Goal: Task Accomplishment & Management: Complete application form

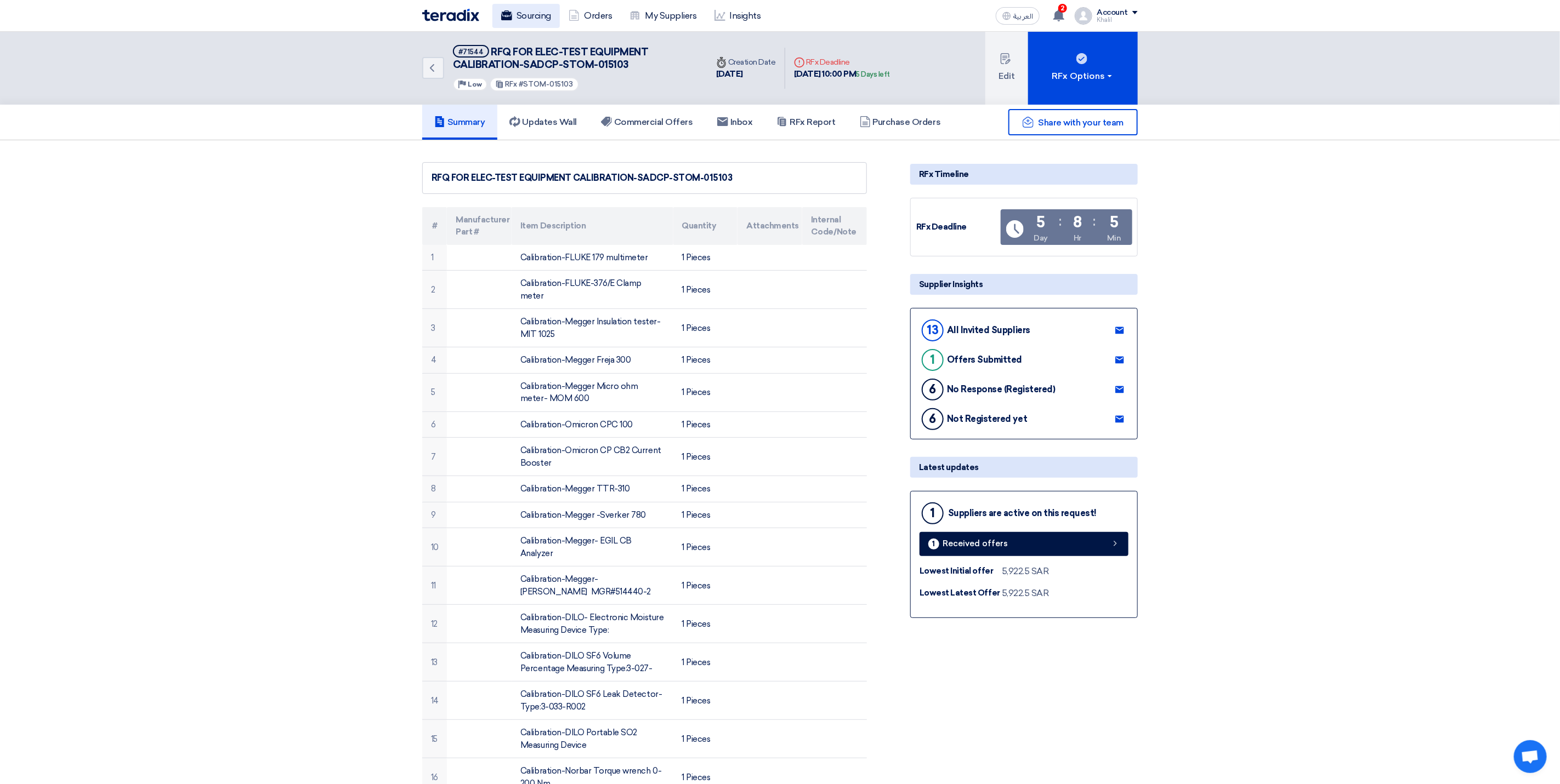
click at [532, 21] on link "Sourcing" at bounding box center [526, 16] width 67 height 24
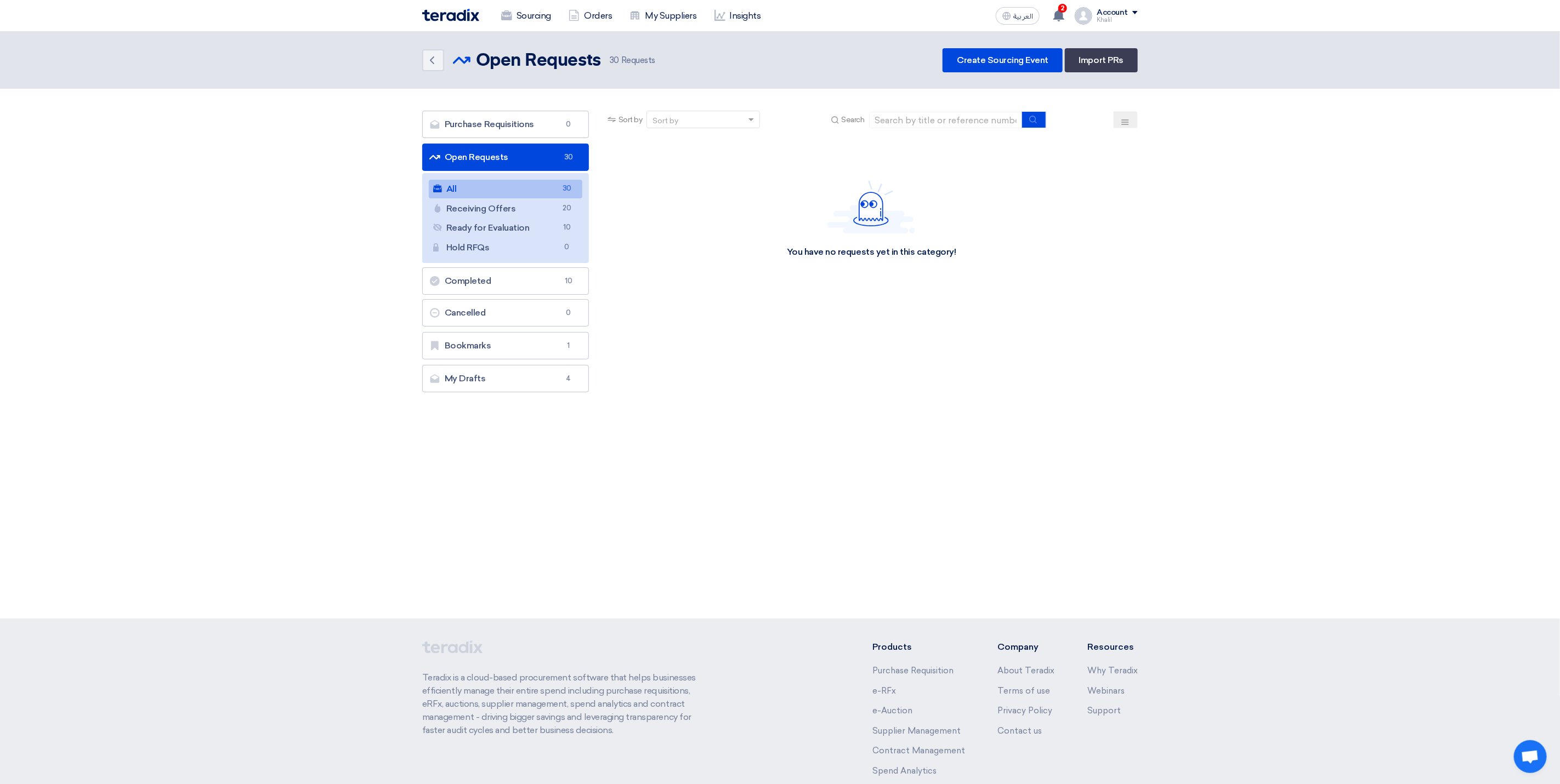
click at [502, 190] on link "All All 30" at bounding box center [506, 189] width 153 height 18
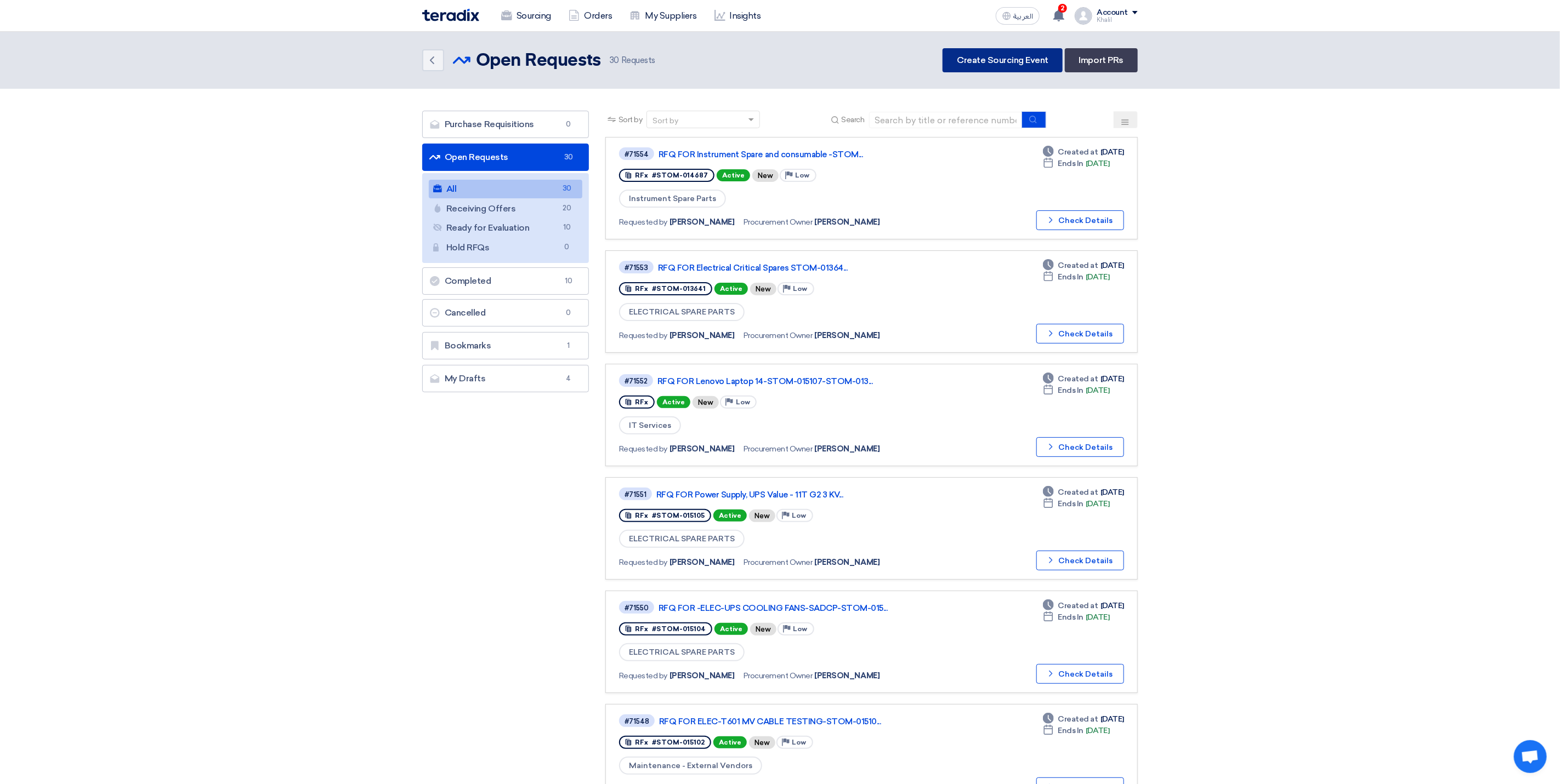
click at [993, 54] on link "Create Sourcing Event" at bounding box center [1002, 60] width 120 height 24
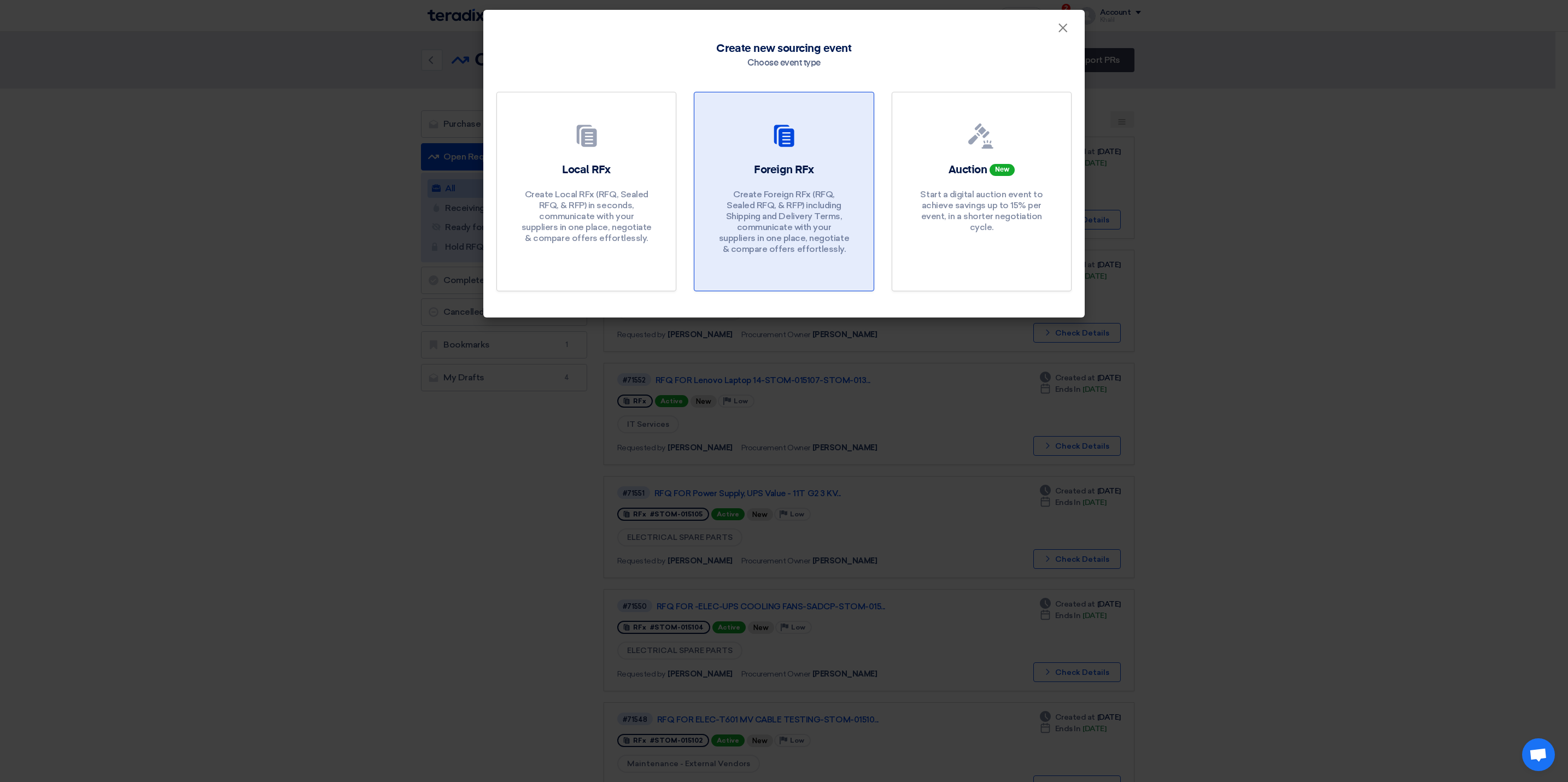
click at [771, 182] on div "Foreign RFx Create Foreign RFx (RFQ, Sealed RFQ, & RFP) including Shipping and …" at bounding box center [784, 211] width 152 height 98
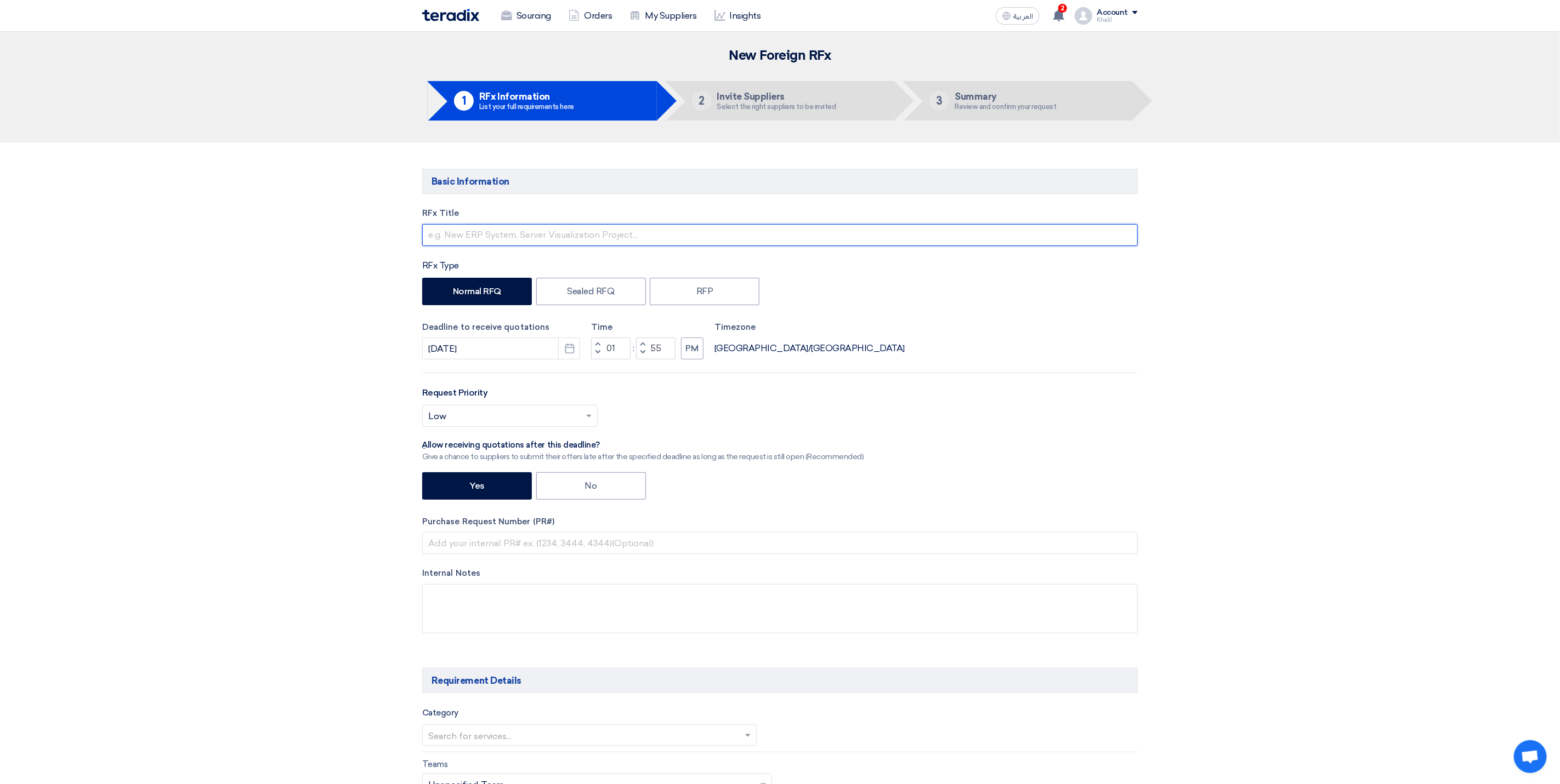
click at [644, 238] on input "text" at bounding box center [780, 235] width 715 height 22
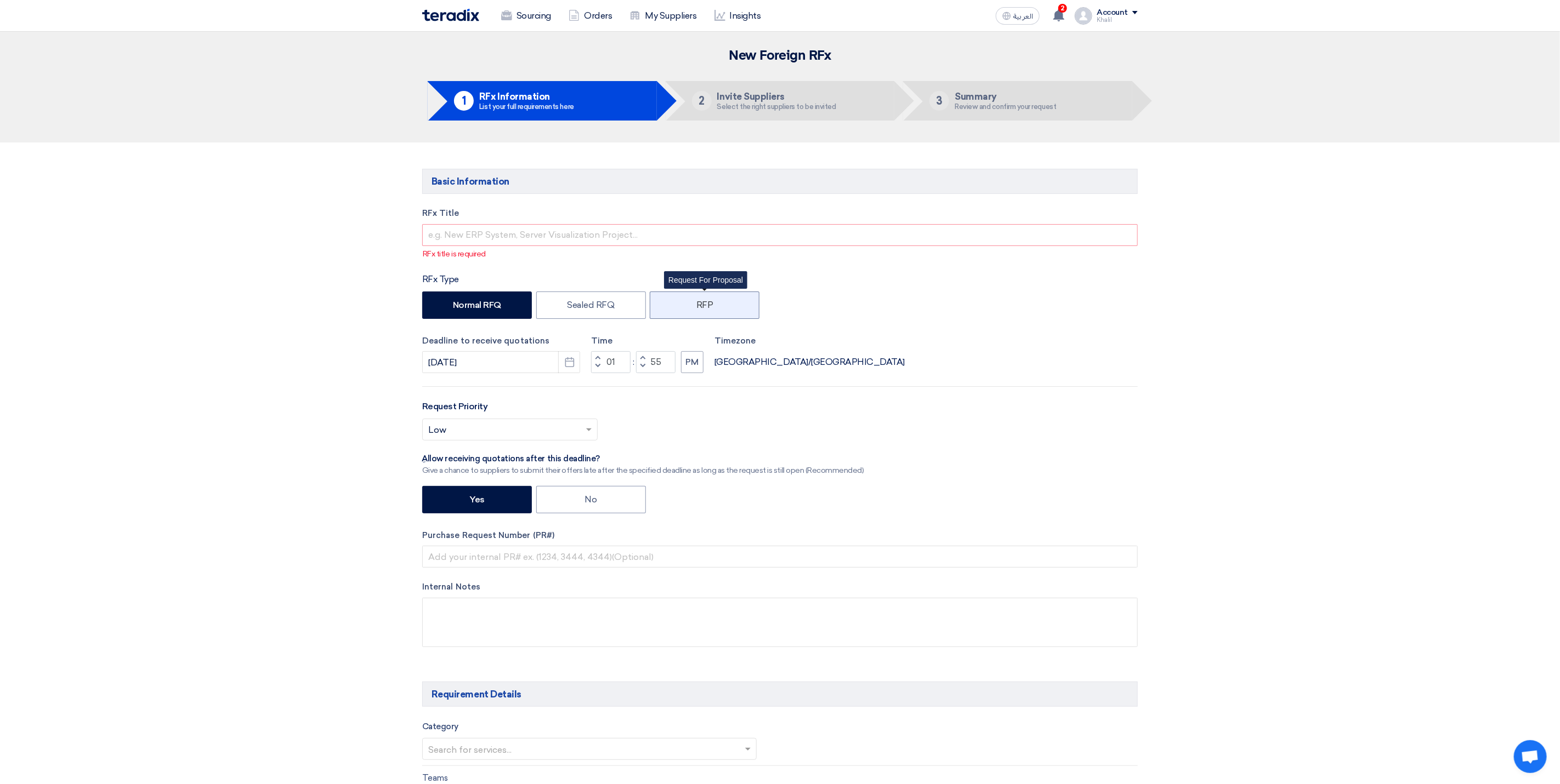
click at [702, 305] on label "RFP" at bounding box center [704, 305] width 110 height 27
click at [702, 305] on input "RFP" at bounding box center [699, 304] width 7 height 7
radio input "true"
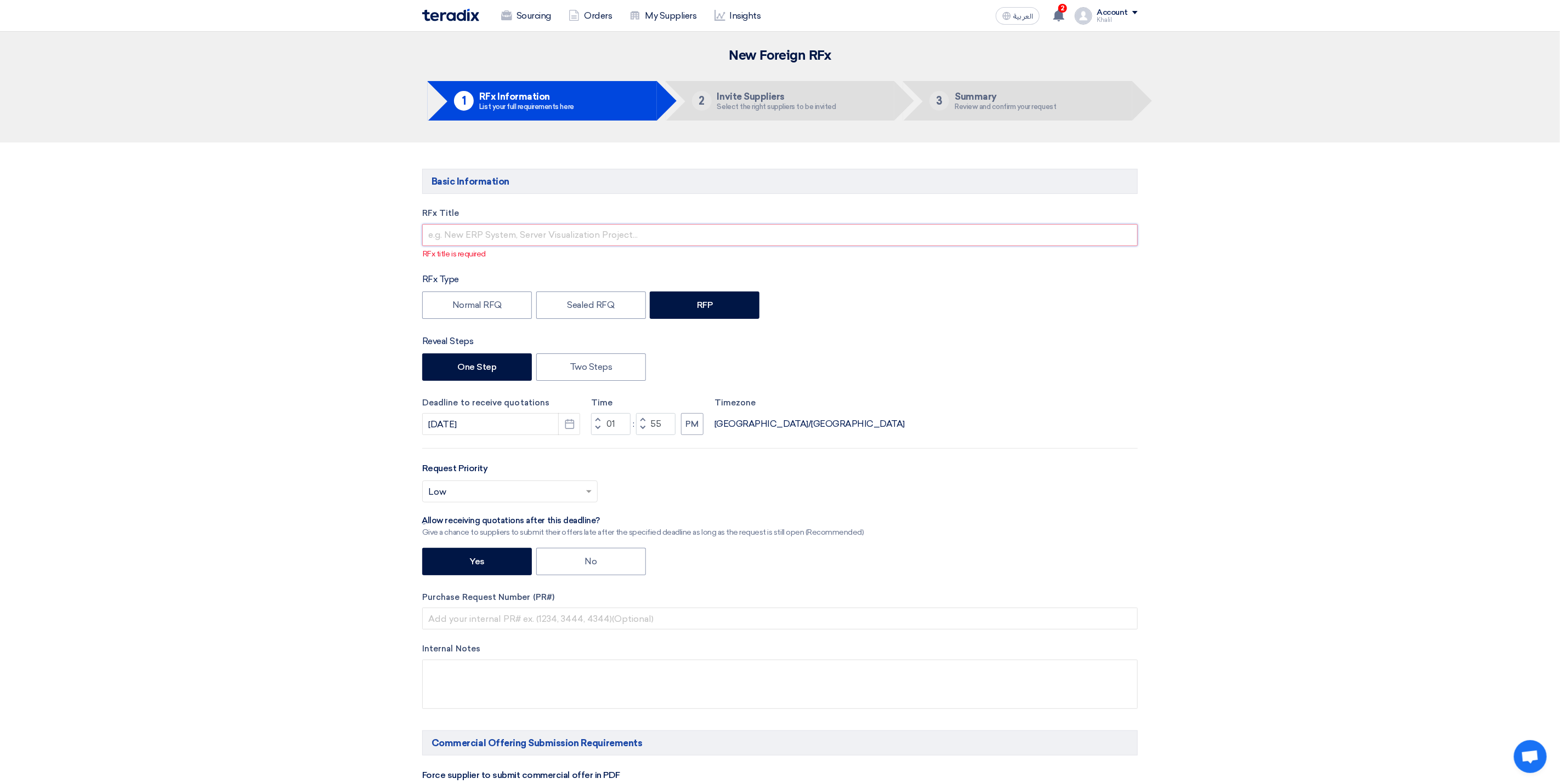
click at [597, 239] on input "text" at bounding box center [780, 235] width 715 height 22
paste input "RFP FOR Firefighting system integration with SCADA-SDCC-000571"
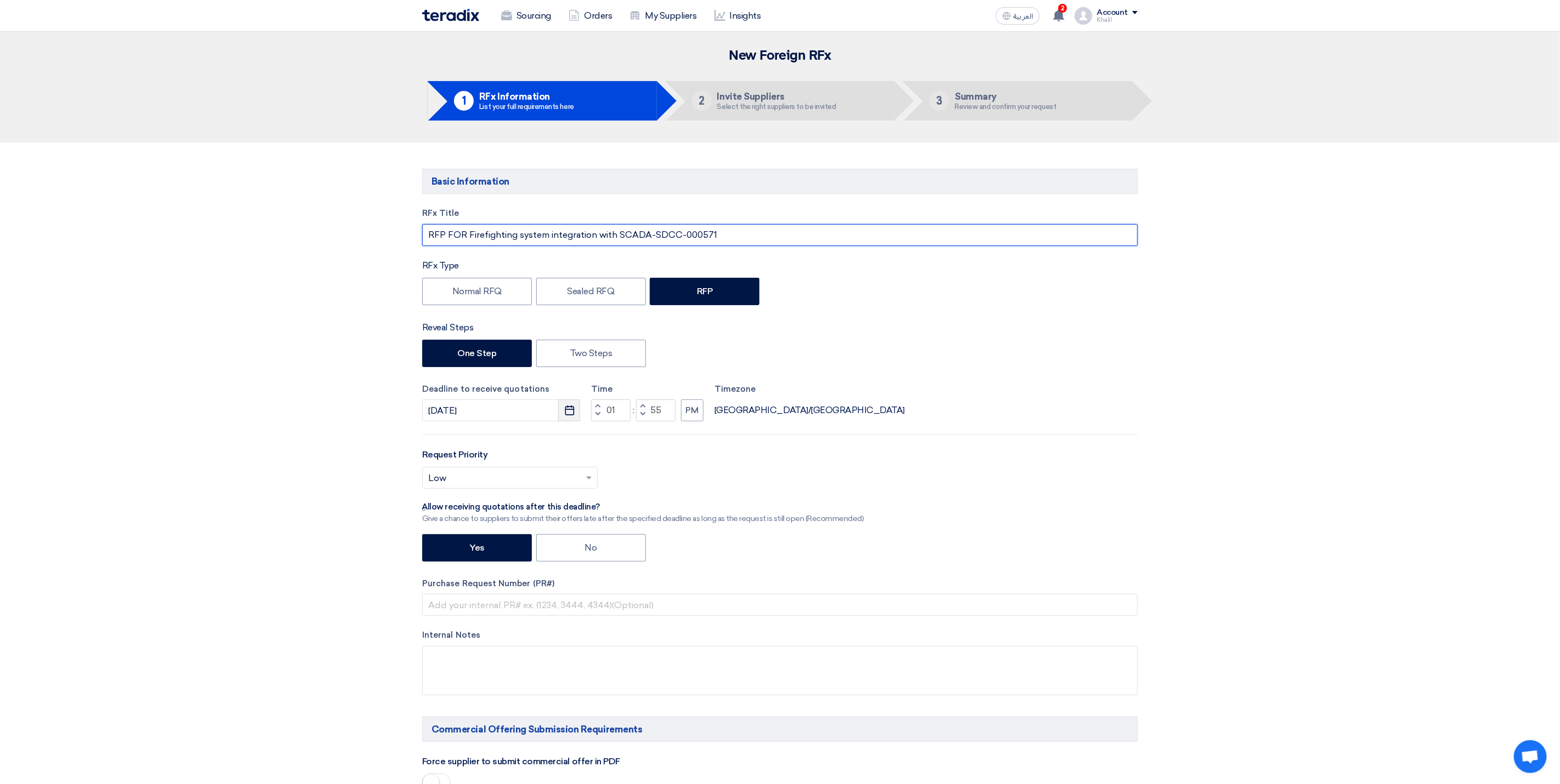
type input "RFP FOR Firefighting system integration with SCADA-SDCC-000571"
click at [566, 413] on use "button" at bounding box center [569, 410] width 10 height 10
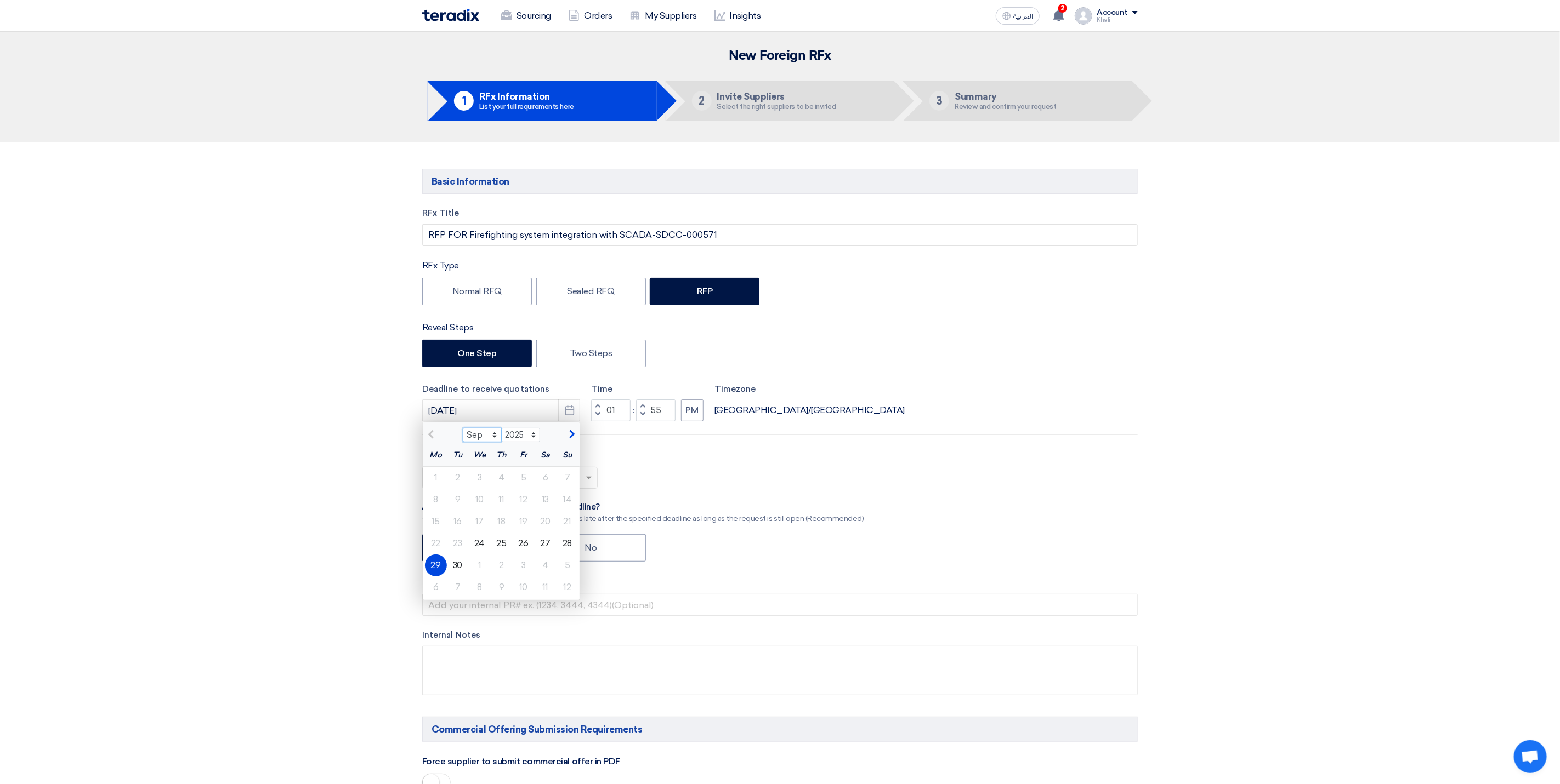
click at [496, 441] on select "Sep Oct Nov Dec" at bounding box center [482, 435] width 39 height 14
select select "10"
click at [463, 431] on select "Sep Oct Nov Dec" at bounding box center [482, 435] width 39 height 14
click at [525, 561] on div "31" at bounding box center [523, 566] width 22 height 22
type input "[DATE]"
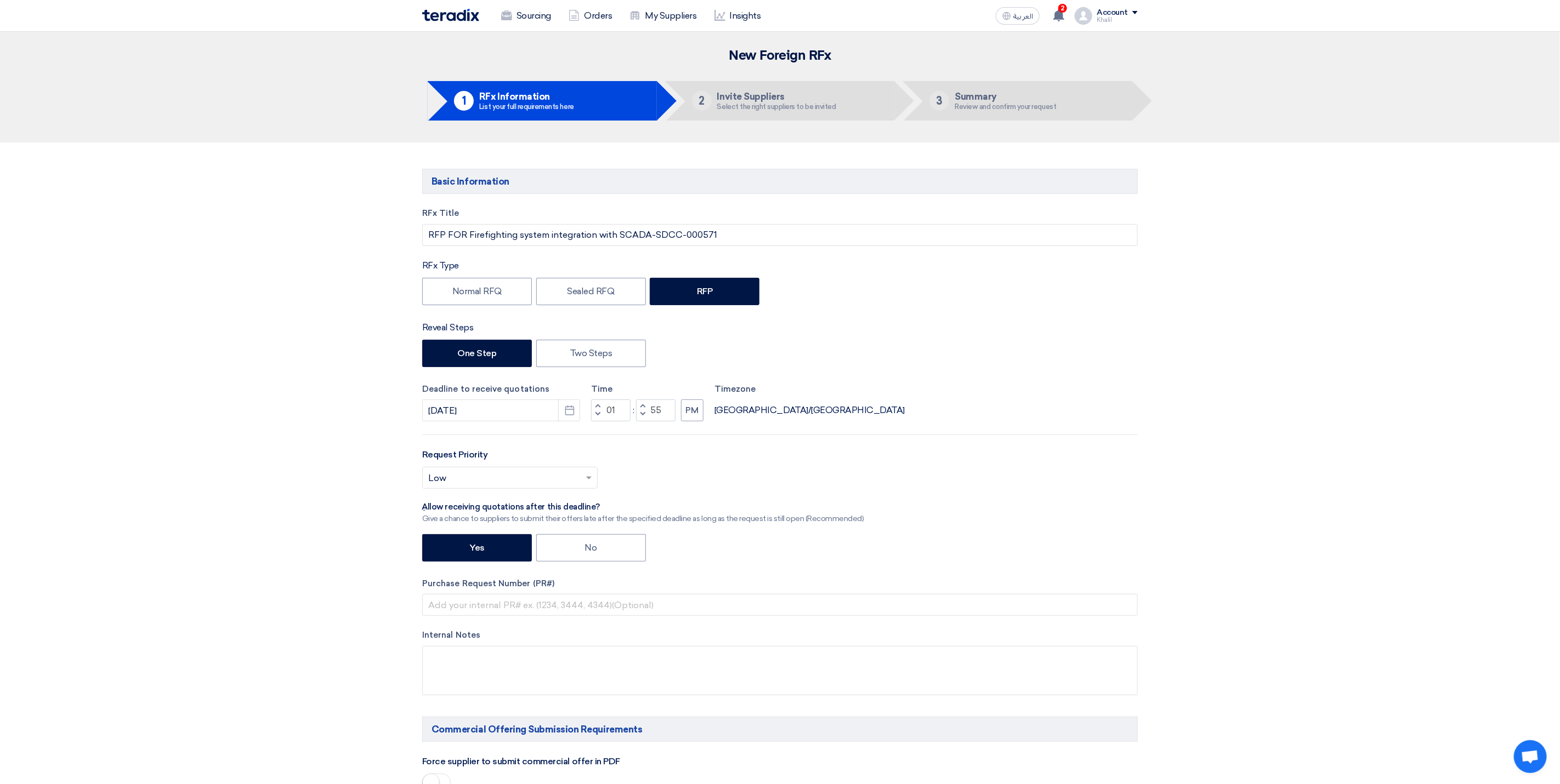
drag, startPoint x: 617, startPoint y: 413, endPoint x: 608, endPoint y: 413, distance: 9.0
click at [608, 413] on input "01" at bounding box center [611, 410] width 40 height 22
type input "10"
click at [707, 469] on div "Select priority... × Low ×" at bounding box center [780, 482] width 715 height 31
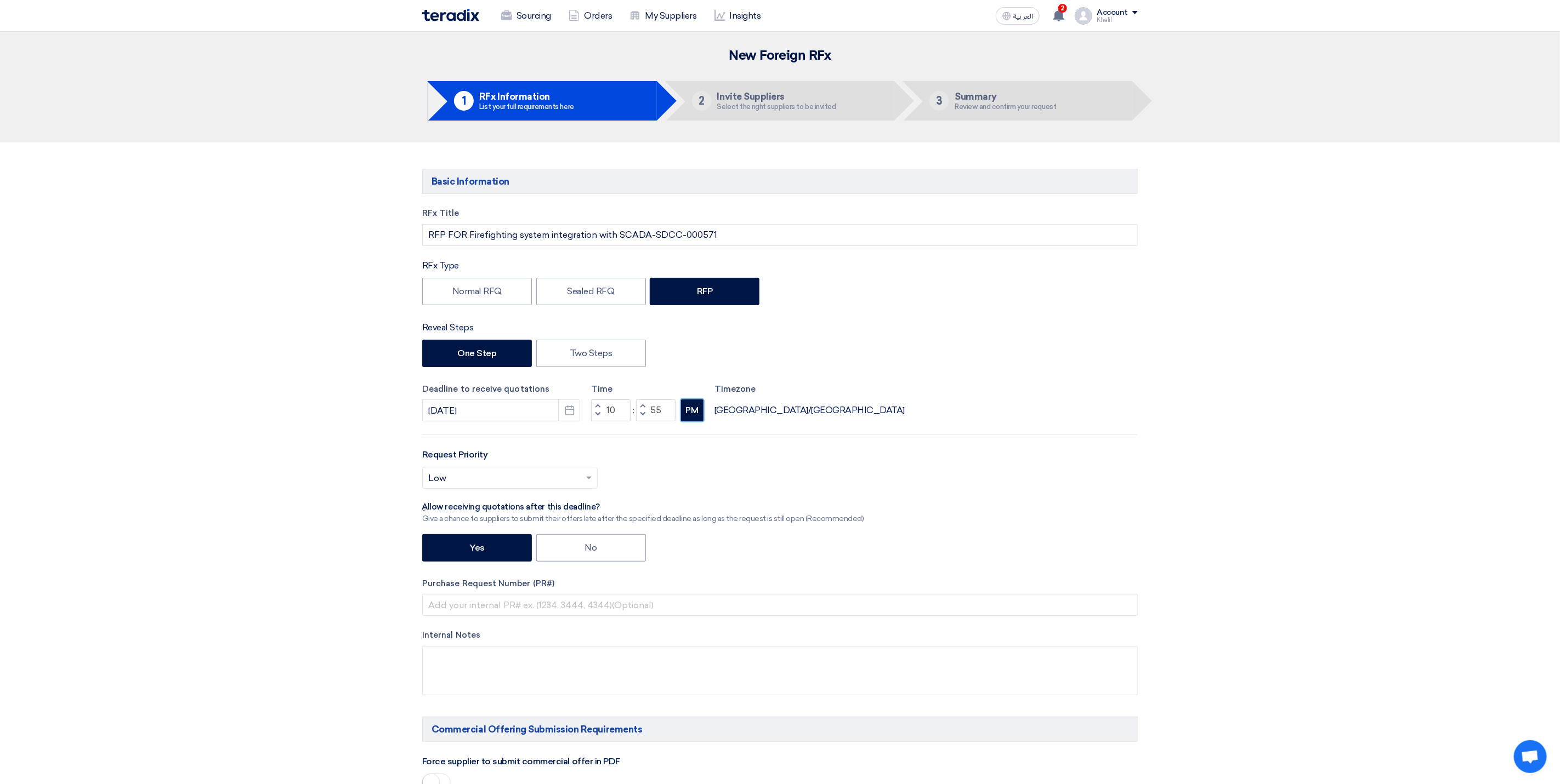
click at [699, 415] on button "PM" at bounding box center [692, 410] width 23 height 22
drag, startPoint x: 952, startPoint y: 472, endPoint x: 967, endPoint y: 474, distance: 15.1
click at [953, 472] on div "Select priority... × Low ×" at bounding box center [780, 482] width 715 height 31
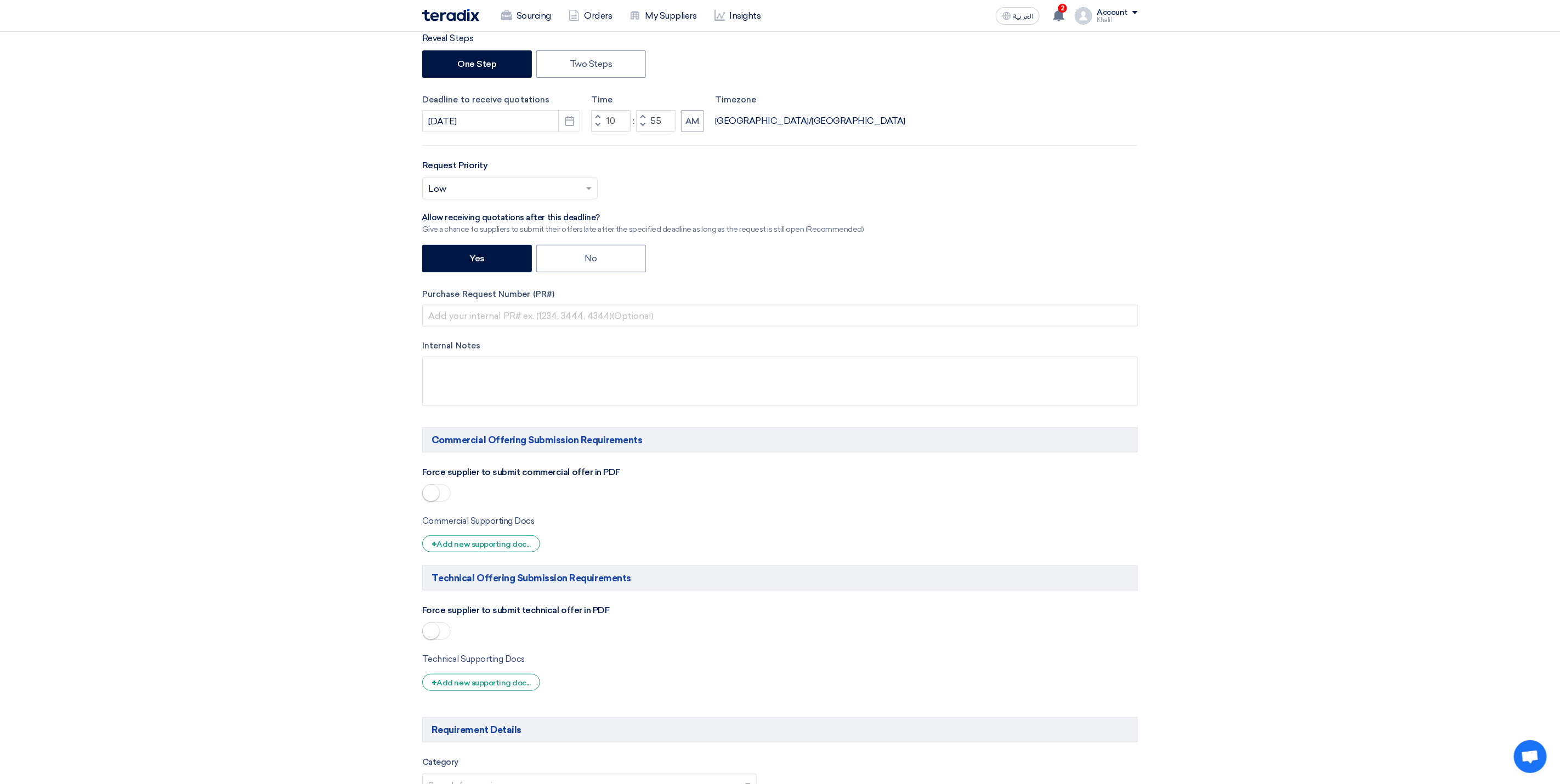
scroll to position [329, 0]
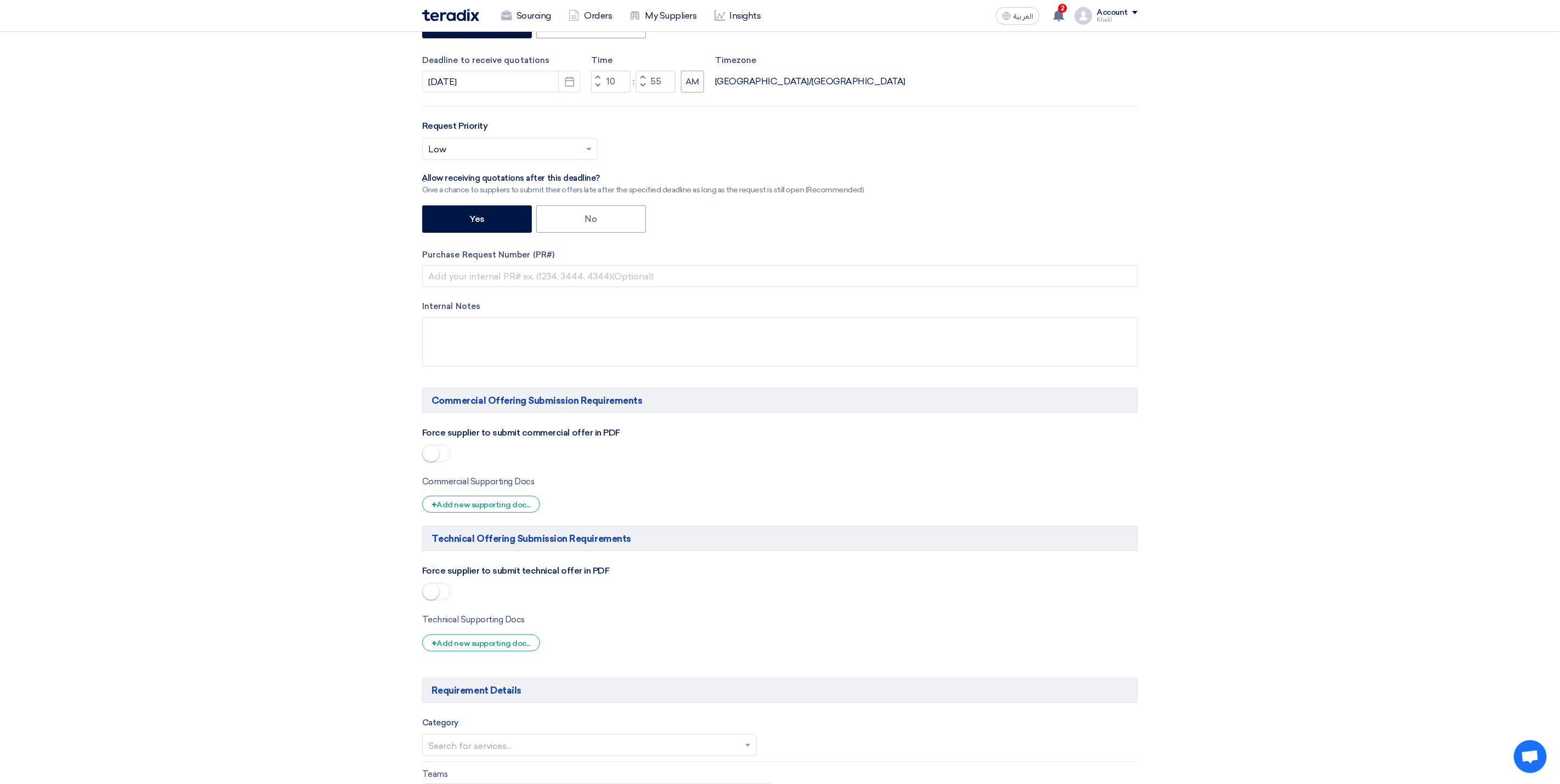
click at [591, 147] on span at bounding box center [591, 149] width 14 height 13
click at [569, 173] on div "Critical" at bounding box center [510, 171] width 175 height 23
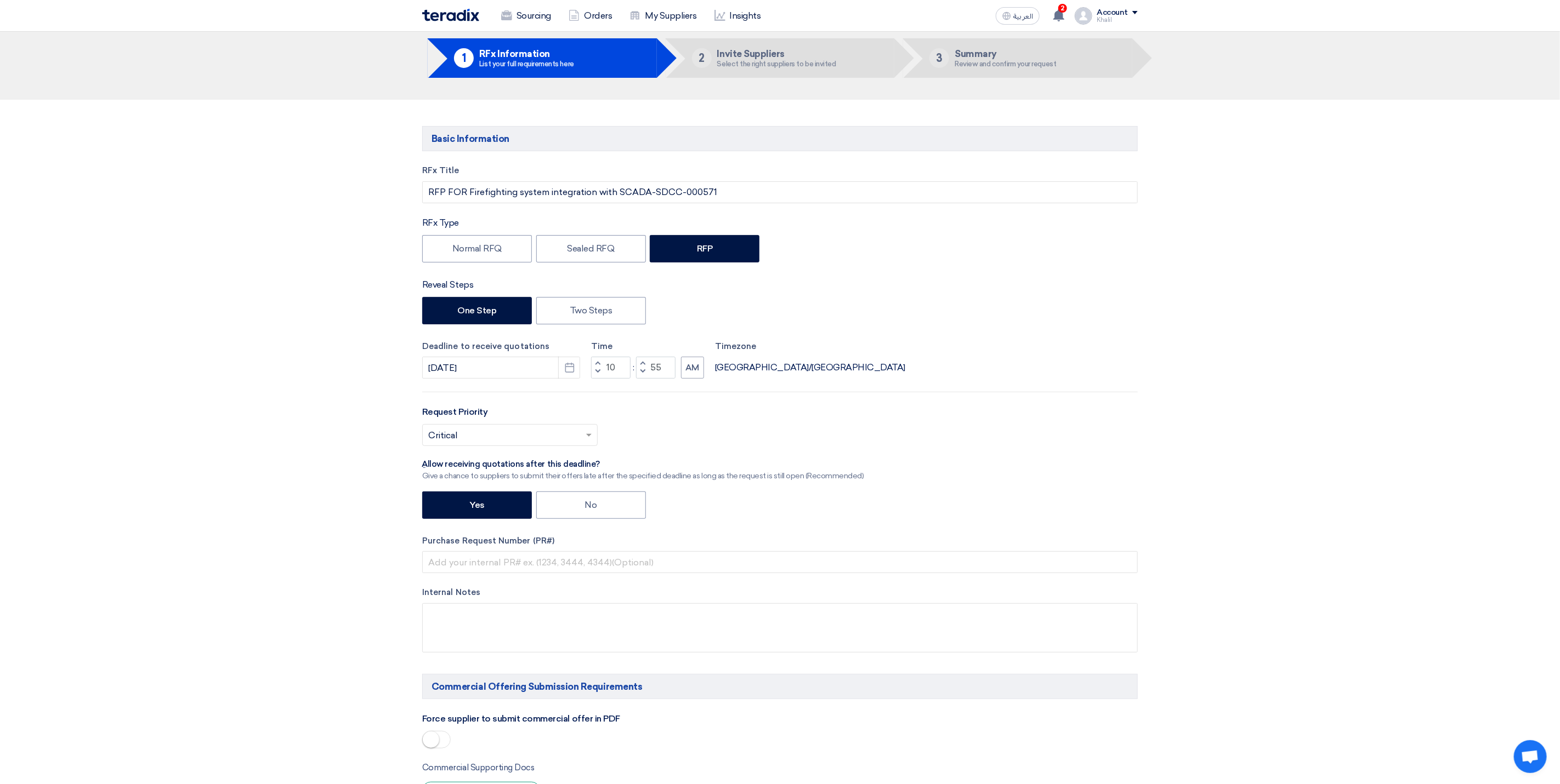
scroll to position [0, 0]
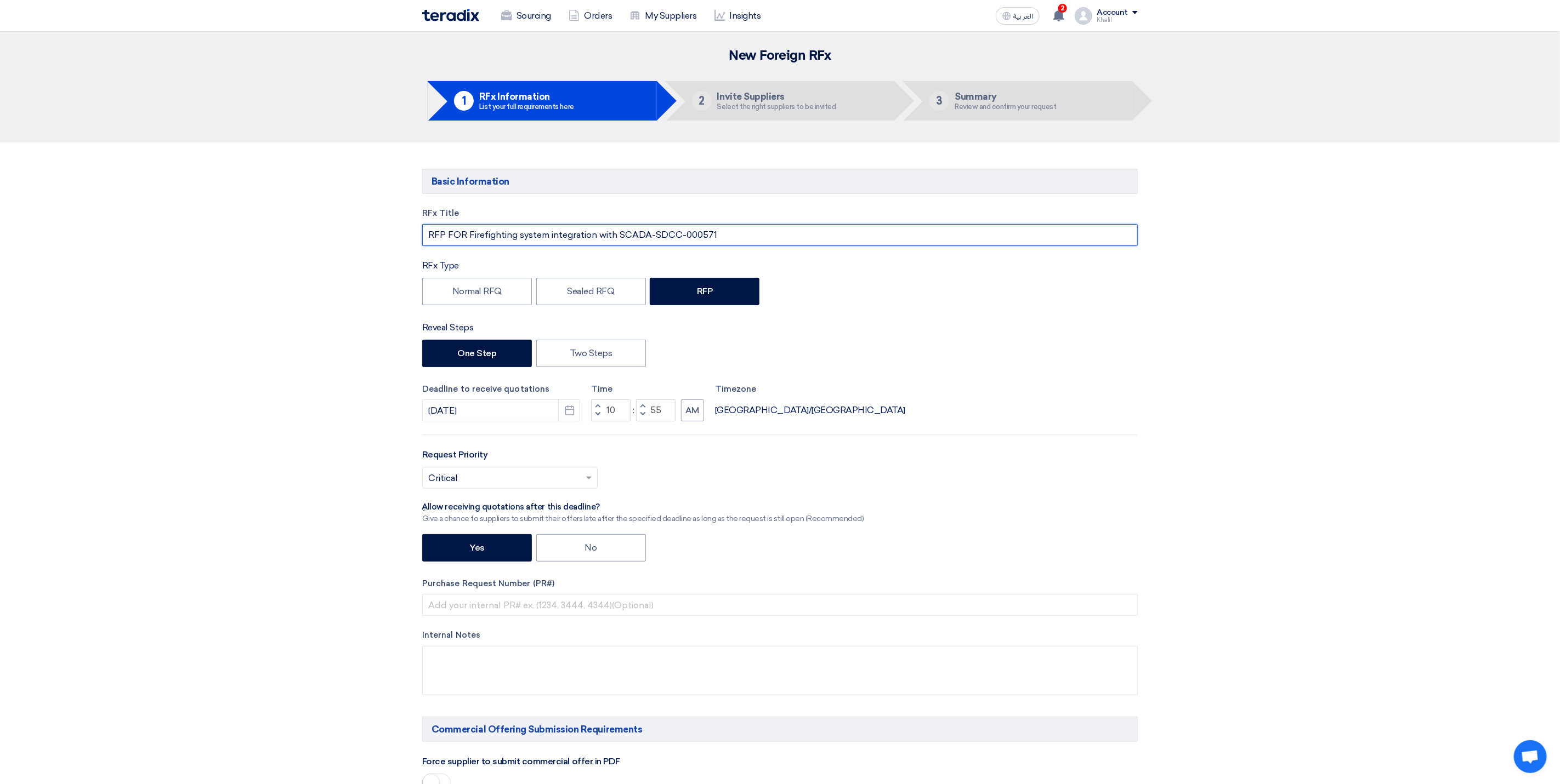
drag, startPoint x: 719, startPoint y: 237, endPoint x: 655, endPoint y: 229, distance: 64.5
click at [655, 229] on input "RFP FOR Firefighting system integration with SCADA-SDCC-000571" at bounding box center [780, 235] width 715 height 22
click at [502, 609] on input "text" at bounding box center [780, 605] width 715 height 22
paste input "SDCC-000571"
type input "SDCC-000571"
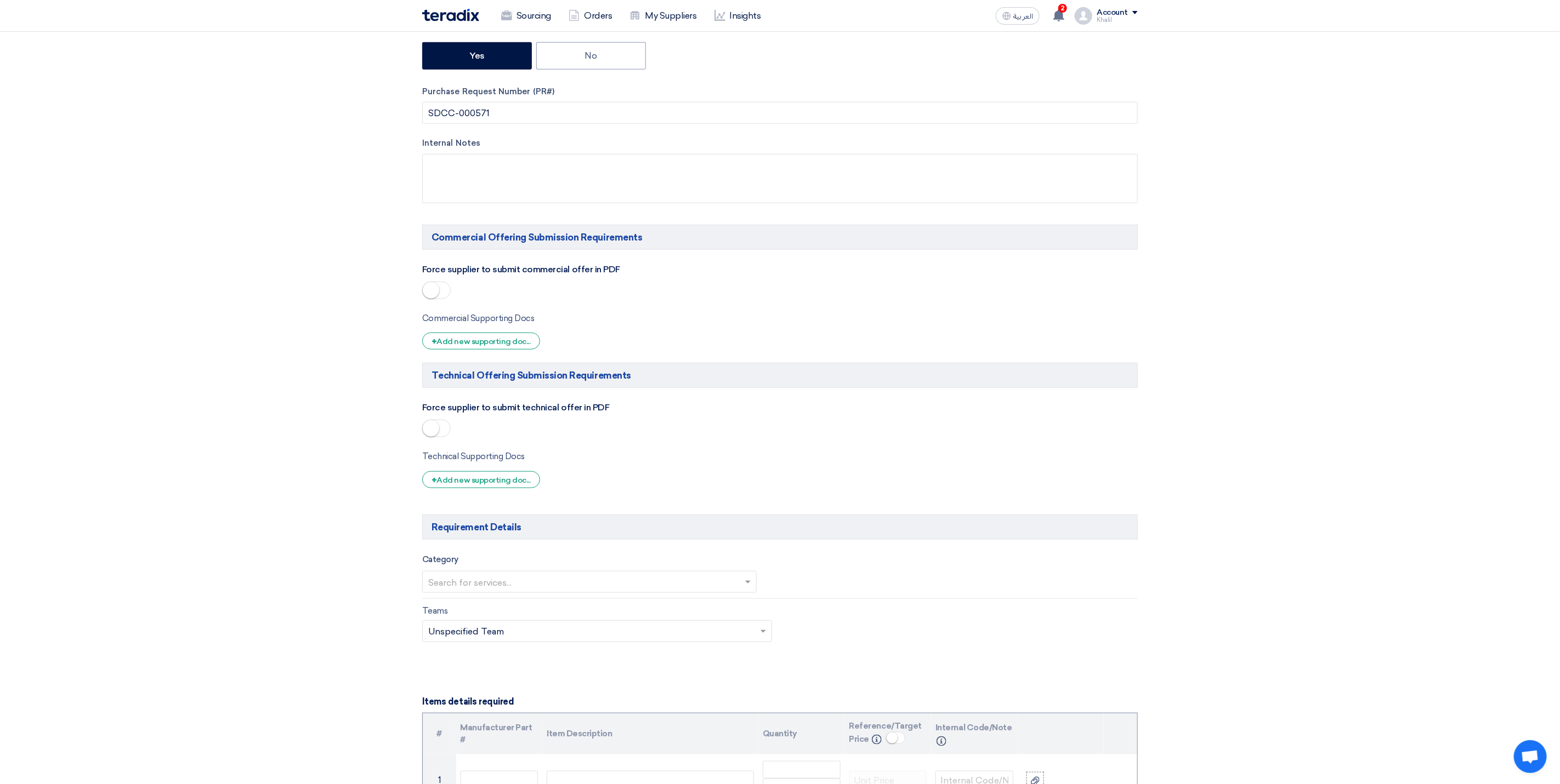
scroll to position [493, 0]
click at [427, 294] on small at bounding box center [431, 290] width 16 height 16
click at [441, 294] on small at bounding box center [442, 290] width 16 height 16
click at [432, 434] on small at bounding box center [431, 427] width 16 height 16
click at [431, 295] on small at bounding box center [431, 290] width 16 height 16
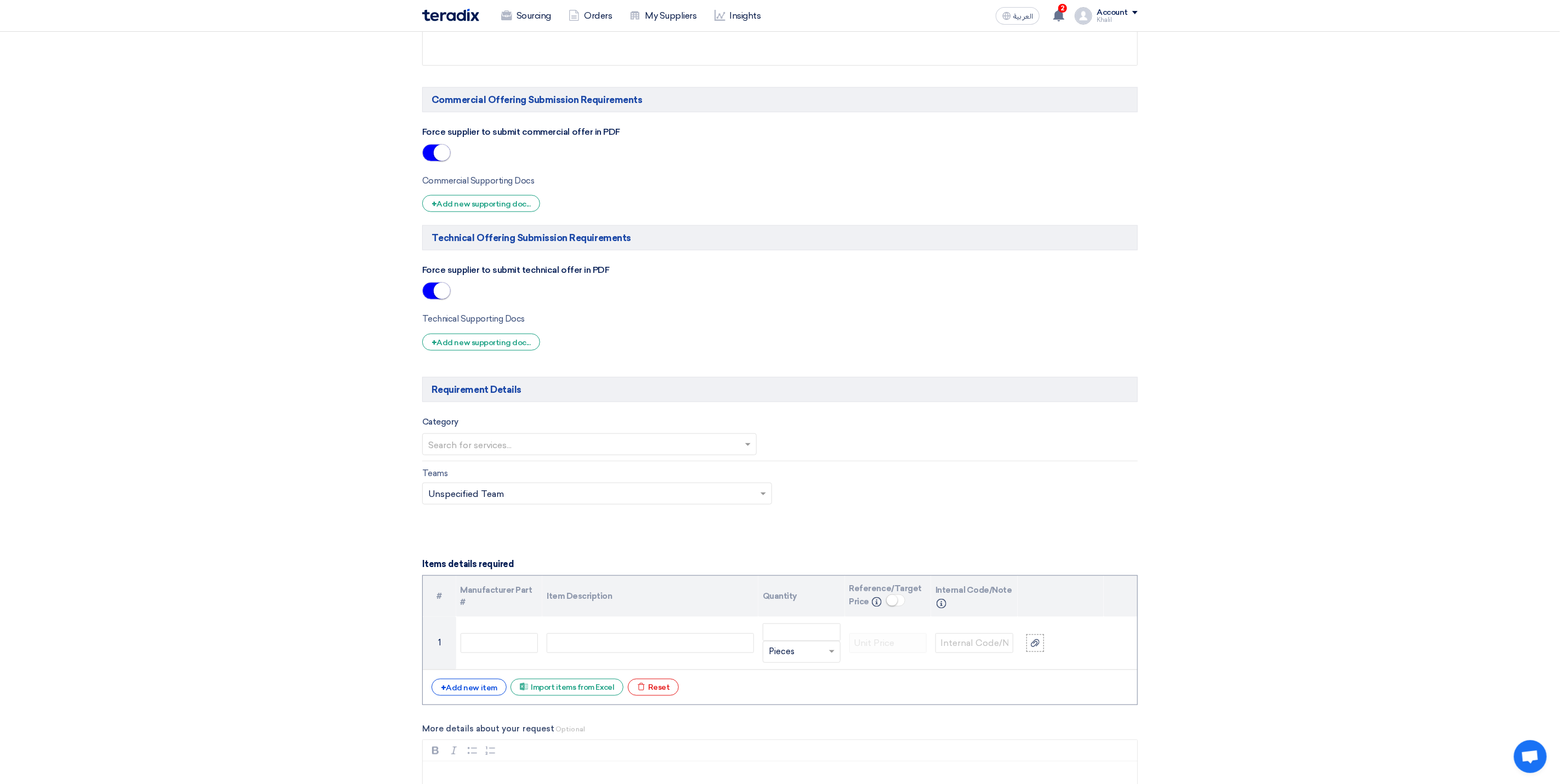
scroll to position [657, 0]
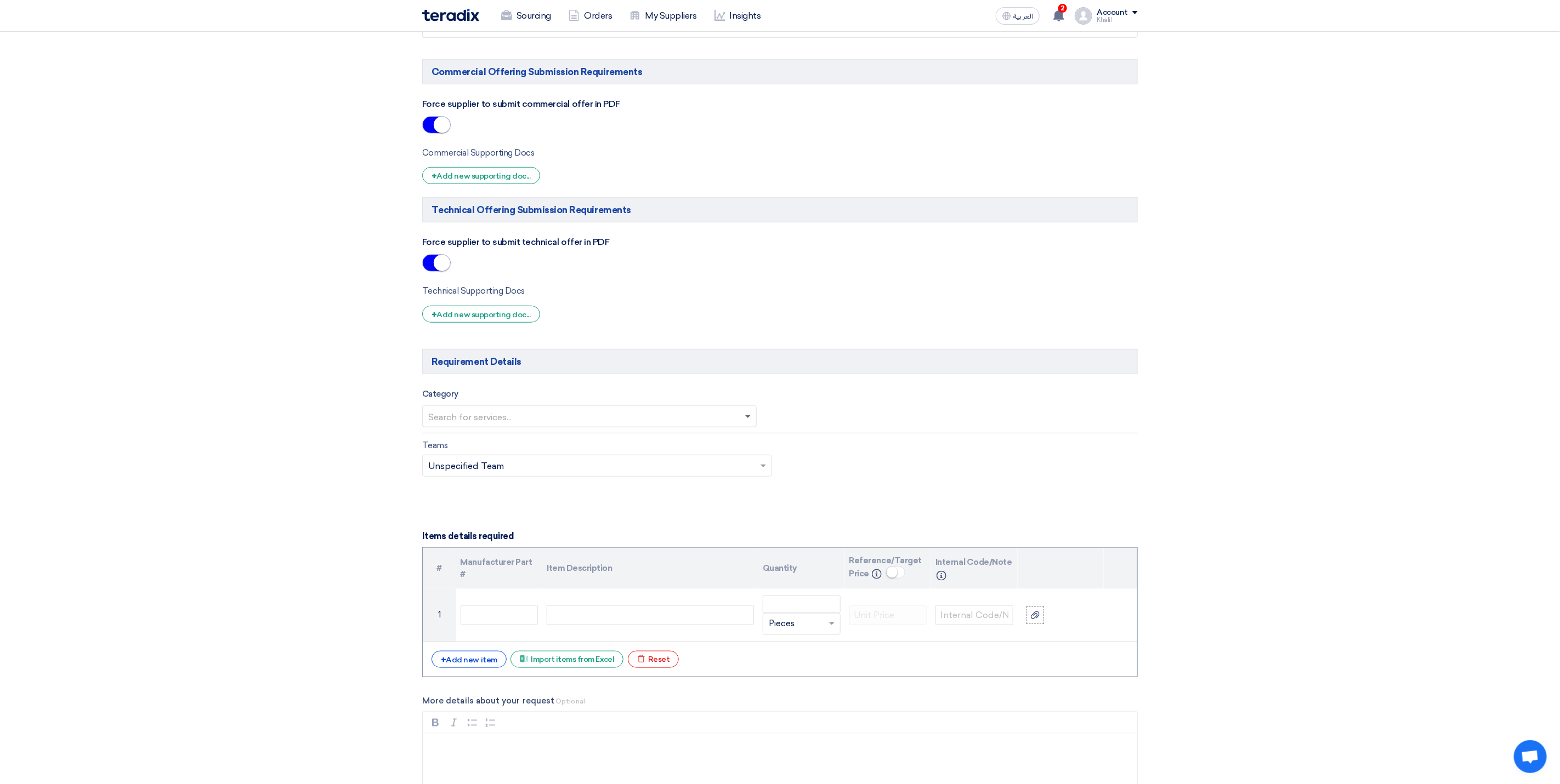
click at [746, 423] on span at bounding box center [750, 416] width 14 height 13
click at [573, 473] on div "Fire Fighting Services" at bounding box center [589, 461] width 334 height 23
click at [805, 520] on form "Basic Information RFx Title RFP FOR Firefighting system integration with SCADA-…" at bounding box center [780, 628] width 715 height 2234
click at [837, 427] on input "text" at bounding box center [965, 418] width 341 height 18
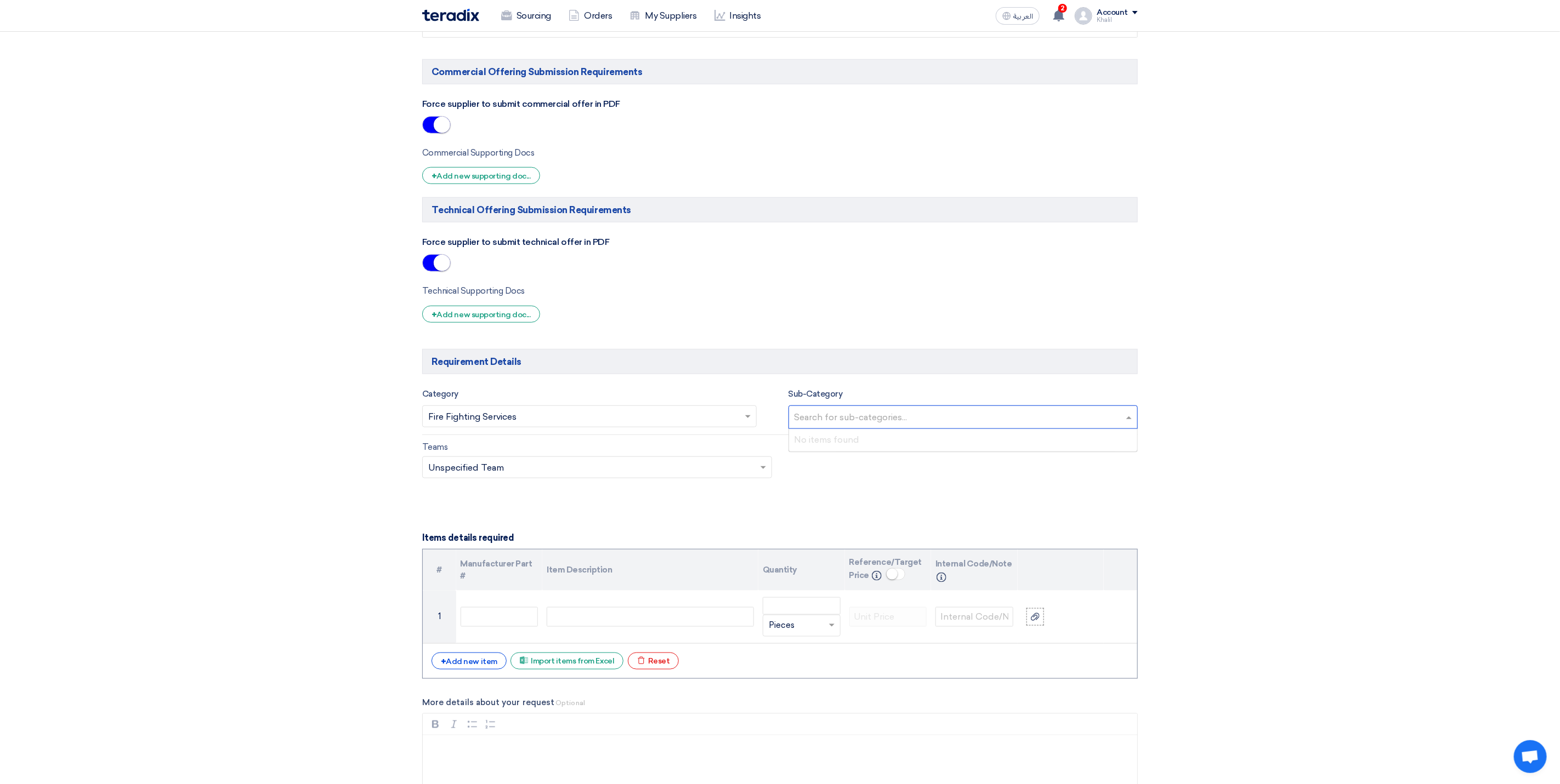
drag, startPoint x: 832, startPoint y: 492, endPoint x: 790, endPoint y: 496, distance: 42.2
click at [831, 492] on div "Teams Teams.. × Unspecified Team ×" at bounding box center [780, 466] width 732 height 51
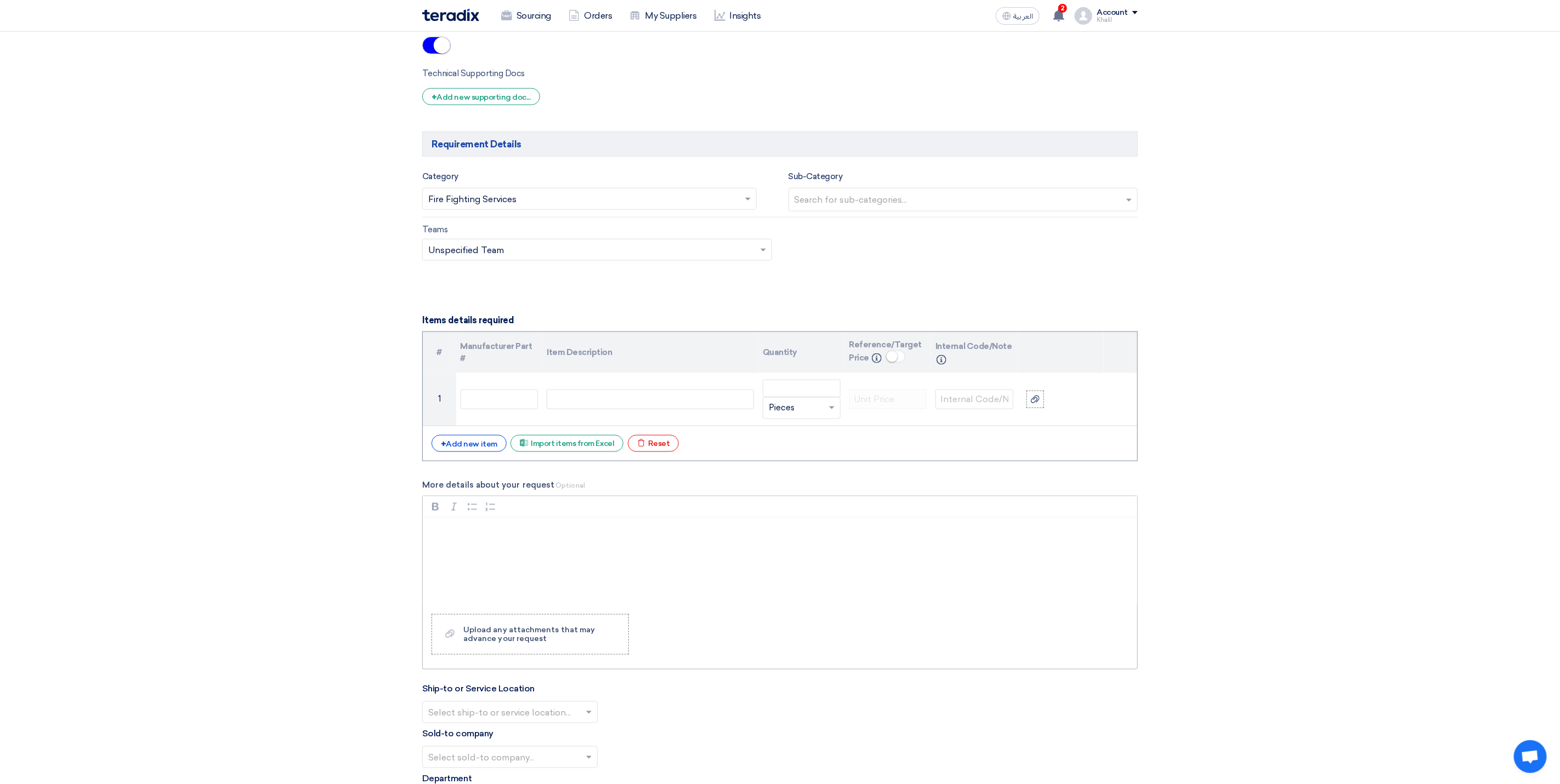
scroll to position [905, 0]
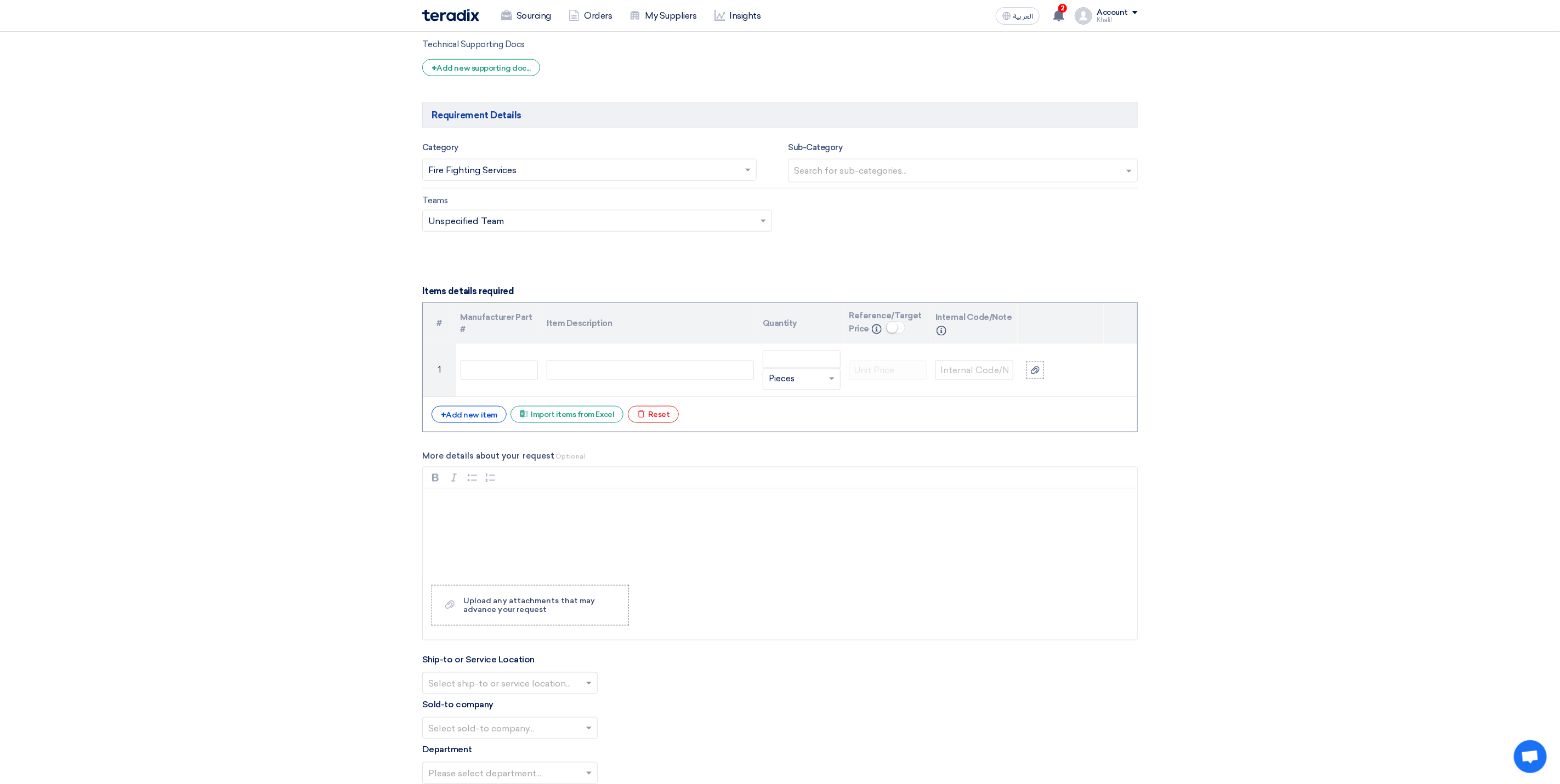
click at [1257, 528] on section "Basic Information RFx Title RFP FOR Firefighting system integration with SCADA-…" at bounding box center [780, 379] width 1560 height 2283
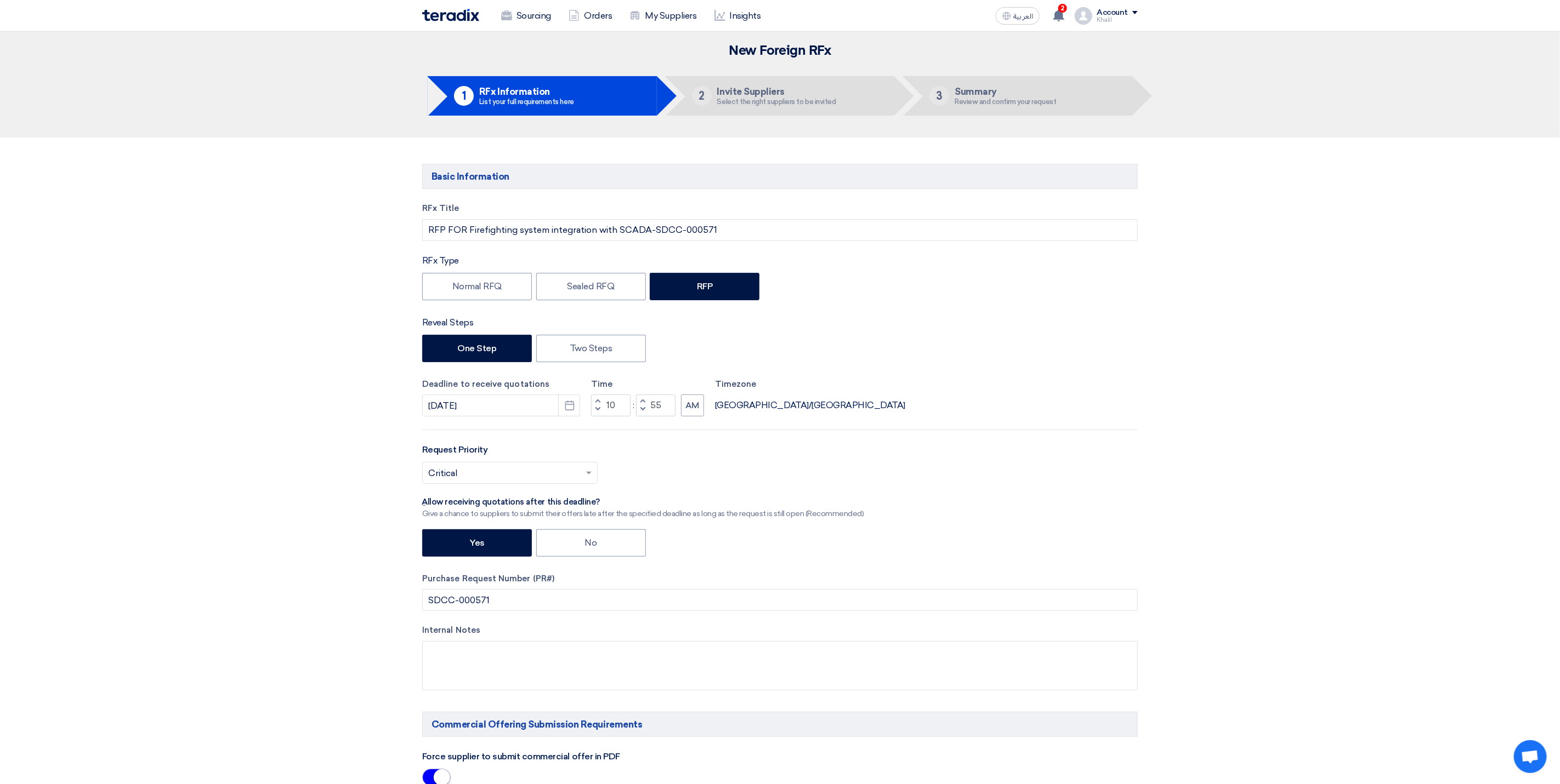
scroll to position [0, 0]
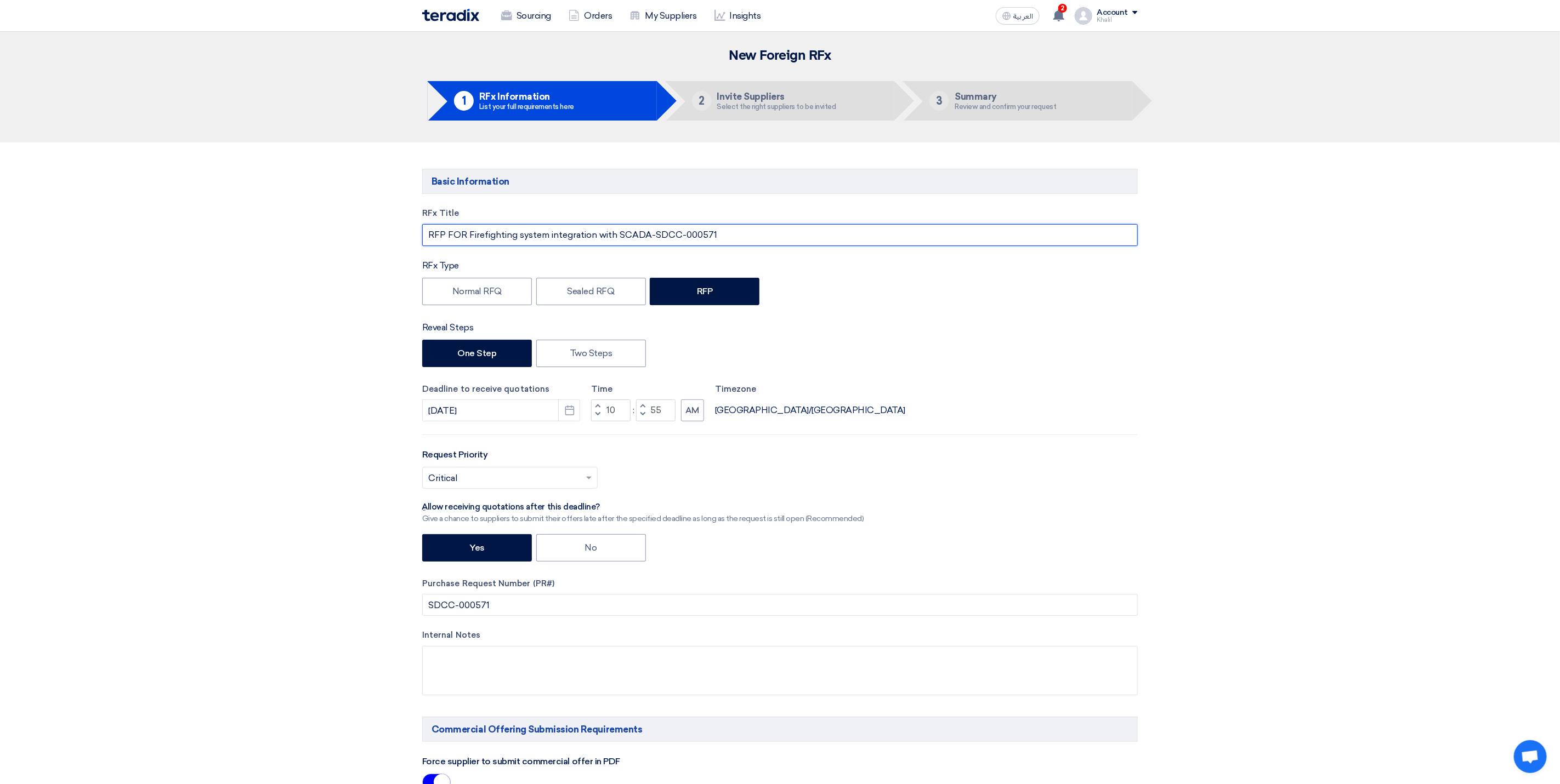
drag, startPoint x: 469, startPoint y: 233, endPoint x: 648, endPoint y: 234, distance: 179.0
click at [648, 234] on input "RFP FOR Firefighting system integration with SCADA-SDCC-000571" at bounding box center [780, 235] width 715 height 22
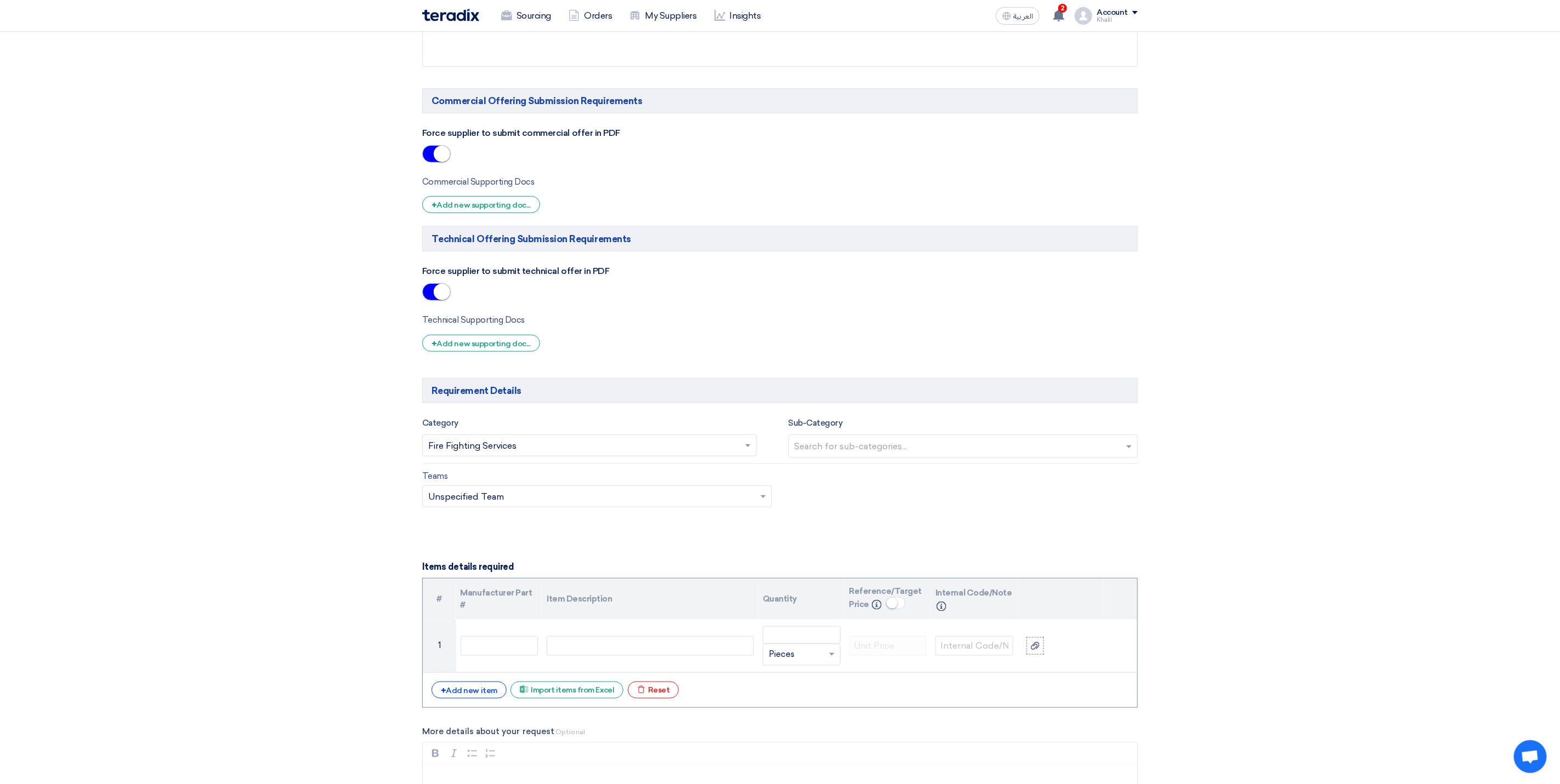
scroll to position [657, 0]
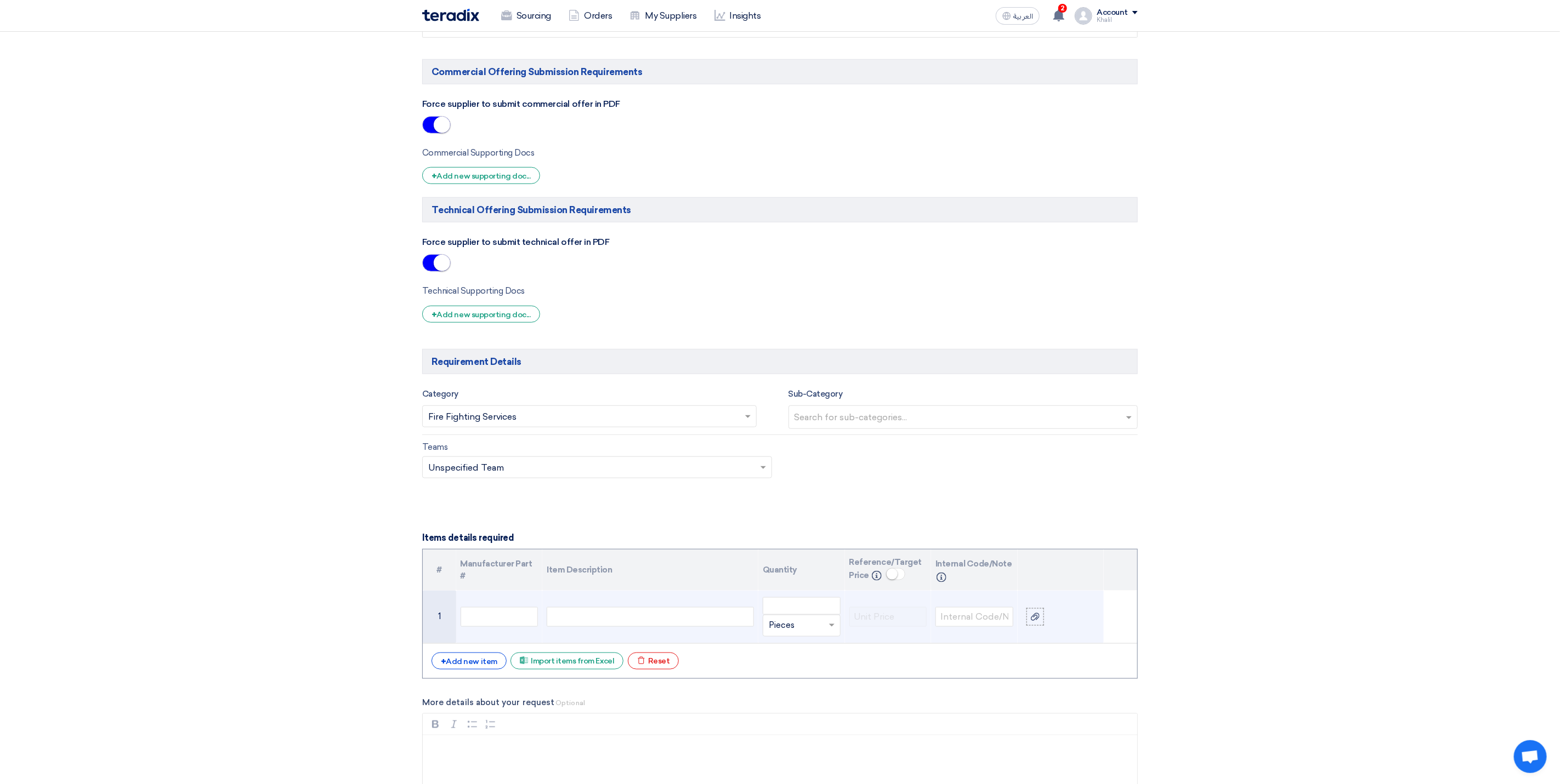
click at [639, 627] on div at bounding box center [650, 617] width 208 height 20
paste div
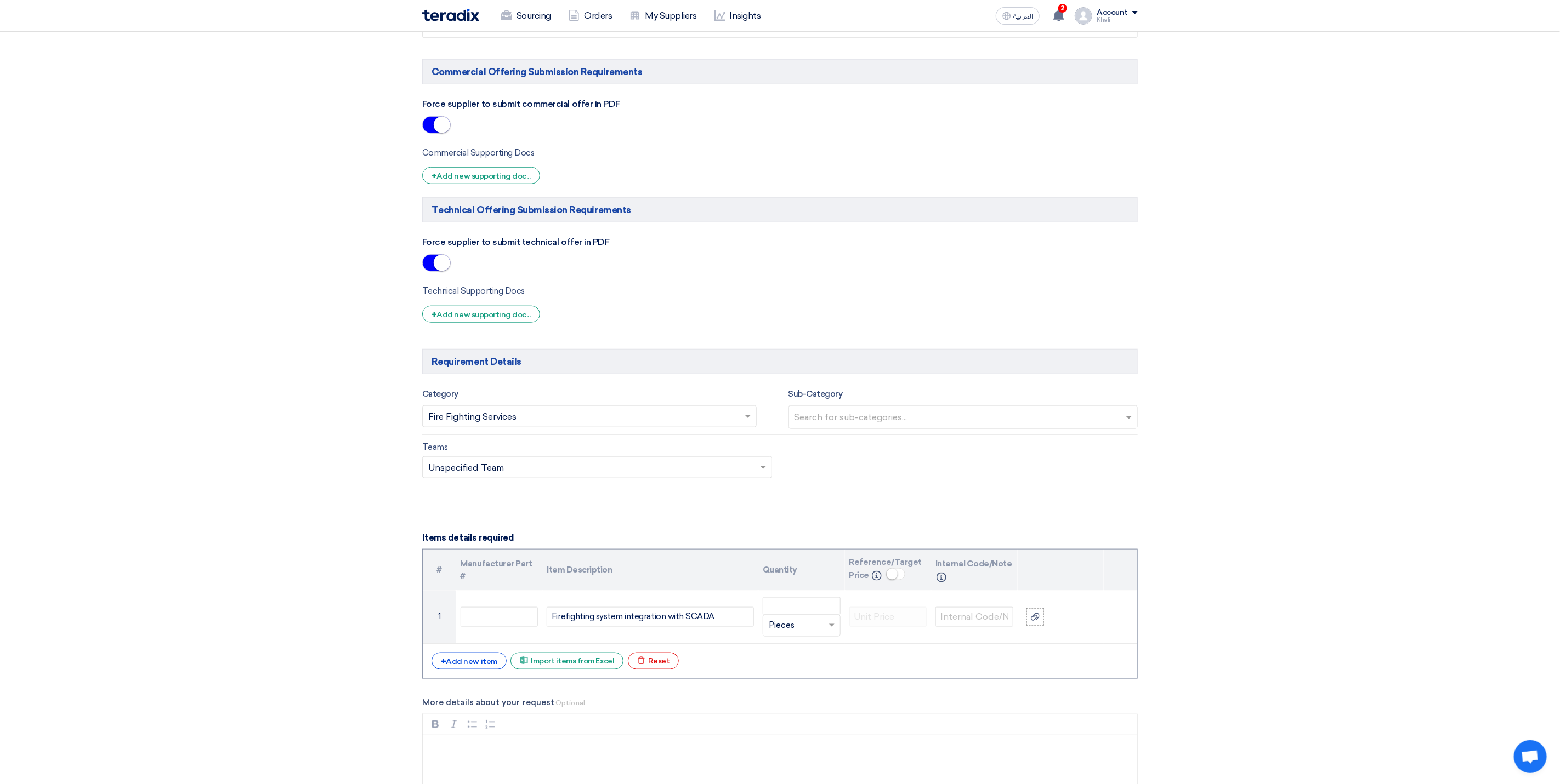
click at [1267, 686] on section "Basic Information RFx Title RFP FOR Firefighting system integration with SCADA-…" at bounding box center [780, 627] width 1560 height 2283
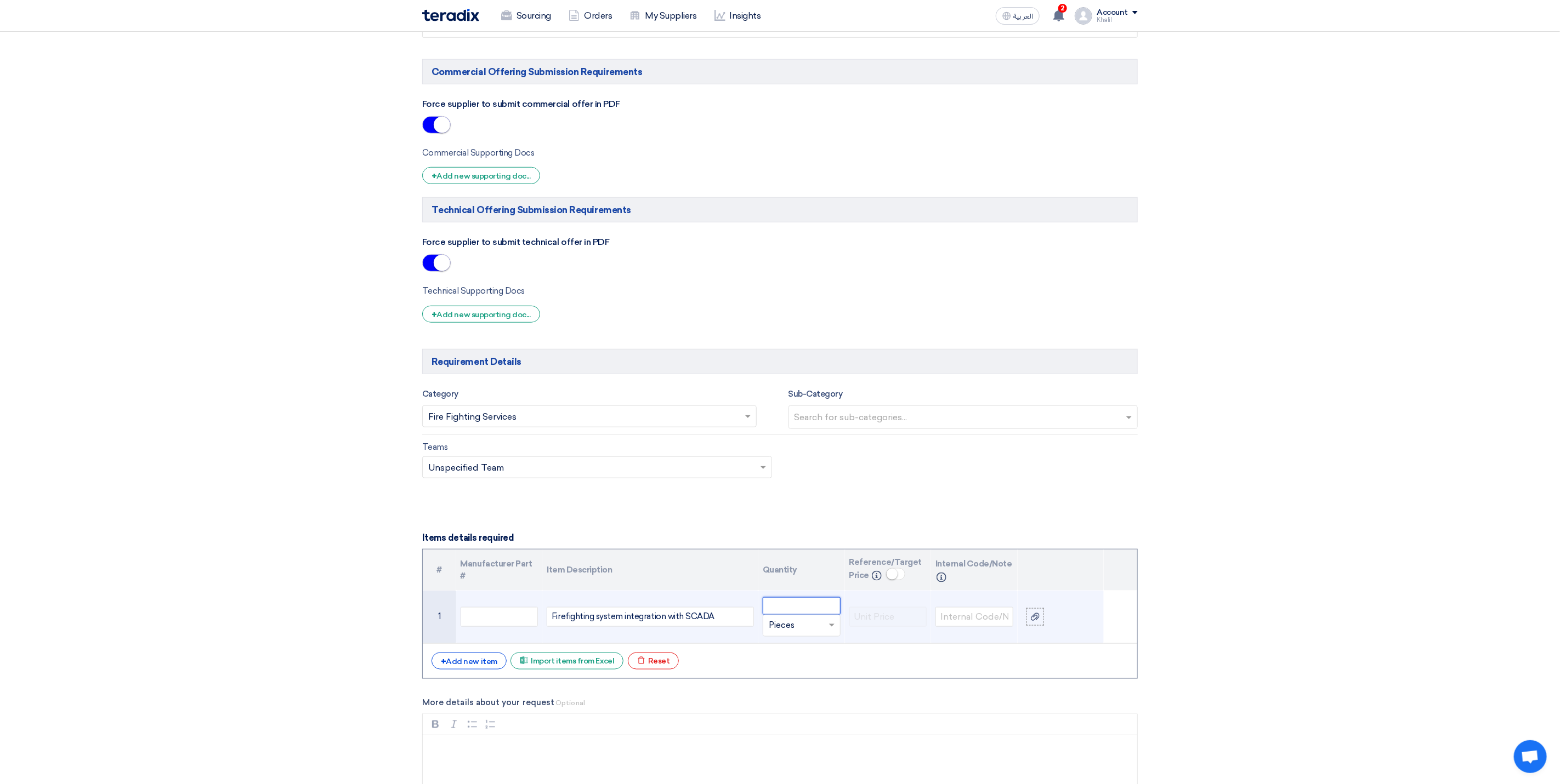
click at [821, 615] on input "number" at bounding box center [802, 606] width 78 height 18
type input "1"
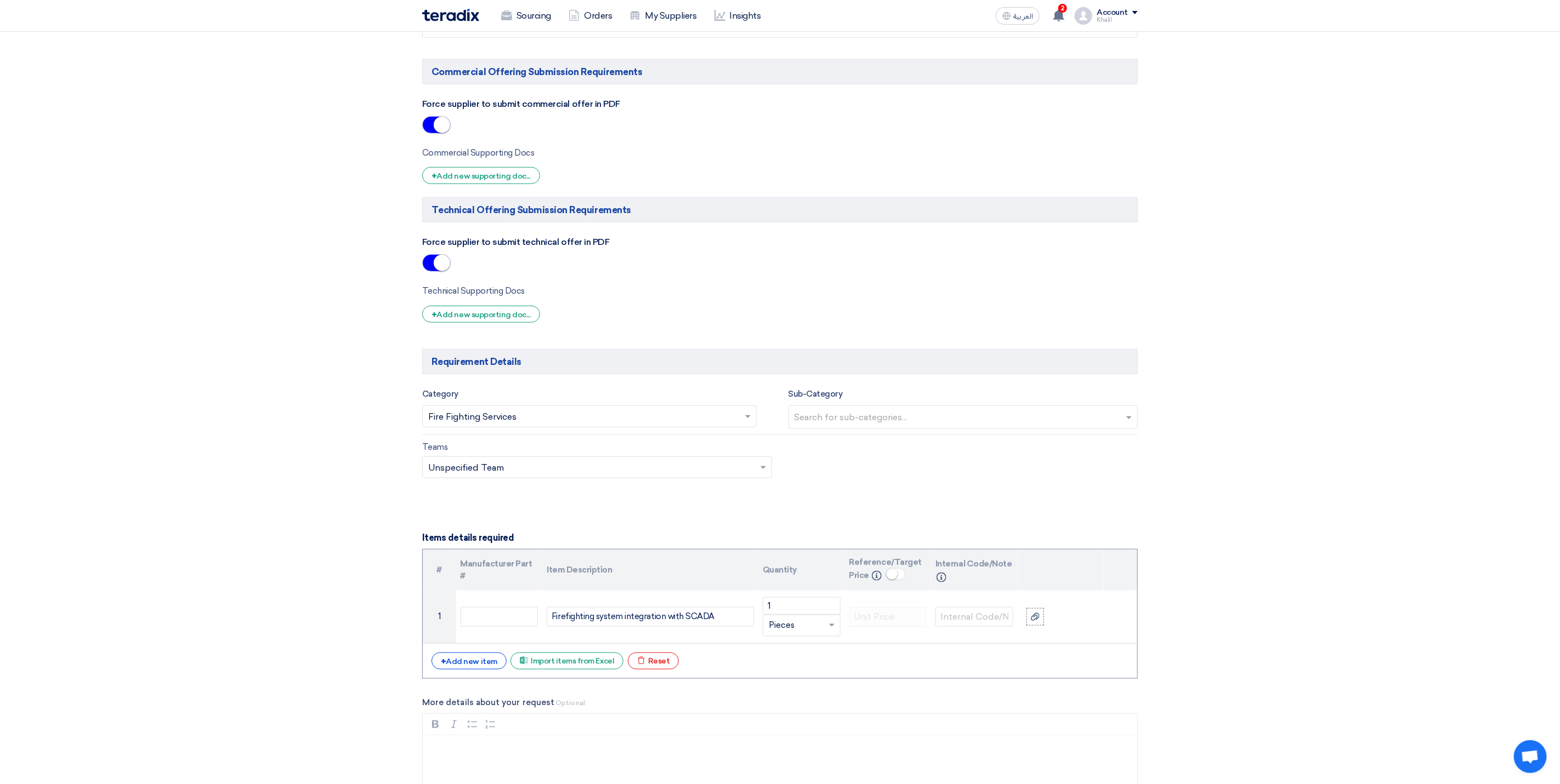
click at [1341, 617] on section "Basic Information RFx Title RFP FOR Firefighting system integration with SCADA-…" at bounding box center [780, 627] width 1560 height 2283
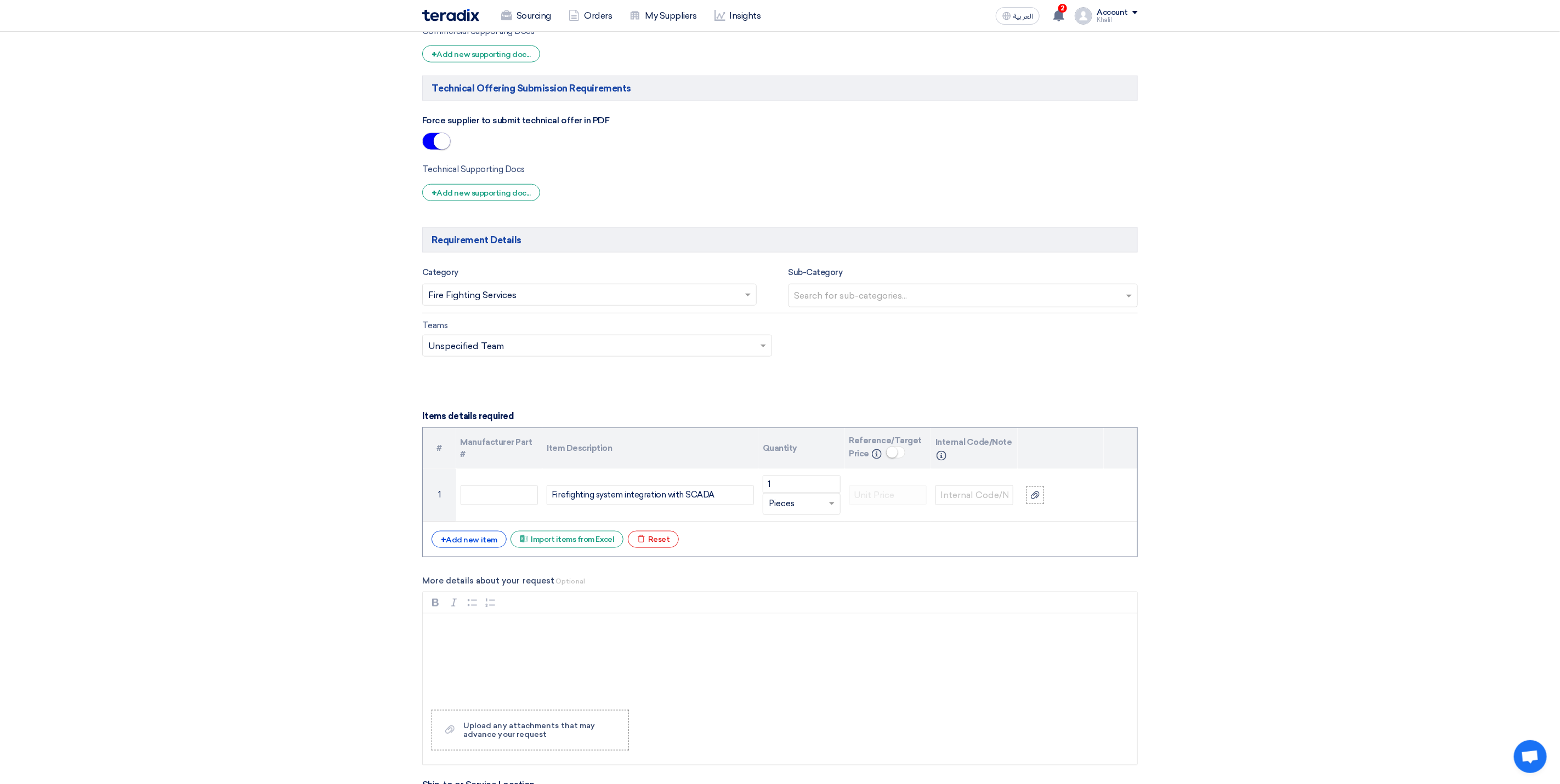
scroll to position [822, 0]
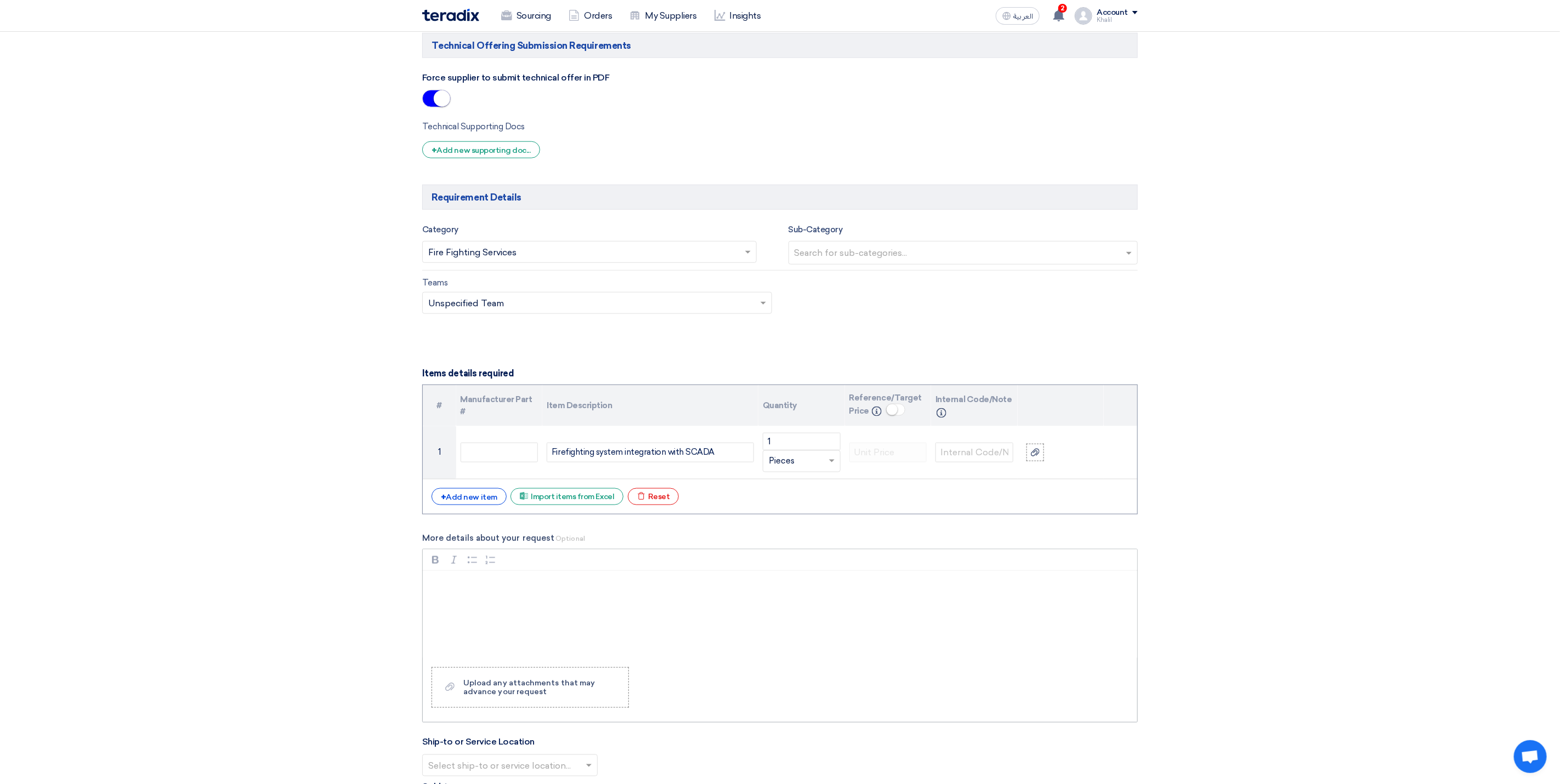
click at [523, 609] on div "Rich Text Editor, main" at bounding box center [780, 615] width 715 height 88
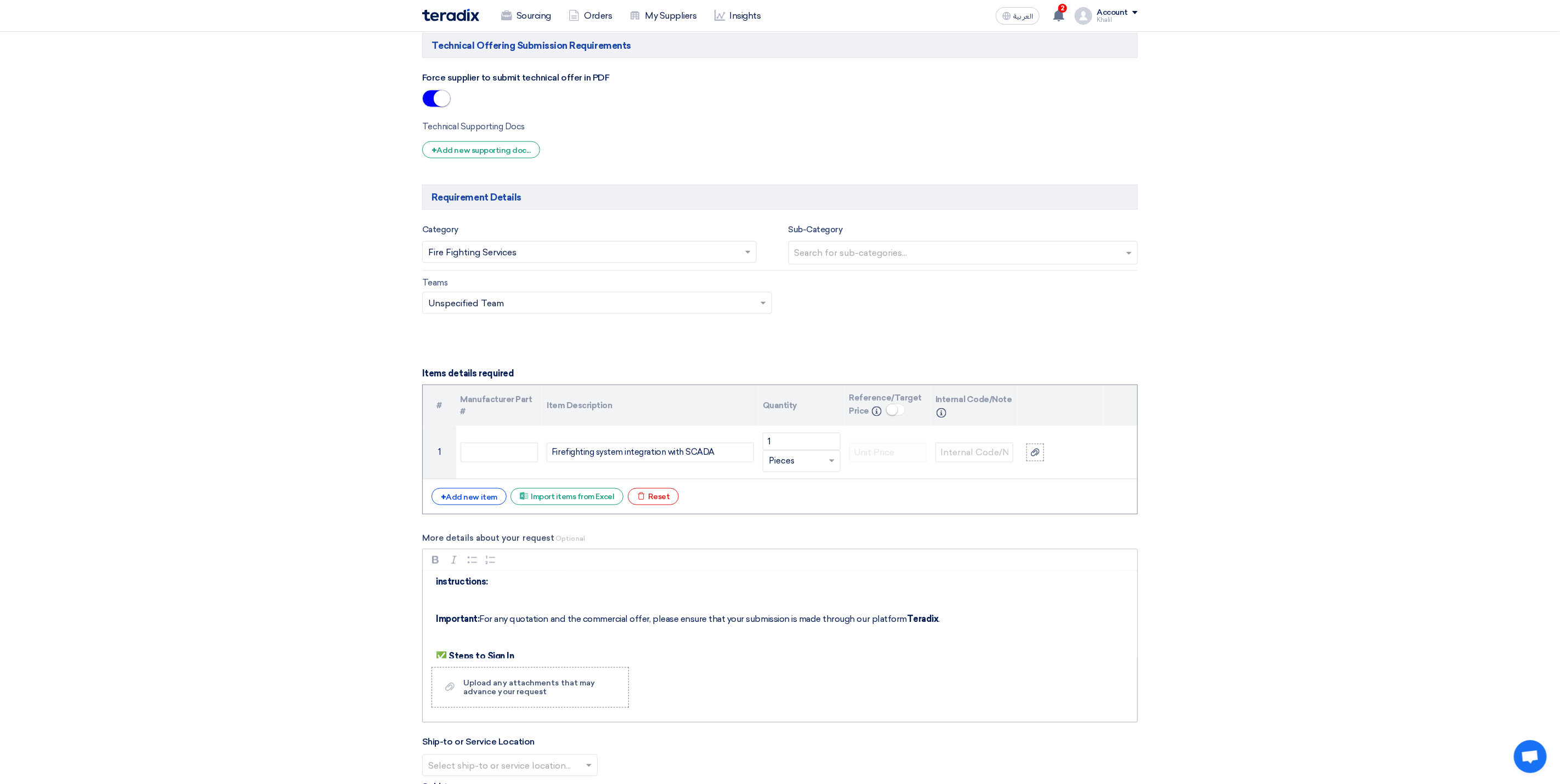
scroll to position [0, 0]
click at [1249, 529] on section "Basic Information RFx Title RFP FOR Firefighting system integration with SCADA-…" at bounding box center [780, 462] width 1560 height 2283
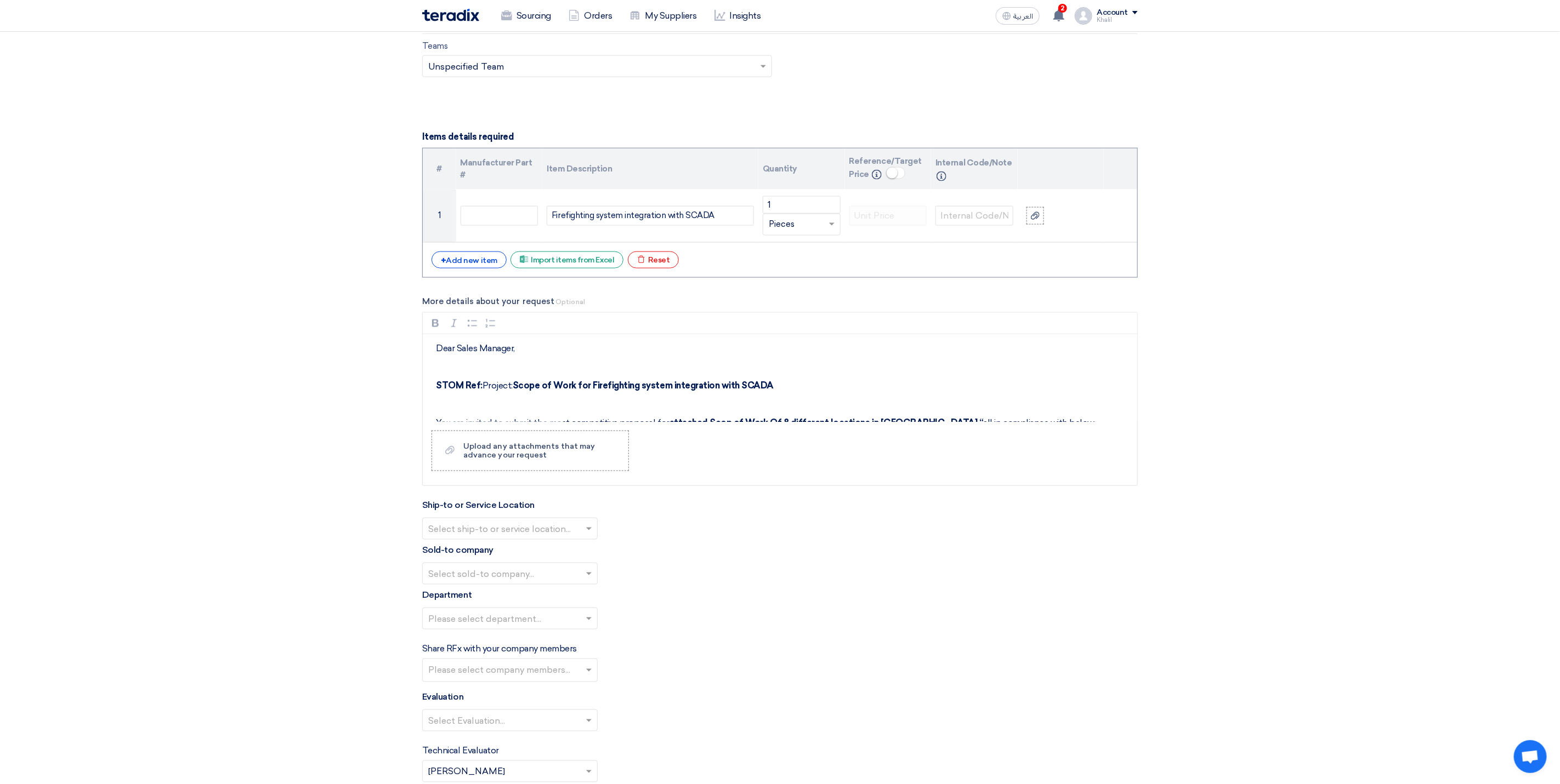
scroll to position [1069, 0]
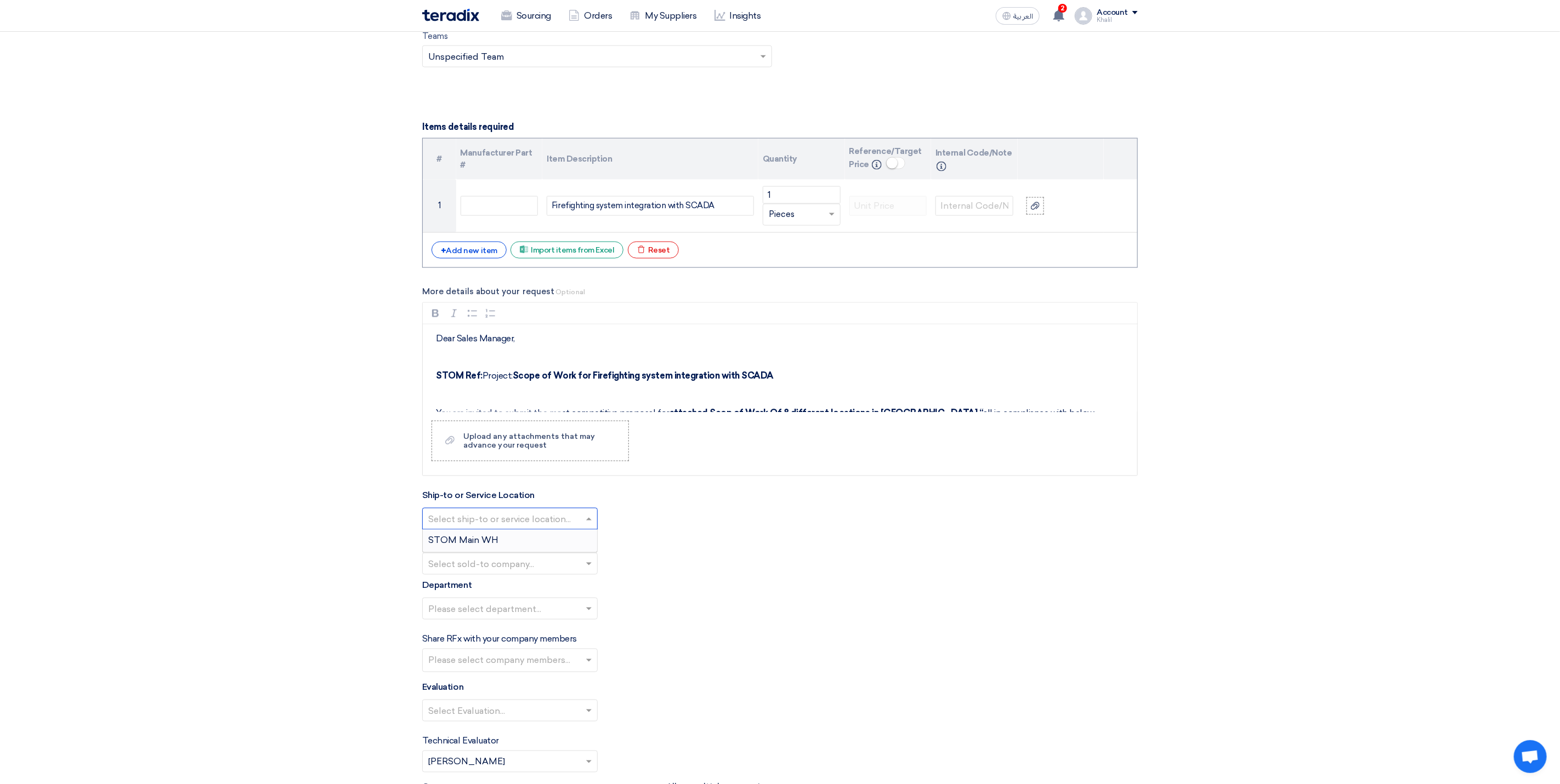
click at [587, 526] on span at bounding box center [591, 518] width 14 height 13
click at [581, 549] on div "STOM Main WH" at bounding box center [510, 541] width 175 height 22
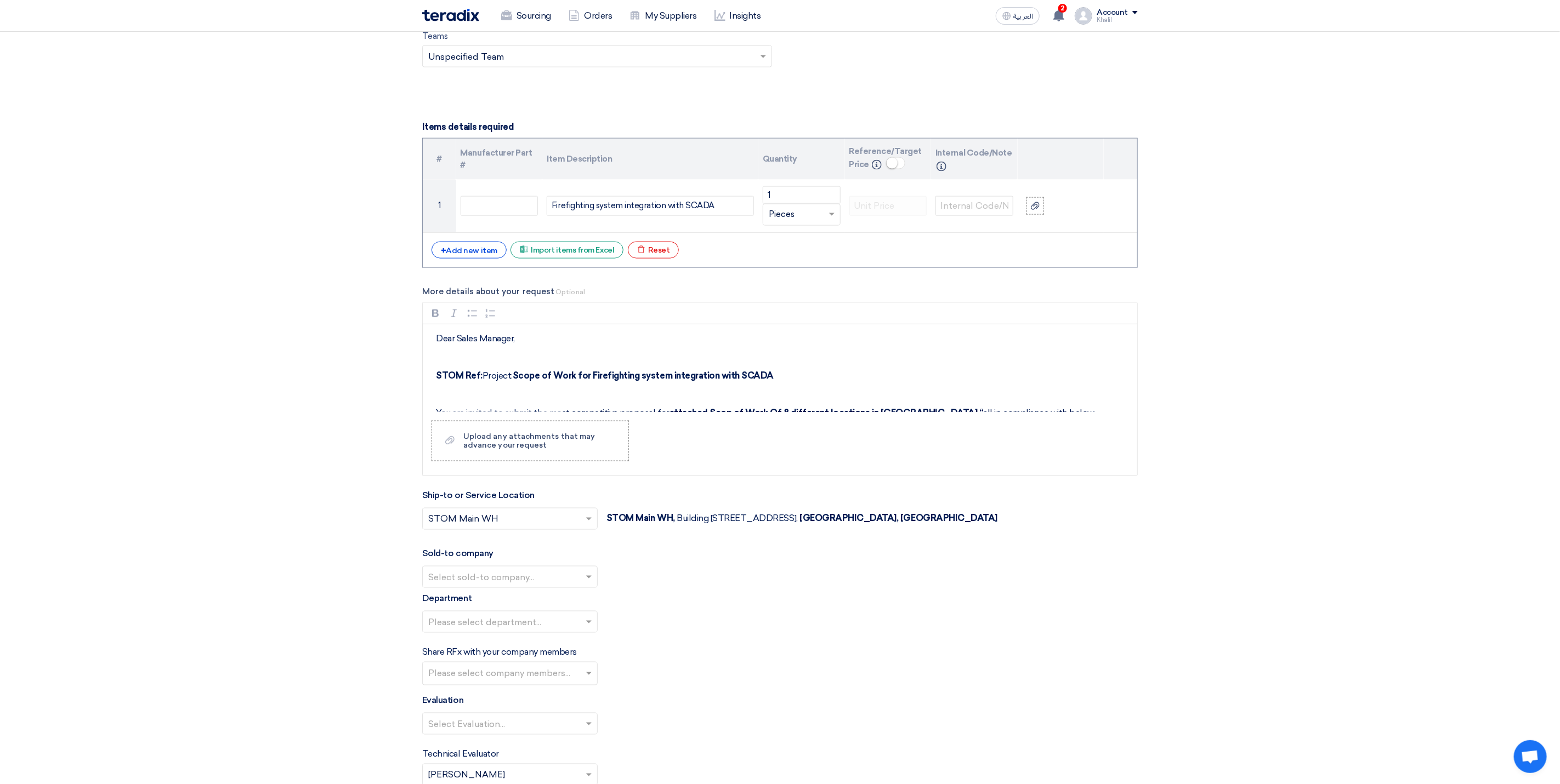
click at [594, 583] on span at bounding box center [591, 577] width 14 height 13
click at [575, 633] on div "STDC - Khobar" at bounding box center [510, 622] width 175 height 22
click at [588, 642] on span at bounding box center [591, 635] width 14 height 13
click at [578, 668] on div "General Department" at bounding box center [510, 657] width 175 height 22
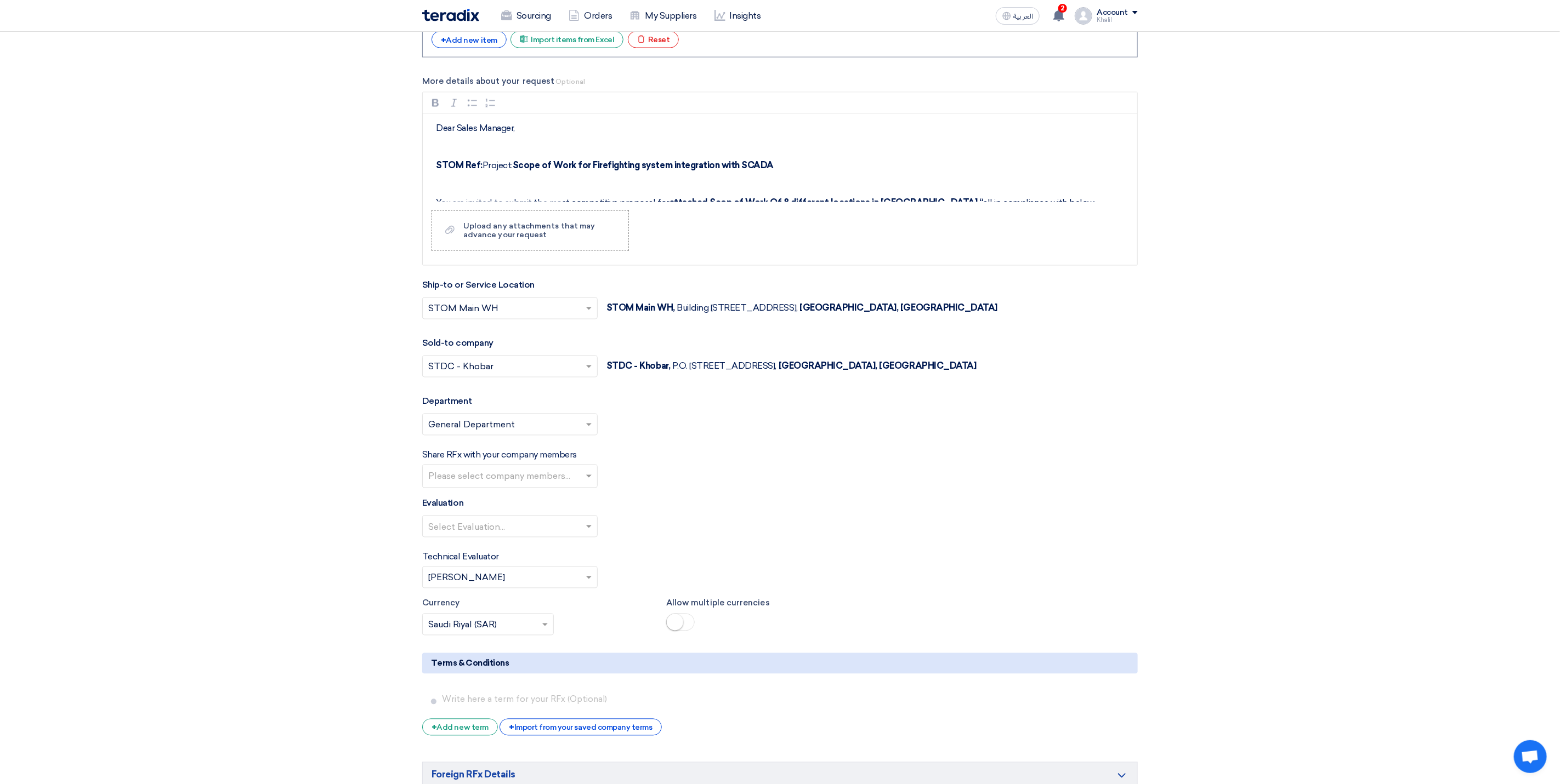
scroll to position [1315, 0]
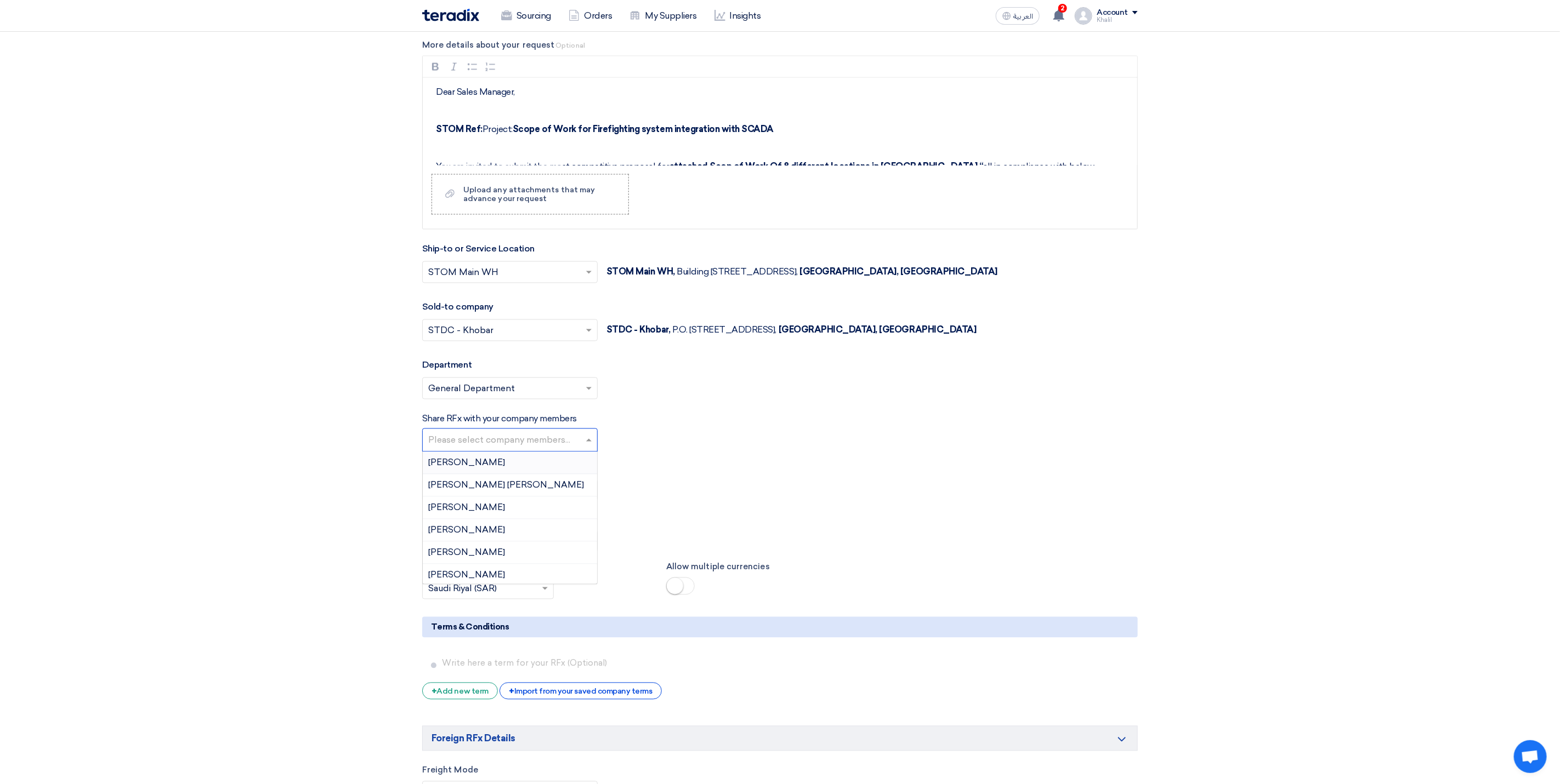
click at [587, 451] on input "text" at bounding box center [511, 441] width 166 height 18
type input "k"
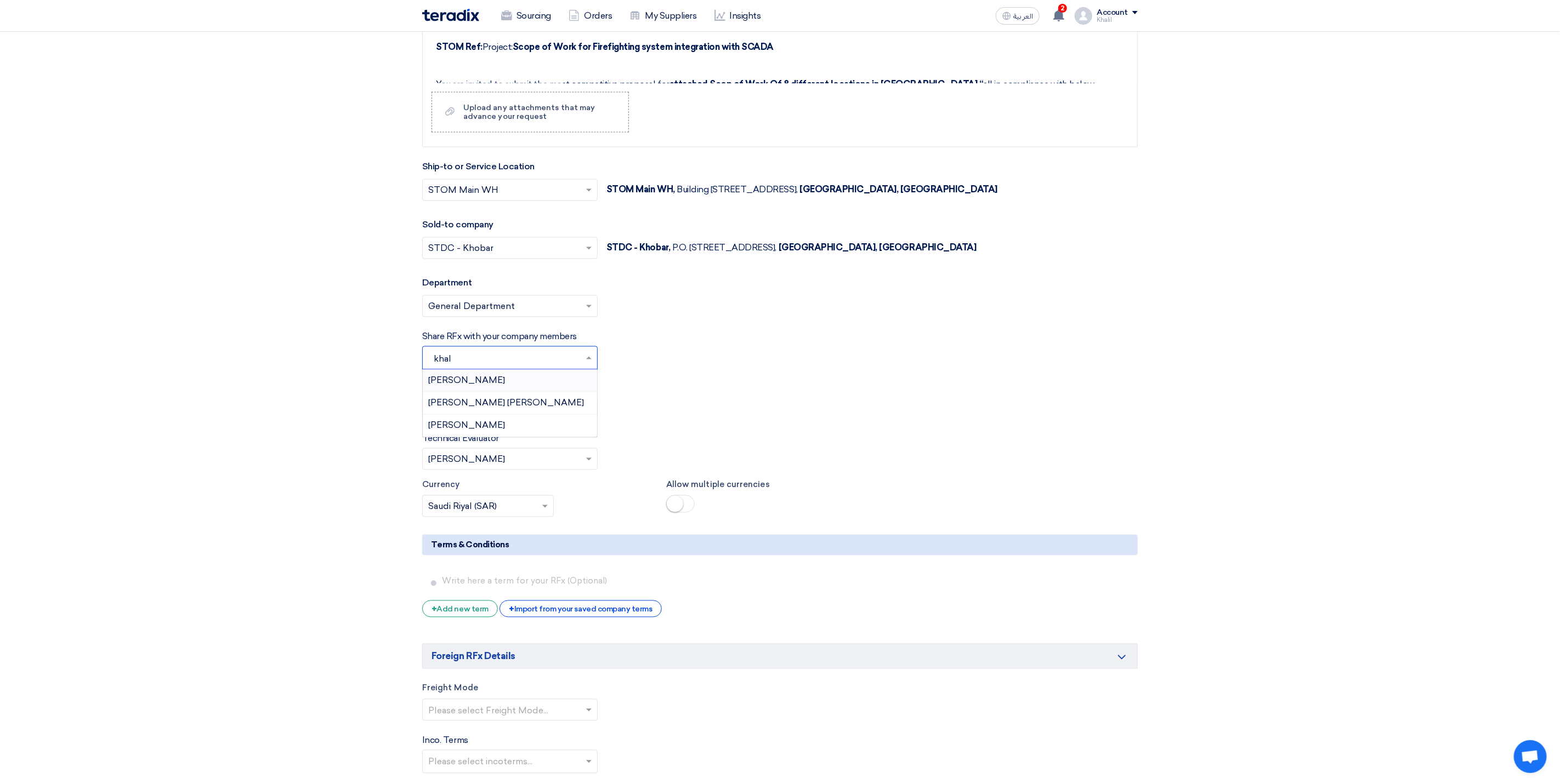
type input "khali"
click at [562, 415] on div "[PERSON_NAME] [PERSON_NAME]" at bounding box center [510, 403] width 175 height 23
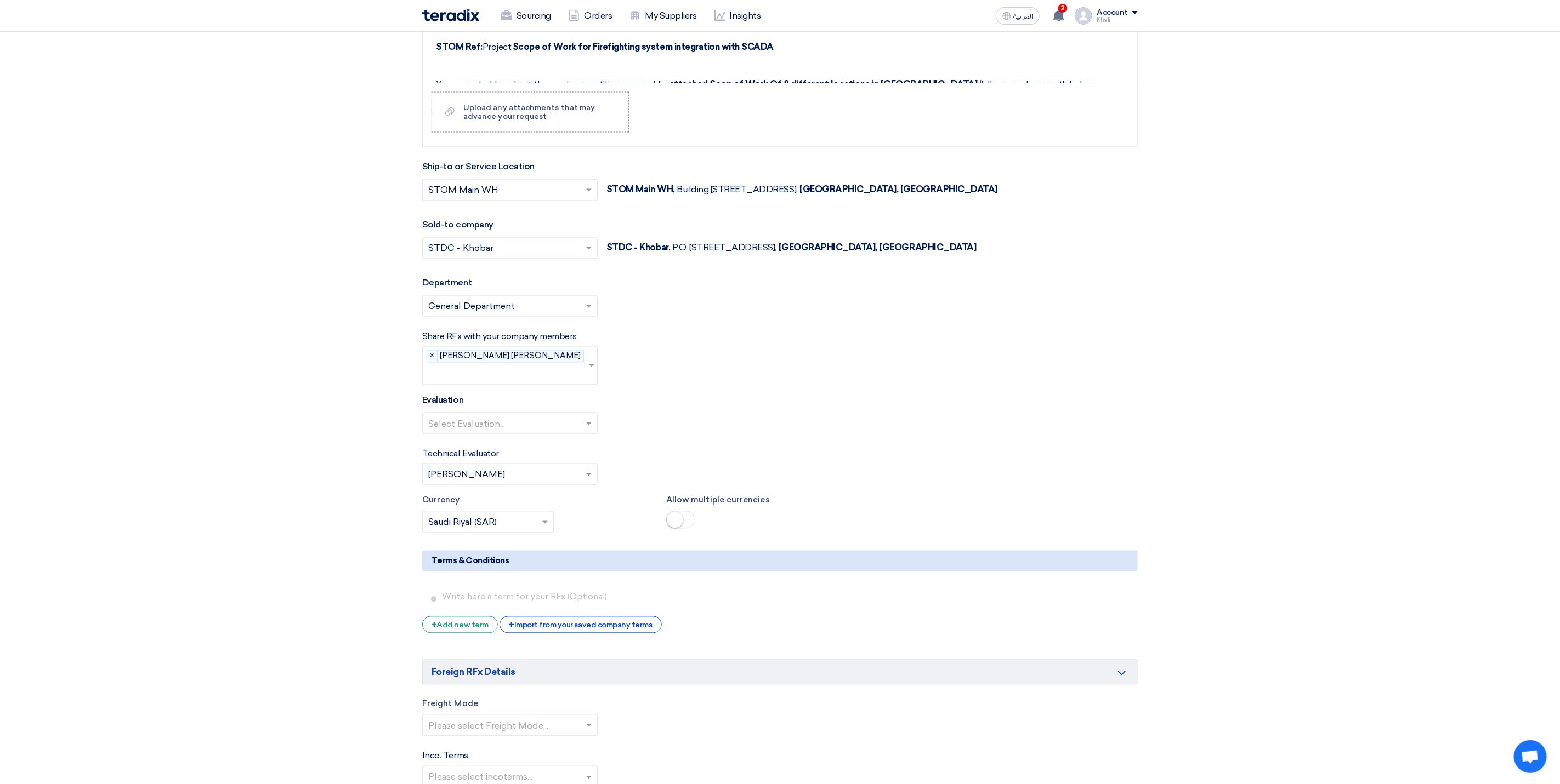
click at [702, 411] on div "Evaluation Select Evaluation..." at bounding box center [780, 418] width 715 height 49
click at [530, 425] on input "text" at bounding box center [504, 425] width 153 height 18
click at [586, 423] on span at bounding box center [589, 425] width 5 height 4
click at [553, 427] on input "text" at bounding box center [504, 425] width 153 height 18
type input "k"
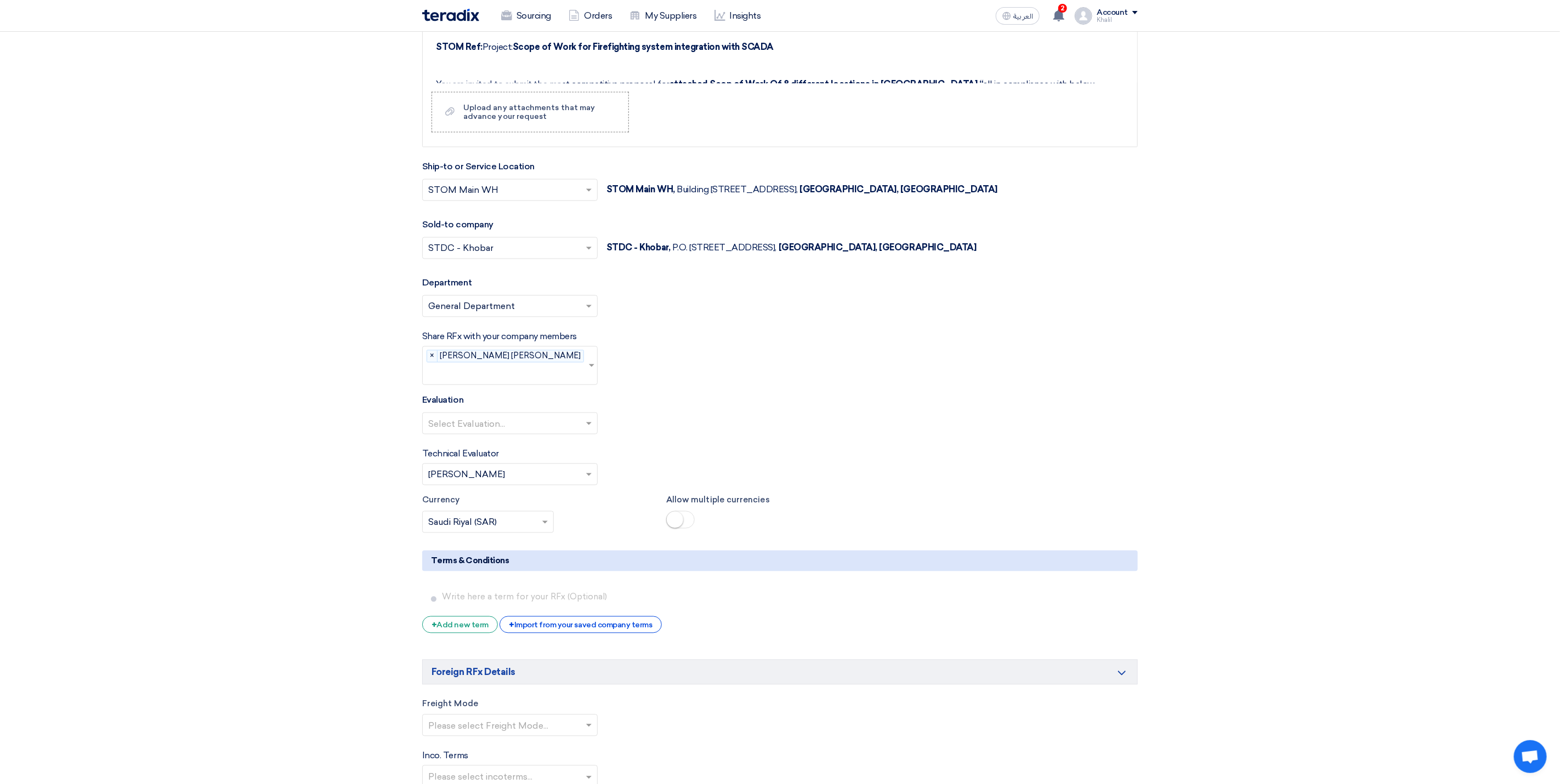
click at [661, 459] on div "Technical Evaluator Please Select RFx evaluator... × [PERSON_NAME] ×" at bounding box center [780, 466] width 715 height 38
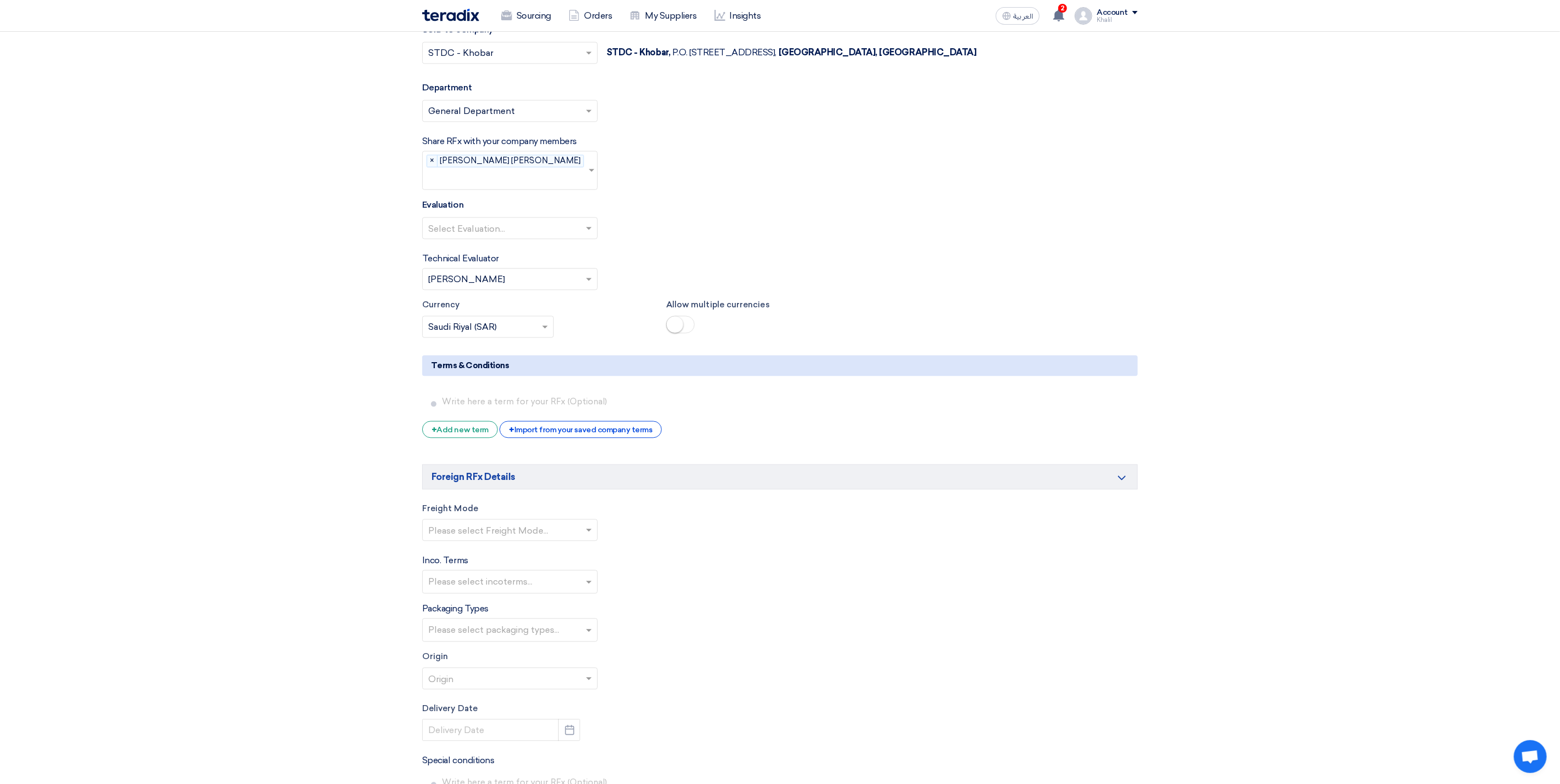
scroll to position [1644, 0]
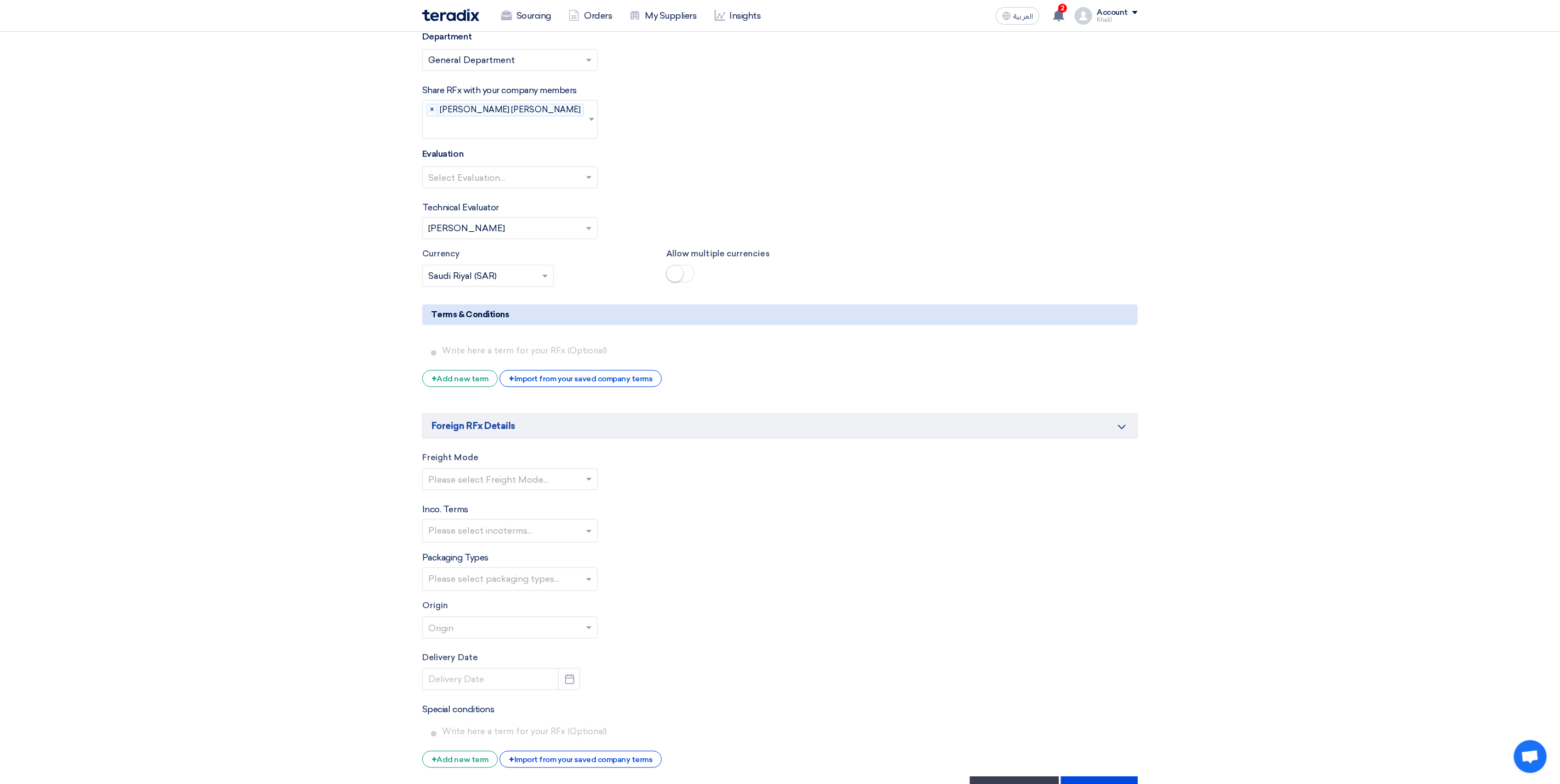
click at [587, 477] on span at bounding box center [591, 479] width 14 height 13
click at [576, 501] on div "sea-freight" at bounding box center [510, 501] width 175 height 23
click at [582, 533] on input "text" at bounding box center [511, 532] width 166 height 18
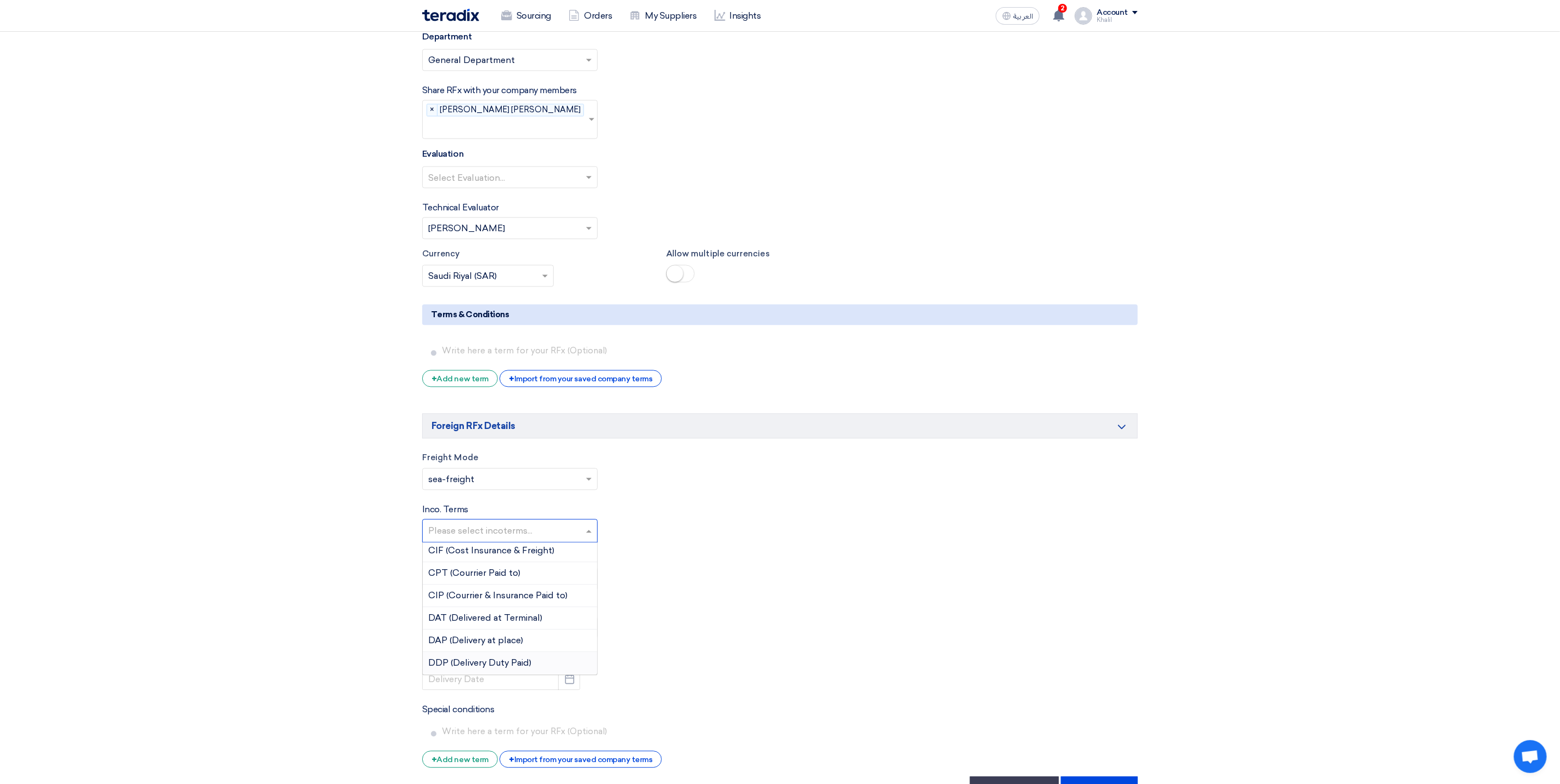
click at [543, 669] on div "DDP (Delivery Duty Paid)" at bounding box center [510, 663] width 175 height 22
click at [666, 605] on label "Origin" at bounding box center [780, 606] width 715 height 12
click at [600, 490] on div "Freight Mode Please select Freight Mode... × sea-freight ×" at bounding box center [780, 471] width 715 height 39
click at [595, 484] on span at bounding box center [591, 479] width 14 height 13
click at [571, 523] on div "air-freight" at bounding box center [510, 523] width 175 height 22
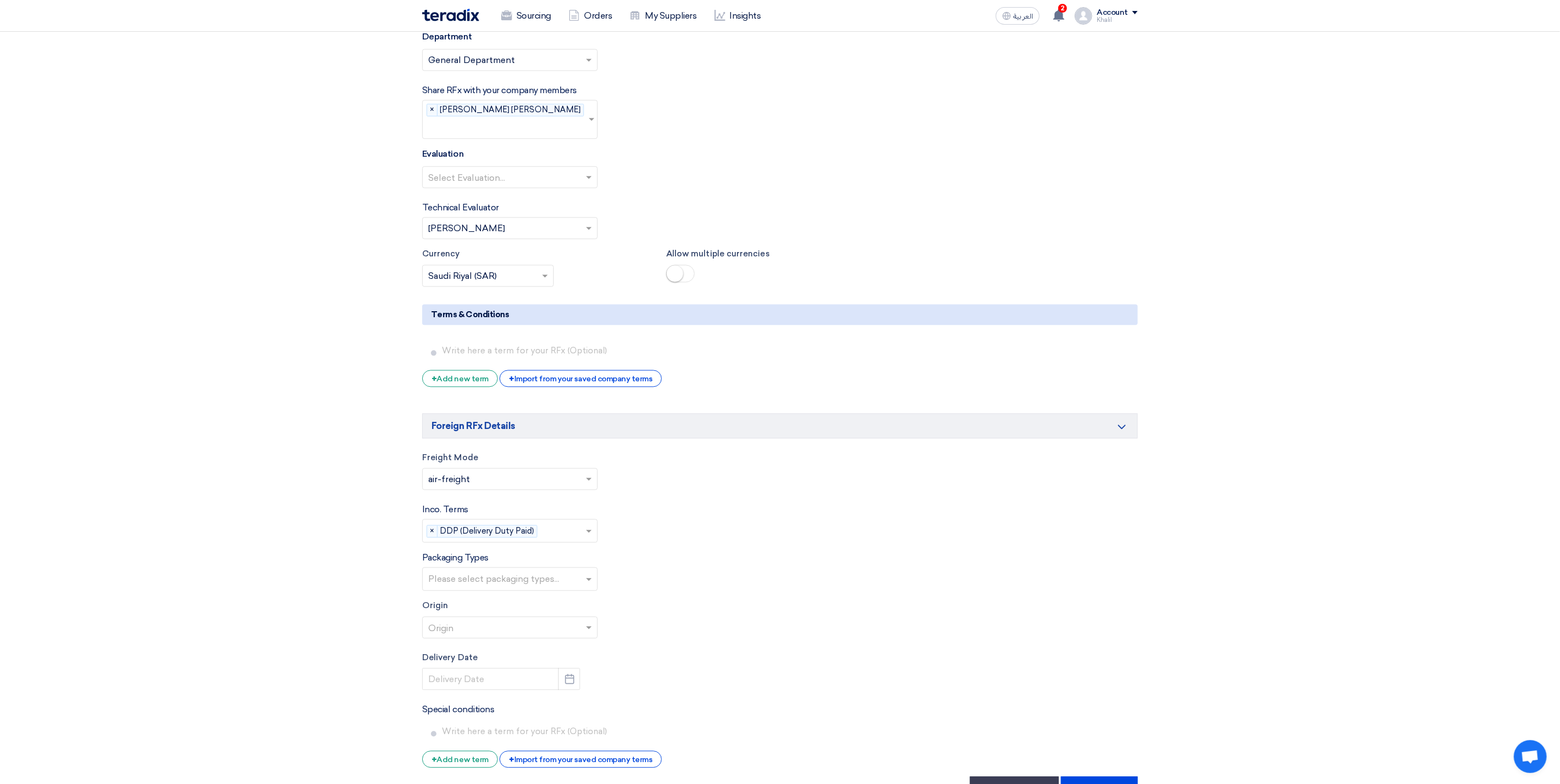
click at [583, 590] on div at bounding box center [505, 579] width 157 height 20
click at [554, 622] on div "Pallet" at bounding box center [510, 624] width 175 height 22
click at [737, 635] on div "Origin Origin" at bounding box center [780, 619] width 715 height 39
click at [591, 630] on span at bounding box center [589, 629] width 5 height 4
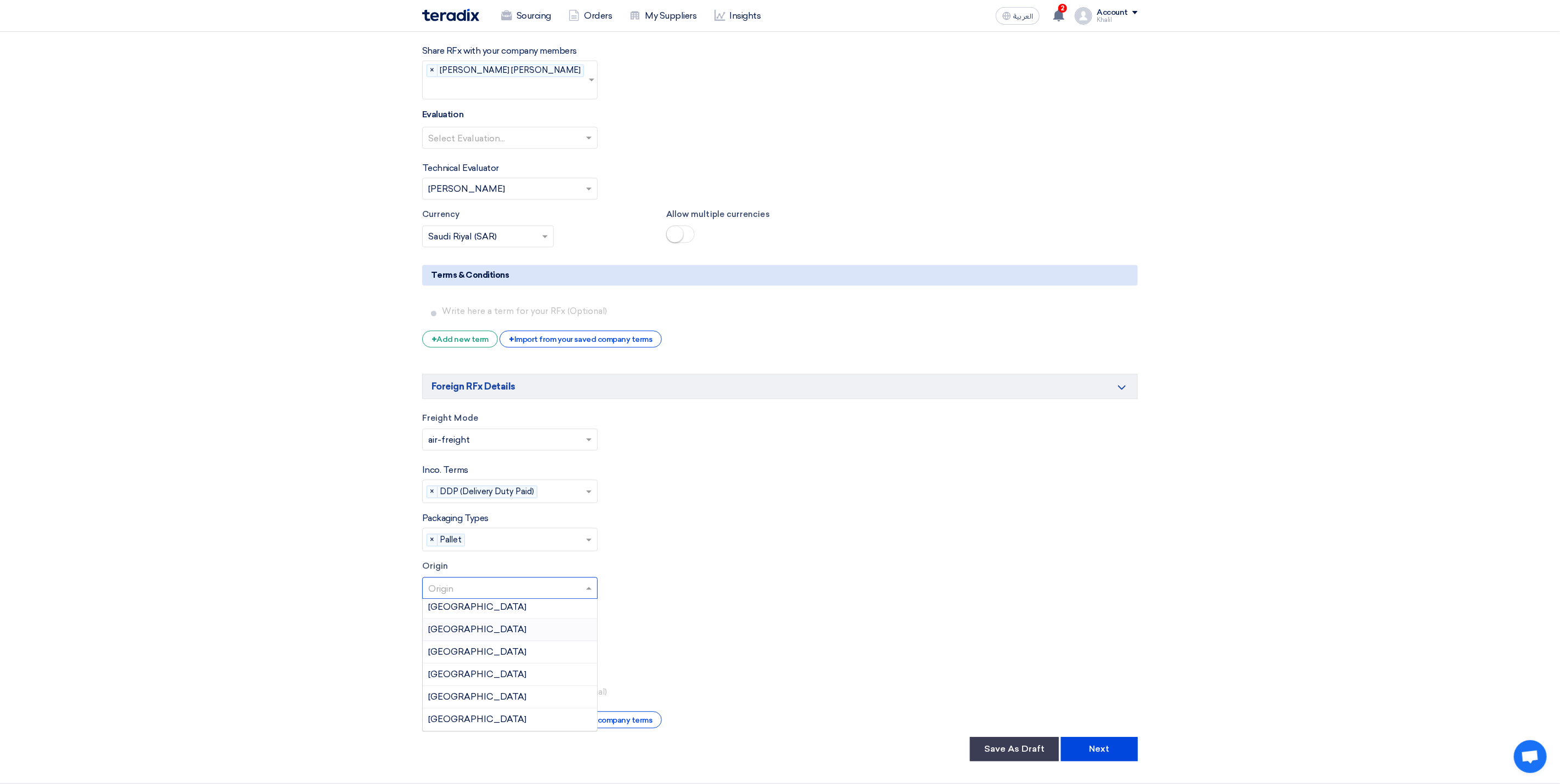
scroll to position [1932, 0]
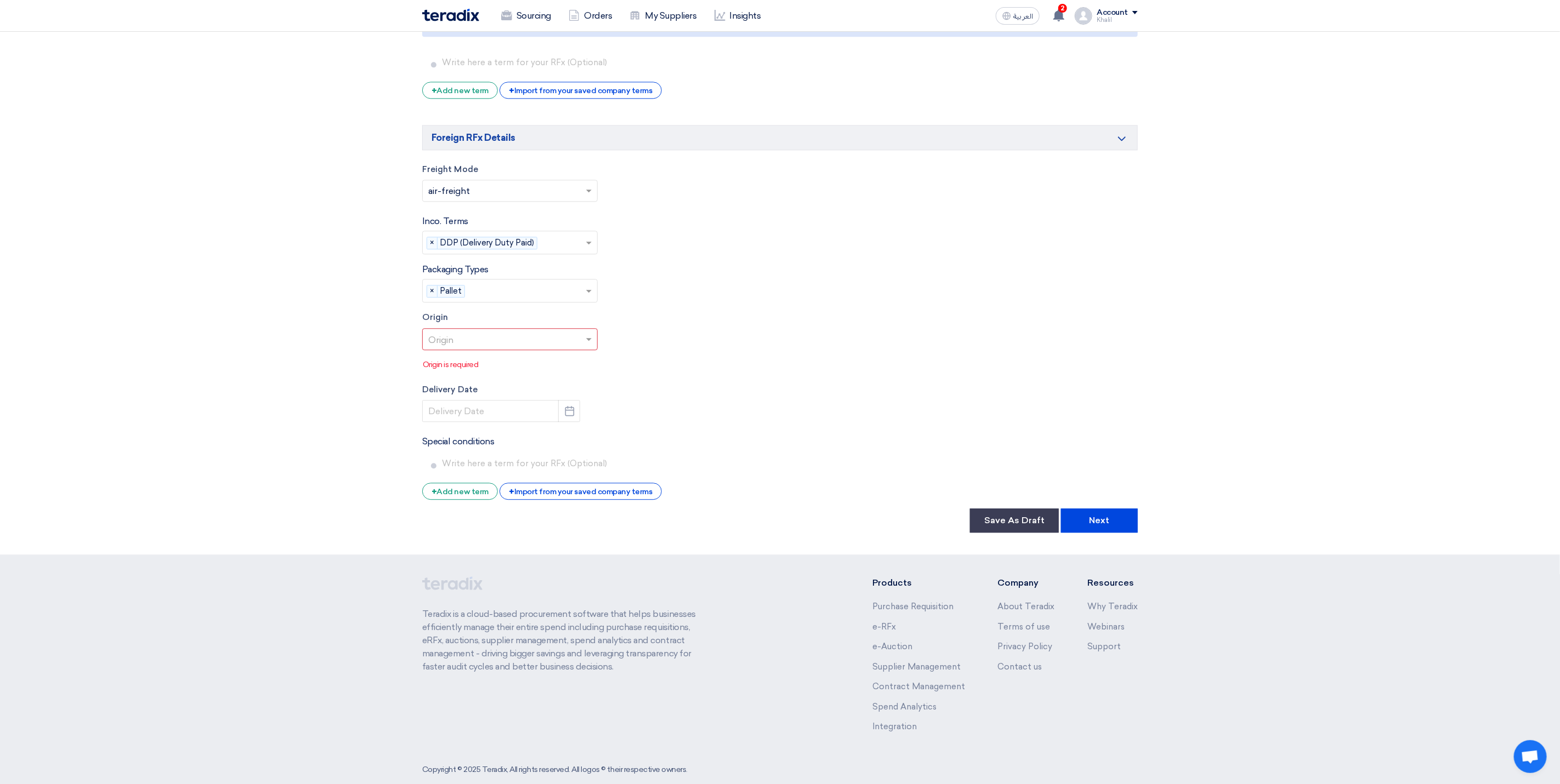
click at [592, 338] on span at bounding box center [591, 339] width 14 height 13
type input "u"
click at [721, 422] on div "Delivery Date Pick a date" at bounding box center [780, 403] width 715 height 39
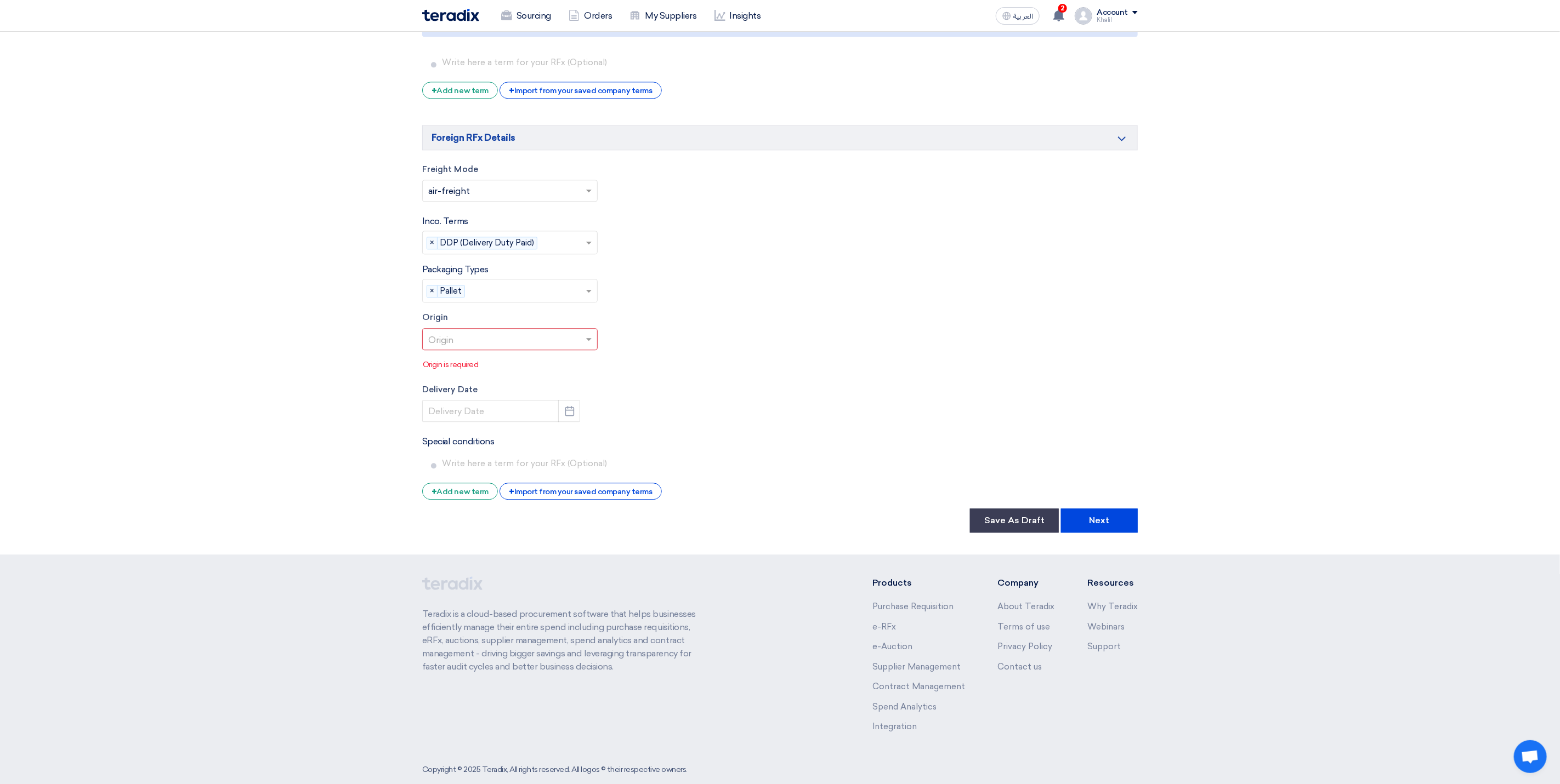
click at [584, 341] on span at bounding box center [591, 339] width 14 height 13
type input "sa"
click at [527, 429] on div "[GEOGRAPHIC_DATA]" at bounding box center [510, 429] width 175 height 22
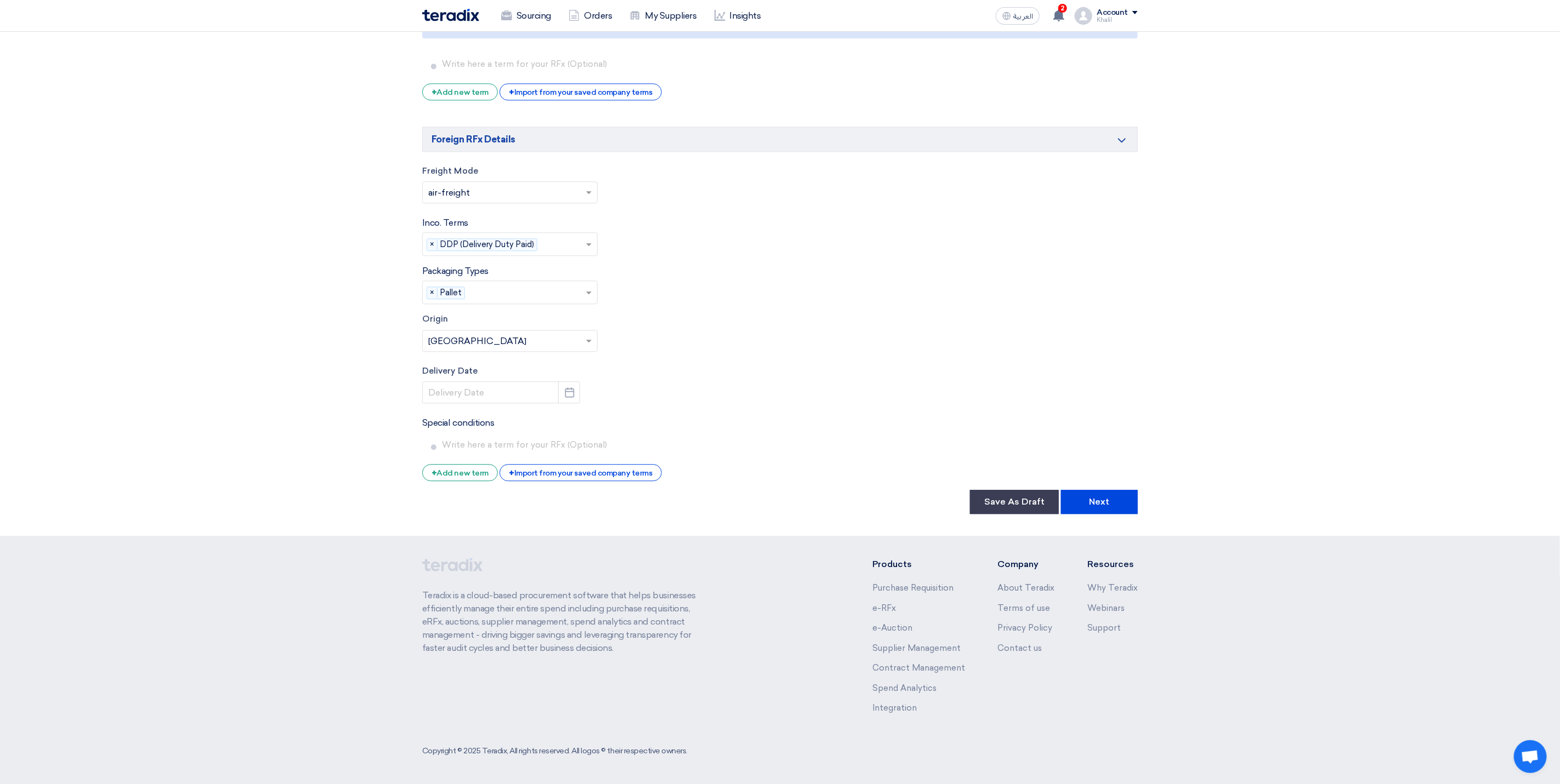
click at [578, 396] on button "Pick a date" at bounding box center [569, 392] width 22 height 22
select select "9"
select select "2025"
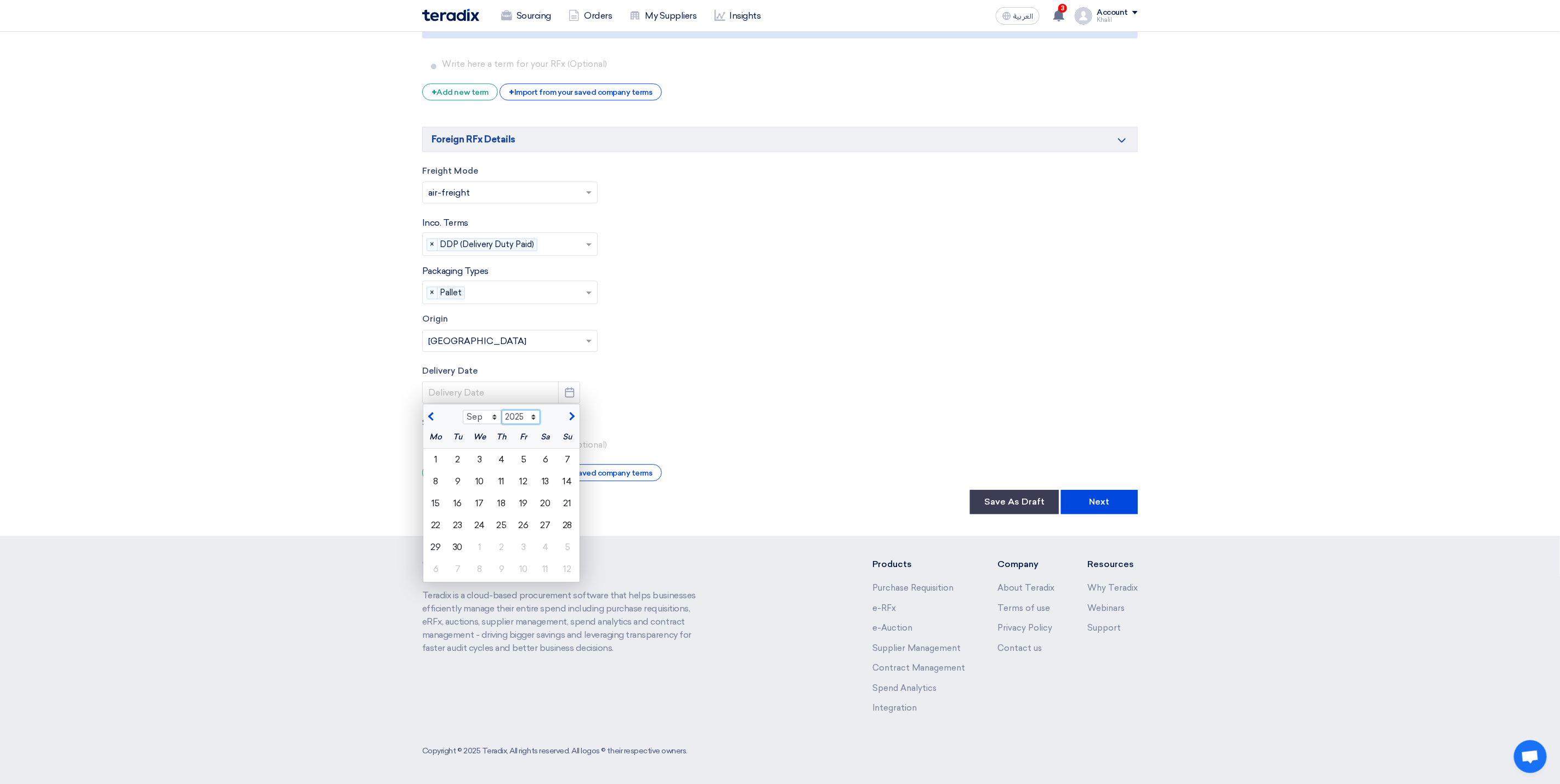
click at [534, 421] on select "2015 2016 2017 2018 2019 2020 2021 2022 2023 2024 2025 2026 2027 2028 2029 2030…" at bounding box center [521, 417] width 39 height 14
click at [492, 419] on select "Jan Feb Mar Apr May Jun [DATE] Aug Sep Oct Nov Dec" at bounding box center [482, 417] width 39 height 14
select select "11"
click at [463, 411] on select "Jan Feb Mar Apr May Jun [DATE] Aug Sep Oct Nov Dec" at bounding box center [482, 417] width 39 height 14
click at [523, 487] on div "7" at bounding box center [523, 482] width 22 height 22
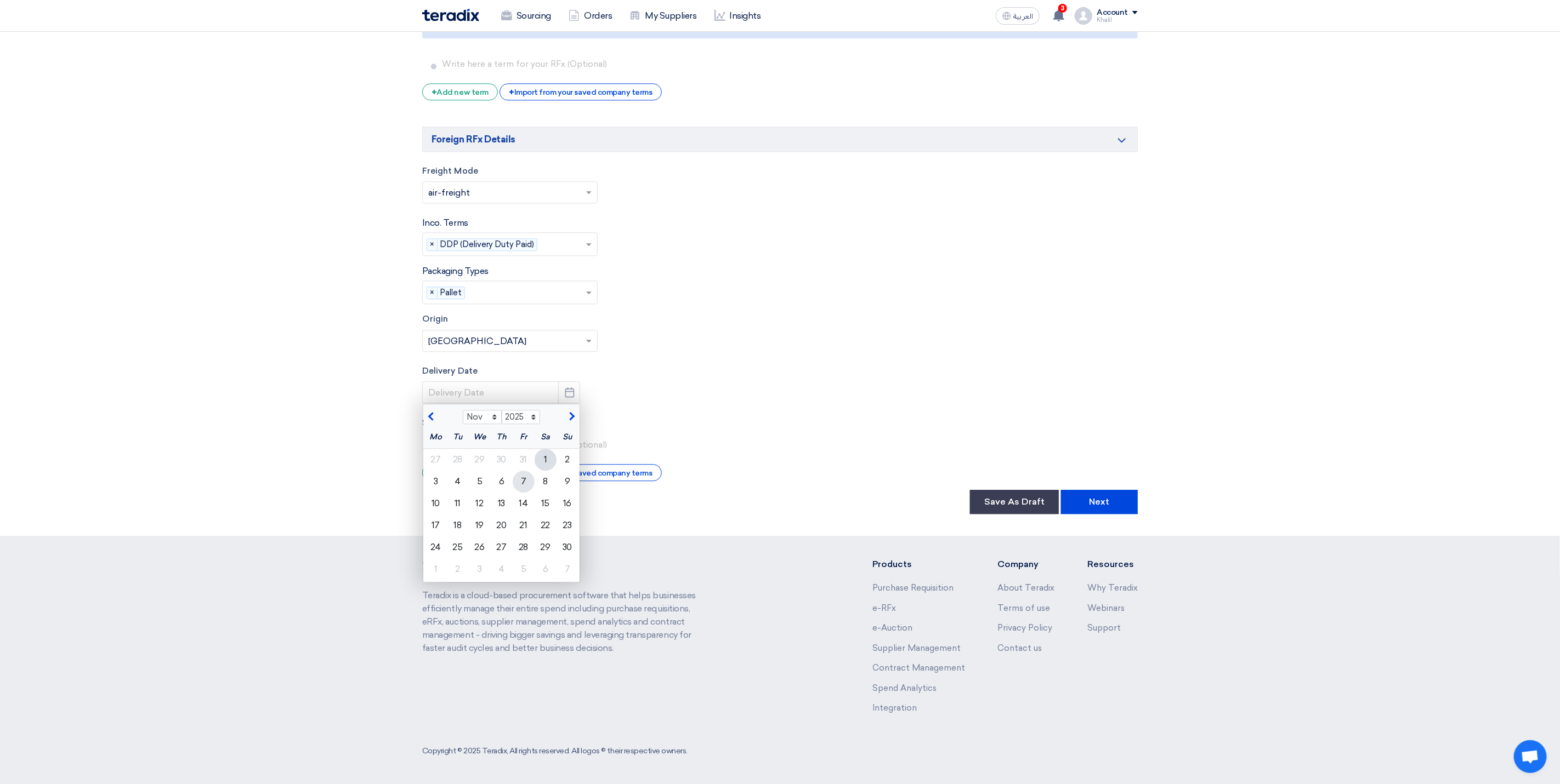
type input "[DATE]"
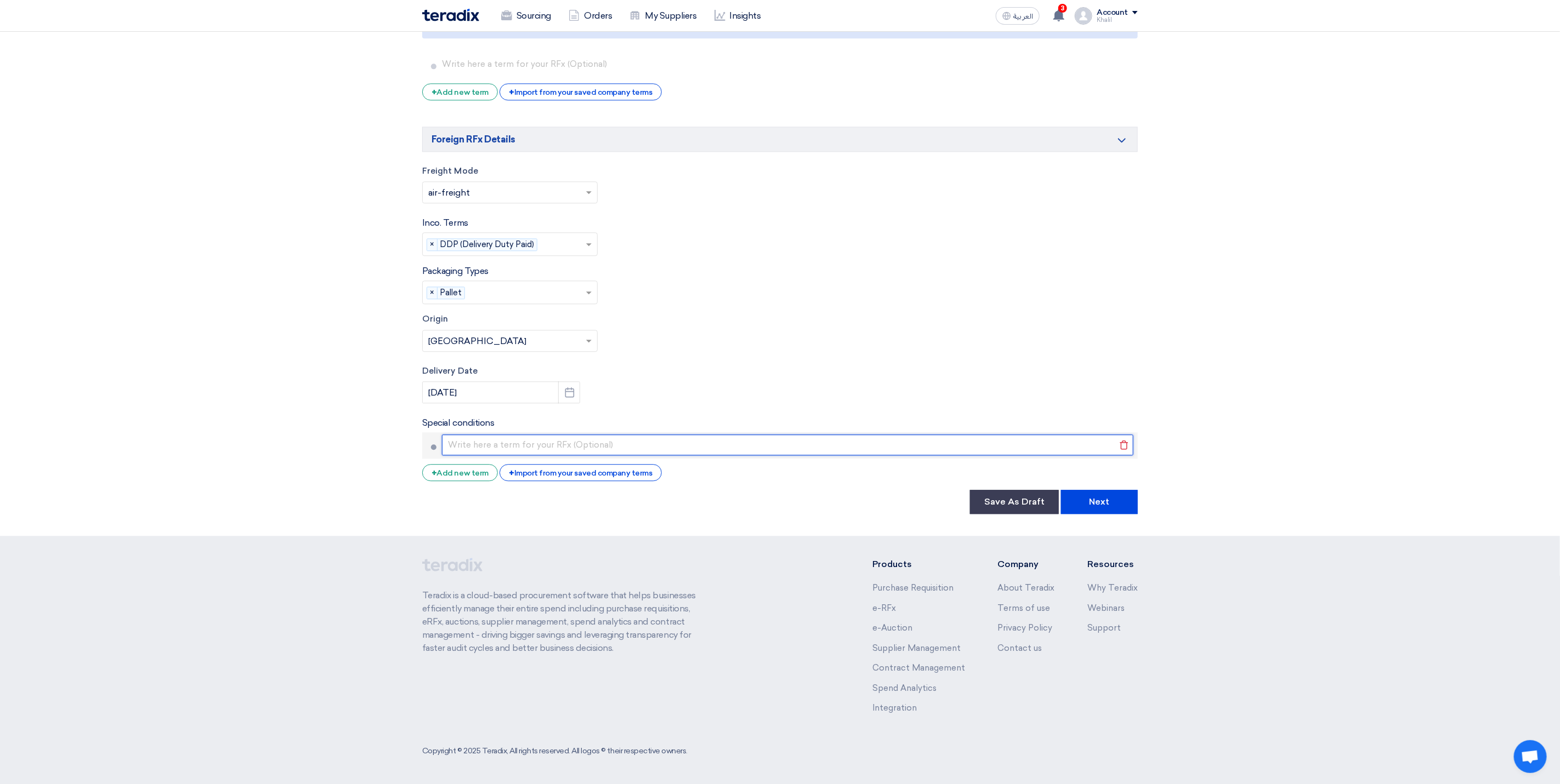
click at [746, 442] on input "text" at bounding box center [787, 445] width 691 height 21
click at [948, 339] on div "Origin Origin × [GEOGRAPHIC_DATA] ×" at bounding box center [780, 332] width 715 height 39
click at [606, 447] on input "text" at bounding box center [787, 445] width 691 height 21
type input "Each Purchase Order (PO) or Purchase Agreement ([GEOGRAPHIC_DATA]) placed by th…"
click at [627, 472] on div "+ Import from your saved company terms" at bounding box center [580, 472] width 162 height 17
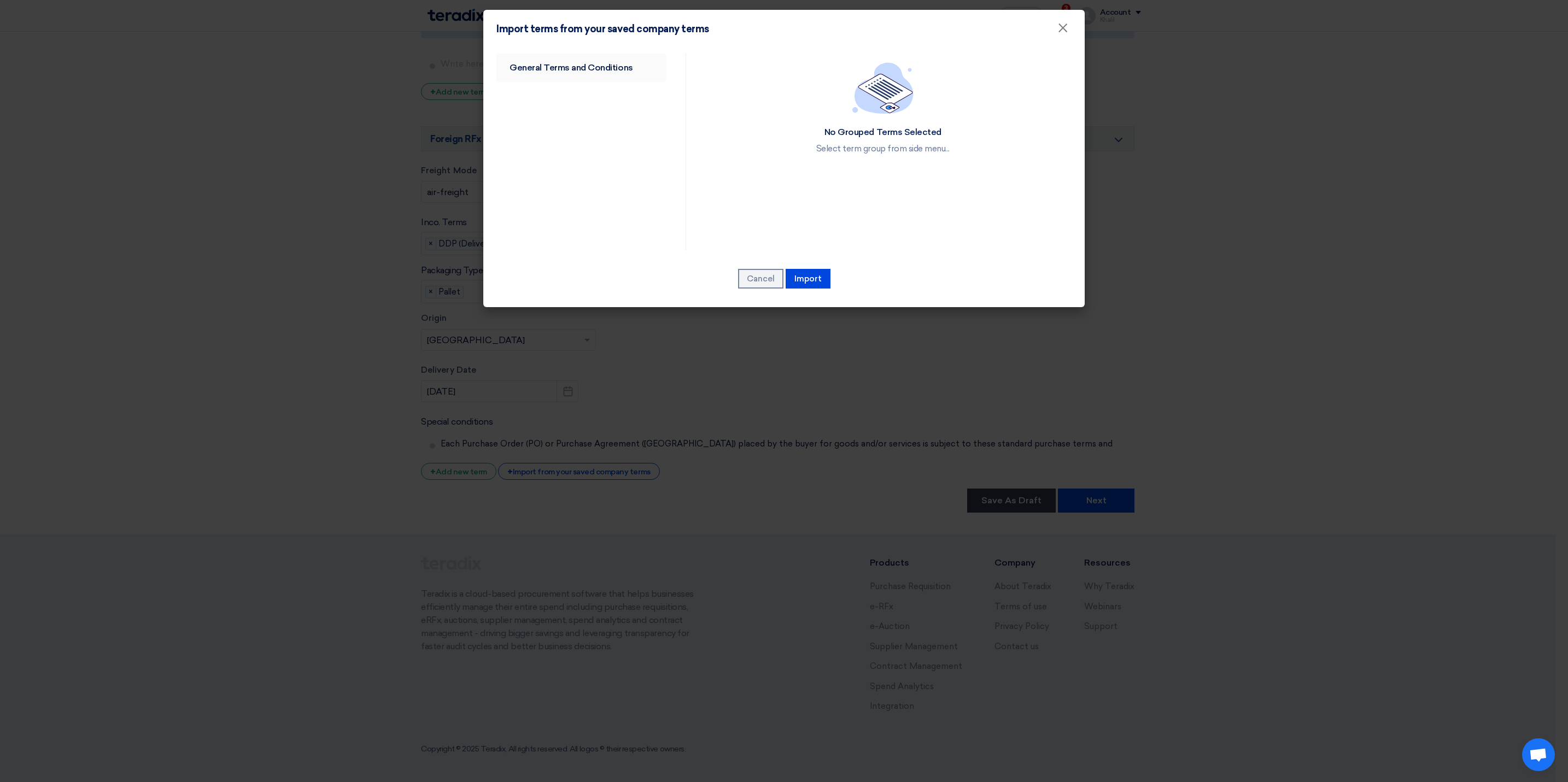
click at [604, 54] on link "General Terms and Conditions" at bounding box center [581, 68] width 170 height 29
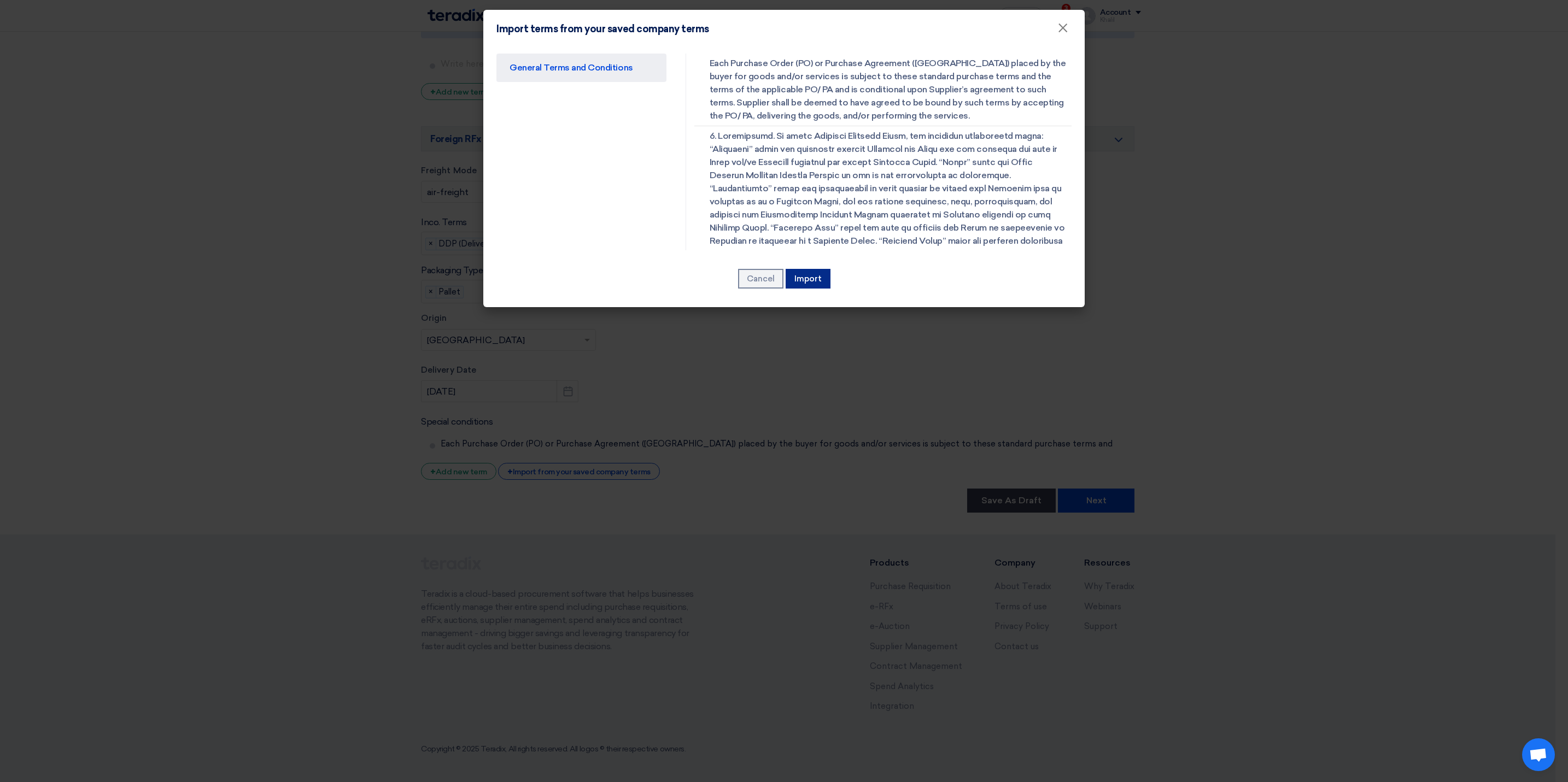
click at [821, 285] on button "Import" at bounding box center [808, 279] width 45 height 20
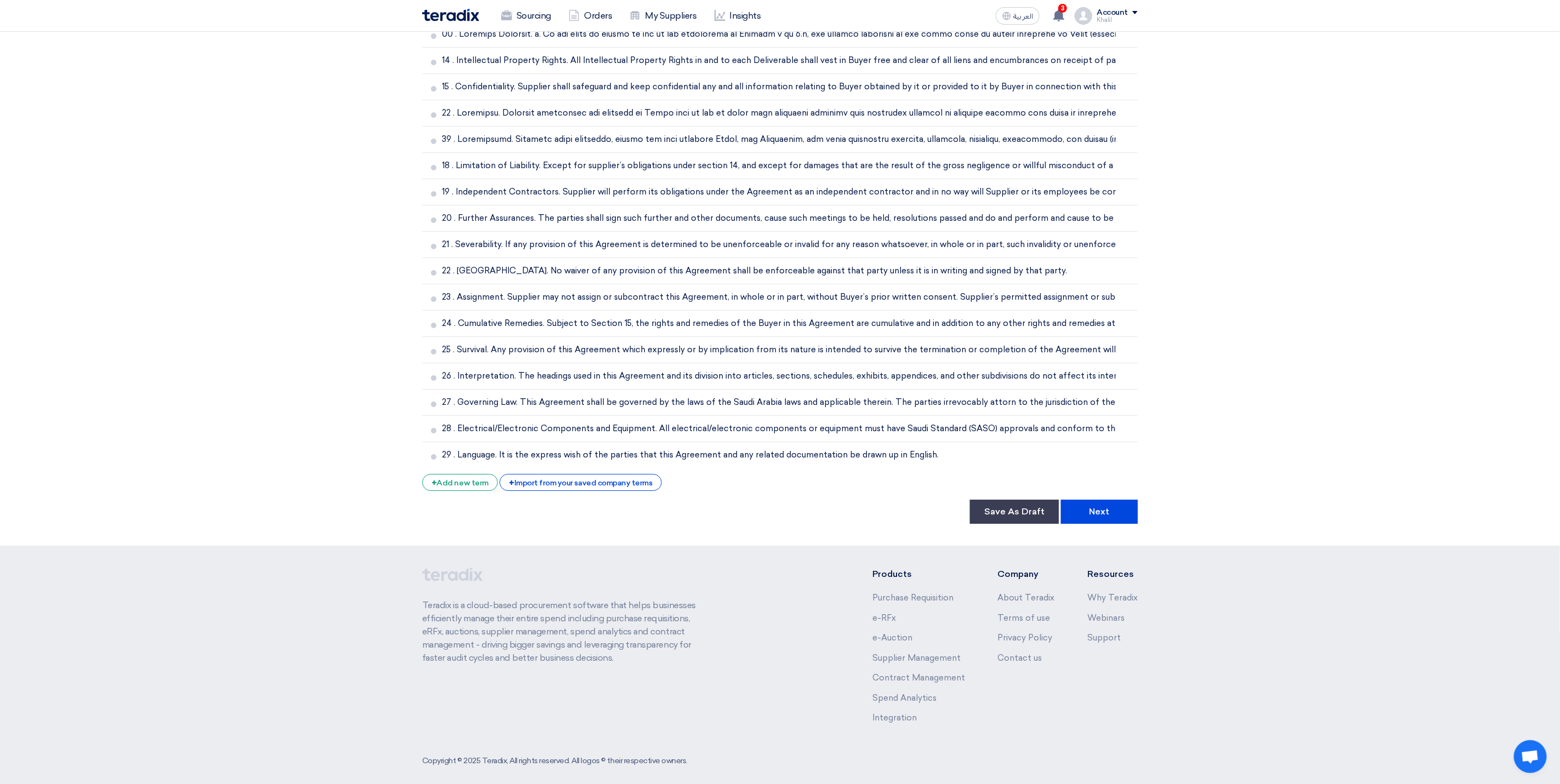
scroll to position [2722, 0]
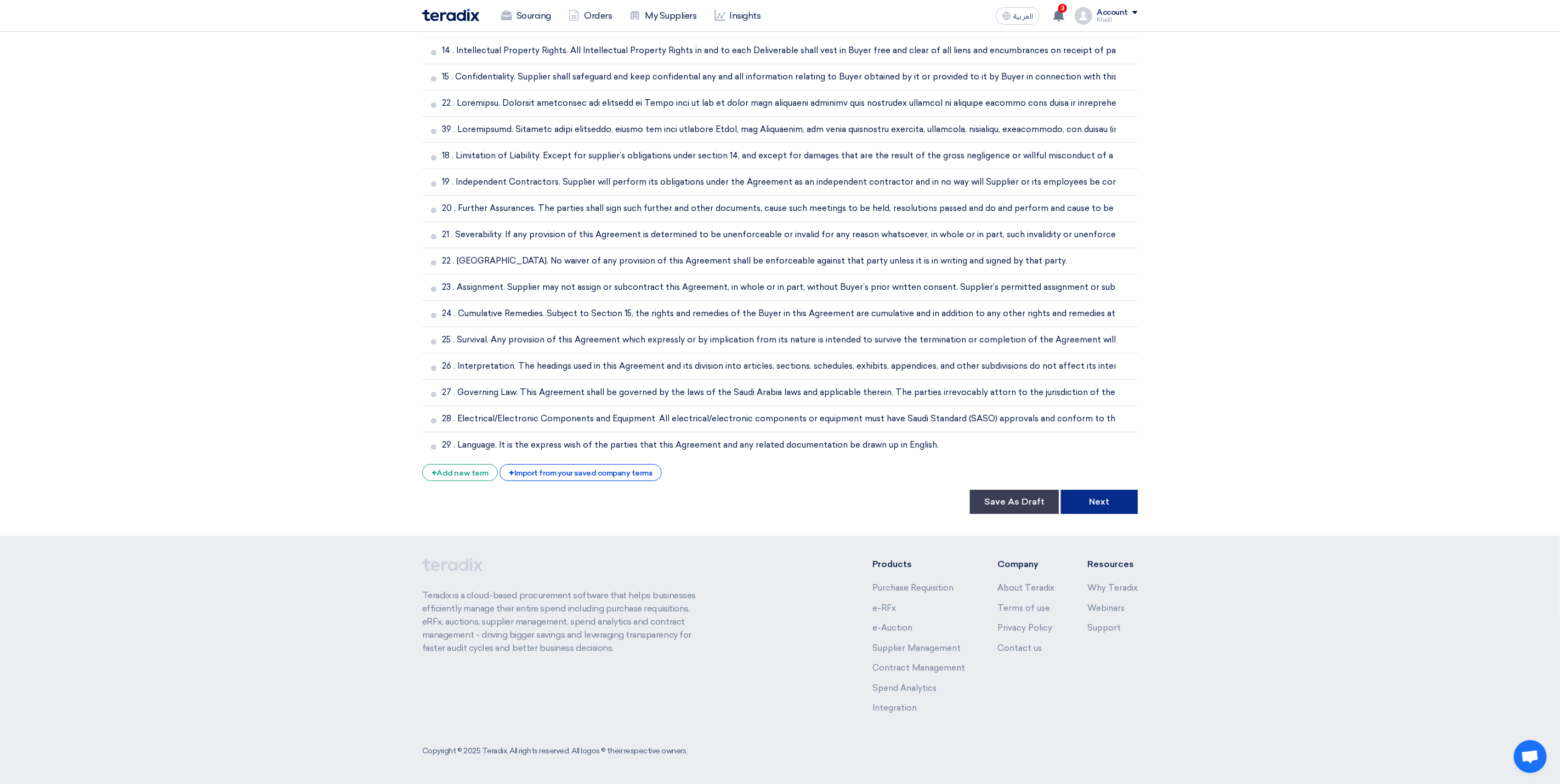
click at [1121, 510] on button "Next" at bounding box center [1100, 502] width 77 height 24
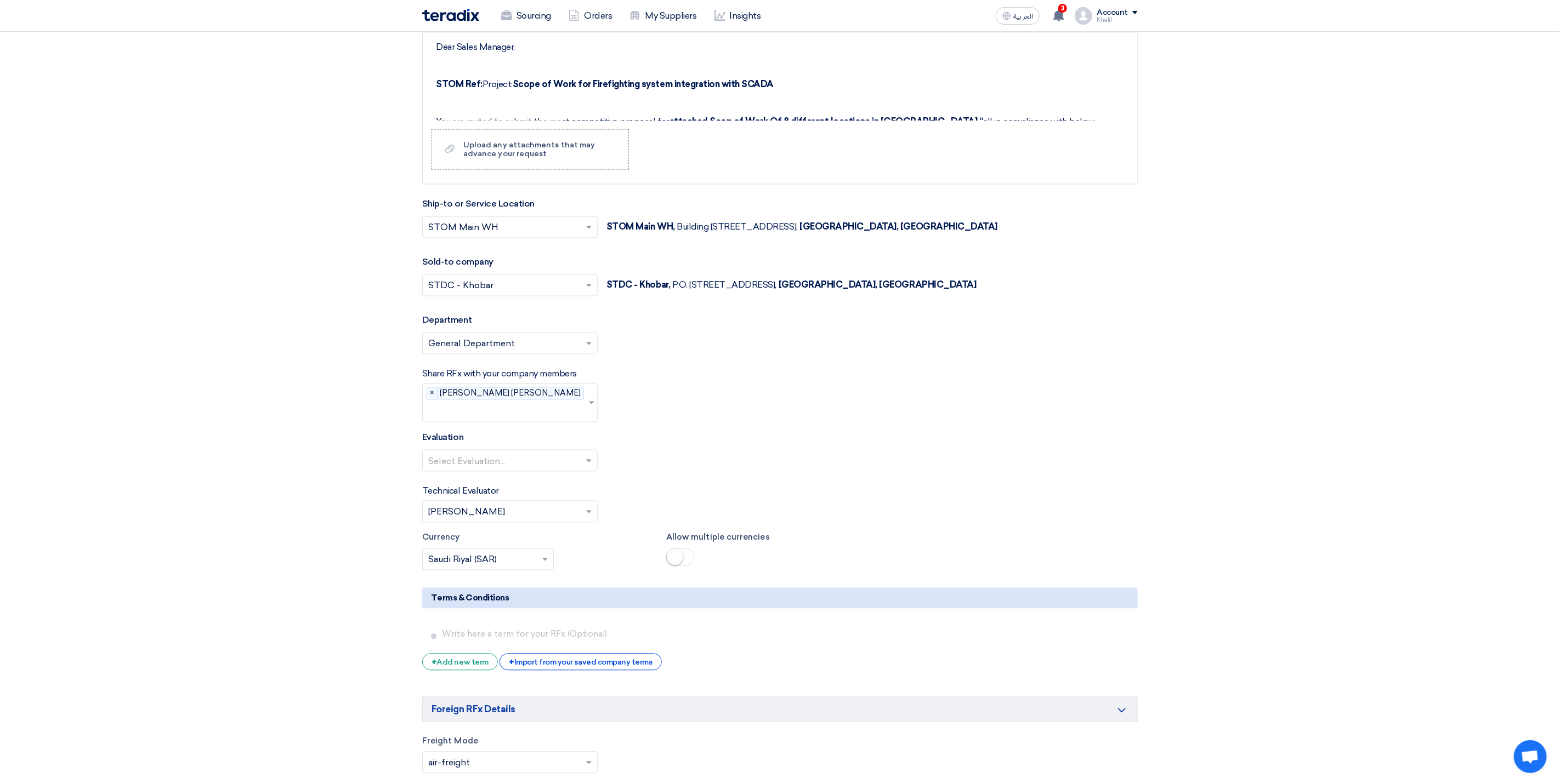
scroll to position [1398, 0]
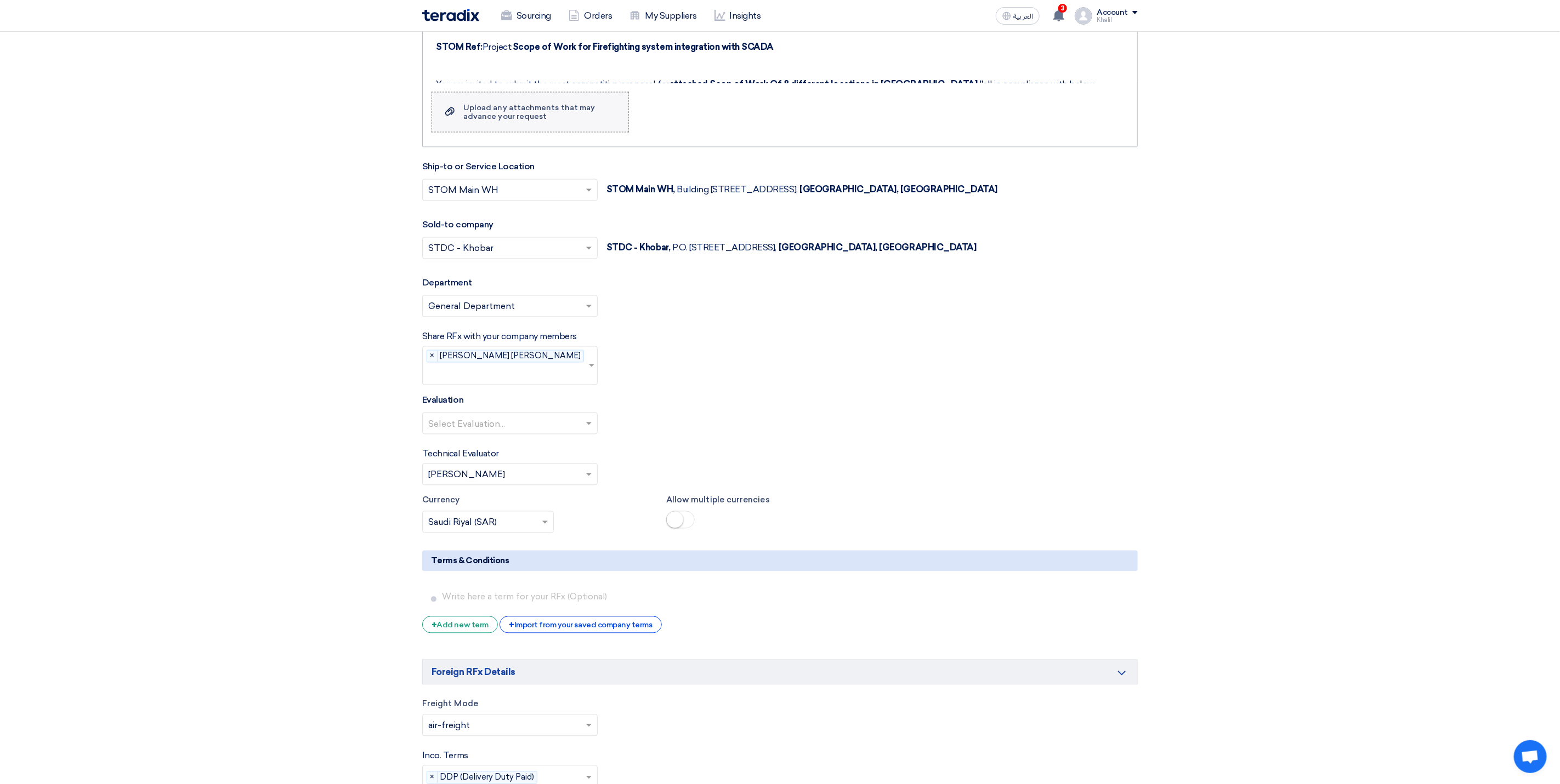
click at [562, 133] on label "Upload a file Upload any attachments that may advance your request" at bounding box center [530, 112] width 197 height 40
click at [0, 0] on input "Upload a file Upload any attachments that may advance your request" at bounding box center [0, 0] width 0 height 0
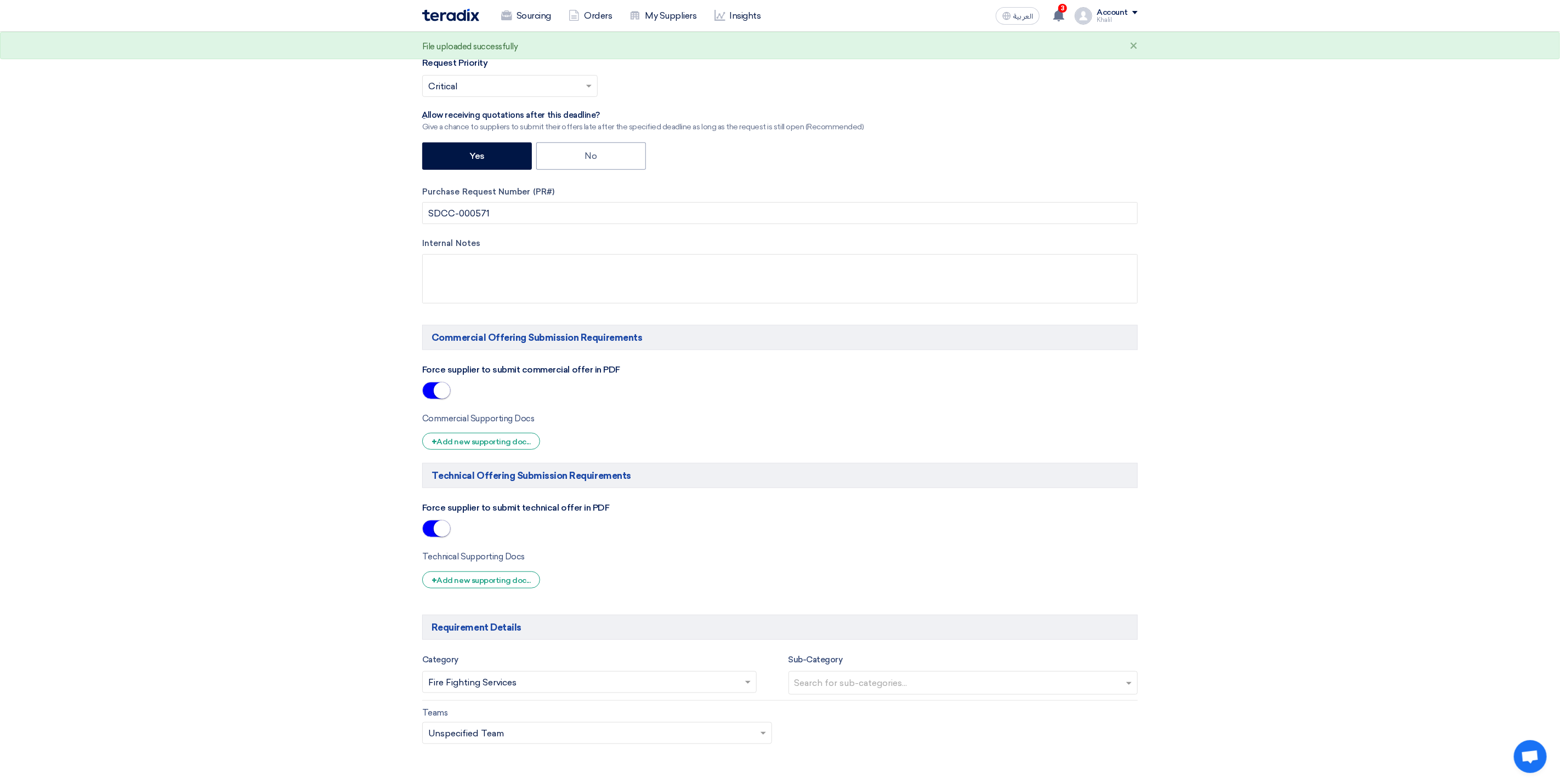
scroll to position [329, 0]
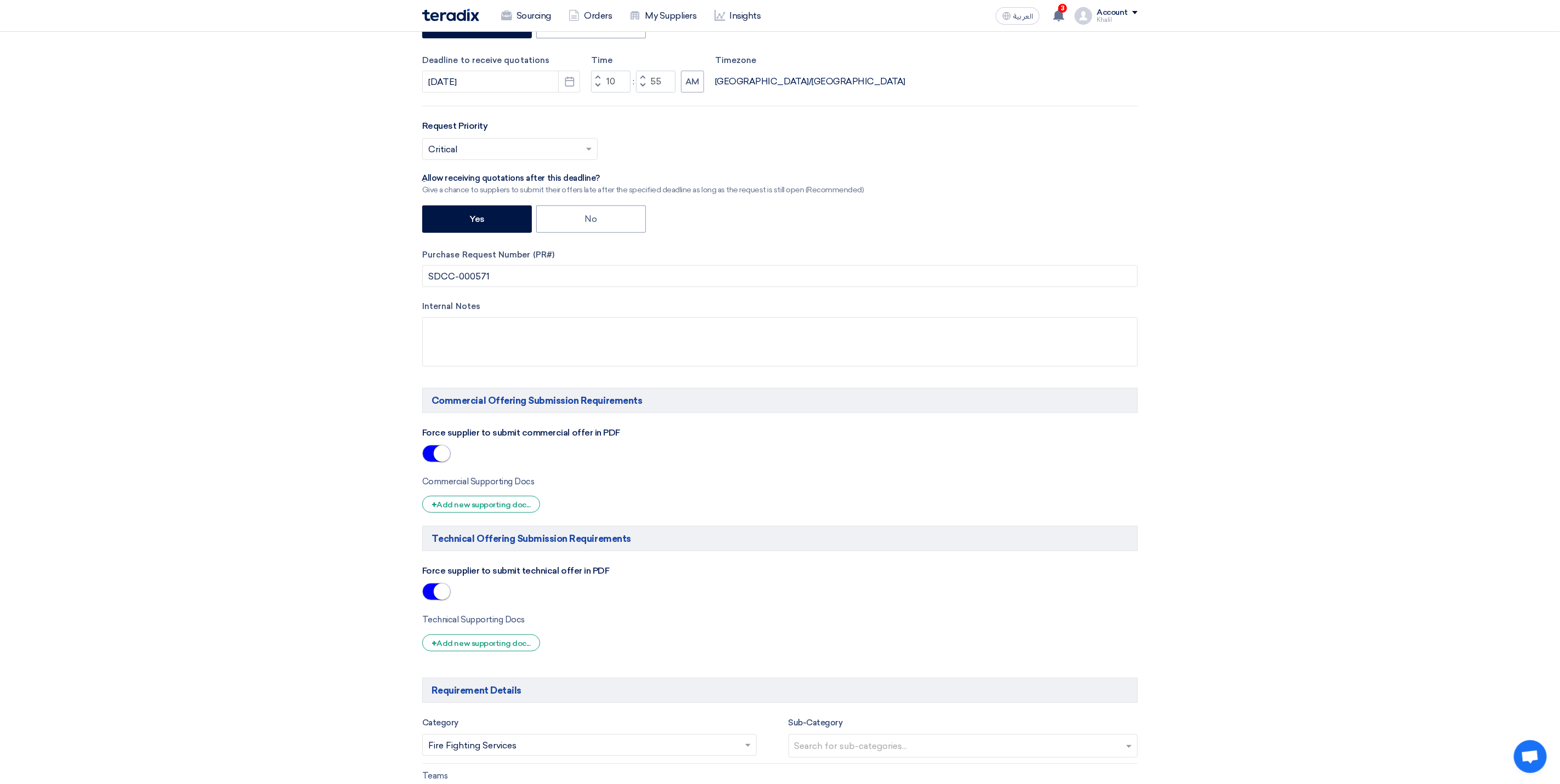
click at [446, 456] on small at bounding box center [442, 454] width 16 height 16
click at [432, 457] on small at bounding box center [431, 454] width 16 height 16
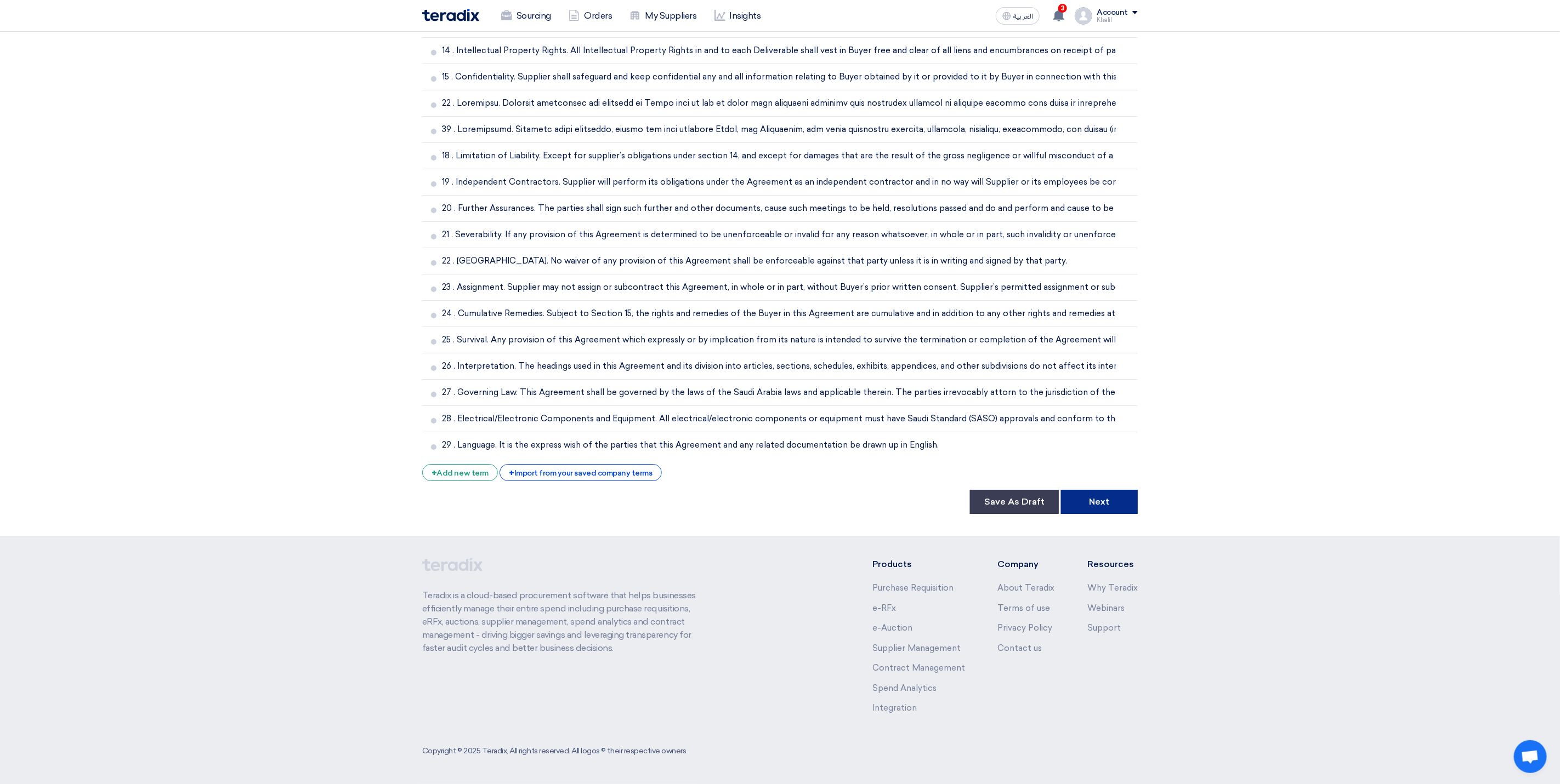
click at [1088, 505] on button "Next" at bounding box center [1100, 502] width 77 height 24
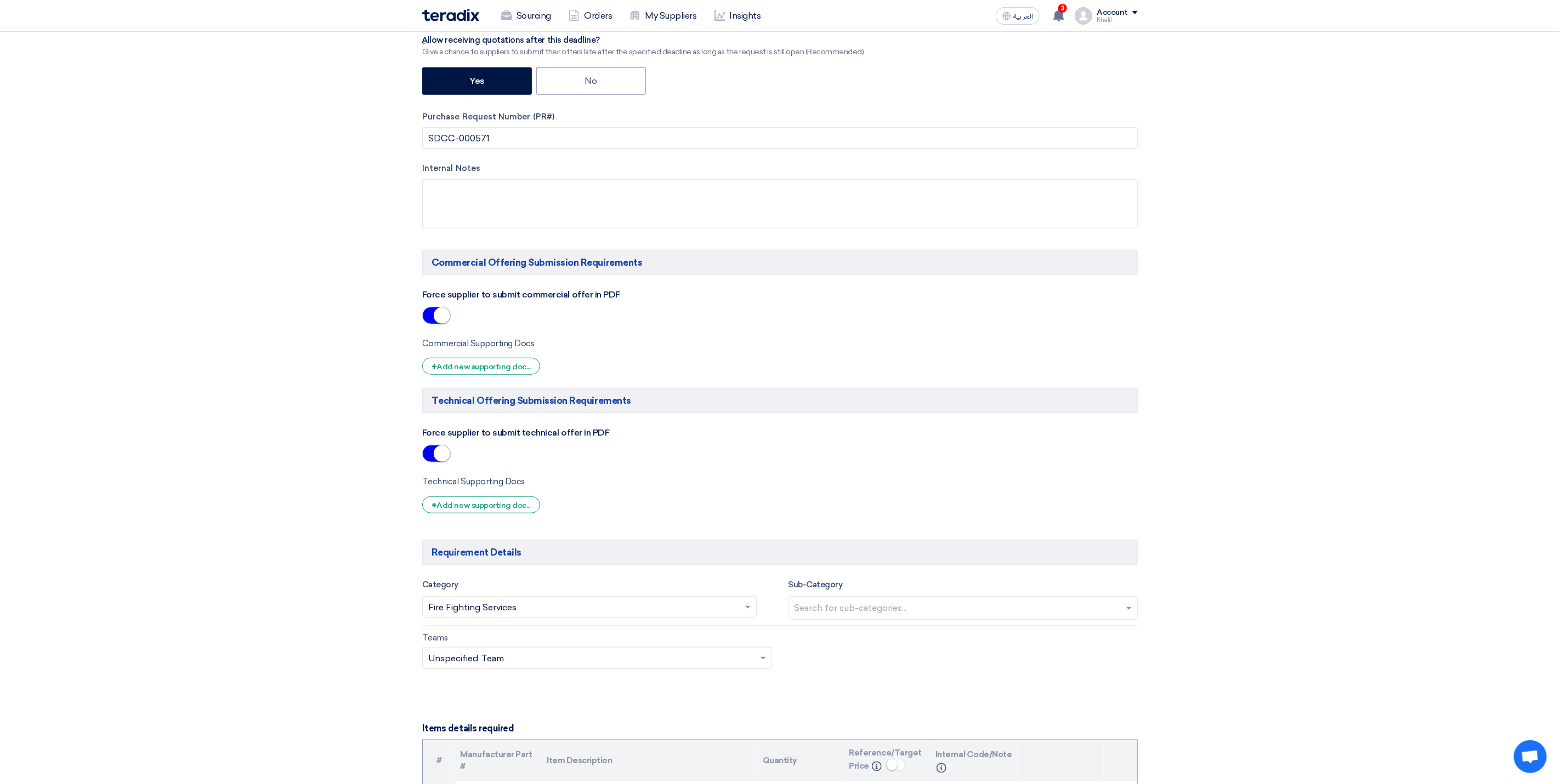
scroll to position [493, 0]
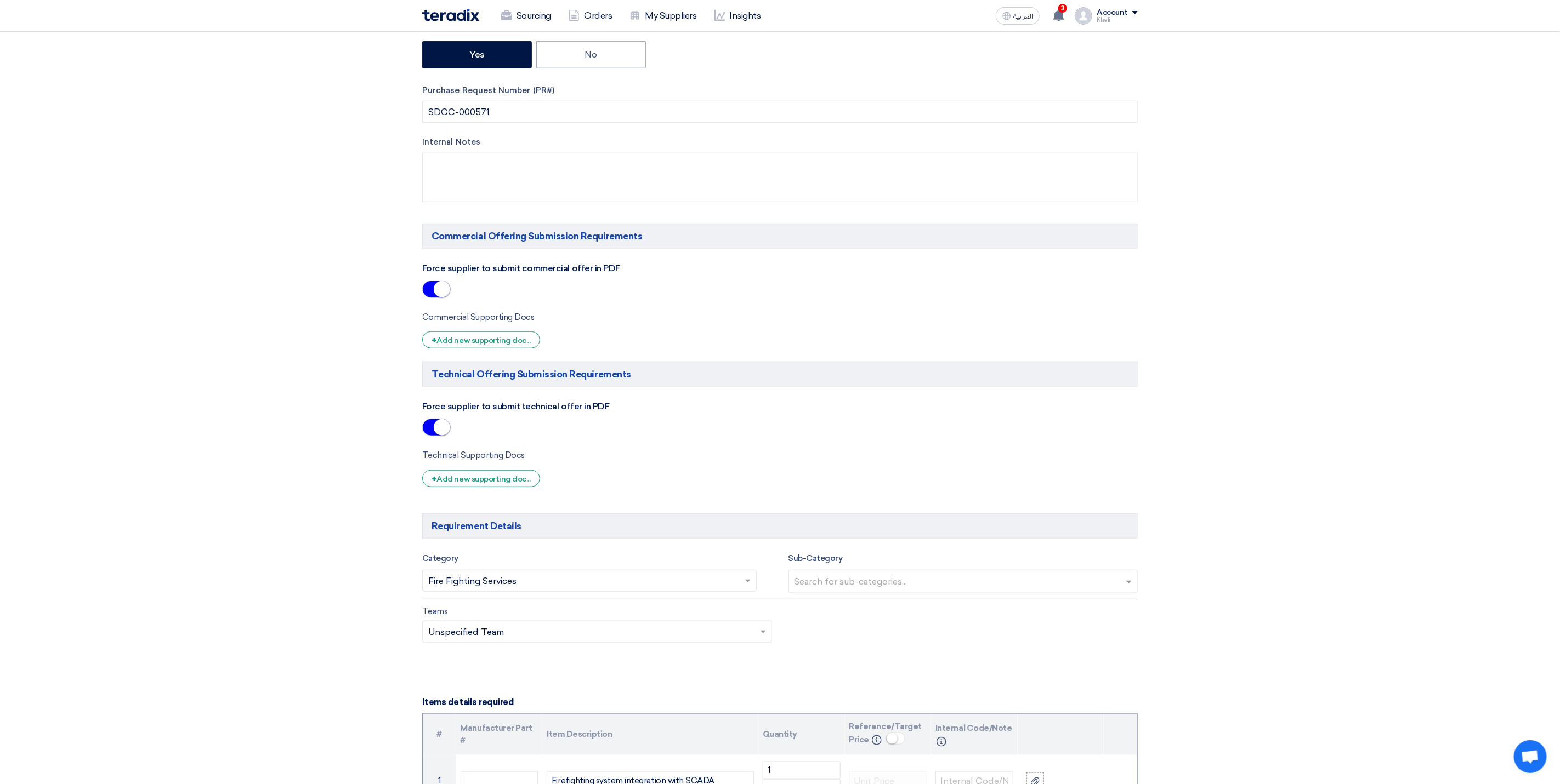
click at [905, 592] on input "text" at bounding box center [965, 583] width 341 height 18
click at [884, 657] on div at bounding box center [780, 656] width 732 height 1
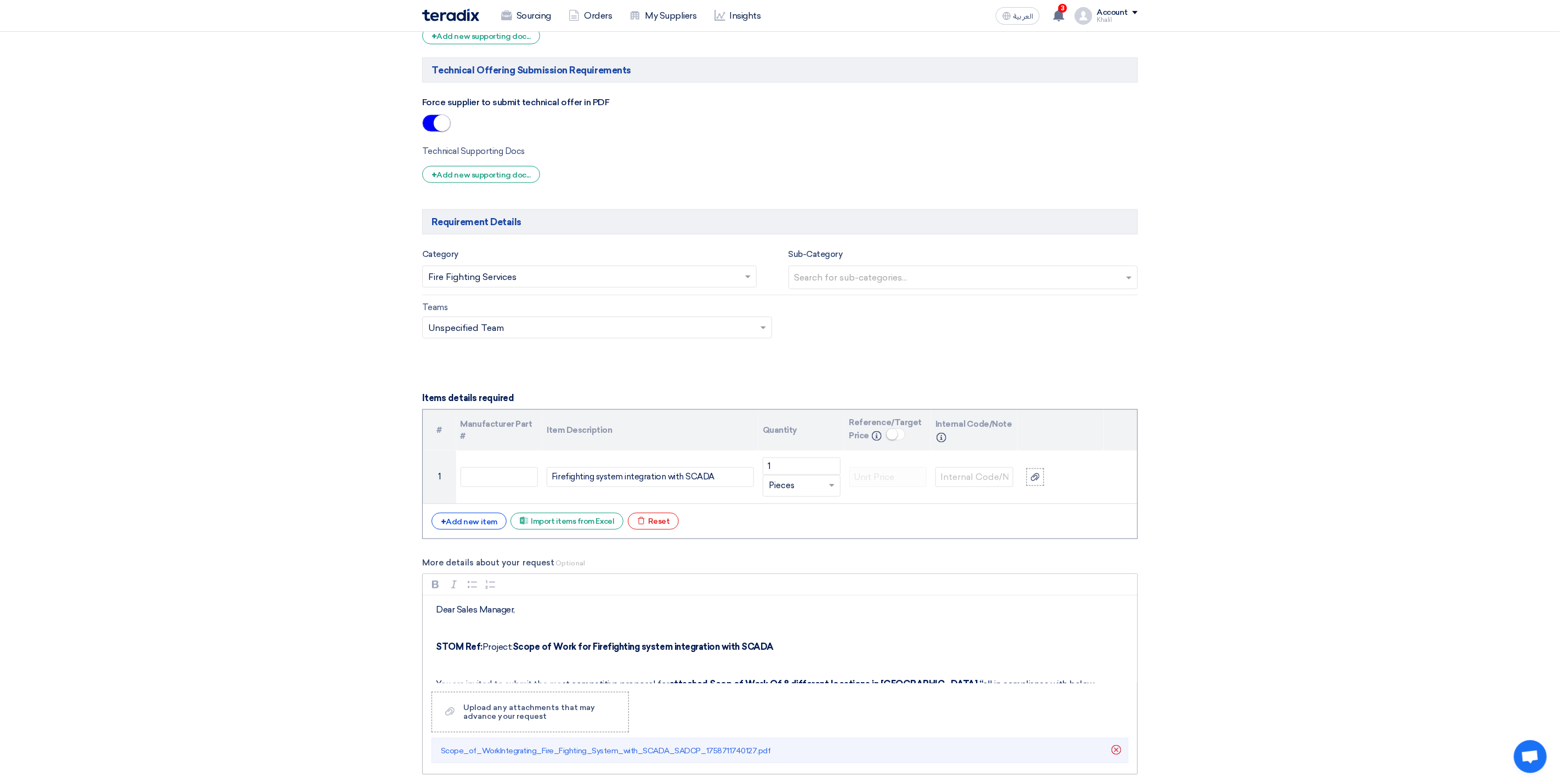
scroll to position [905, 0]
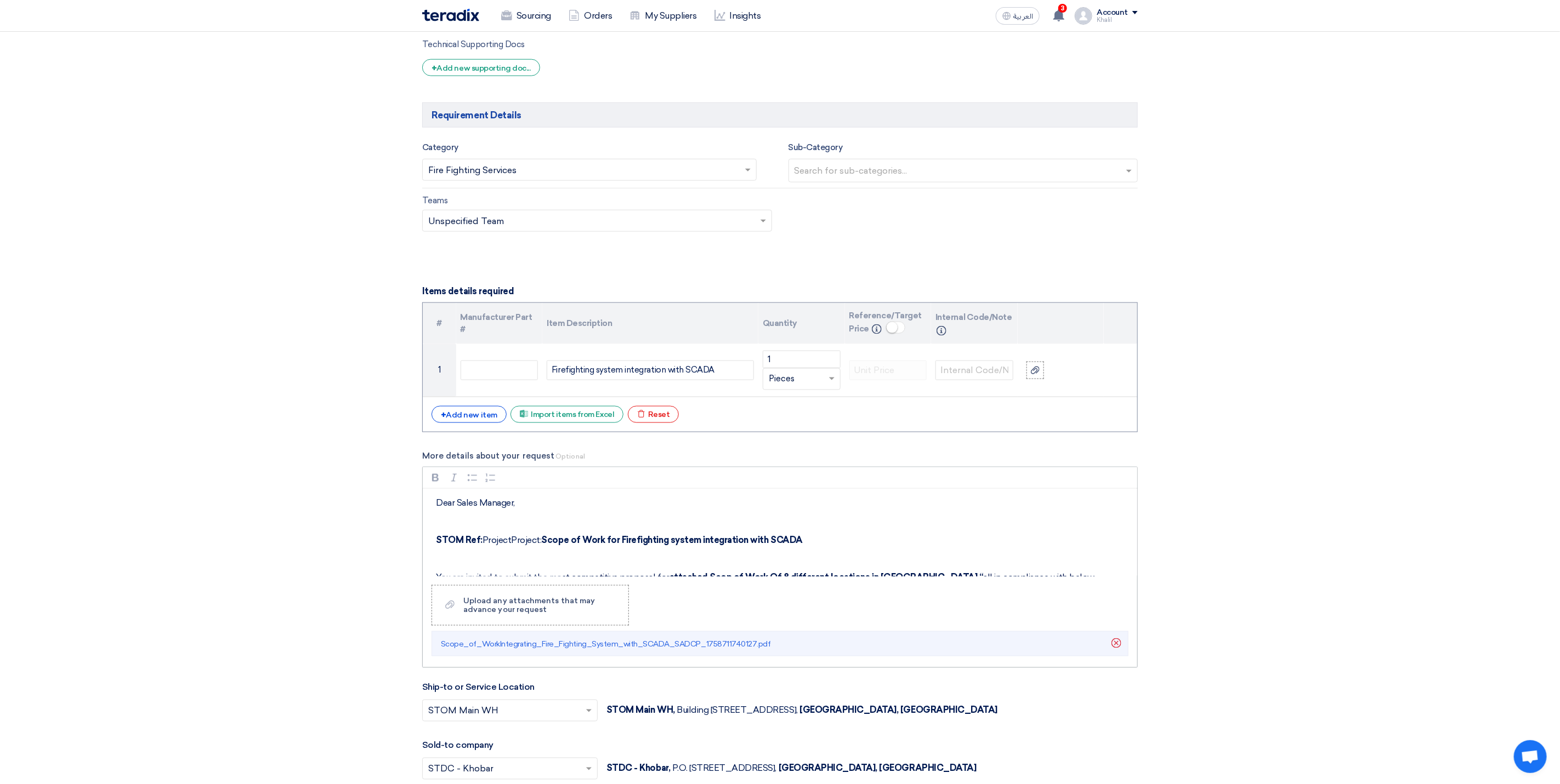
click at [643, 566] on div "Dear Sales Manager, STOM Ref: ProjectProject: Scope of Work for Firefighting sy…" at bounding box center [780, 533] width 715 height 88
drag, startPoint x: 509, startPoint y: 553, endPoint x: 484, endPoint y: 553, distance: 25.0
click at [484, 547] on p "STOM Ref: ProjectProject: Scope of Work for Firefighting system integration wit…" at bounding box center [784, 540] width 696 height 13
click at [486, 547] on p "STOM Ref: tProject: Scope of Work for Firefighting system integration with SCADA" at bounding box center [784, 540] width 696 height 13
click at [1032, 547] on p "STOM Ref: Project: Scope of Work for Firefighting system integration with SCADA" at bounding box center [784, 540] width 696 height 13
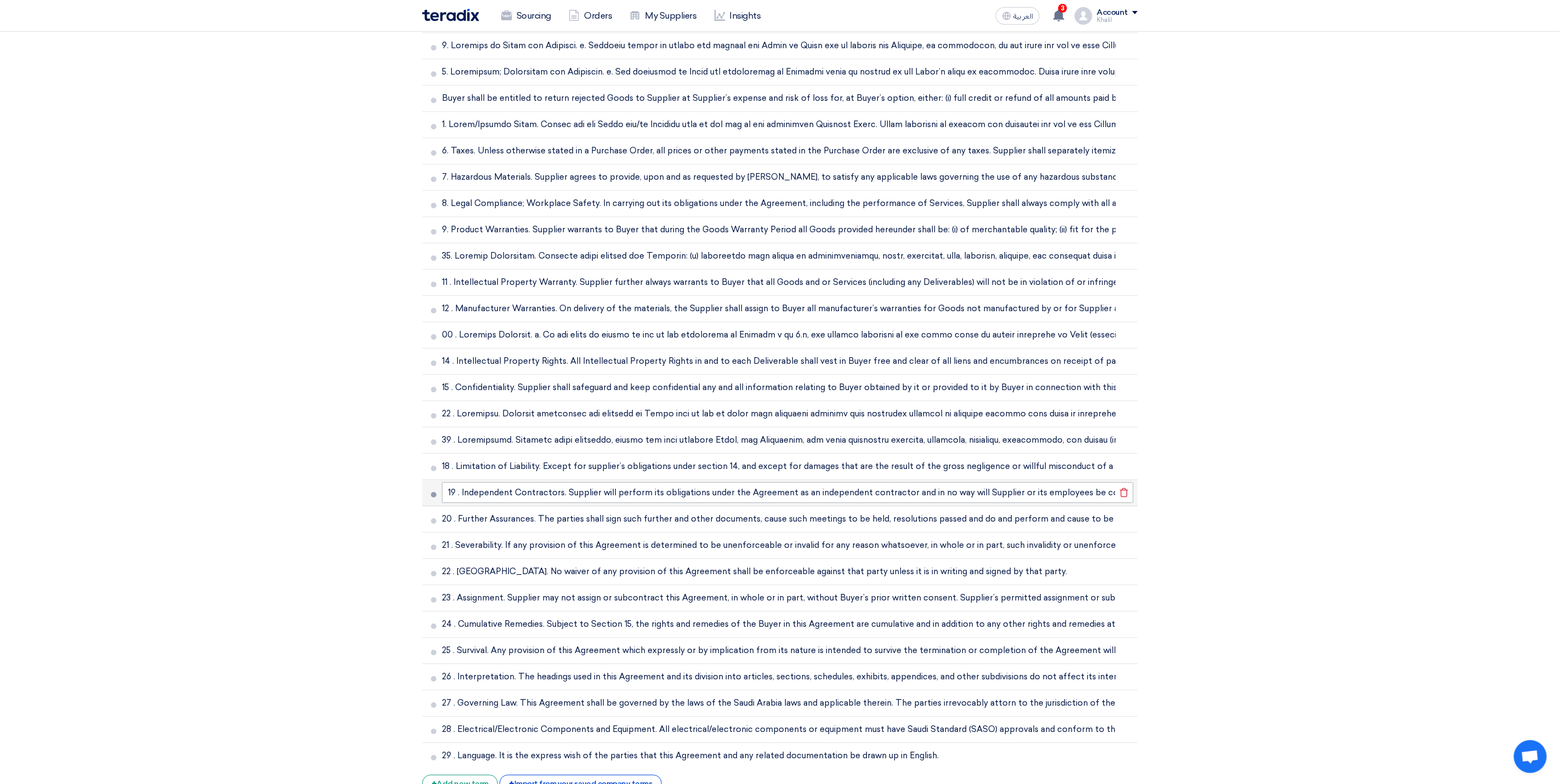
scroll to position [2750, 0]
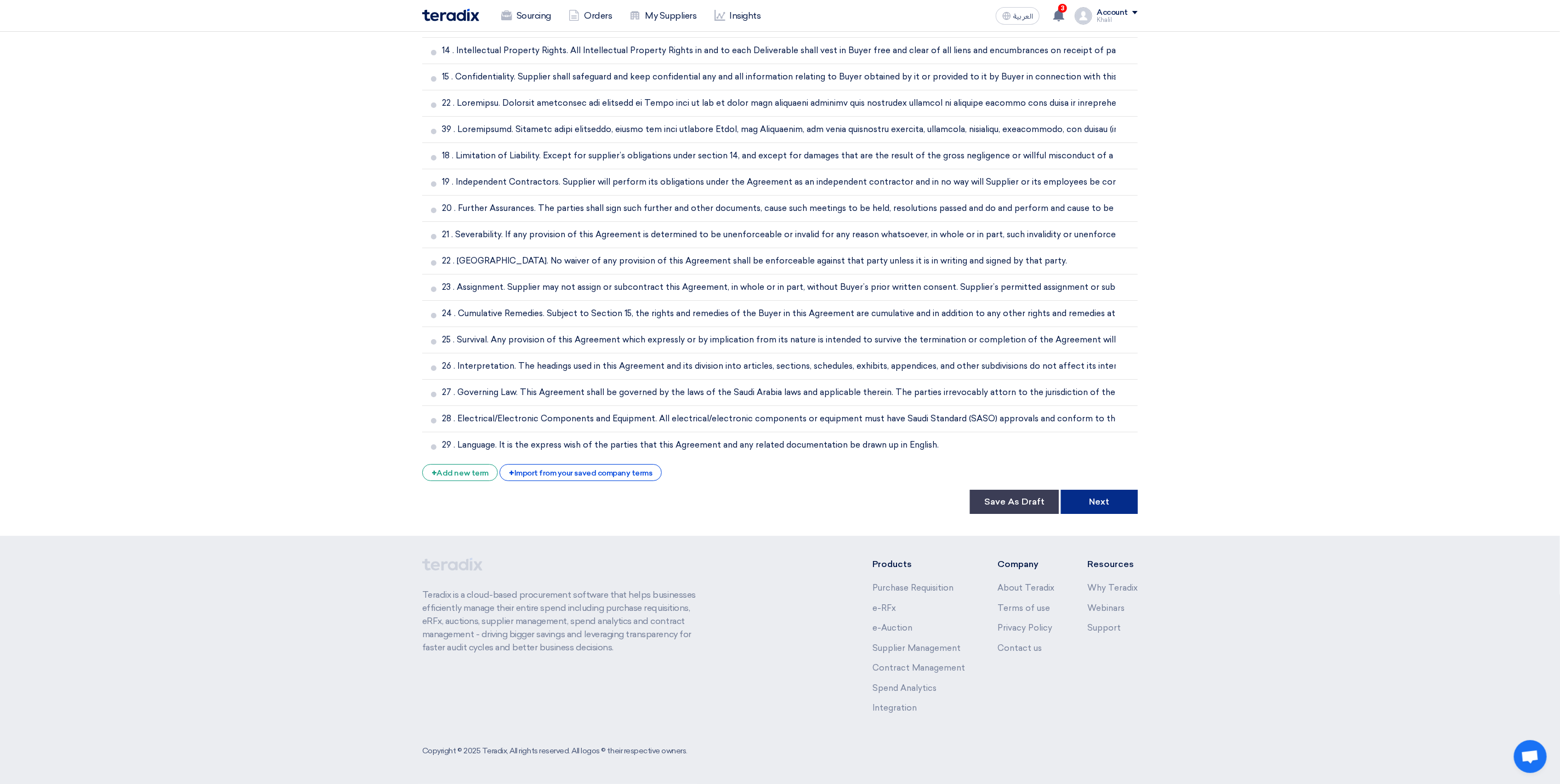
click at [1092, 505] on button "Next" at bounding box center [1100, 502] width 77 height 24
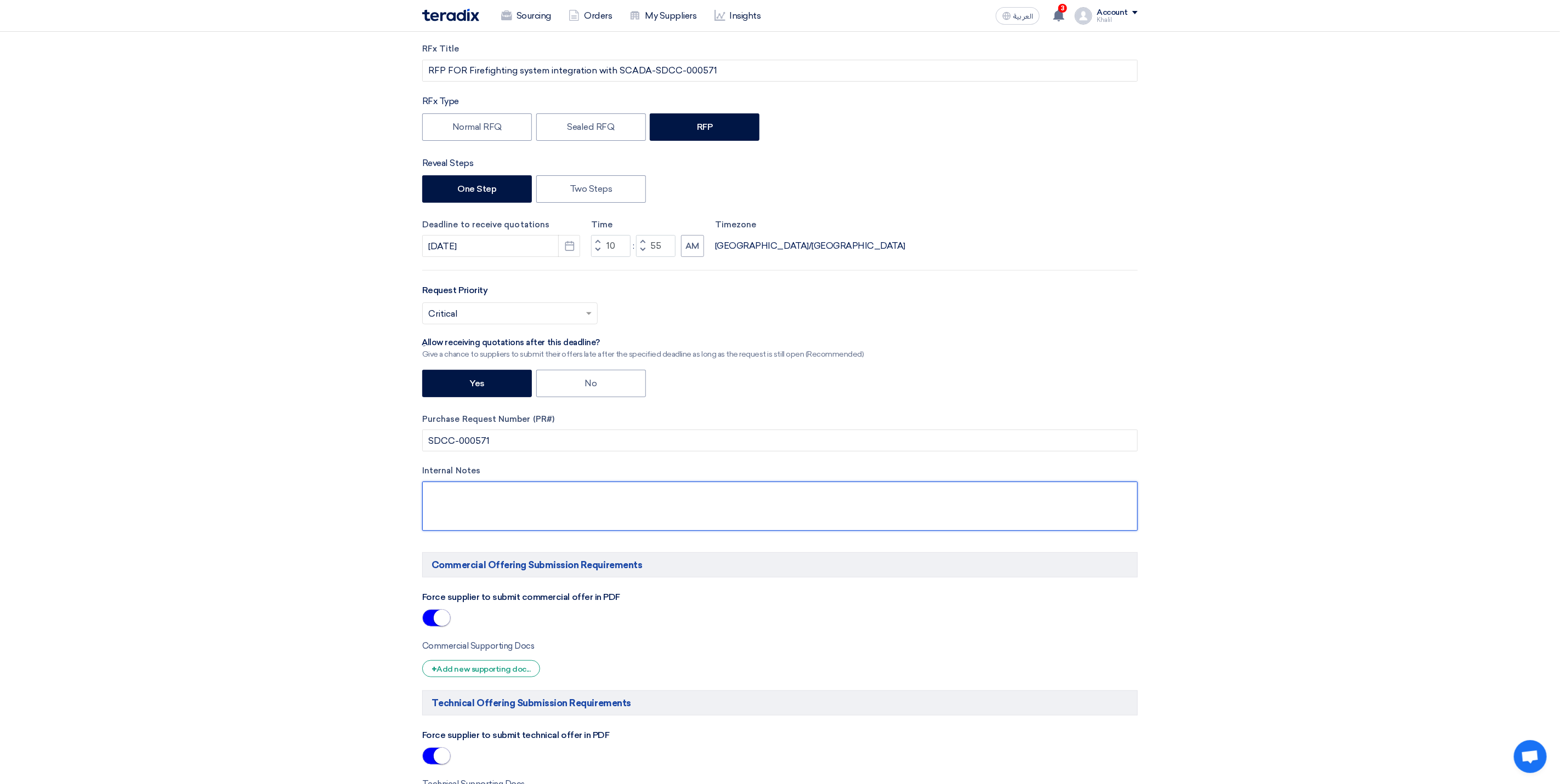
click at [1067, 503] on textarea at bounding box center [780, 507] width 715 height 49
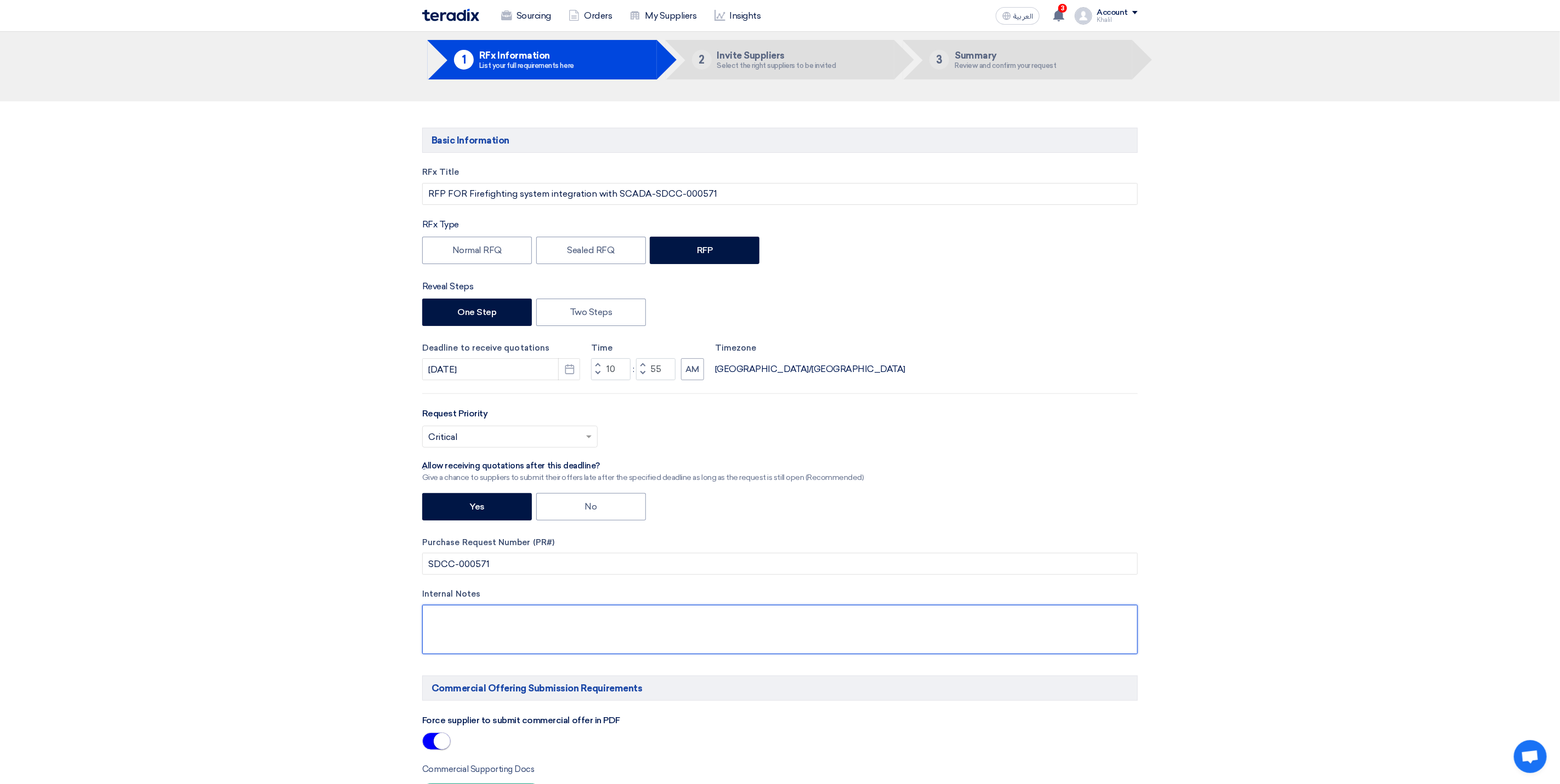
scroll to position [0, 0]
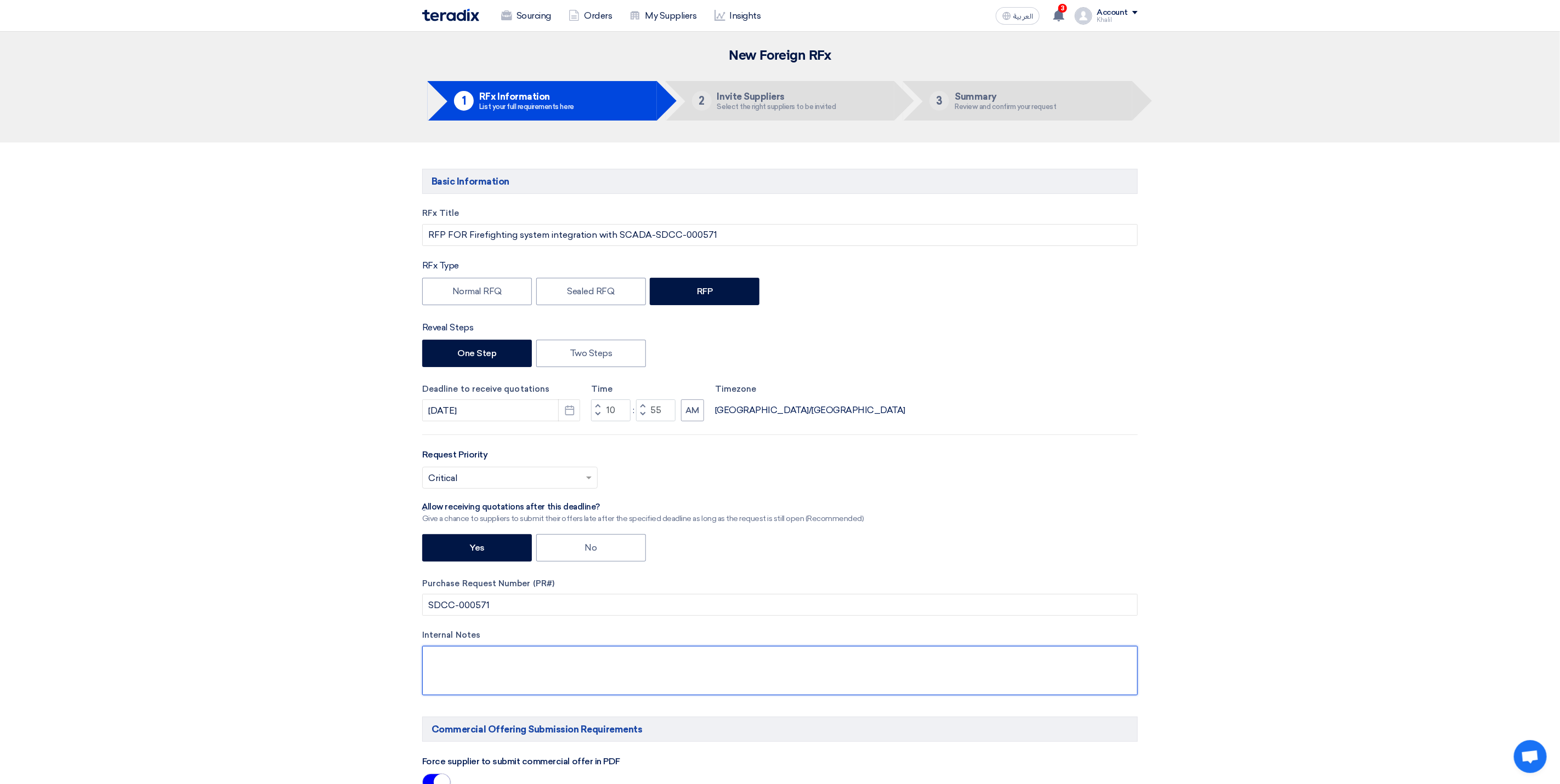
click at [480, 664] on textarea at bounding box center [780, 671] width 715 height 49
paste textarea "Note site visit is required • Location: [GEOGRAPHIC_DATA] • For any checkpoint …"
type textarea "Note site visit is required • Location: [GEOGRAPHIC_DATA] • For any checkpoint …"
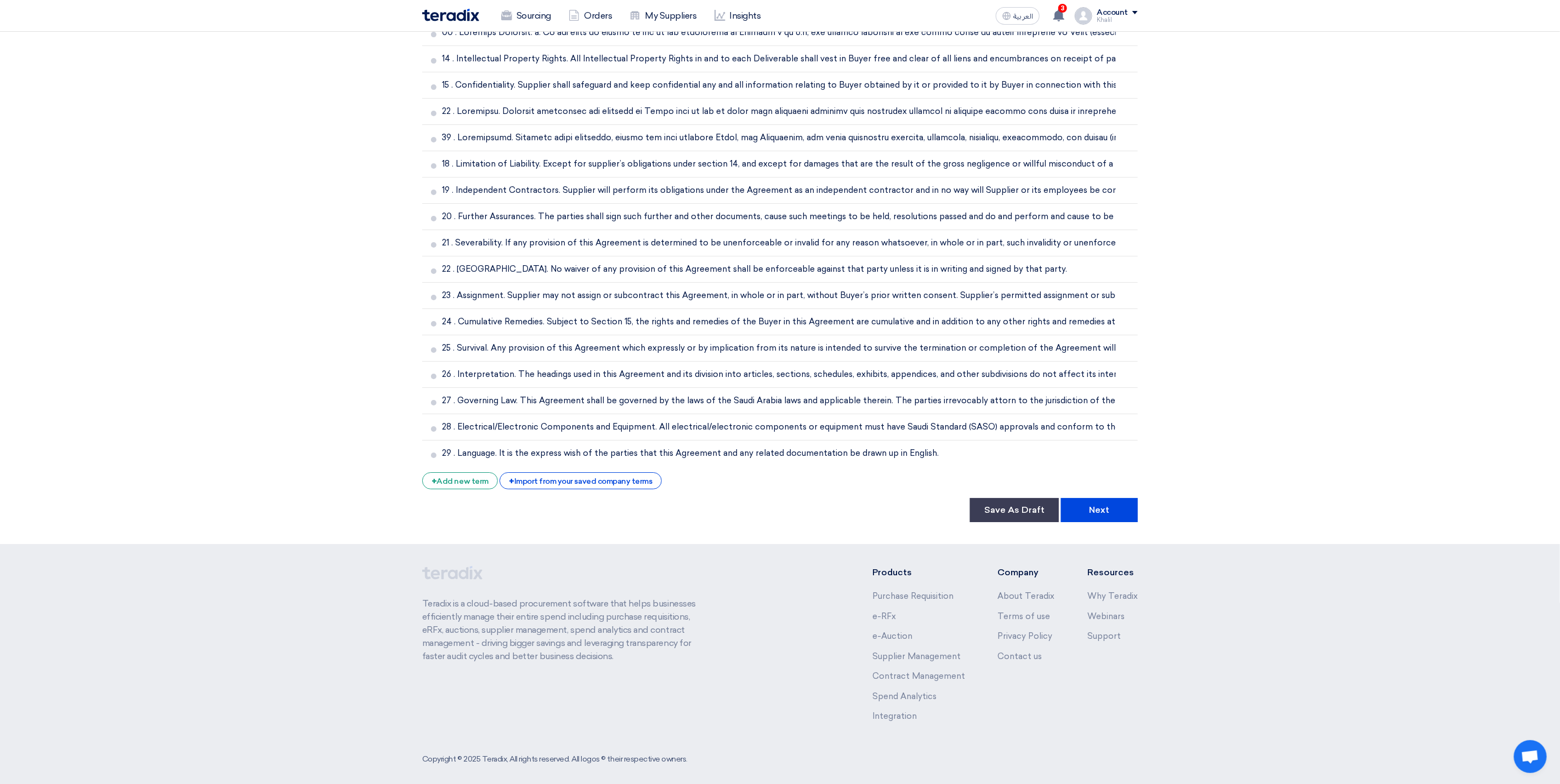
scroll to position [2750, 0]
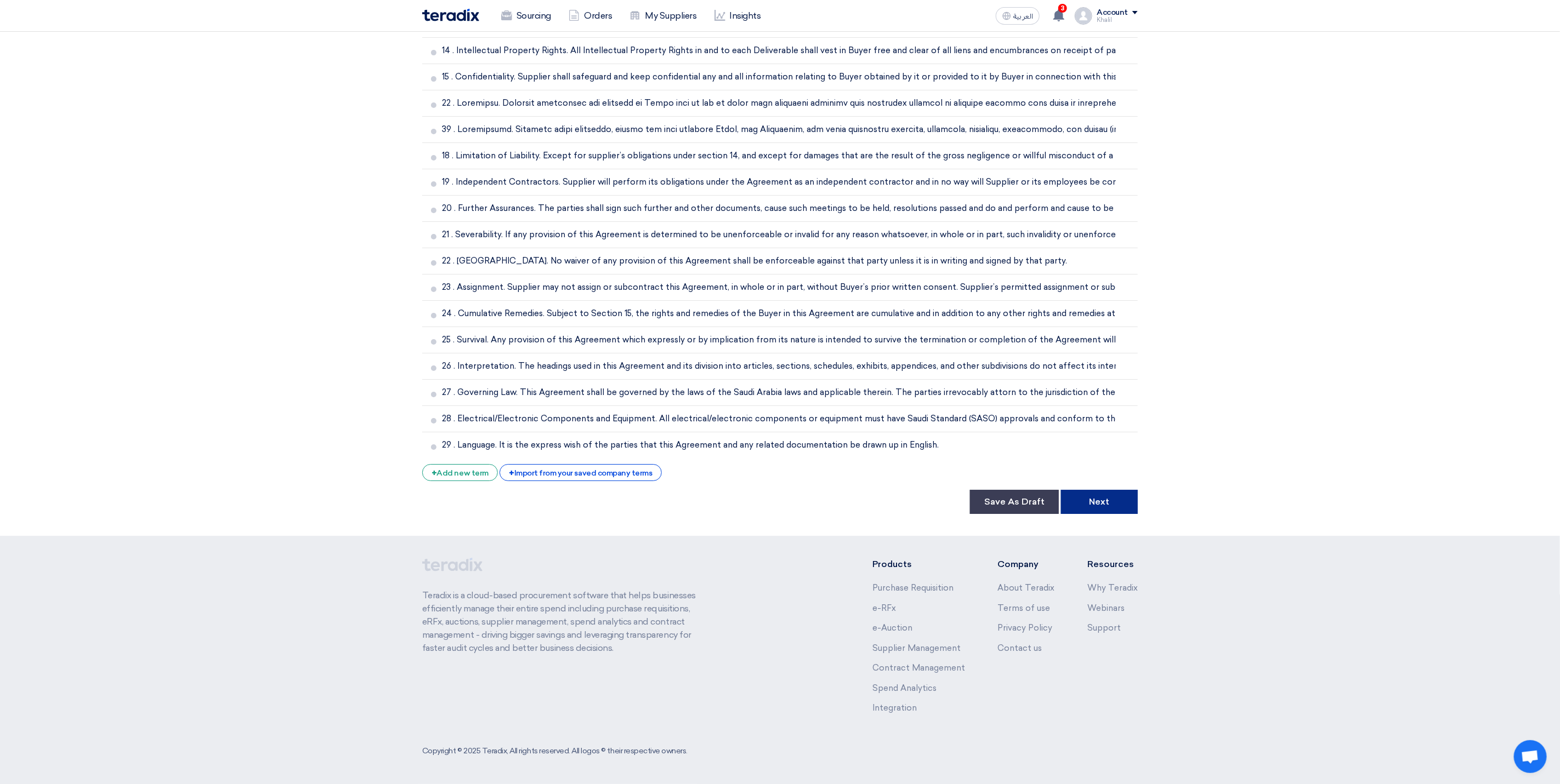
click at [1100, 507] on button "Next" at bounding box center [1100, 502] width 77 height 24
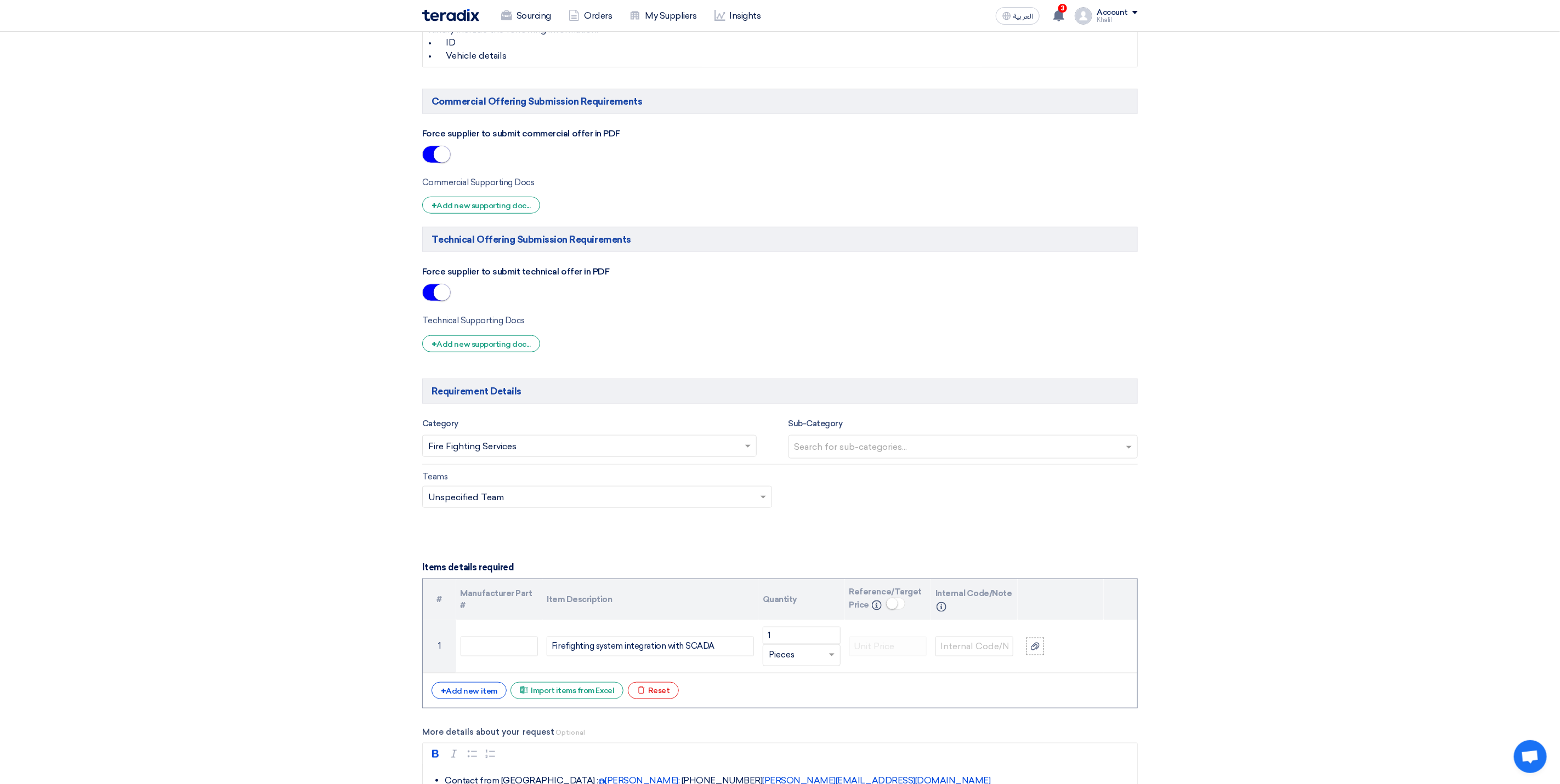
scroll to position [657, 0]
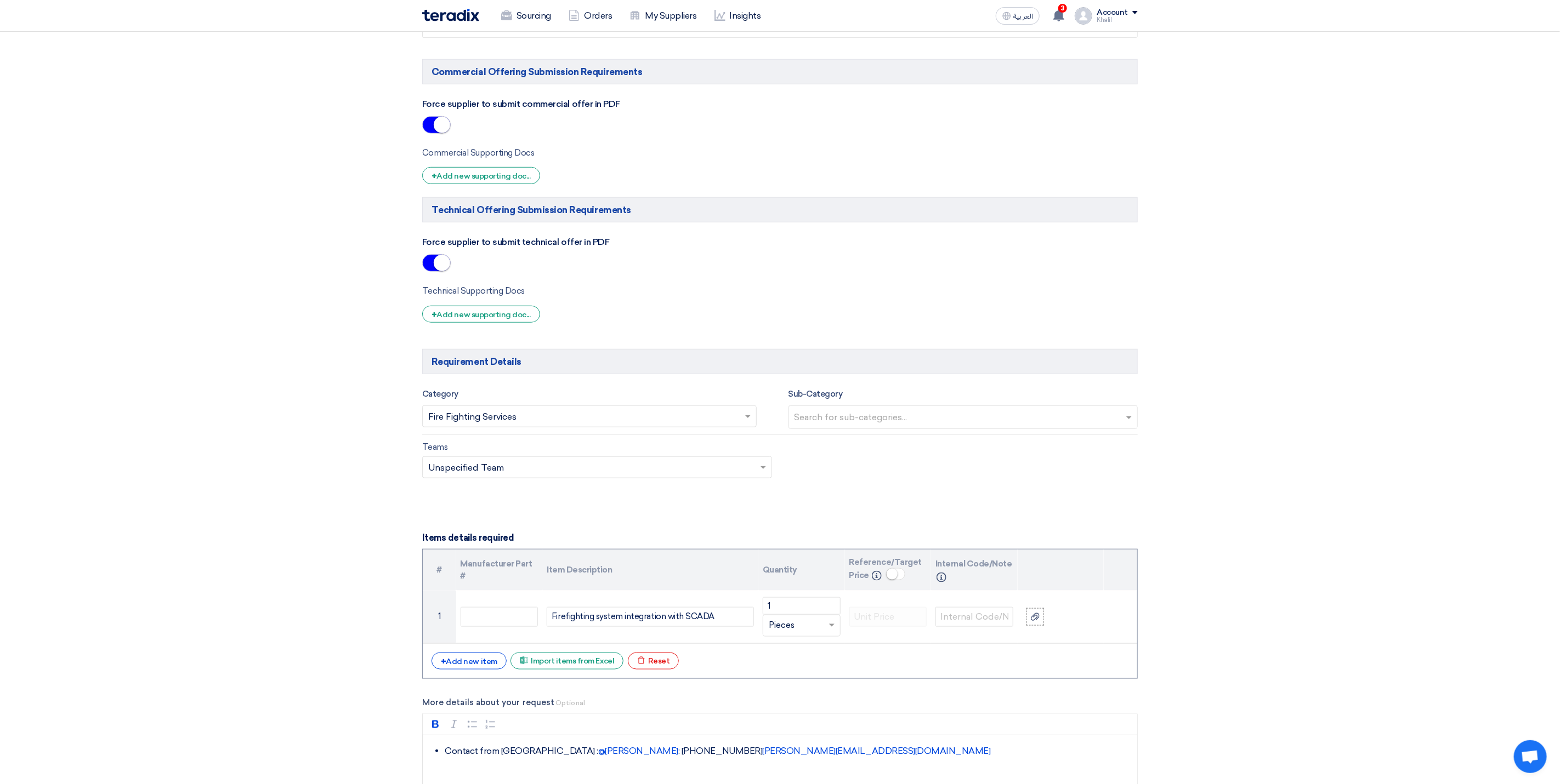
click at [894, 427] on input "text" at bounding box center [965, 418] width 341 height 18
click at [895, 451] on div "No items found" at bounding box center [963, 440] width 349 height 22
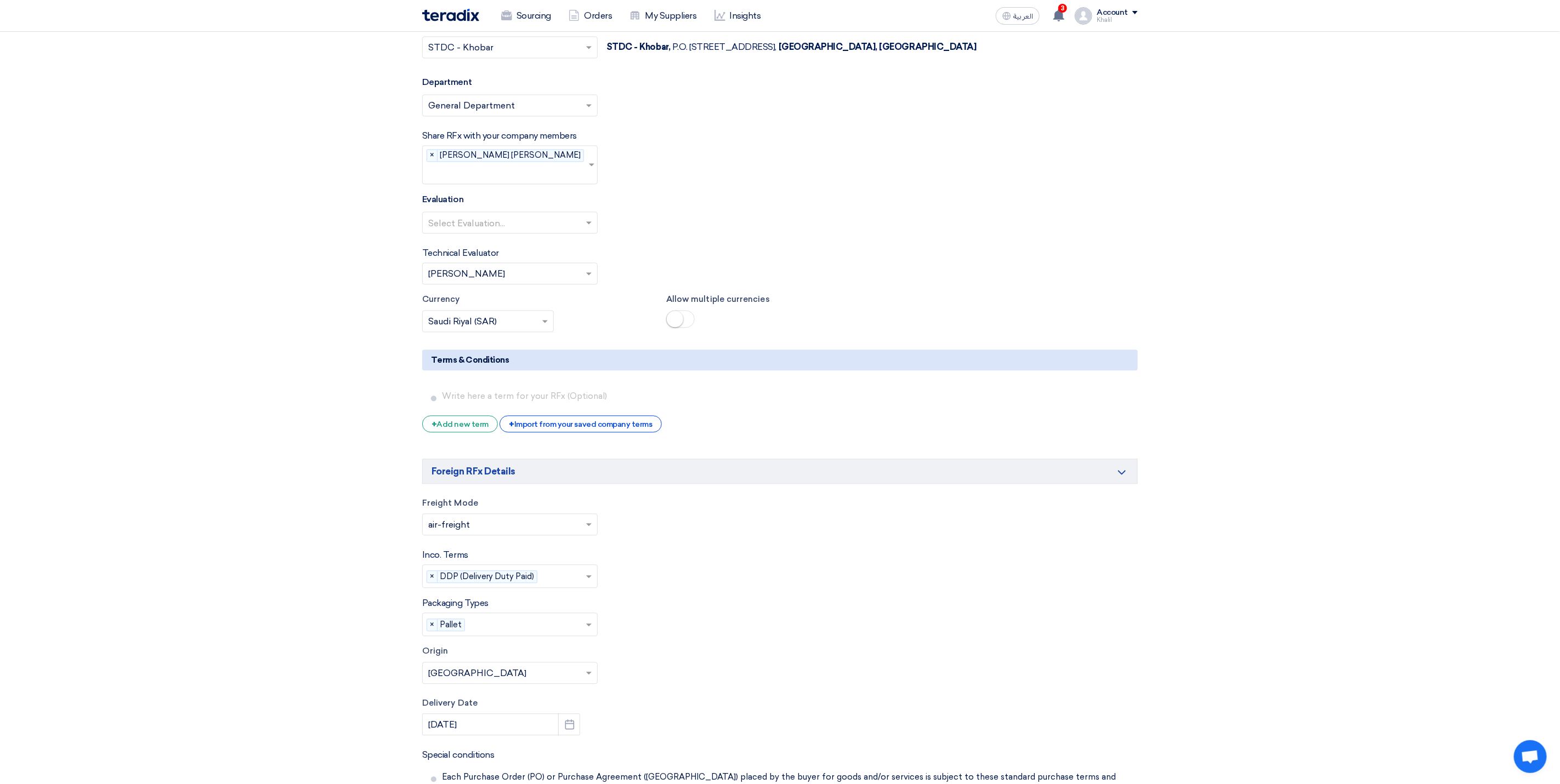
scroll to position [1726, 0]
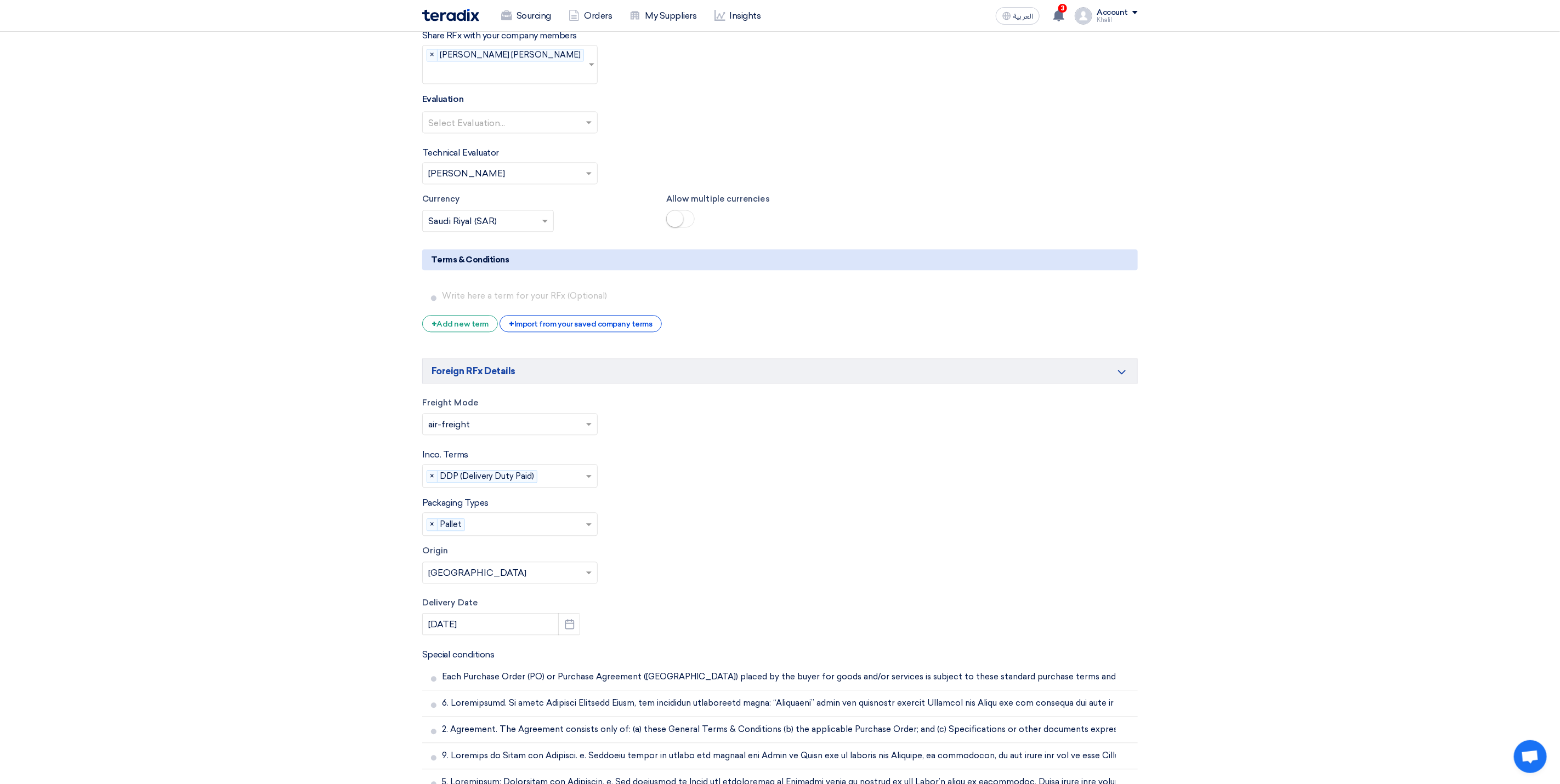
click at [683, 220] on span at bounding box center [680, 219] width 29 height 18
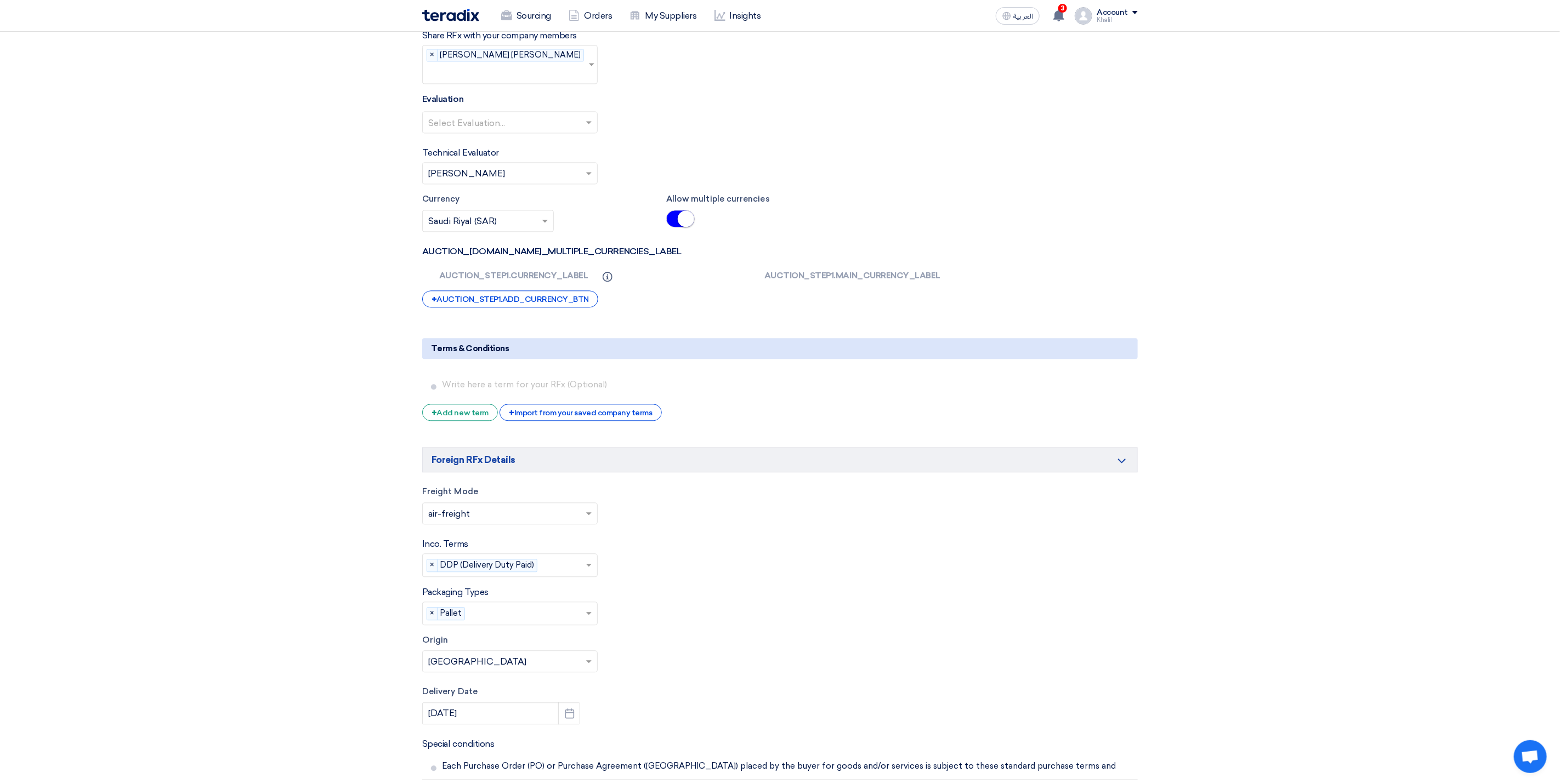
click at [1333, 314] on section "Basic Information RFx Title RFP FOR Firefighting system integration with SCADA-…" at bounding box center [780, 31] width 1560 height 3230
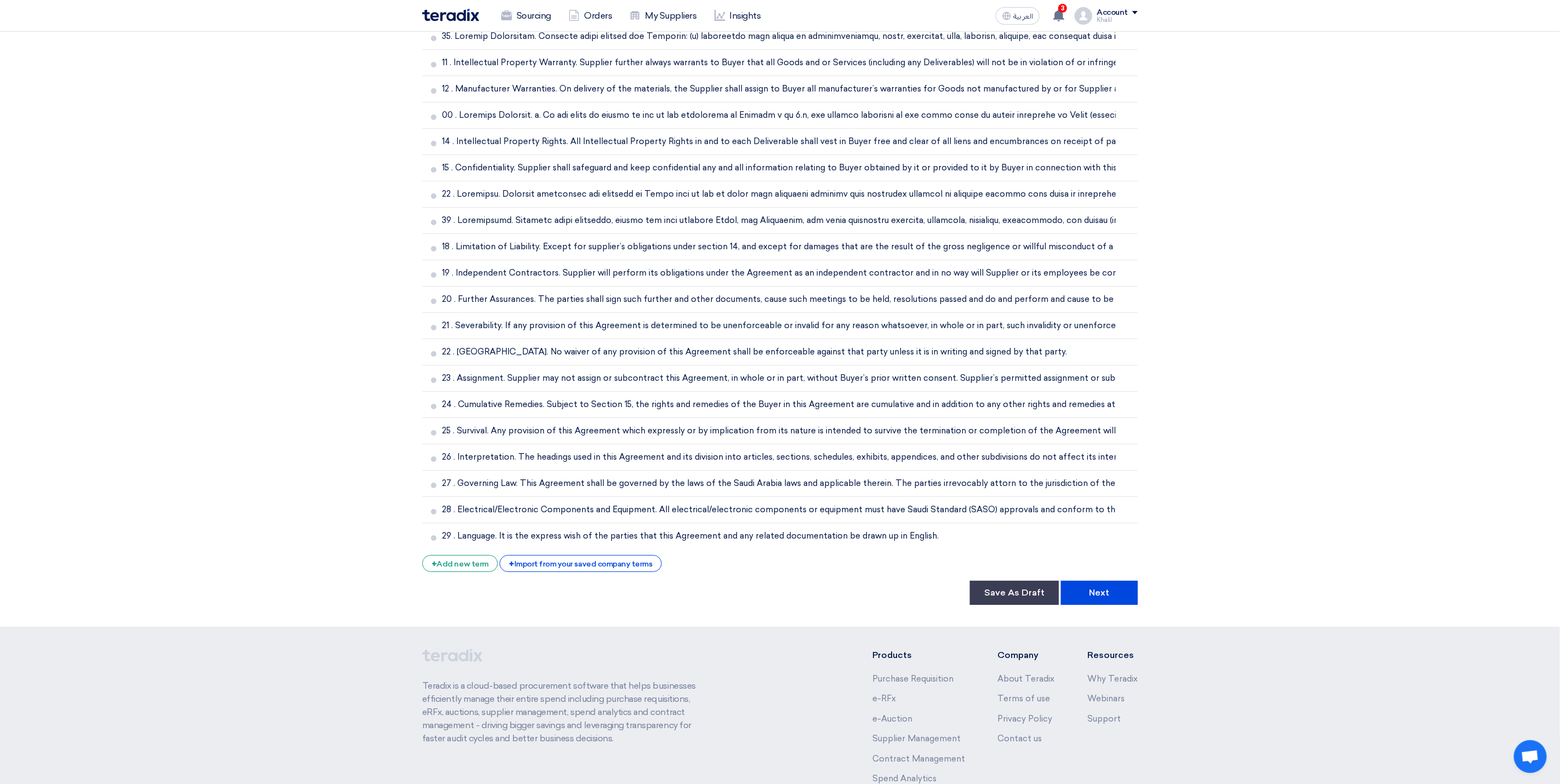
scroll to position [2838, 0]
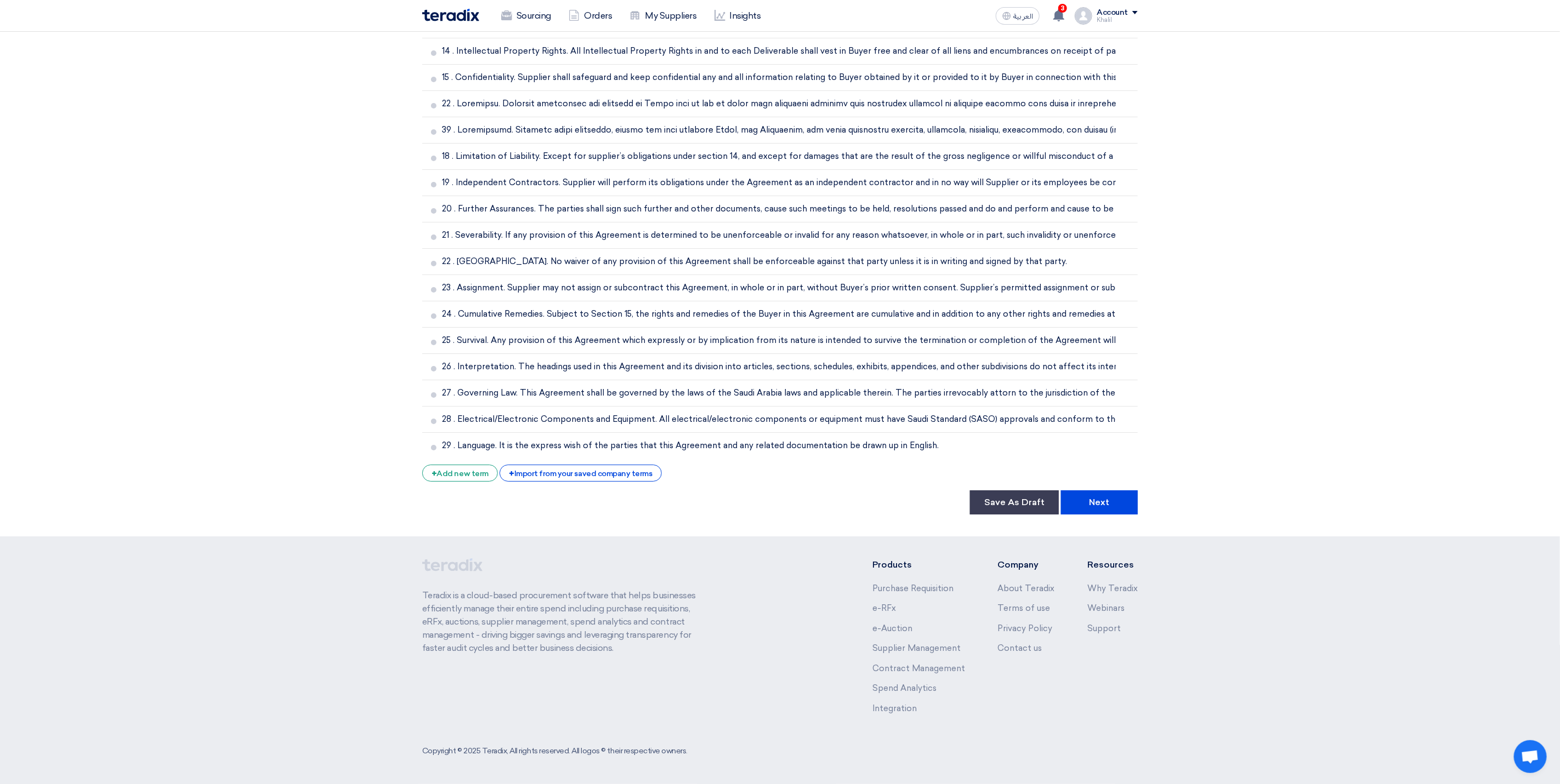
click at [1095, 500] on button "Next" at bounding box center [1100, 502] width 77 height 24
click at [1125, 498] on button "Next" at bounding box center [1100, 502] width 77 height 24
click at [1137, 505] on button "Next" at bounding box center [1100, 502] width 77 height 24
click at [1112, 509] on button "Next" at bounding box center [1100, 502] width 77 height 24
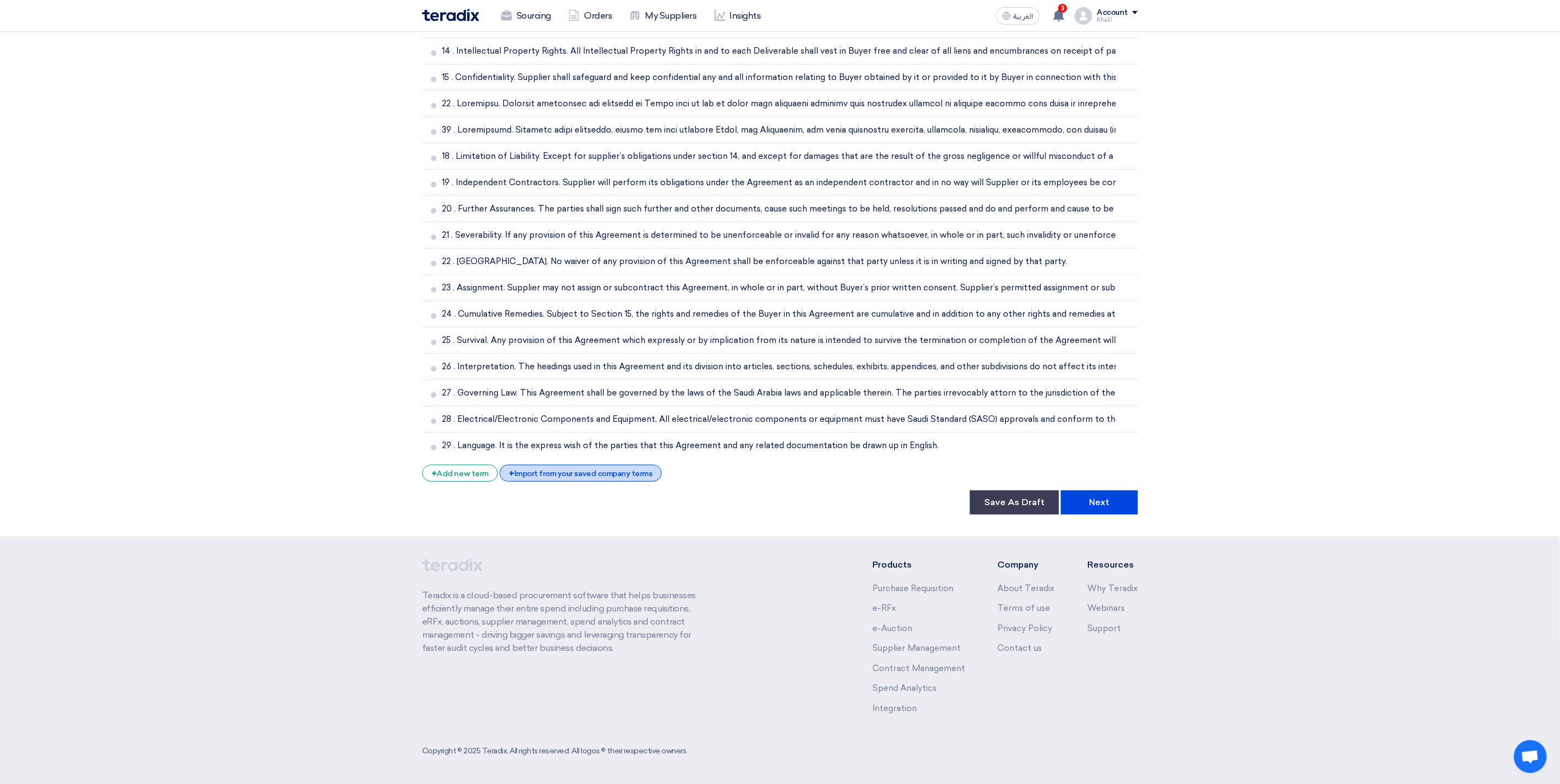
click at [604, 472] on div "+ Import from your saved company terms" at bounding box center [580, 473] width 162 height 17
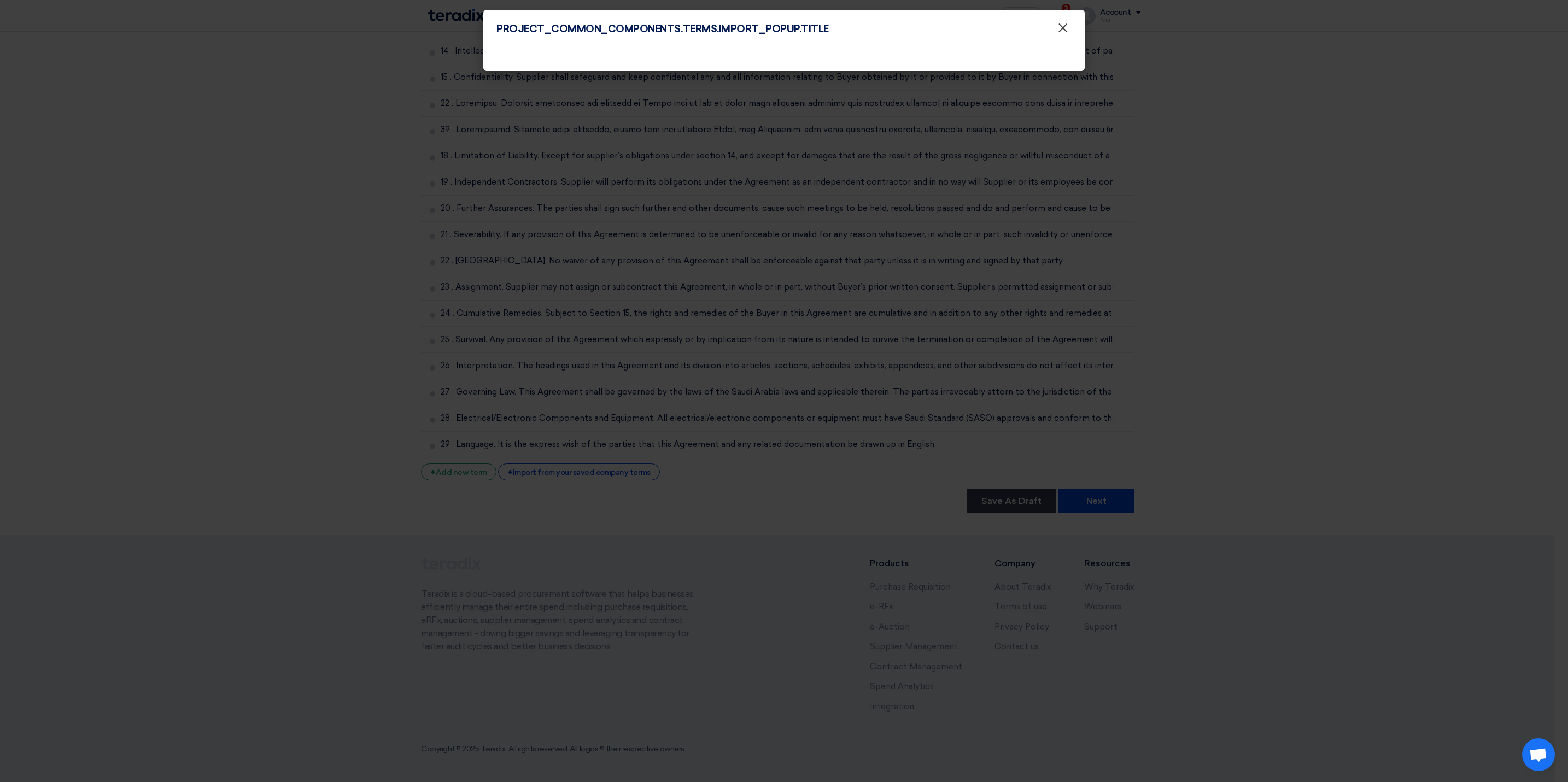
click at [1069, 28] on button "×" at bounding box center [1063, 29] width 29 height 22
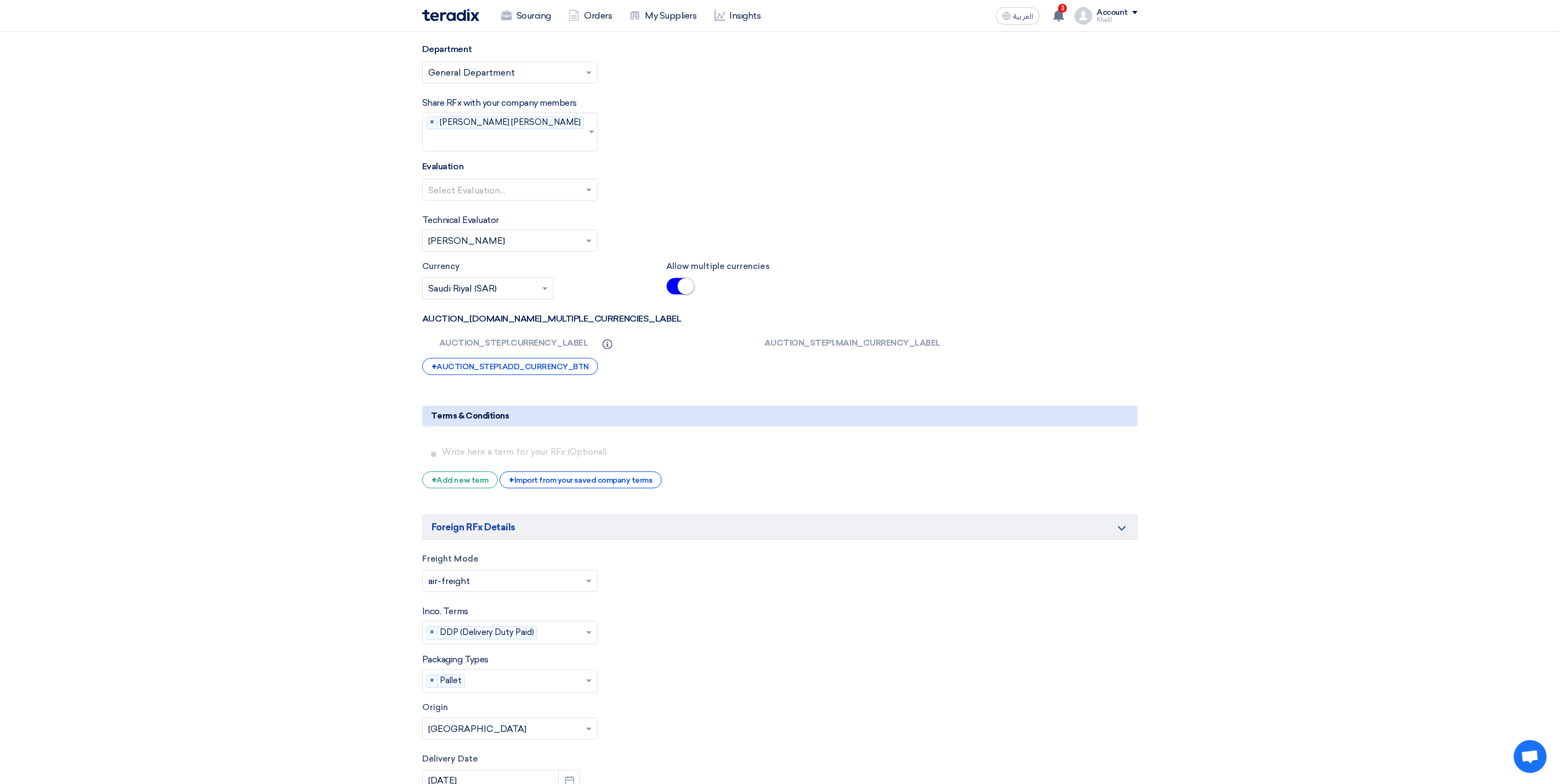
scroll to position [1687, 0]
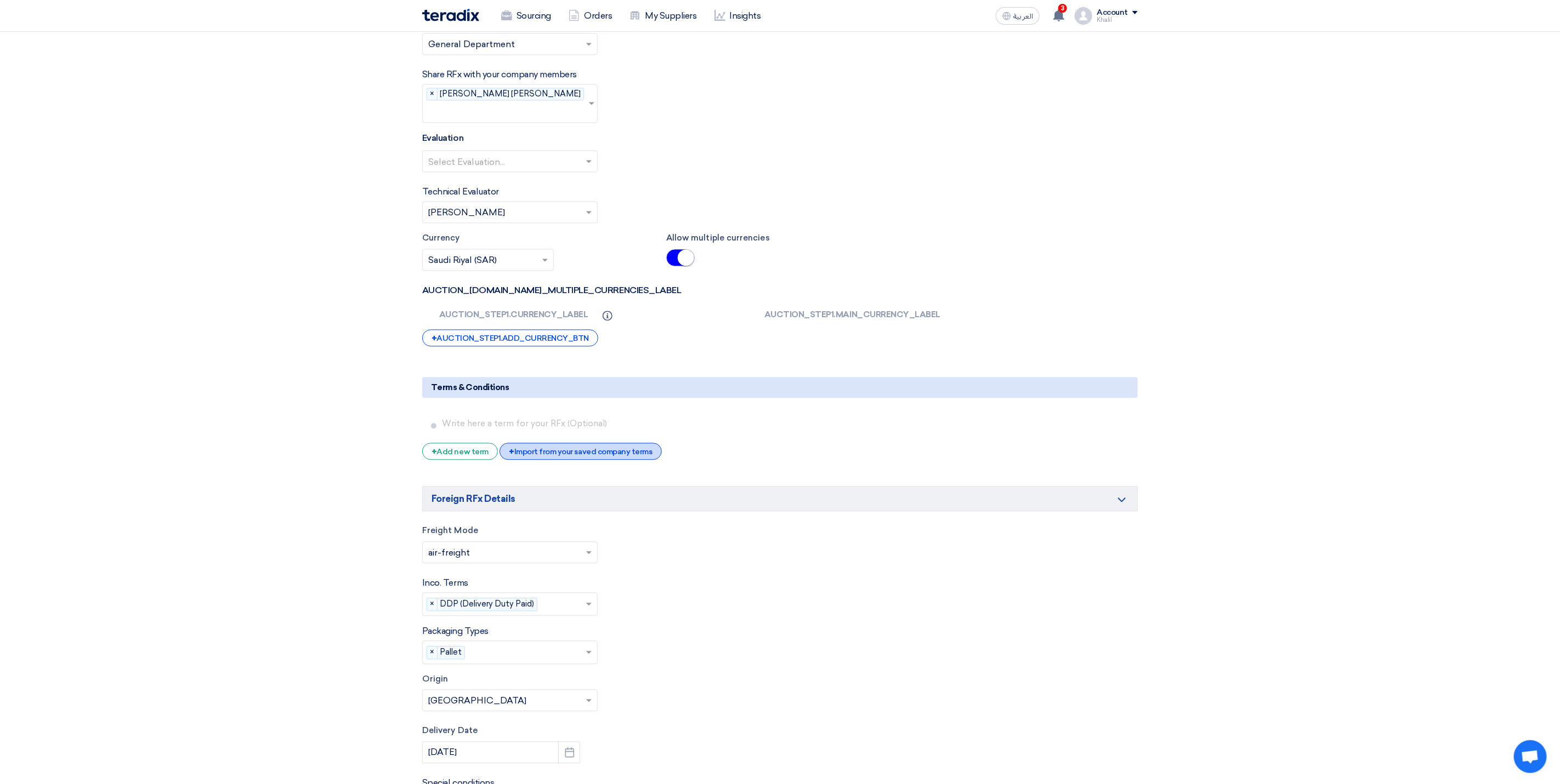
click at [614, 451] on div "+ Import from your saved company terms" at bounding box center [580, 451] width 162 height 17
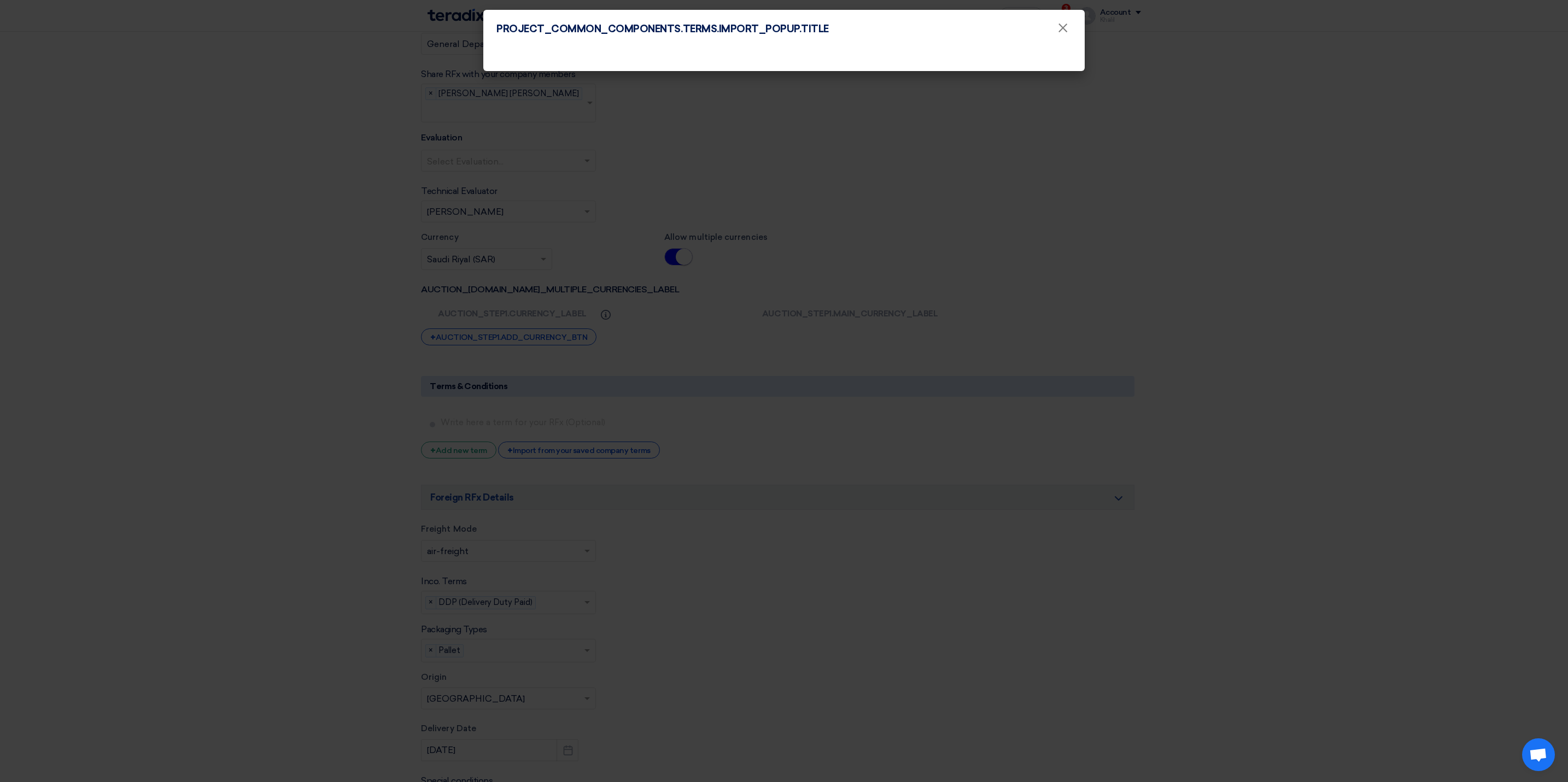
click at [650, 20] on div "PROJECT_COMMON_COMPONENTS.TERMS.IMPORT_POPUP.TITLE ×" at bounding box center [784, 29] width 601 height 38
click at [1068, 26] on span "×" at bounding box center [1063, 31] width 11 height 22
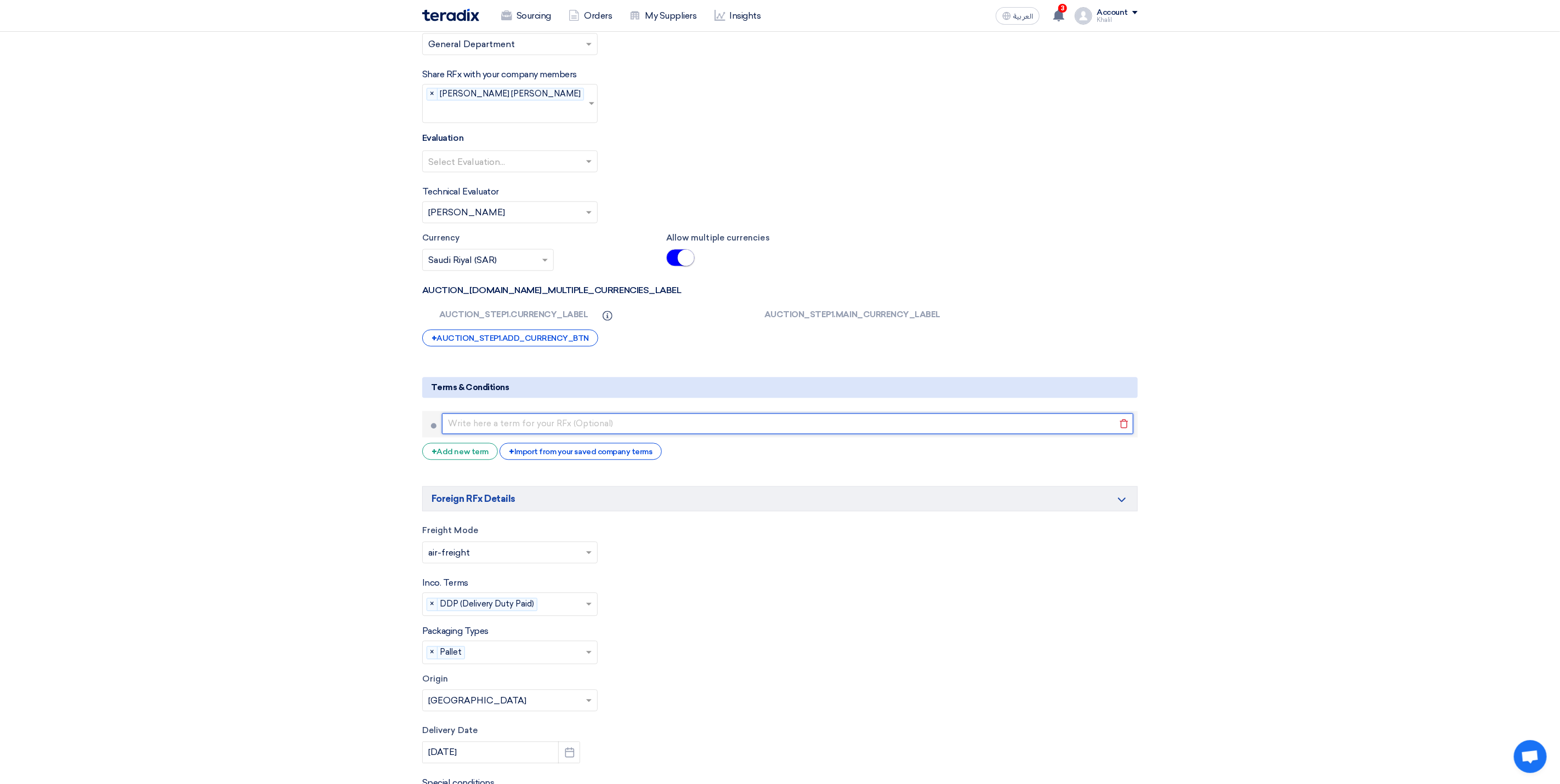
click at [543, 423] on input "text" at bounding box center [787, 423] width 691 height 21
drag, startPoint x: 521, startPoint y: 390, endPoint x: 430, endPoint y: 387, distance: 91.0
click at [430, 387] on h5 "Terms & Conditions" at bounding box center [780, 388] width 715 height 21
copy h5 "Terms & Conditions"
click at [543, 452] on div "+ Import from your saved company terms" at bounding box center [580, 451] width 162 height 17
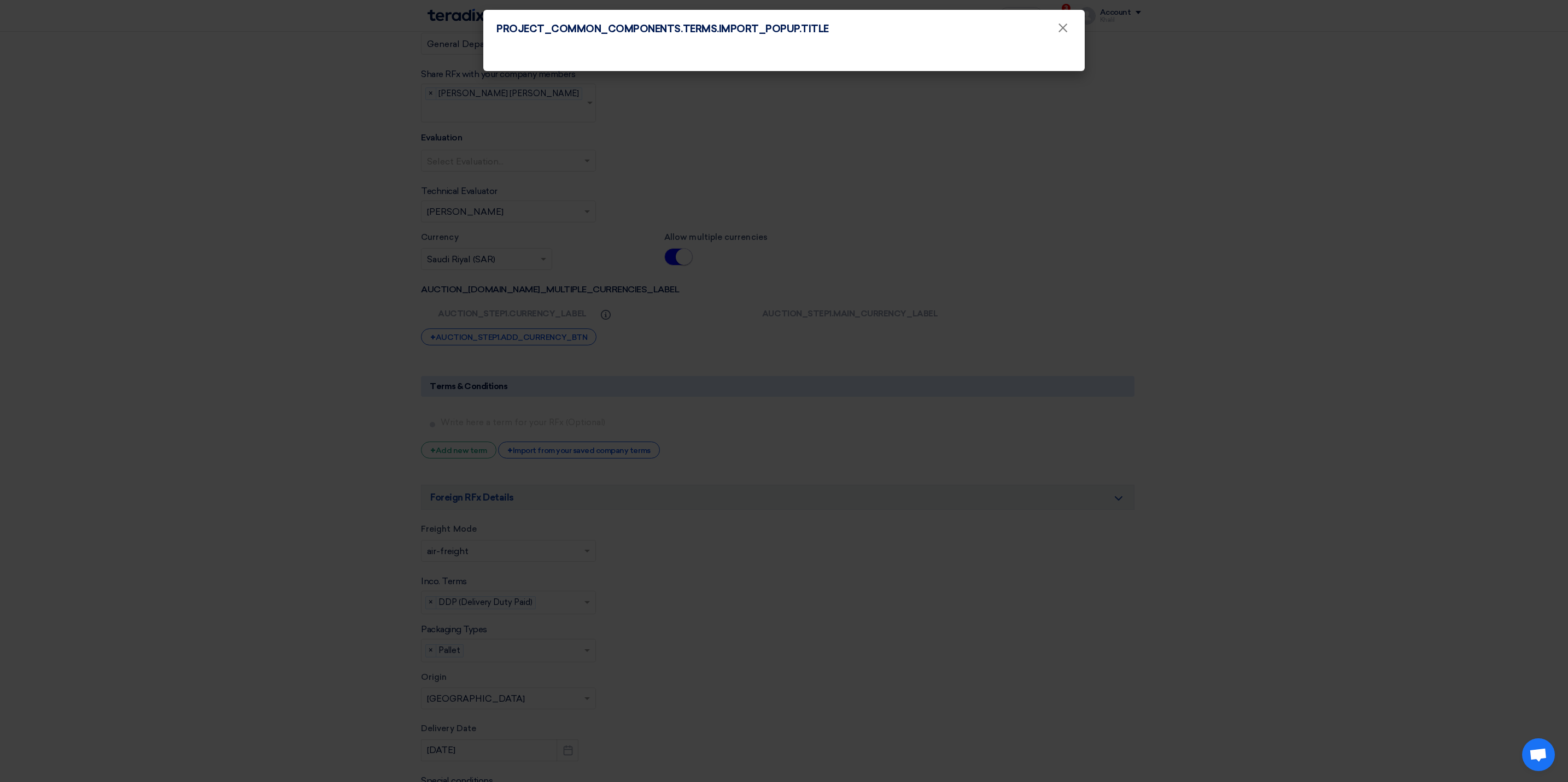
click at [672, 25] on h4 "PROJECT_COMMON_COMPONENTS.TERMS.IMPORT_POPUP.TITLE" at bounding box center [663, 29] width 333 height 12
drag, startPoint x: 1060, startPoint y: 29, endPoint x: 445, endPoint y: 260, distance: 657.0
click at [1060, 30] on span "×" at bounding box center [1063, 31] width 11 height 22
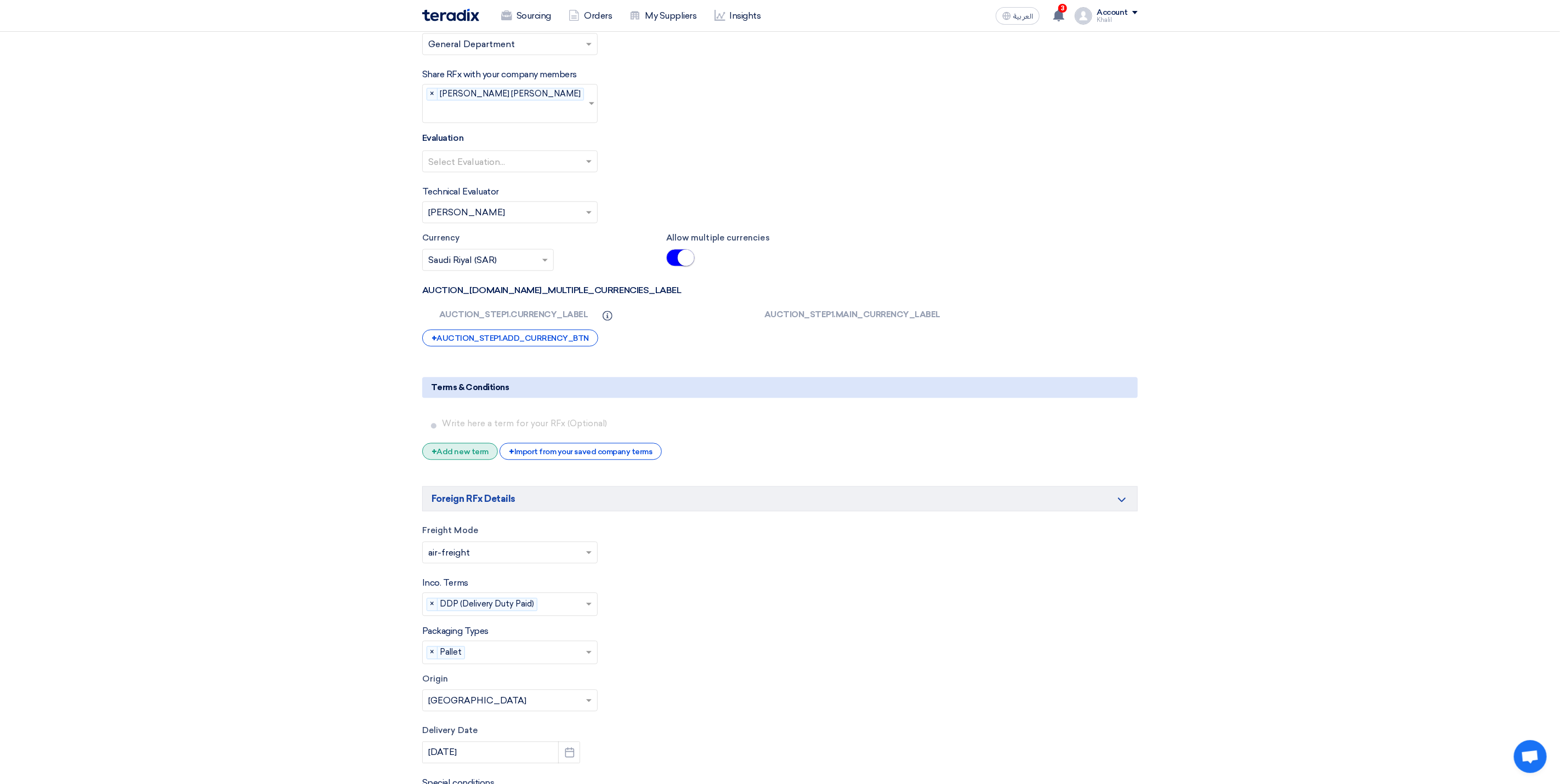
click at [448, 448] on div "+ Add new term" at bounding box center [460, 451] width 75 height 17
click at [521, 427] on input "text" at bounding box center [787, 423] width 691 height 21
paste input "Payment terms will be communicated upon final selection. Typically, they follow…"
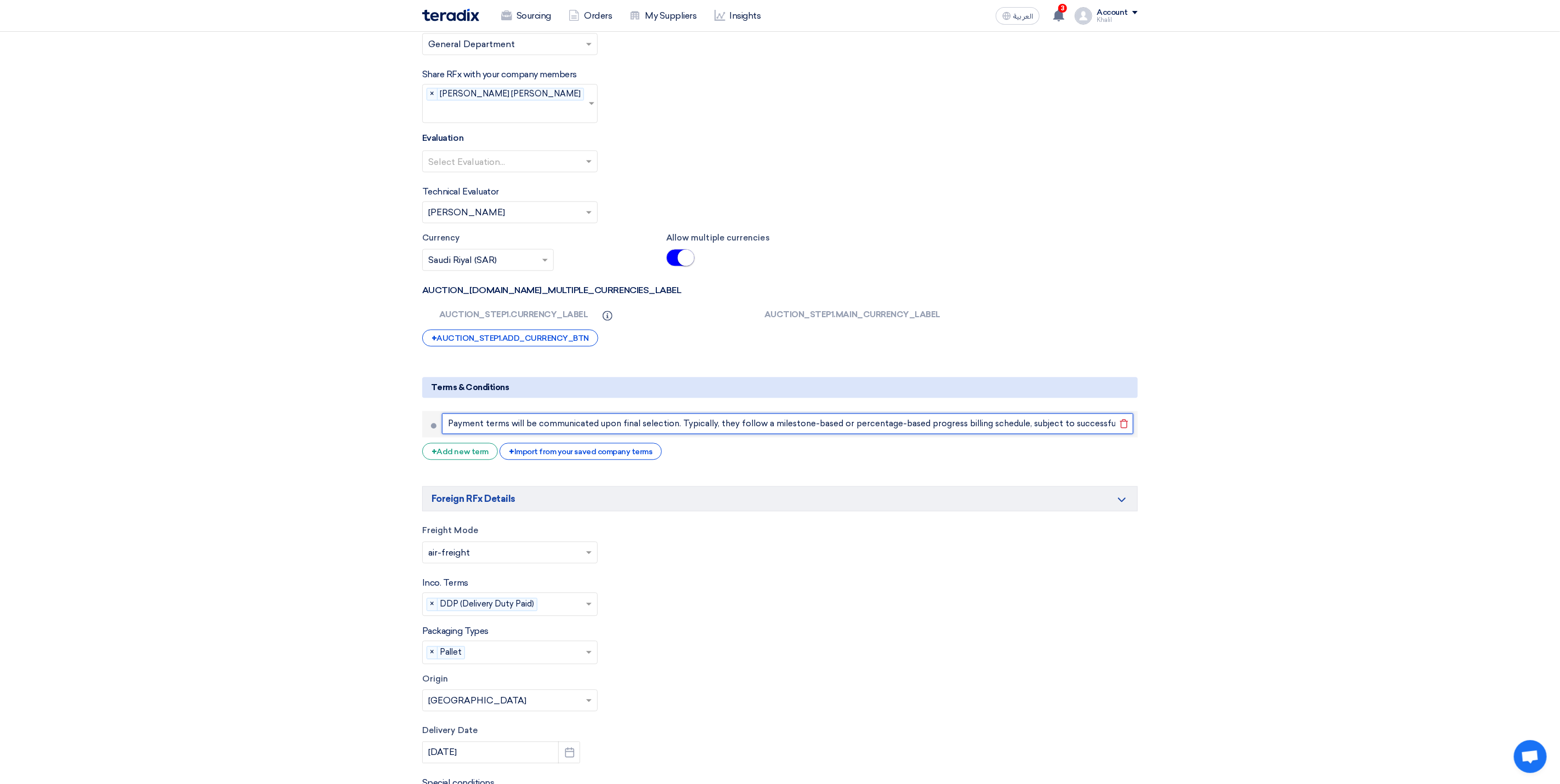
scroll to position [0, 95]
type input "Payment terms will be communicated upon final selection. Typically, they follow…"
click at [958, 633] on form "Basic Information RFx Title RFP FOR Firefighting system integration with SCADA-…" at bounding box center [780, 72] width 715 height 3182
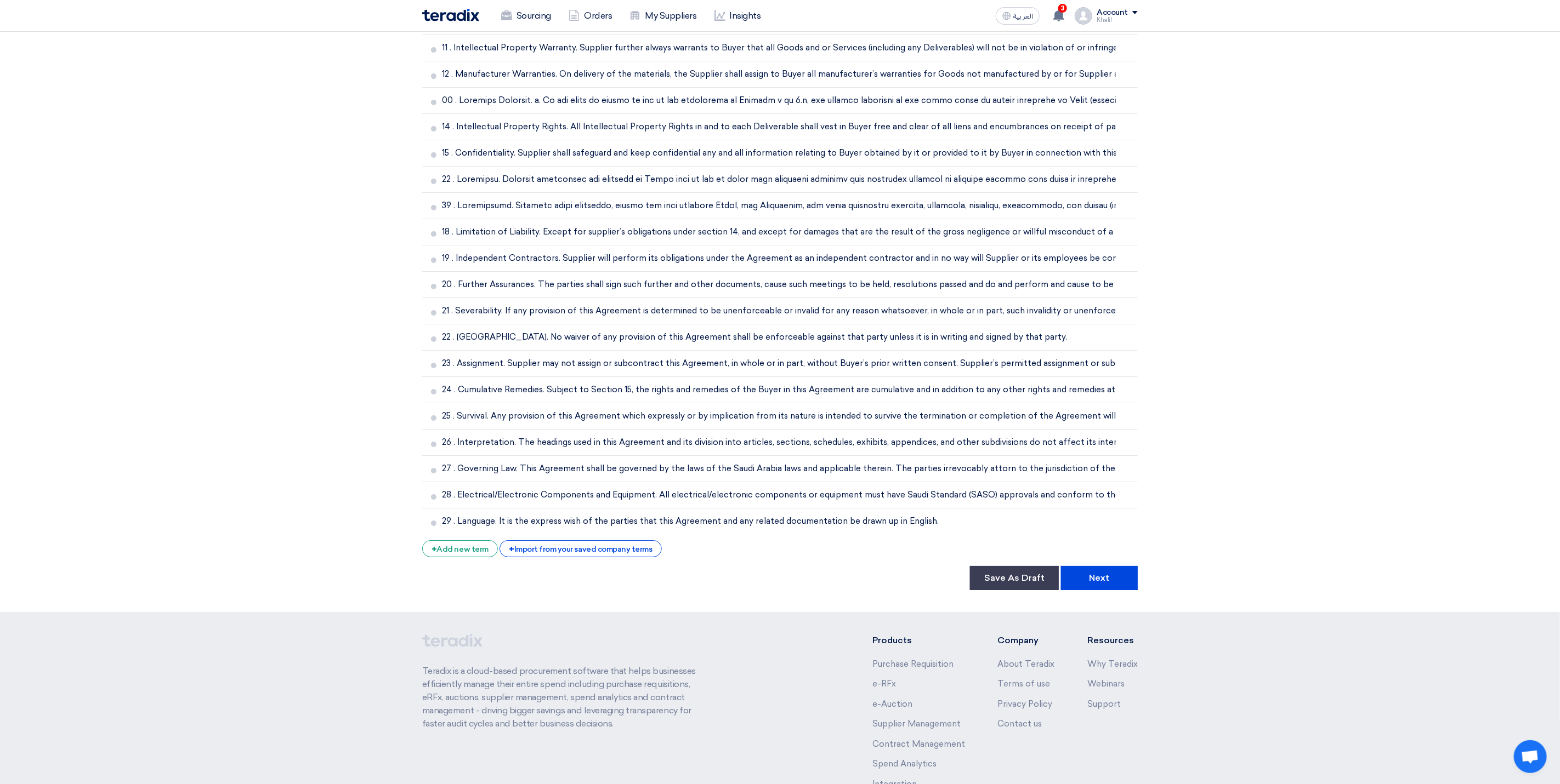
scroll to position [2838, 0]
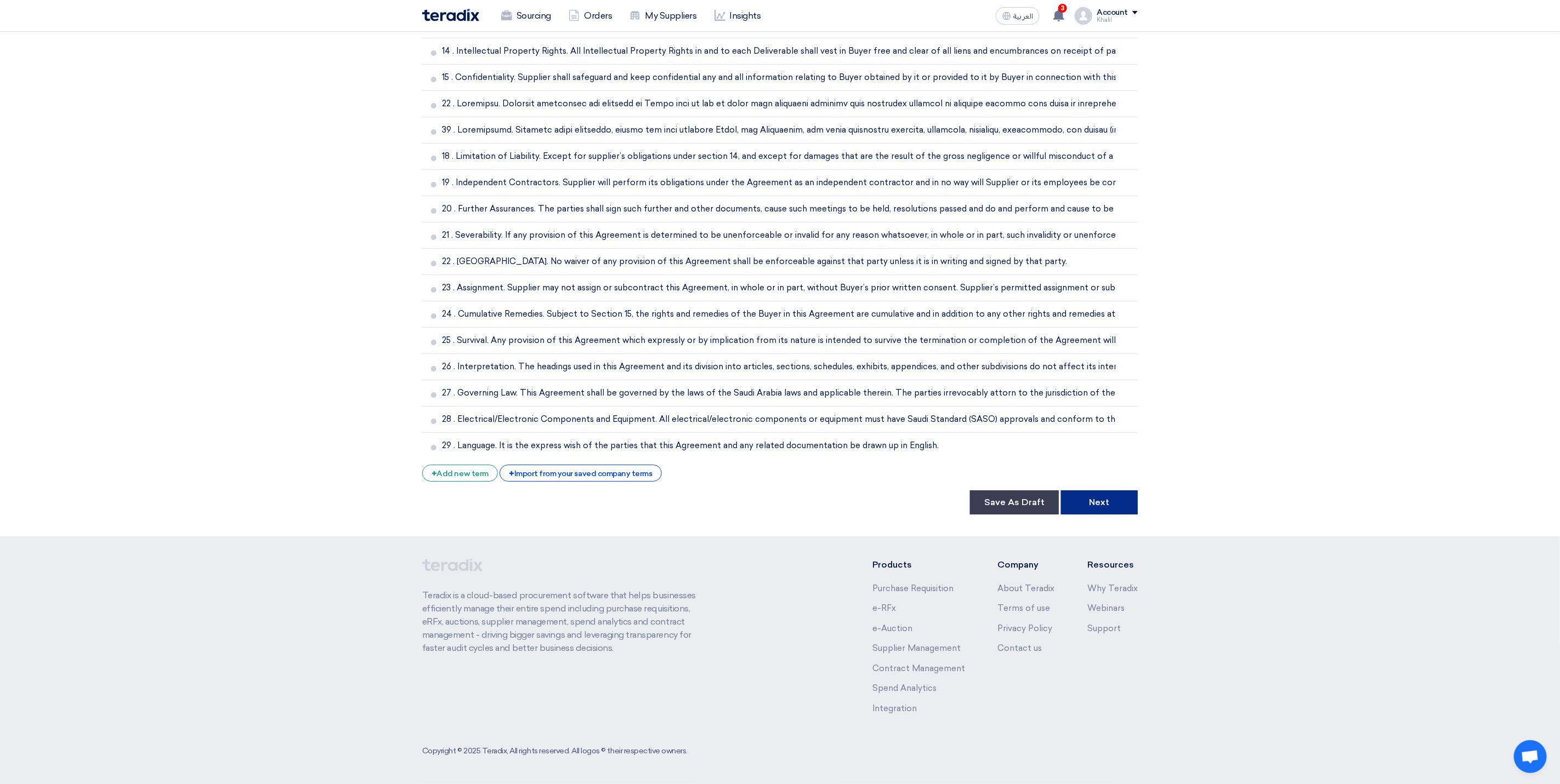
click at [1091, 505] on button "Next" at bounding box center [1100, 502] width 77 height 24
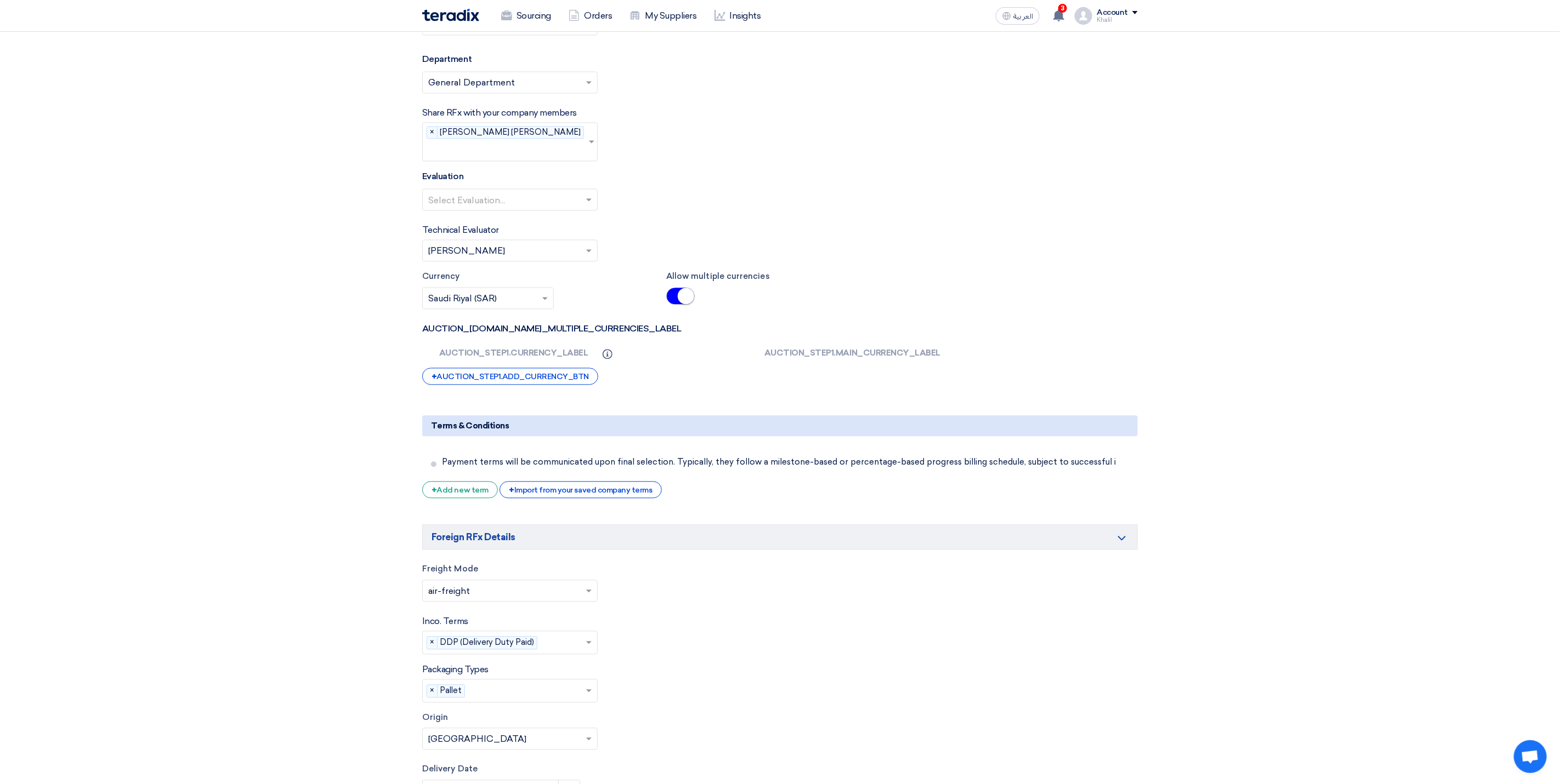
scroll to position [1605, 0]
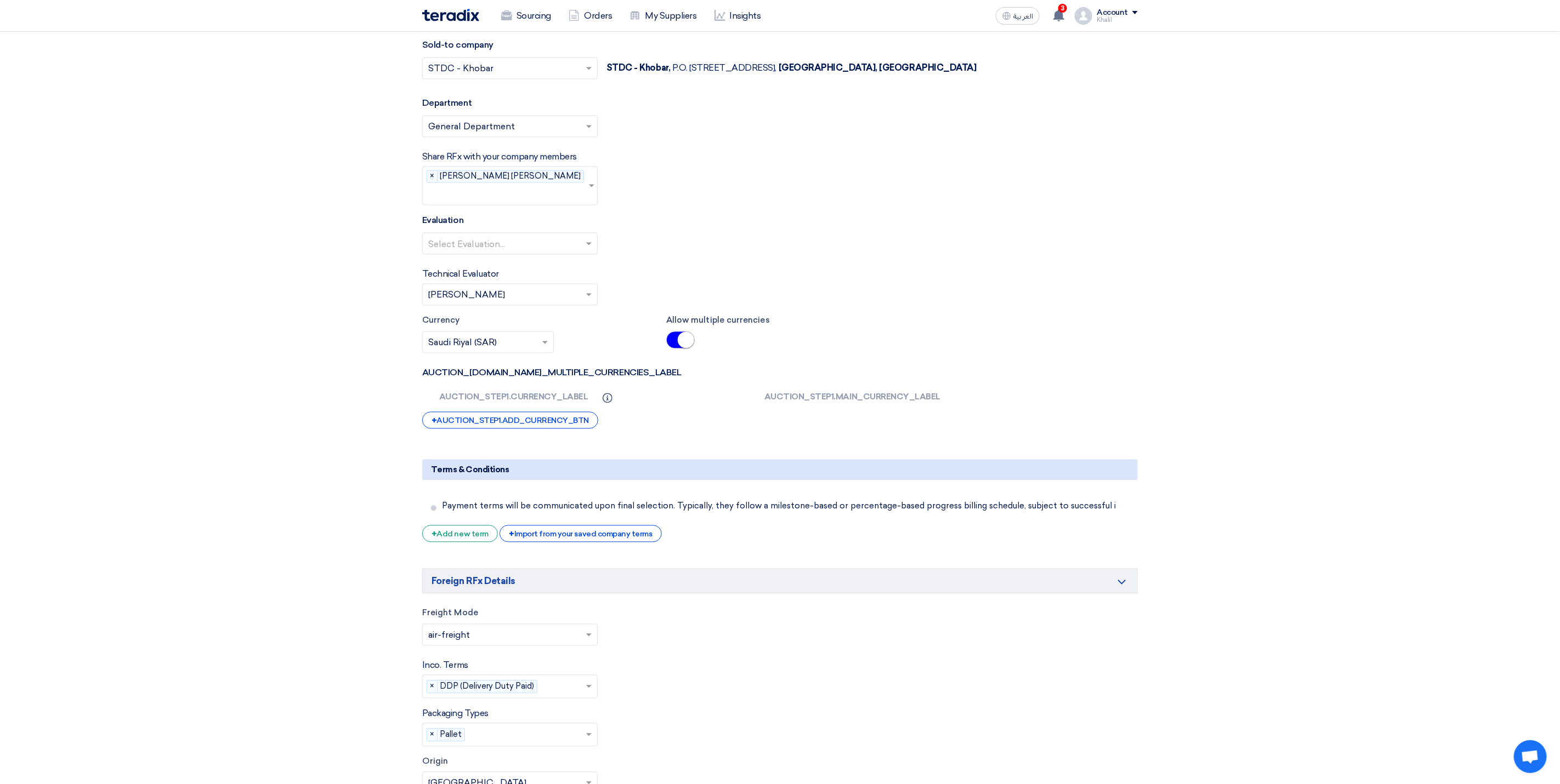
click at [480, 236] on input "text" at bounding box center [504, 244] width 153 height 18
click at [674, 338] on span at bounding box center [680, 340] width 29 height 18
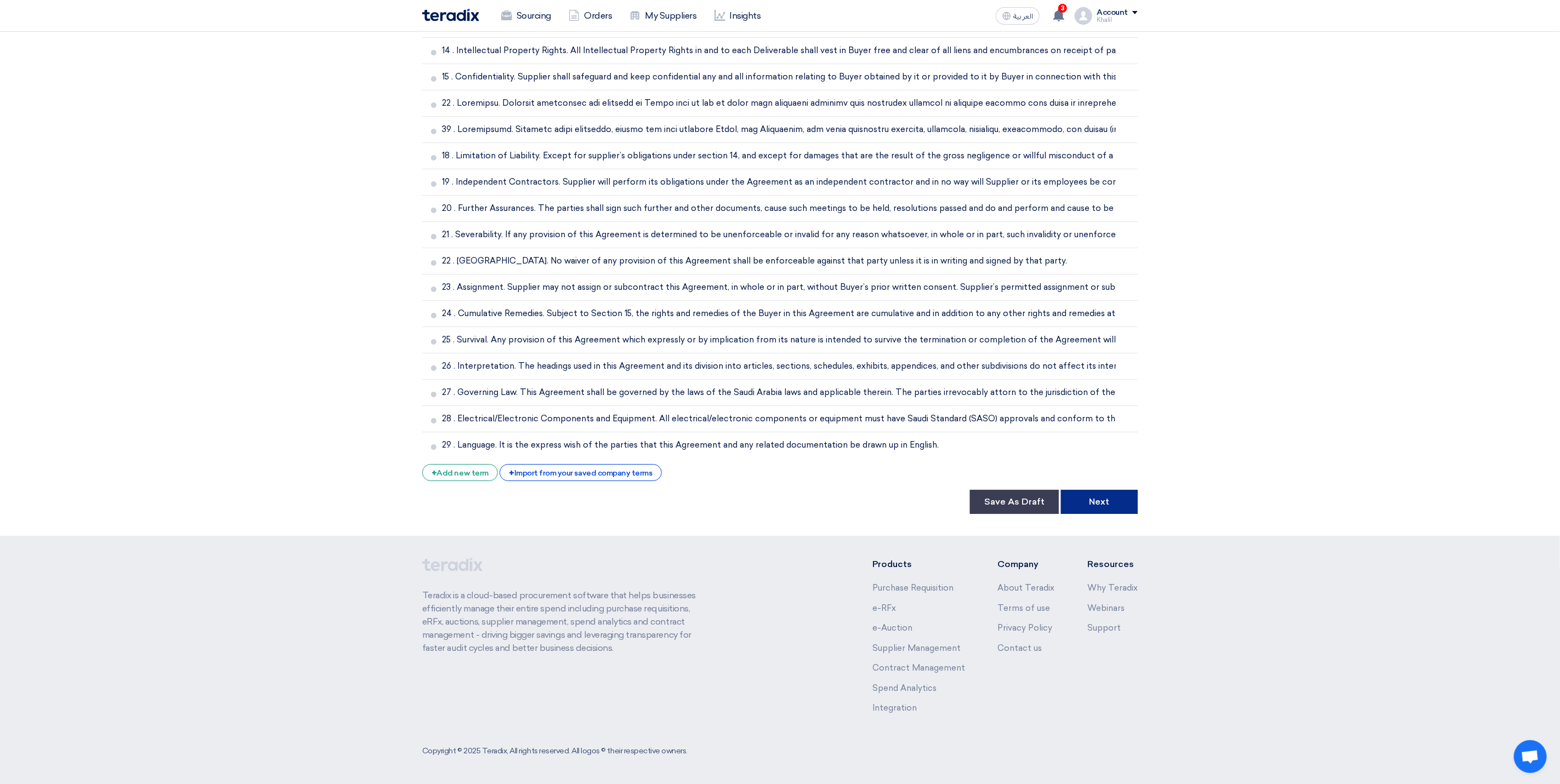
click at [1092, 509] on button "Next" at bounding box center [1100, 502] width 77 height 24
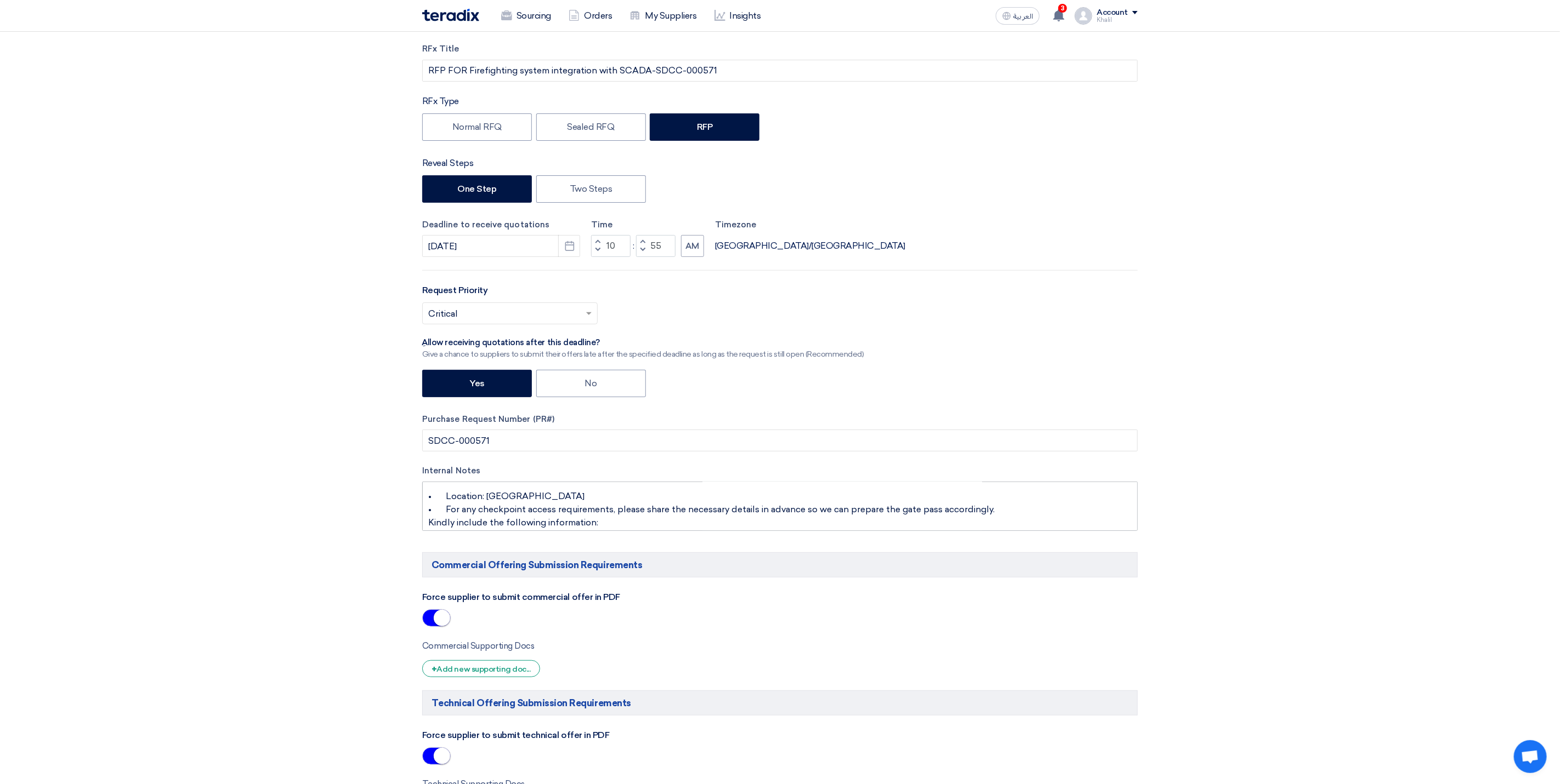
scroll to position [0, 0]
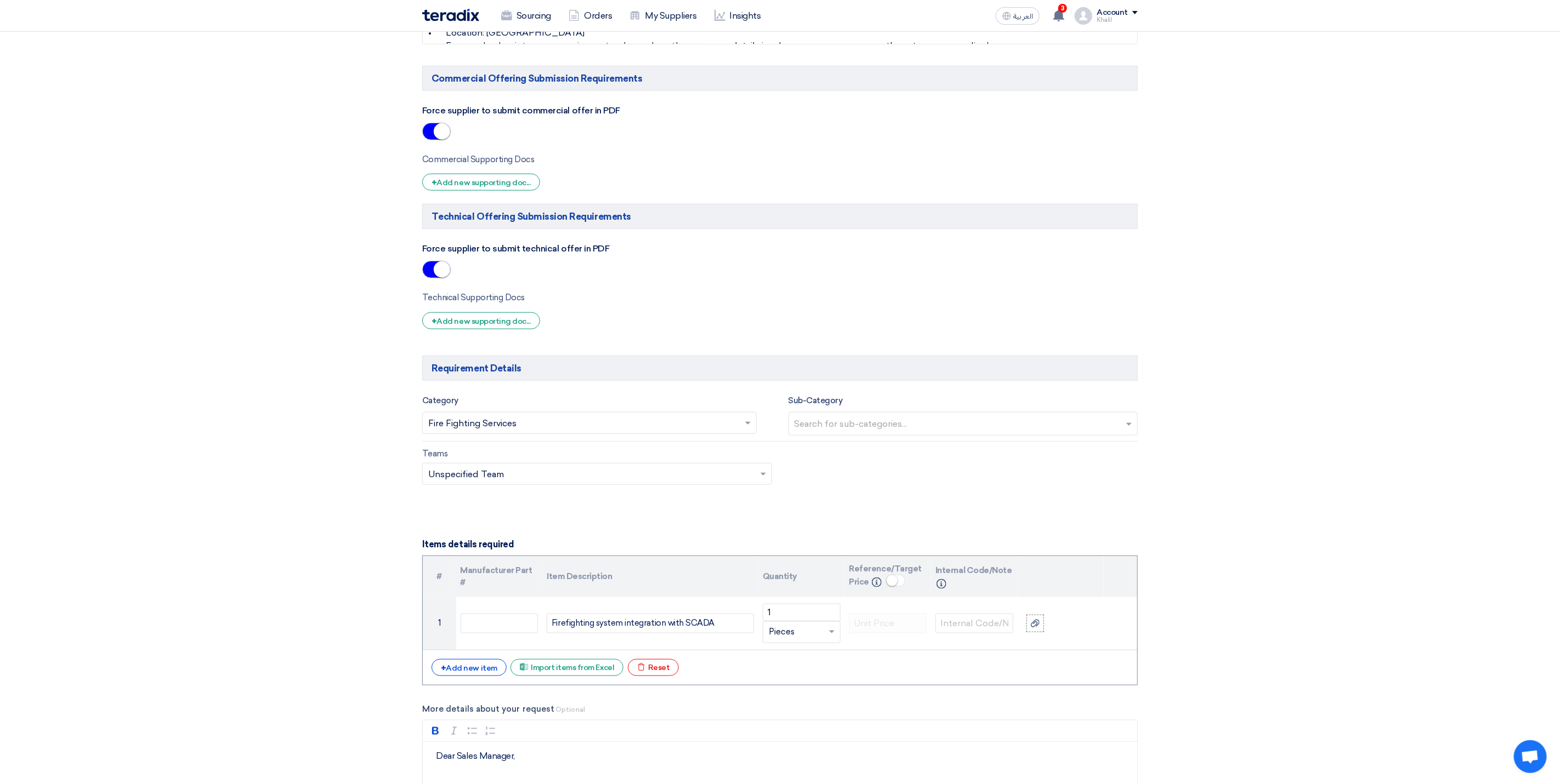
scroll to position [657, 0]
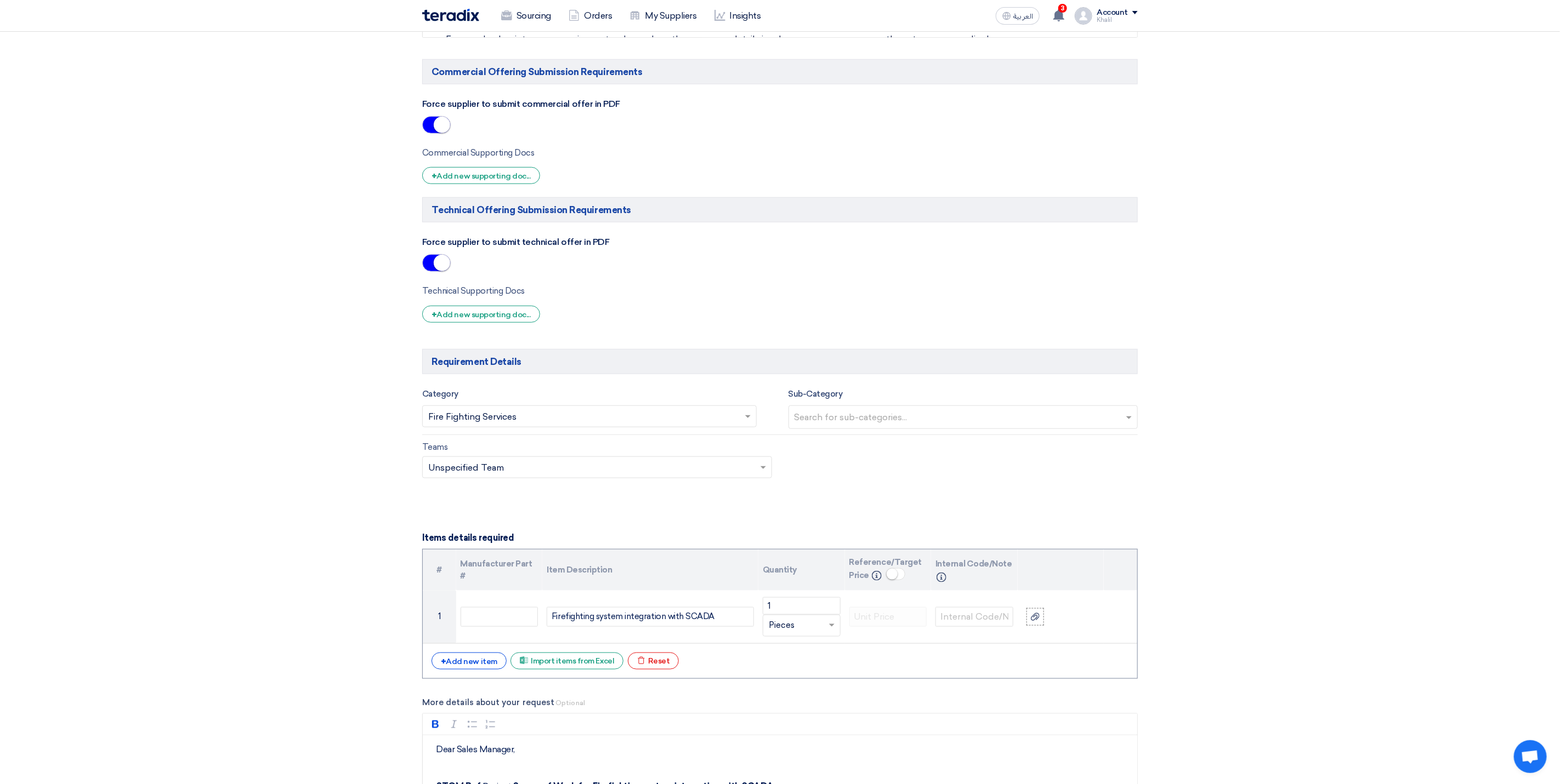
click at [1022, 425] on input "text" at bounding box center [965, 418] width 341 height 18
click at [746, 418] on span at bounding box center [748, 417] width 5 height 3
click at [673, 518] on div "Safety PPE & Uniforms" at bounding box center [589, 514] width 334 height 23
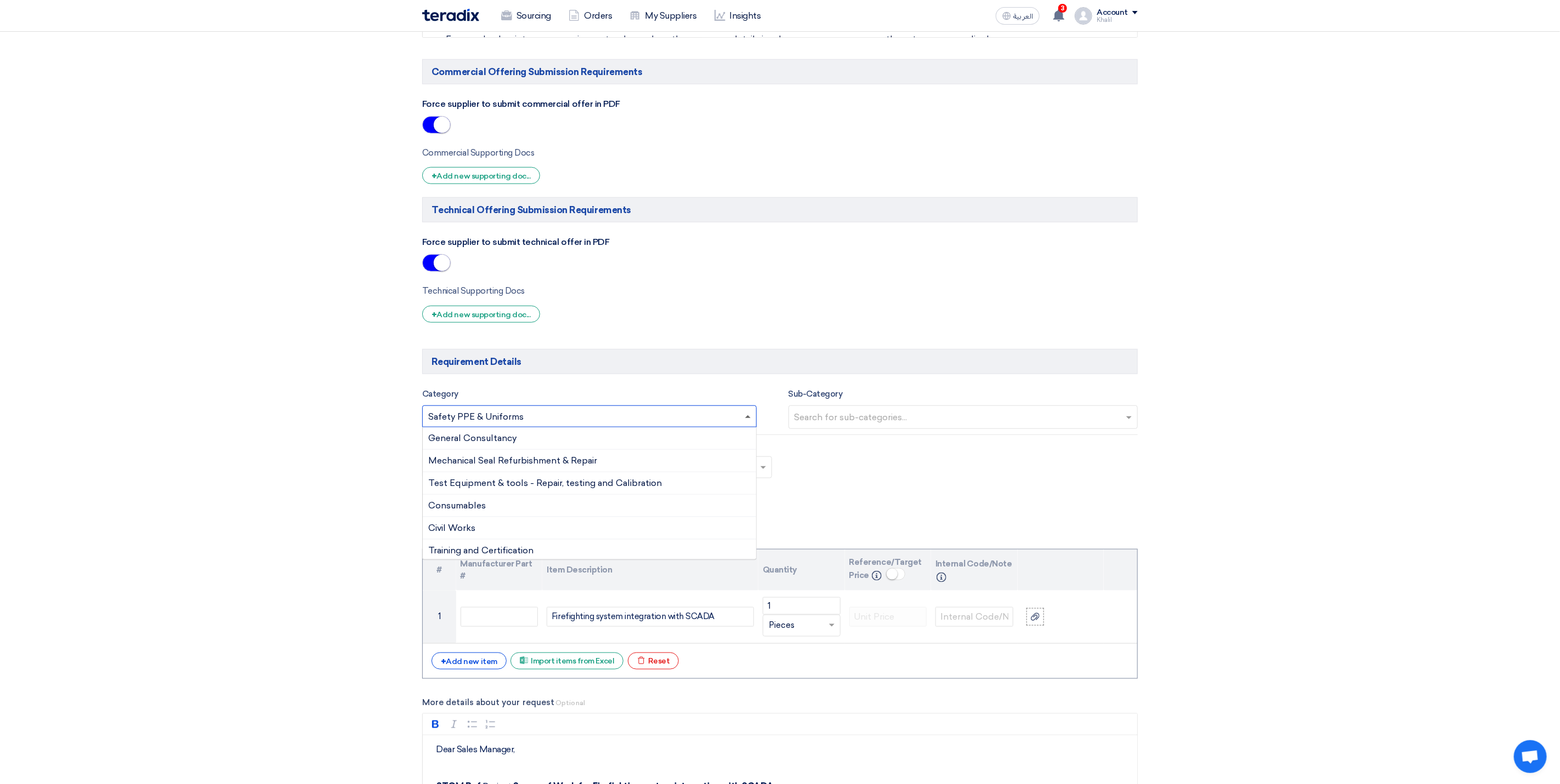
click at [747, 418] on span at bounding box center [748, 417] width 5 height 3
drag, startPoint x: 570, startPoint y: 420, endPoint x: 430, endPoint y: 416, distance: 140.1
click at [430, 416] on div "Search for services... × Safety PPE & Uniforms ×" at bounding box center [589, 416] width 334 height 22
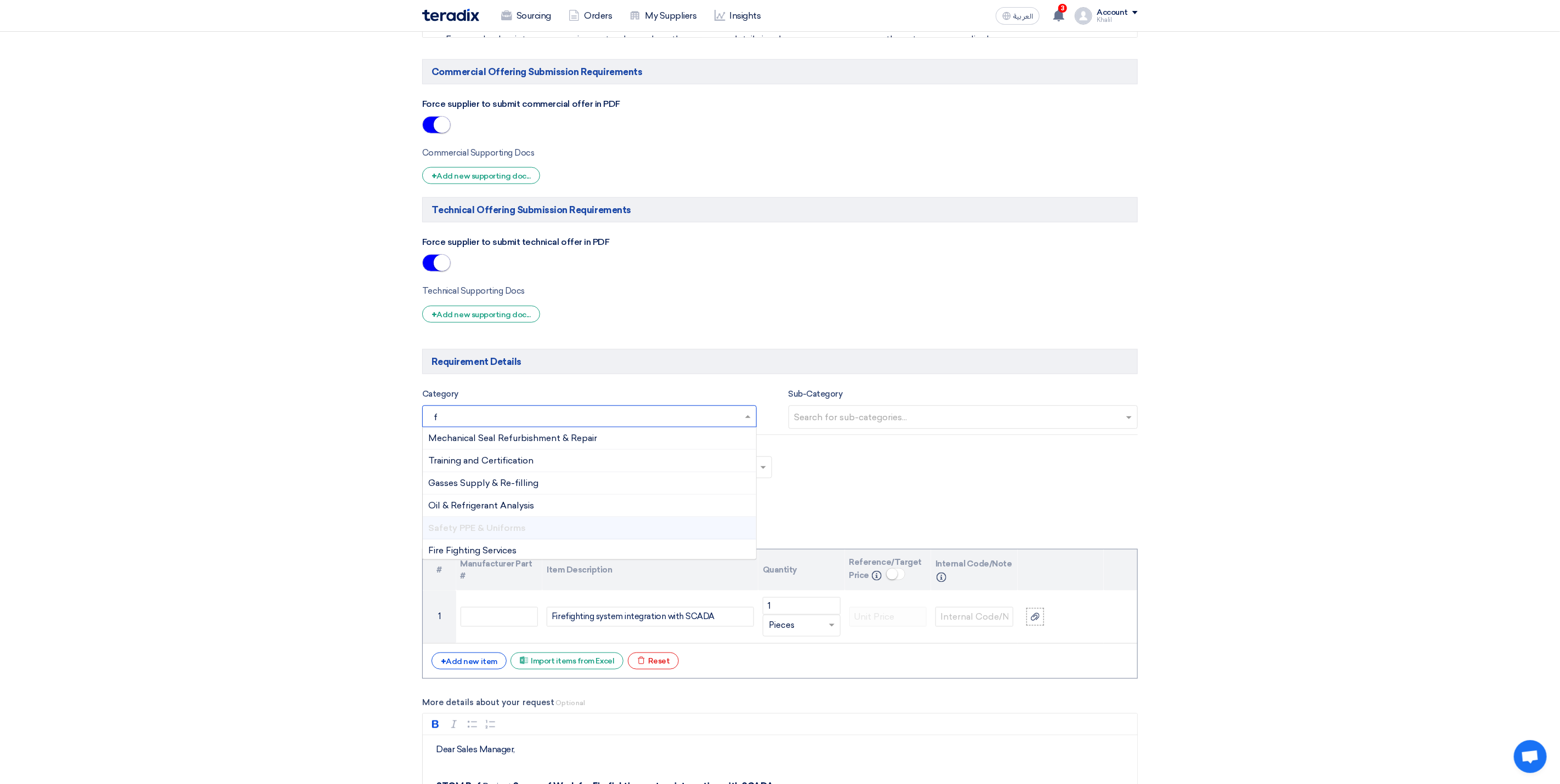
type input "fi"
click at [515, 488] on span "Fire Fighting Services" at bounding box center [472, 483] width 88 height 10
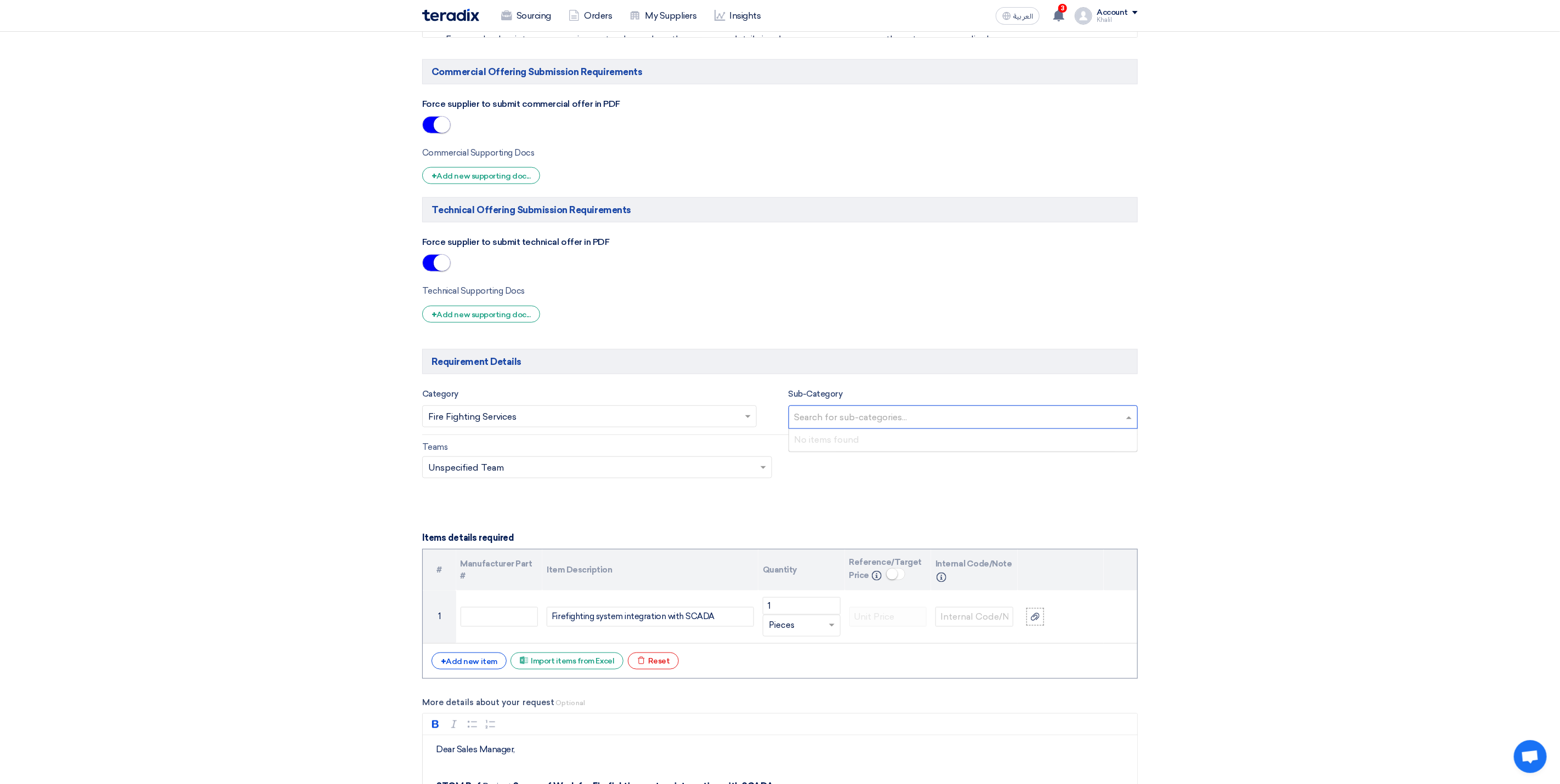
click at [928, 427] on input "text" at bounding box center [965, 418] width 341 height 18
click at [923, 483] on div "Teams Teams.. × Unspecified Team ×" at bounding box center [780, 466] width 732 height 51
click at [764, 474] on span at bounding box center [765, 467] width 14 height 13
click at [770, 474] on span at bounding box center [765, 467] width 14 height 13
drag, startPoint x: 886, startPoint y: 512, endPoint x: 891, endPoint y: 515, distance: 5.8
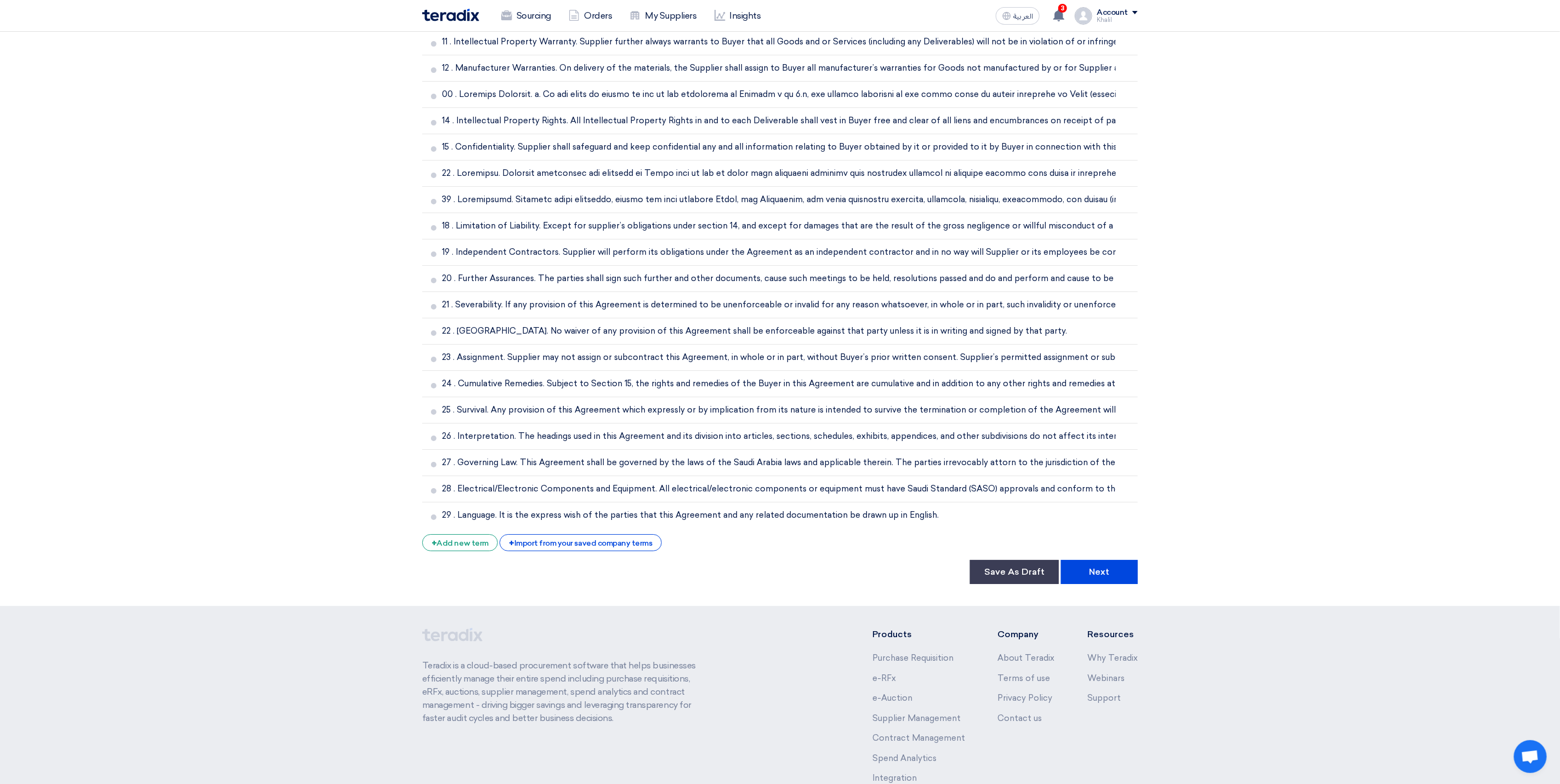
scroll to position [2776, 0]
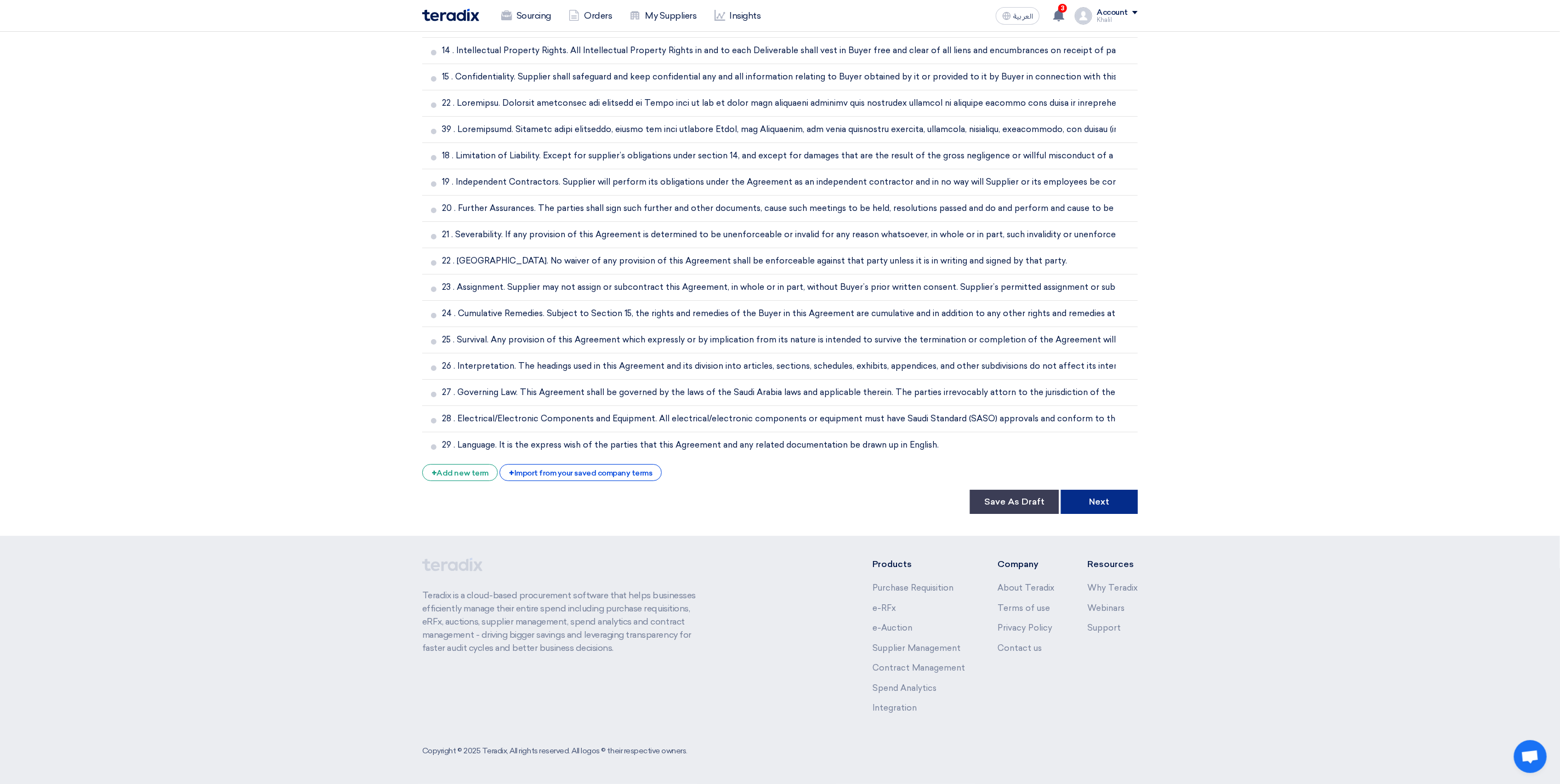
click at [1084, 495] on button "Next" at bounding box center [1100, 502] width 77 height 24
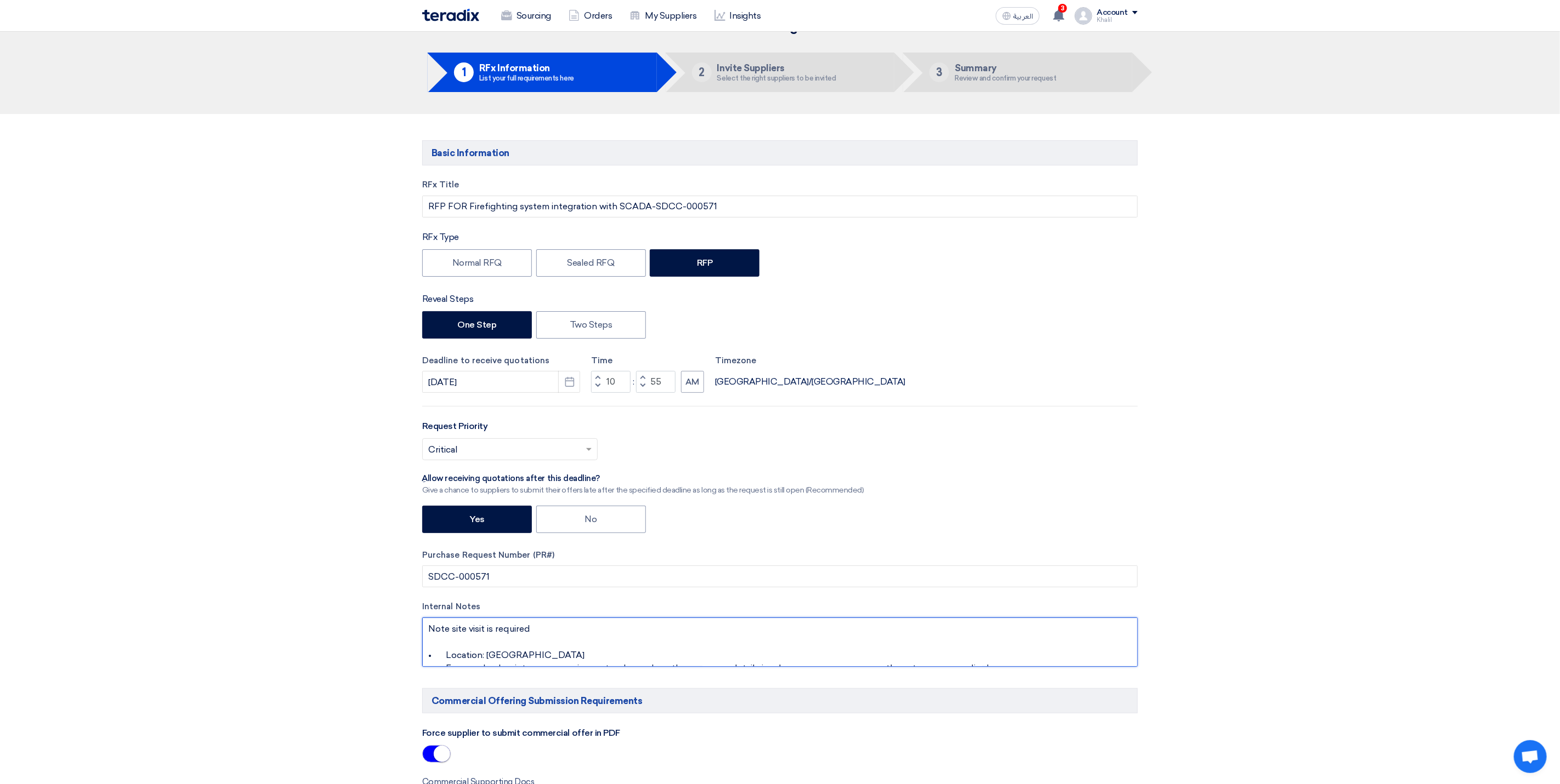
scroll to position [0, 0]
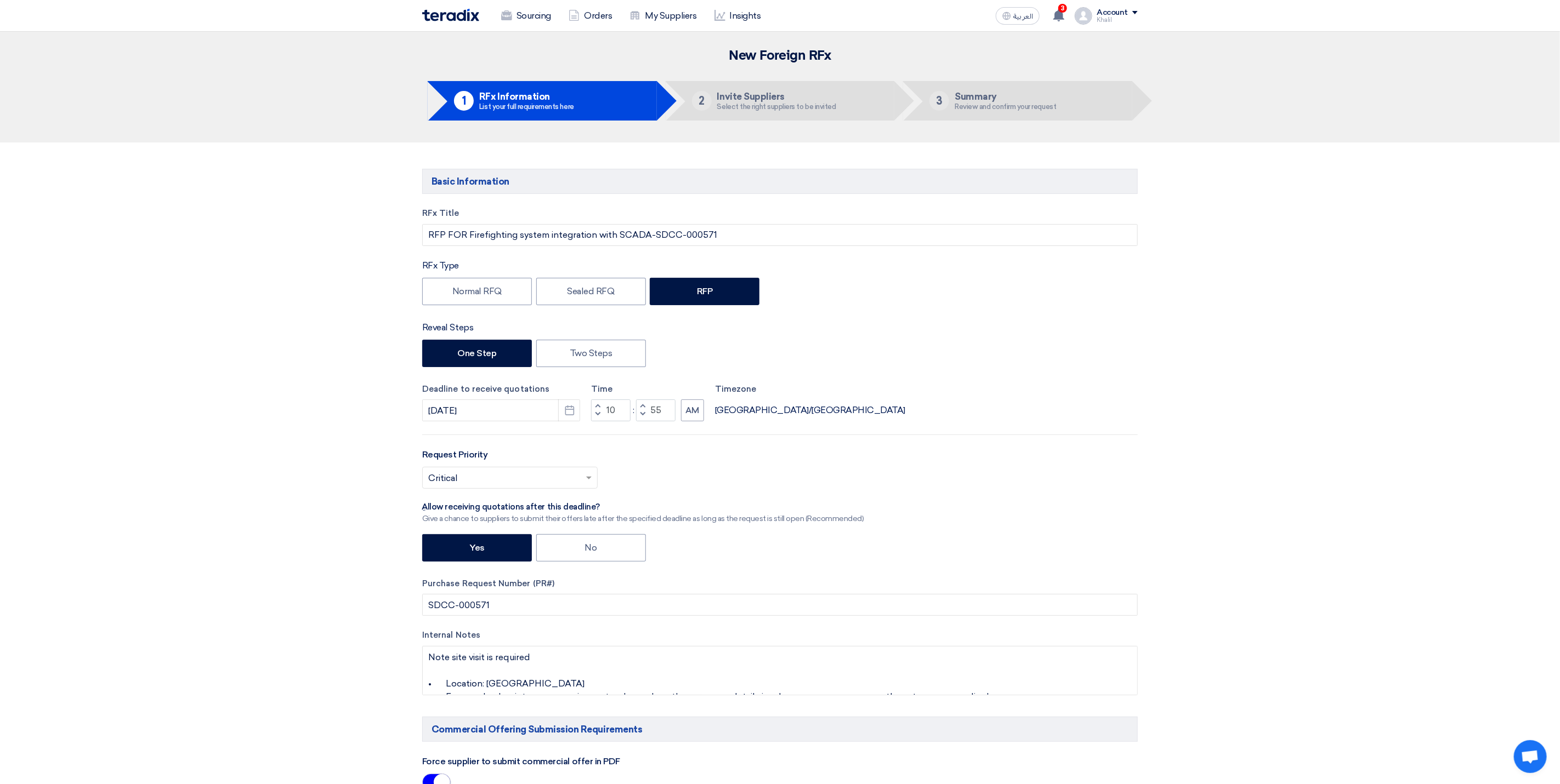
click at [815, 107] on div "Select the right suppliers to be invited" at bounding box center [777, 106] width 119 height 7
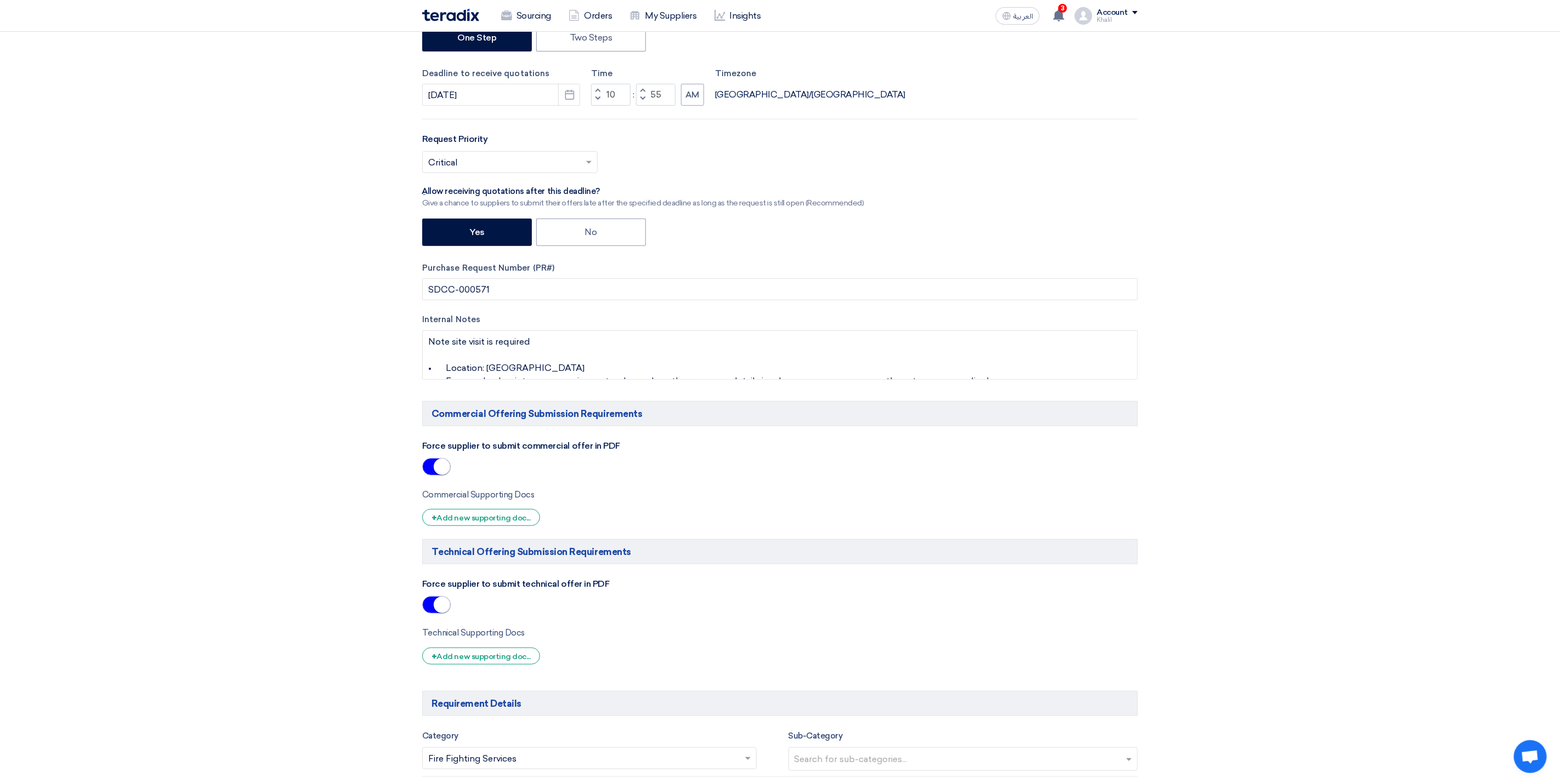
scroll to position [329, 0]
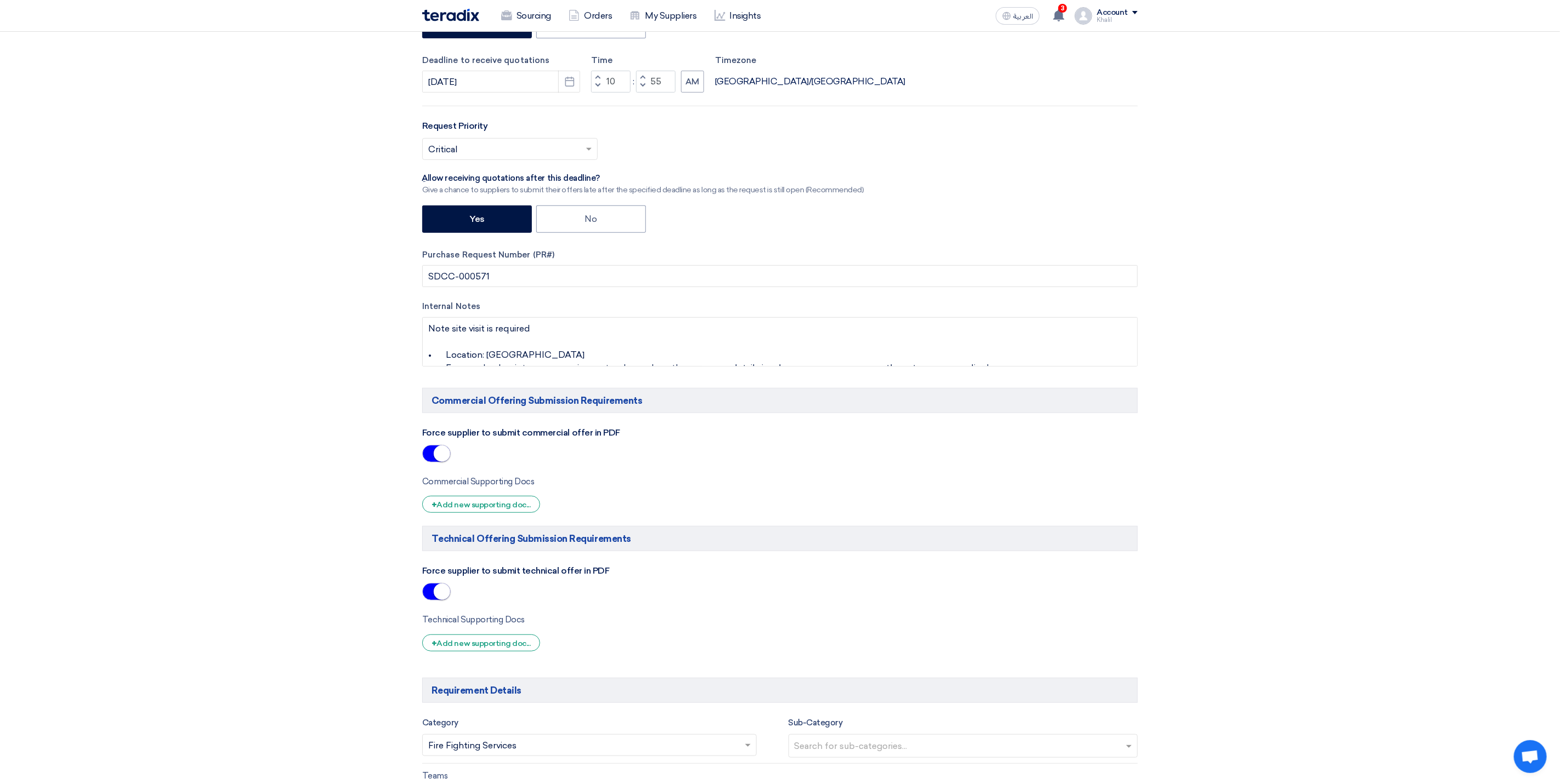
click at [441, 451] on small at bounding box center [442, 454] width 16 height 16
click at [438, 600] on small at bounding box center [442, 592] width 16 height 16
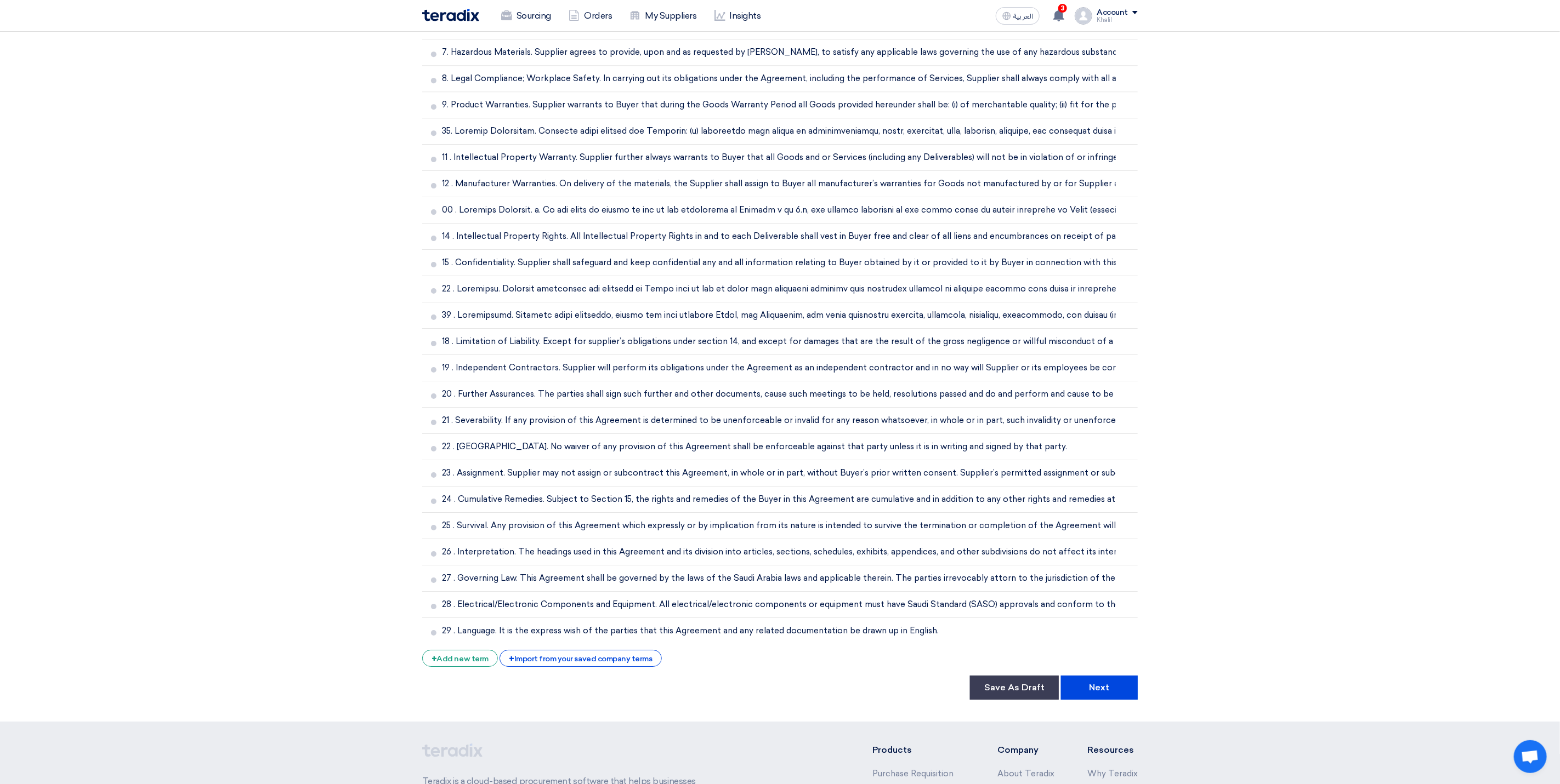
scroll to position [2776, 0]
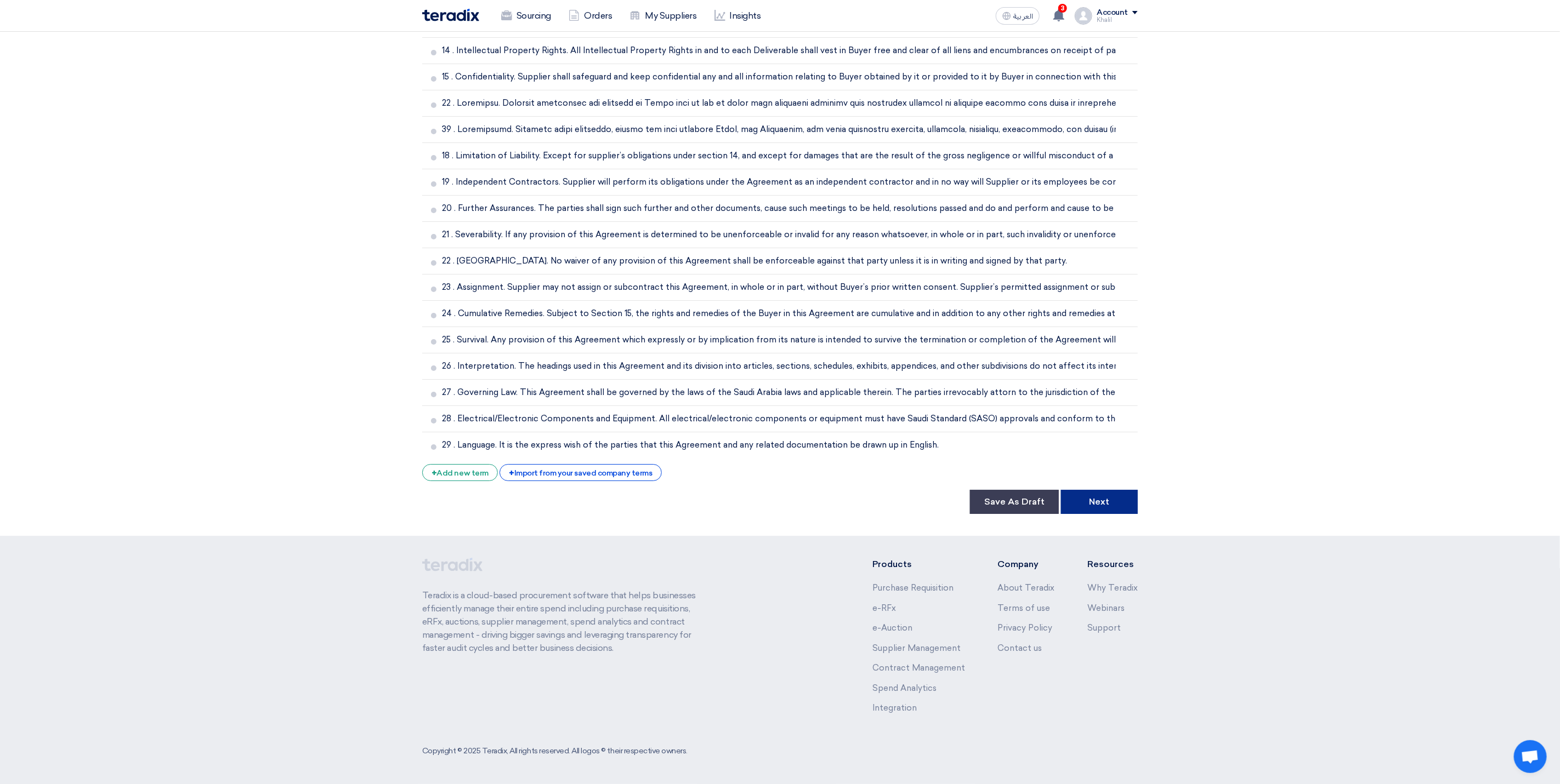
click at [1104, 503] on button "Next" at bounding box center [1100, 502] width 77 height 24
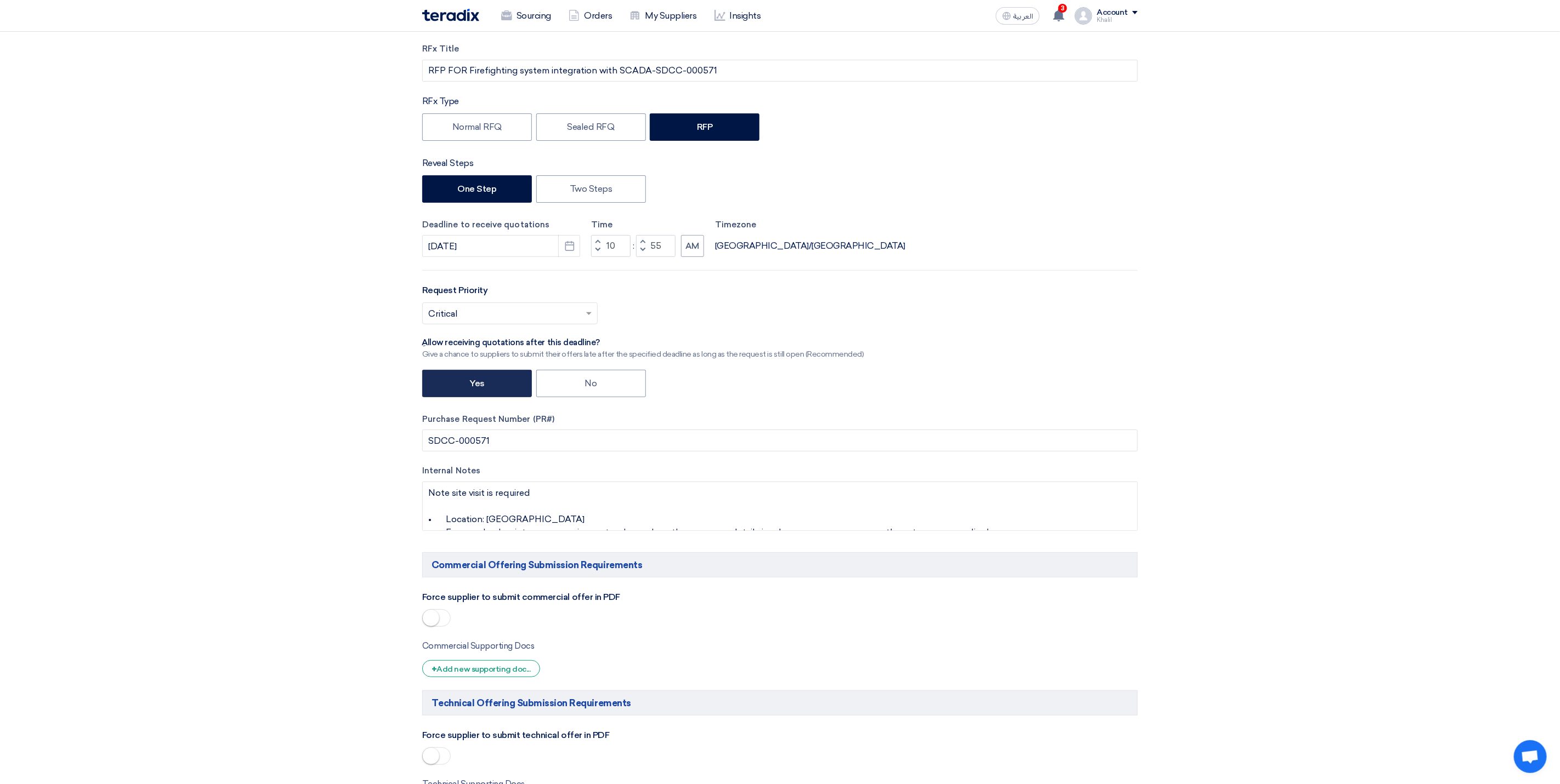
click at [493, 381] on label "Yes" at bounding box center [477, 383] width 110 height 27
click at [477, 381] on input "Yes" at bounding box center [473, 383] width 7 height 7
click at [481, 186] on label "One Step" at bounding box center [477, 189] width 110 height 27
click at [465, 186] on input "One Step" at bounding box center [461, 188] width 7 height 7
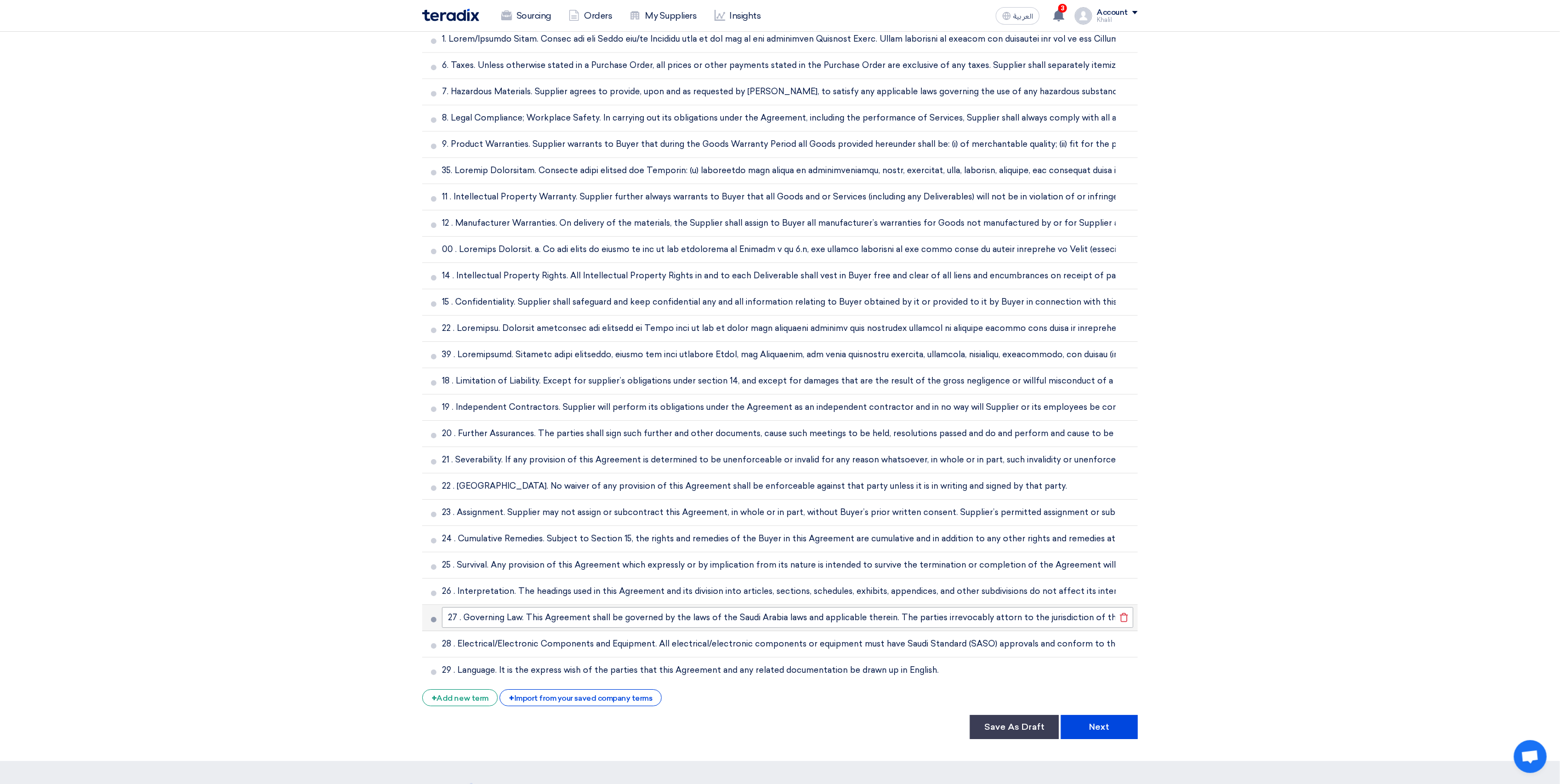
scroll to position [2776, 0]
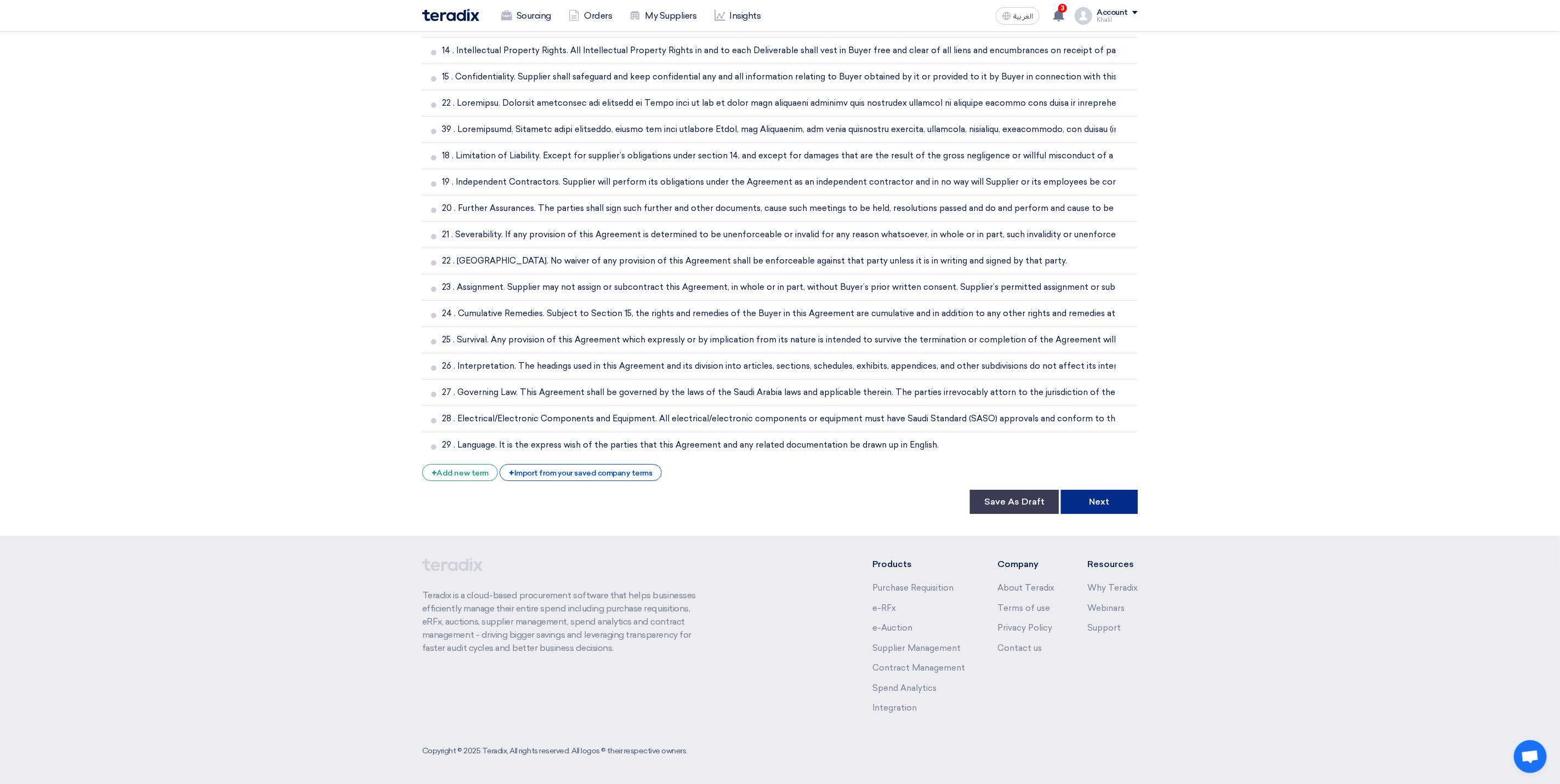
click at [1108, 503] on button "Next" at bounding box center [1100, 502] width 77 height 24
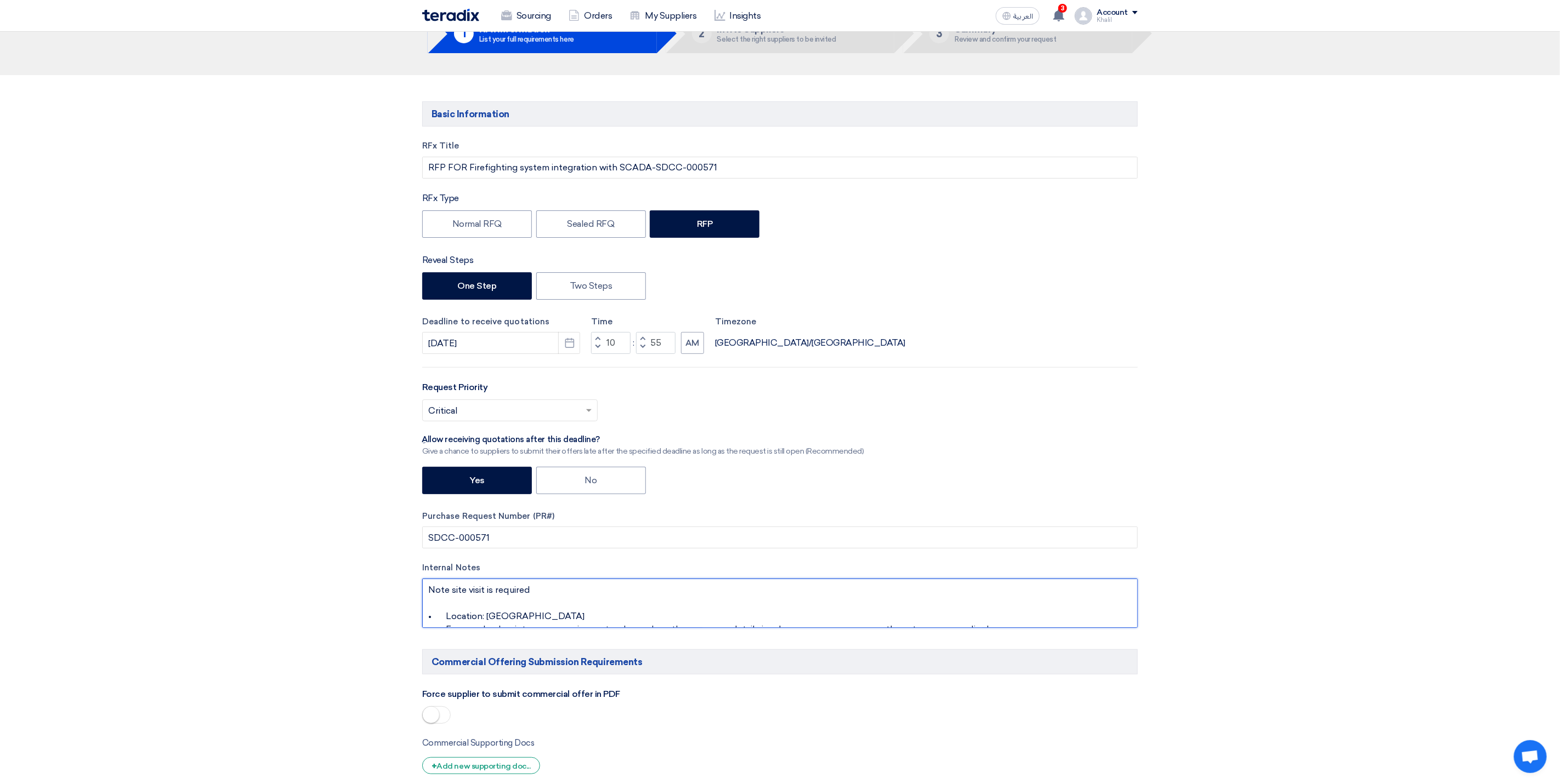
scroll to position [0, 0]
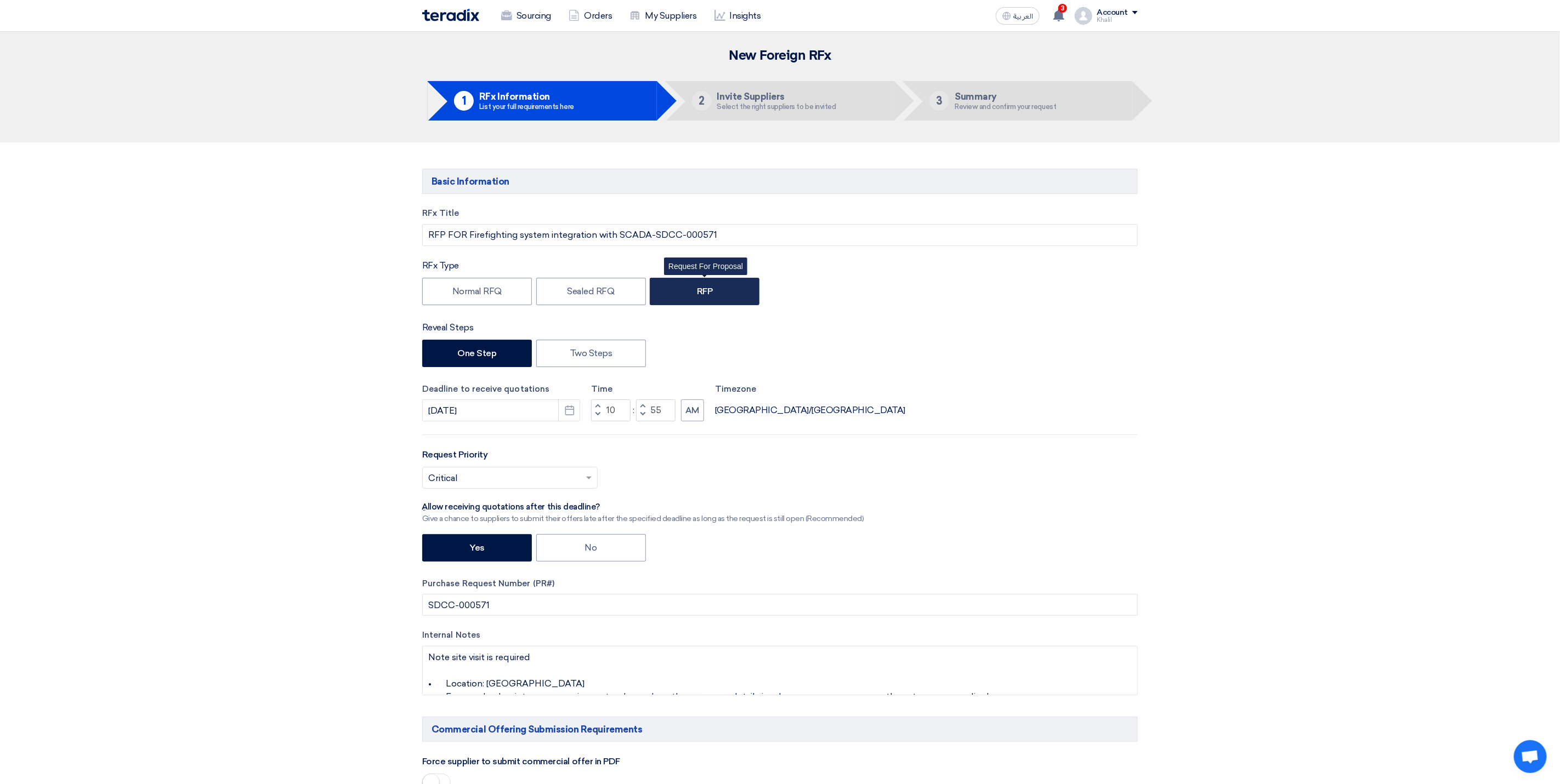
click at [727, 293] on label "RFP" at bounding box center [704, 292] width 110 height 27
click at [704, 293] on input "RFP" at bounding box center [700, 290] width 7 height 7
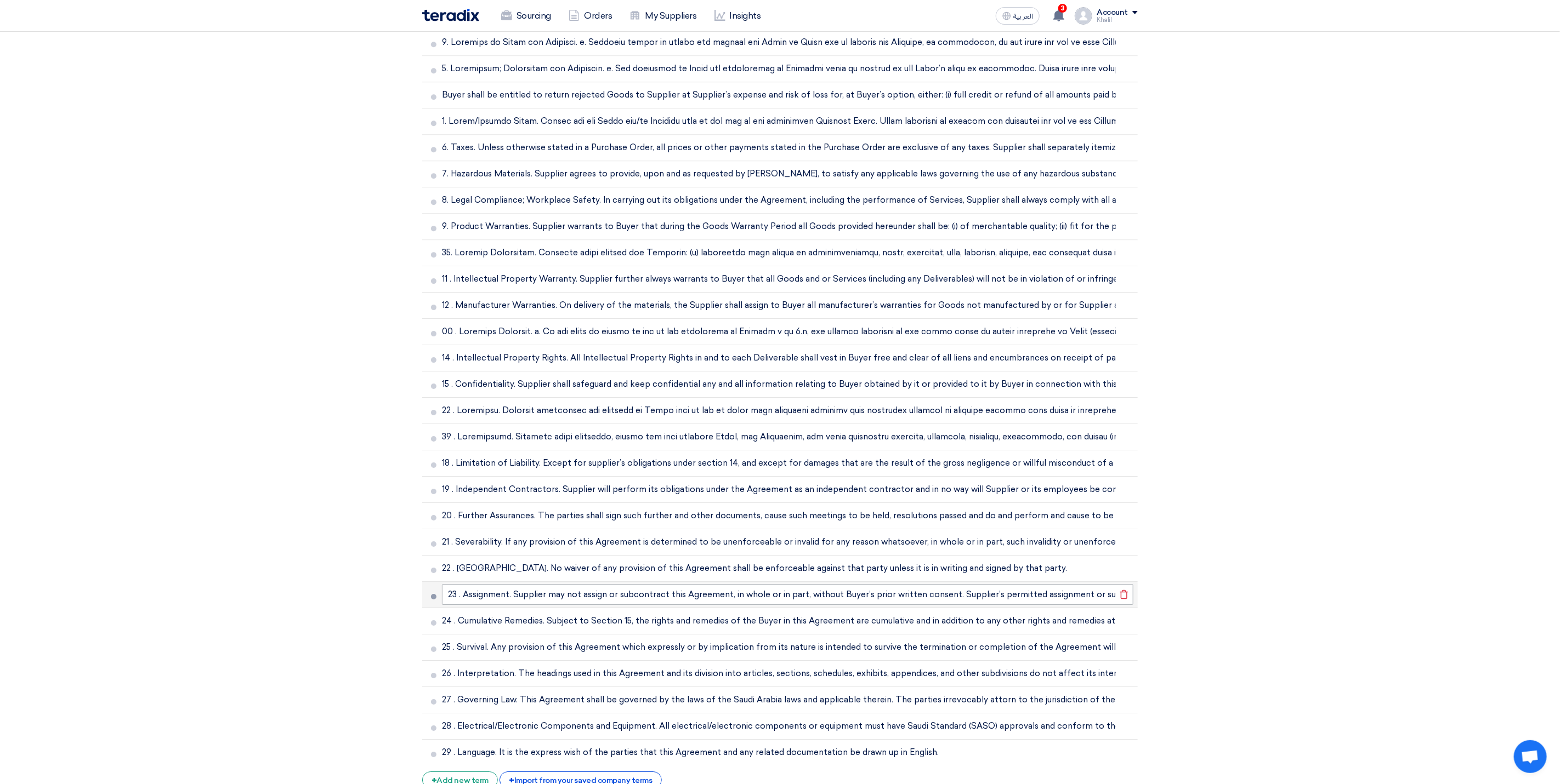
scroll to position [2776, 0]
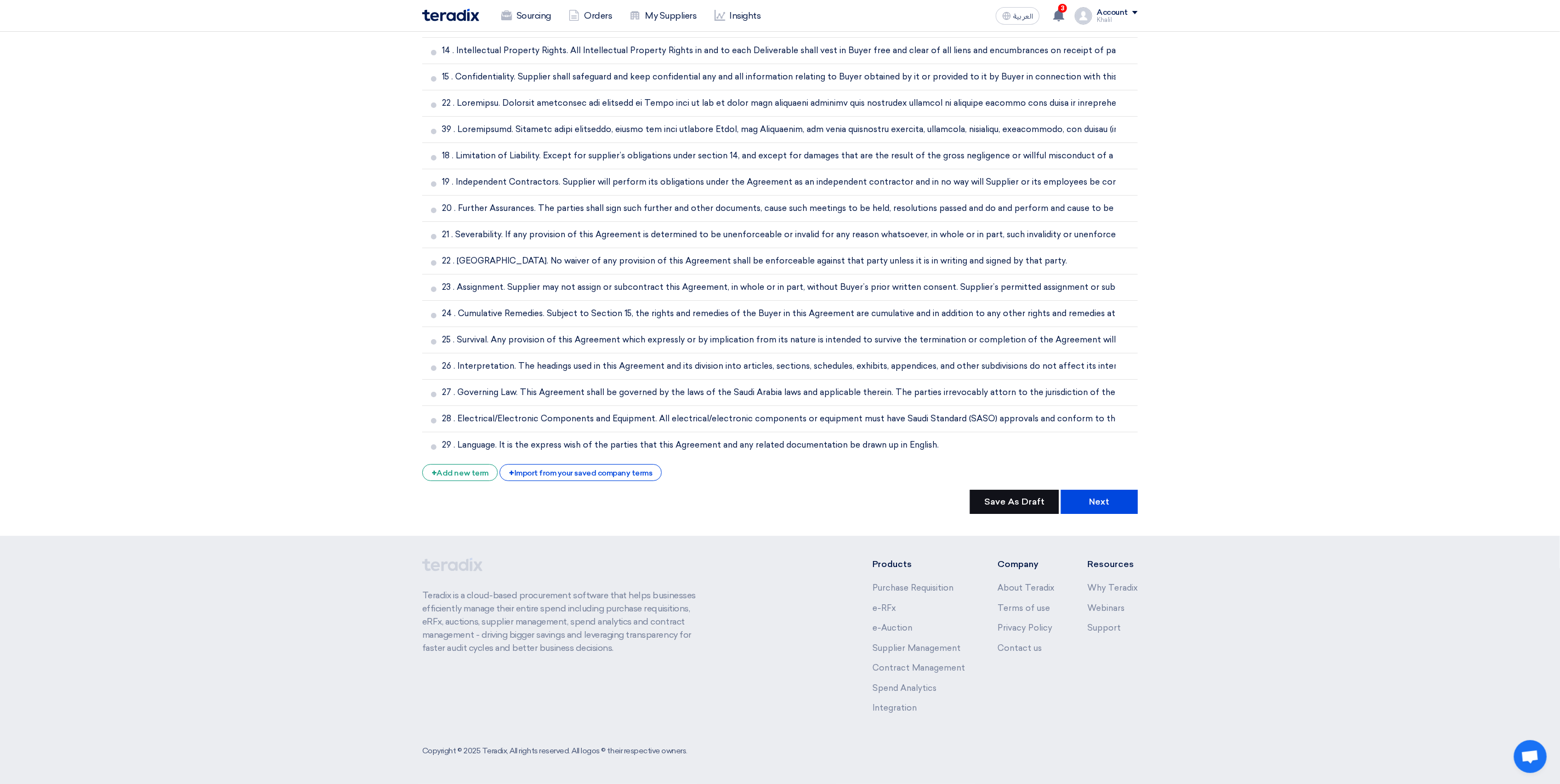
click at [1015, 505] on button "Save As Draft" at bounding box center [1015, 502] width 89 height 24
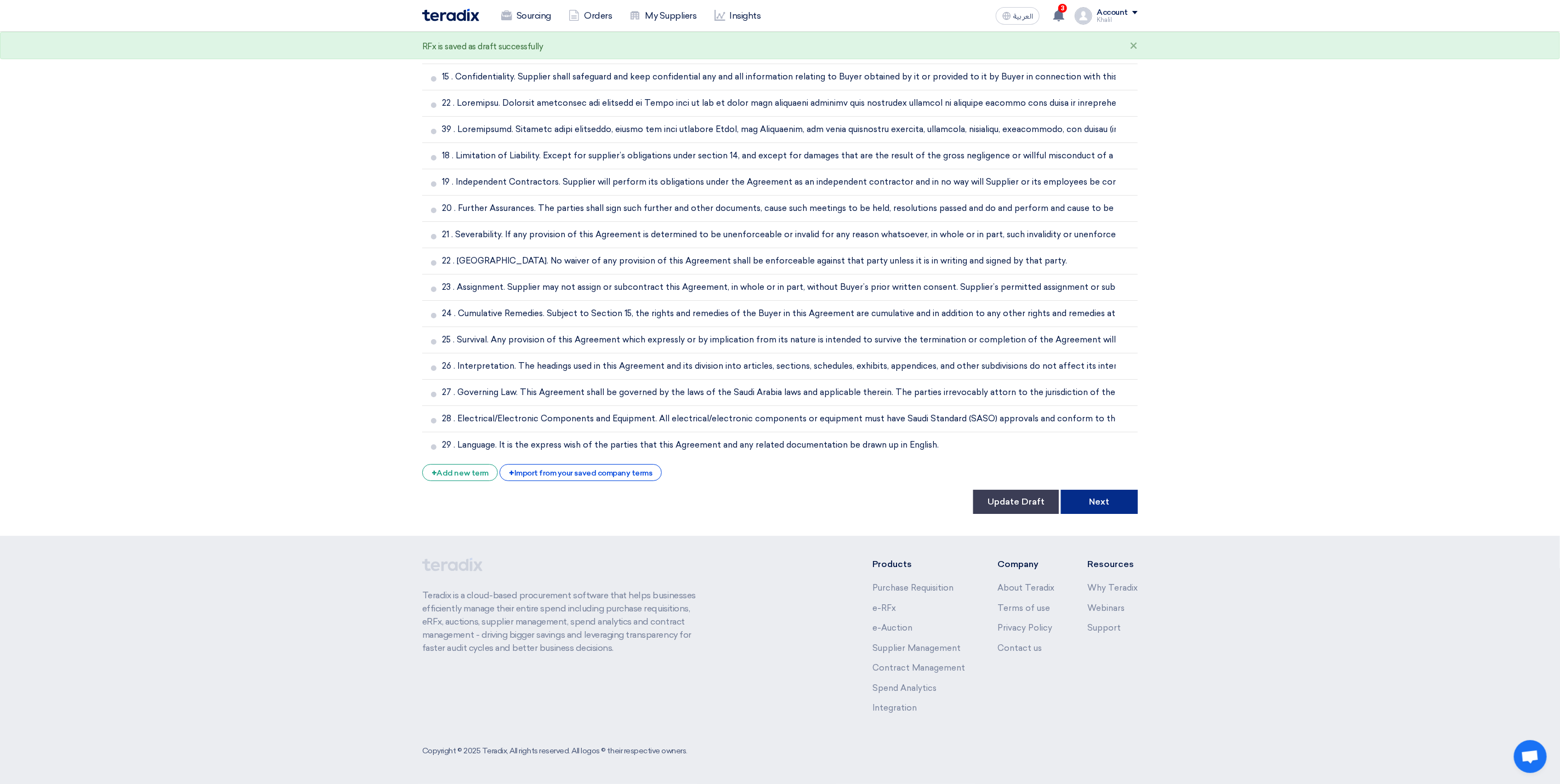
click at [1086, 505] on button "Next" at bounding box center [1100, 502] width 77 height 24
click at [1015, 503] on button "Update Draft" at bounding box center [1016, 502] width 86 height 24
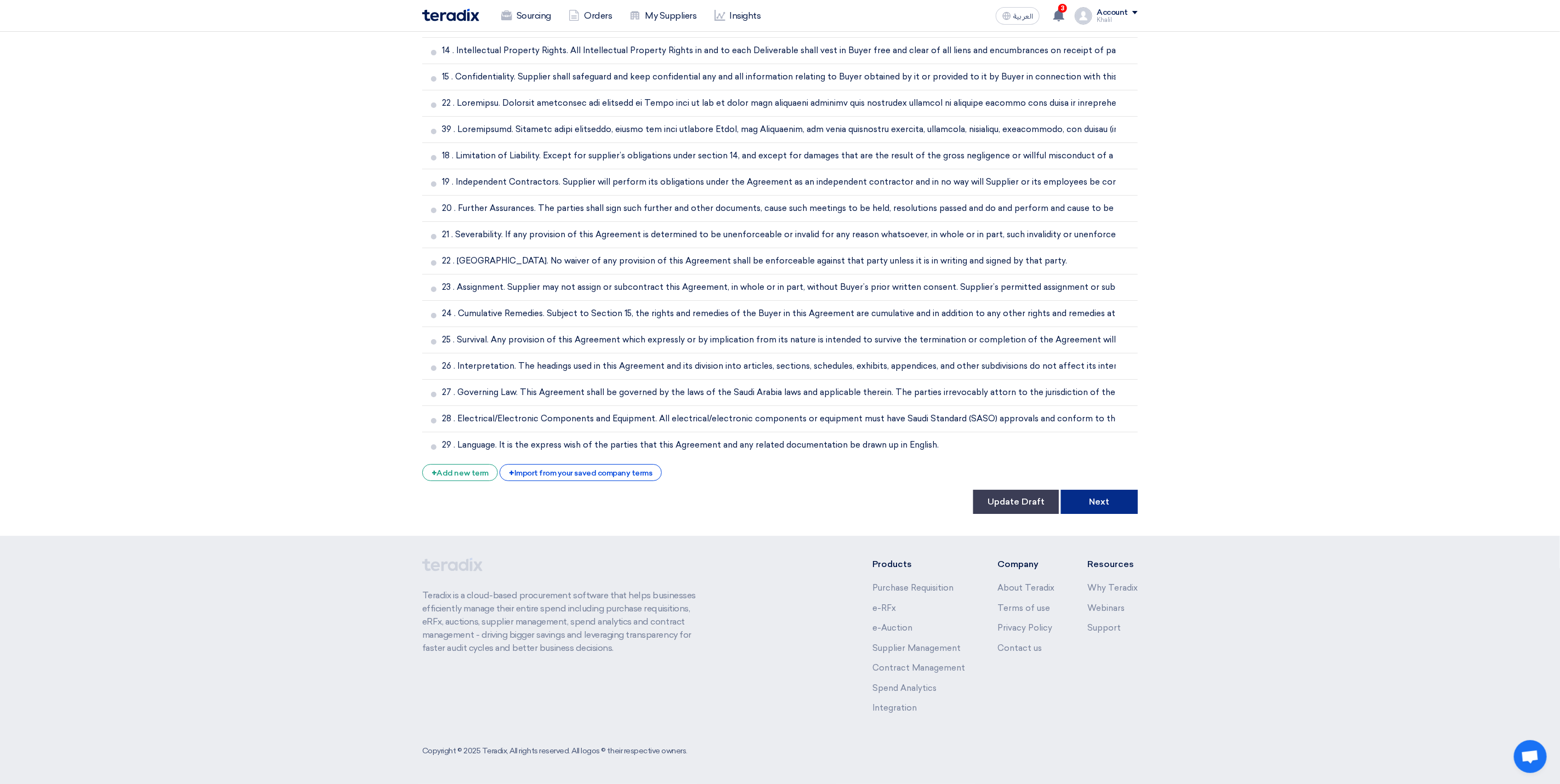
click at [1098, 503] on button "Next" at bounding box center [1100, 502] width 77 height 24
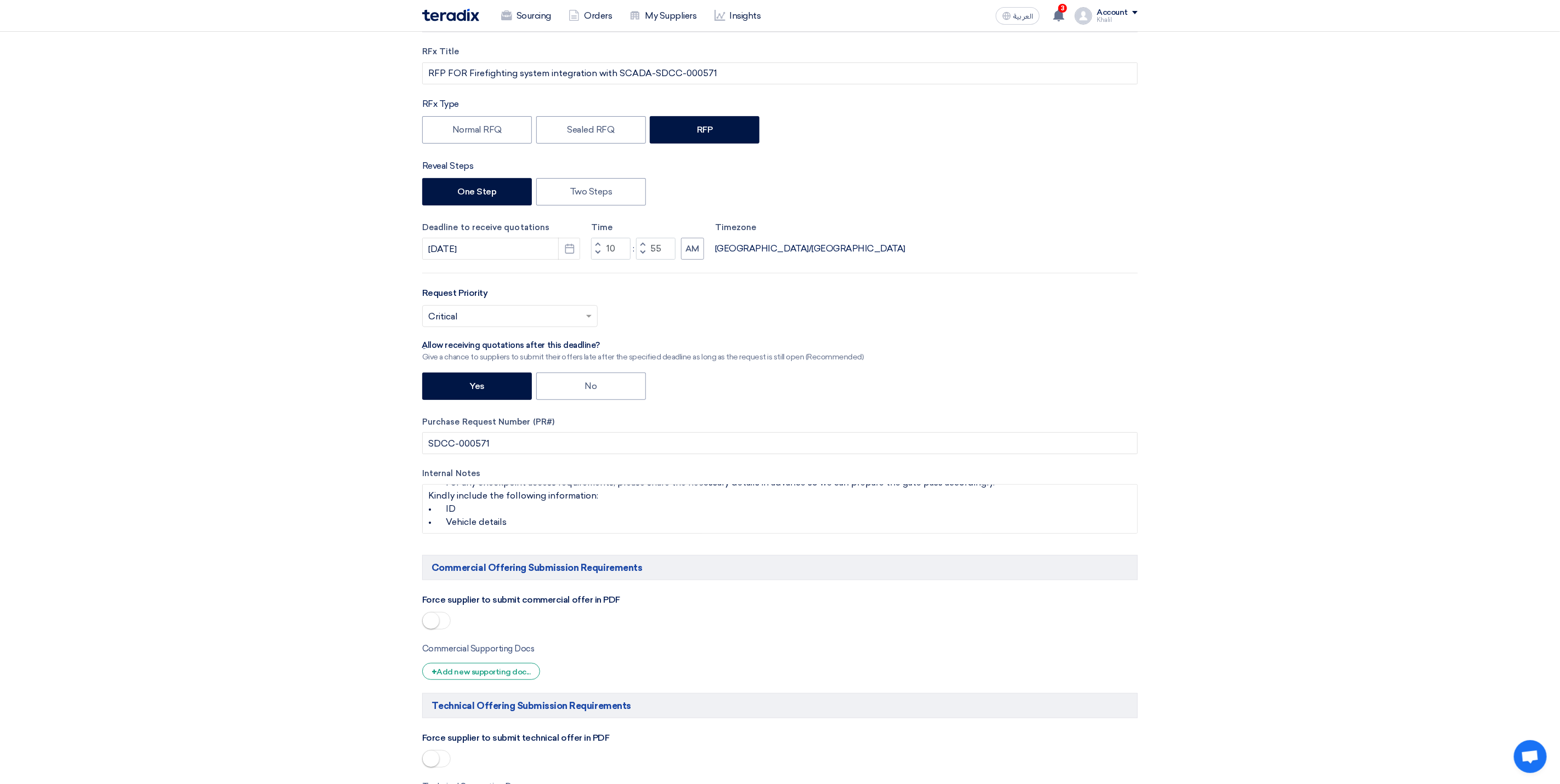
scroll to position [82, 0]
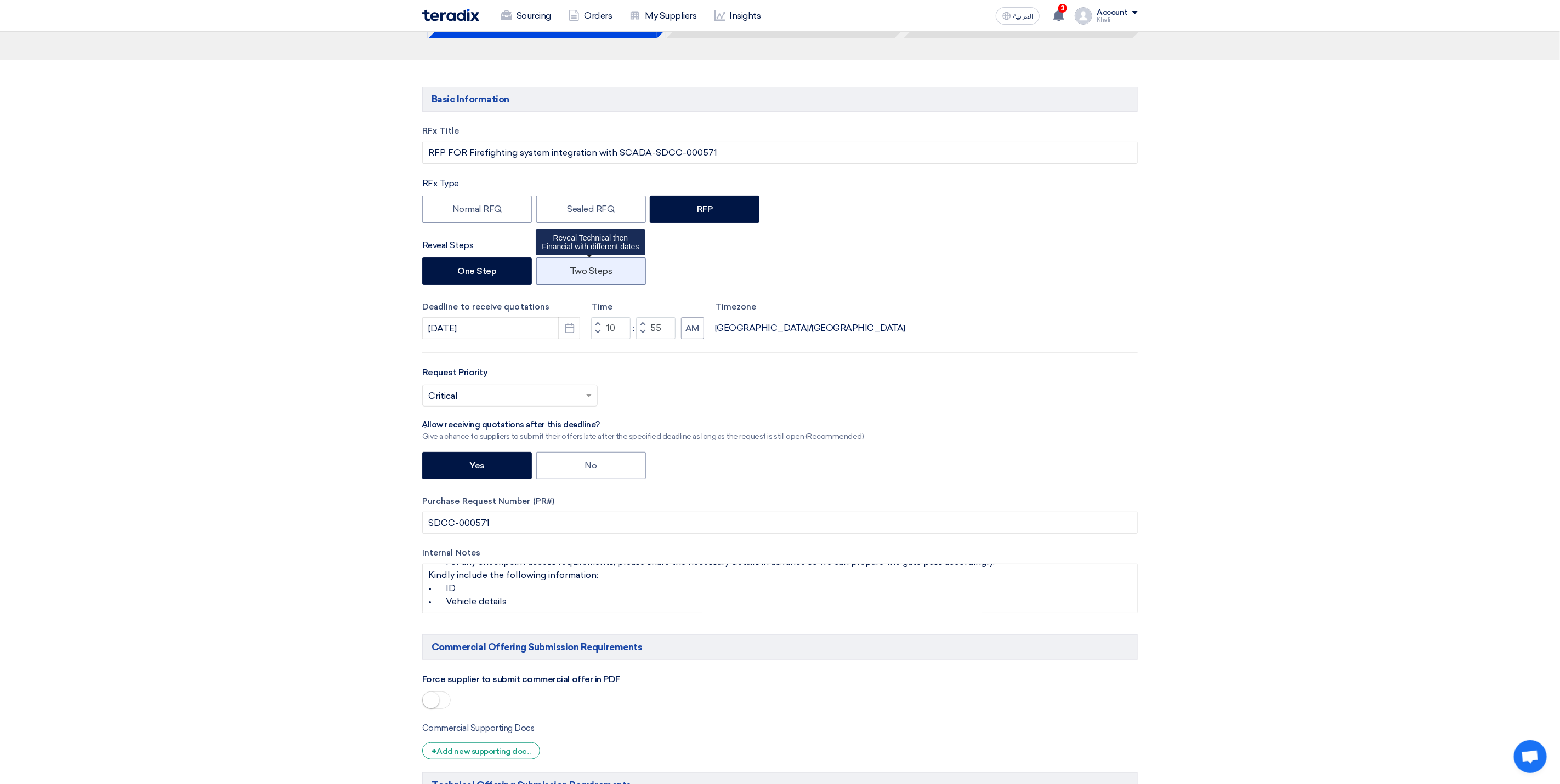
click at [581, 273] on label "Two Steps" at bounding box center [591, 271] width 110 height 27
click at [577, 273] on input "Two Steps" at bounding box center [573, 270] width 7 height 7
radio input "true"
click at [491, 255] on div "Reveal Steps One Step Two Steps" at bounding box center [780, 263] width 715 height 49
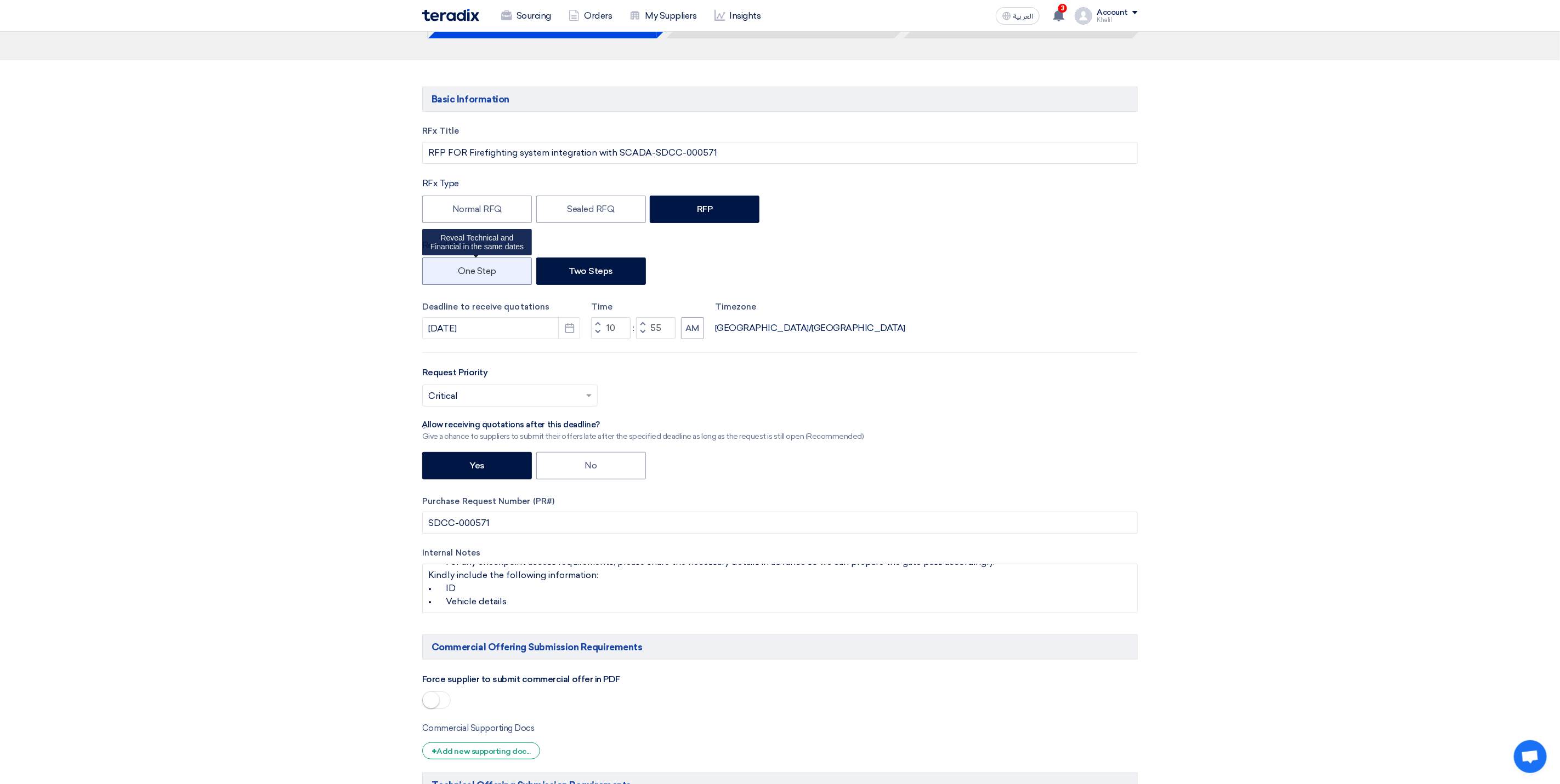
click at [494, 268] on label "One Step" at bounding box center [477, 271] width 110 height 27
click at [465, 268] on input "One Step" at bounding box center [461, 270] width 7 height 7
radio input "true"
click at [680, 400] on div "Select priority... × Critical ×" at bounding box center [780, 400] width 715 height 31
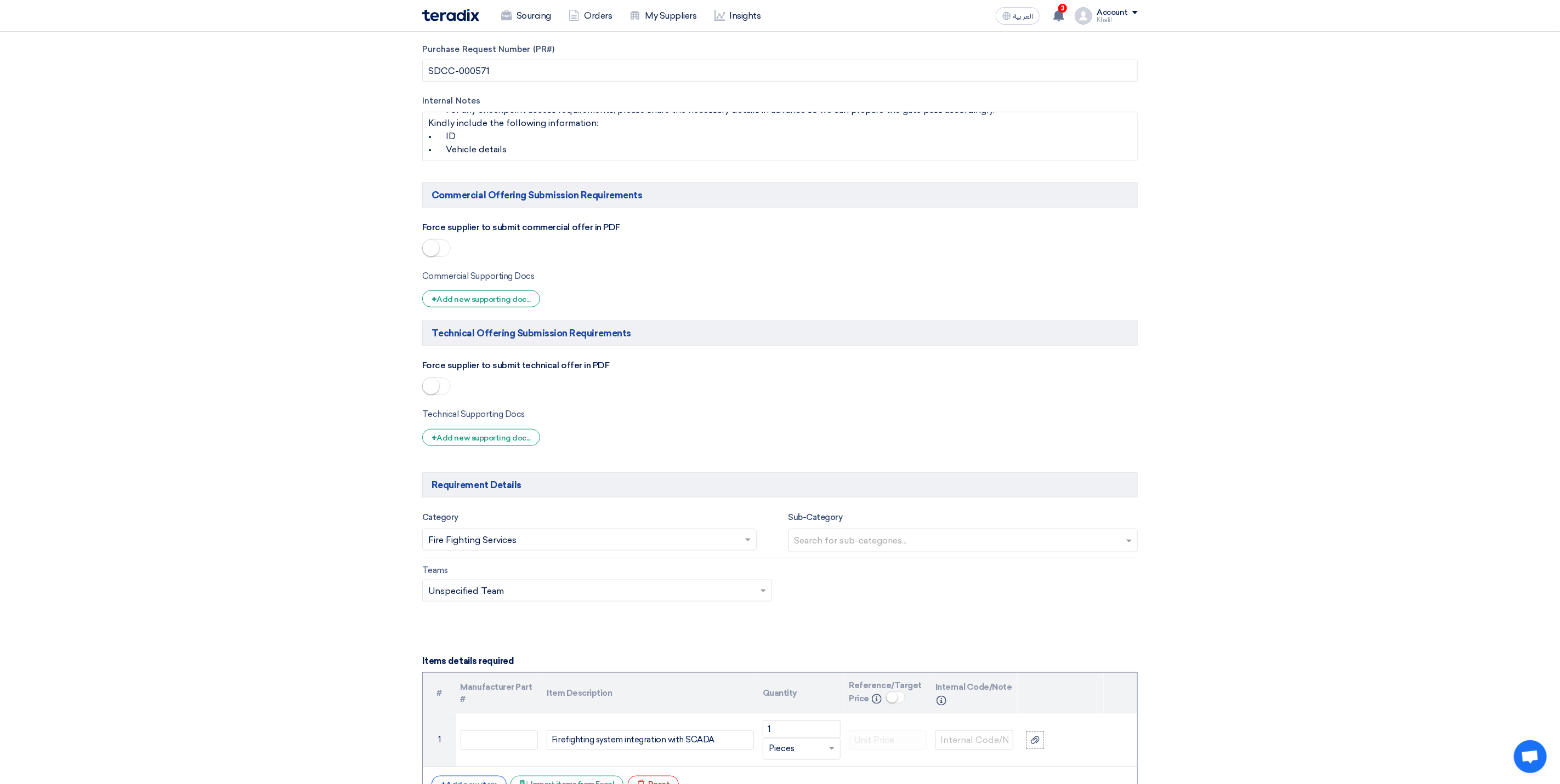
scroll to position [575, 0]
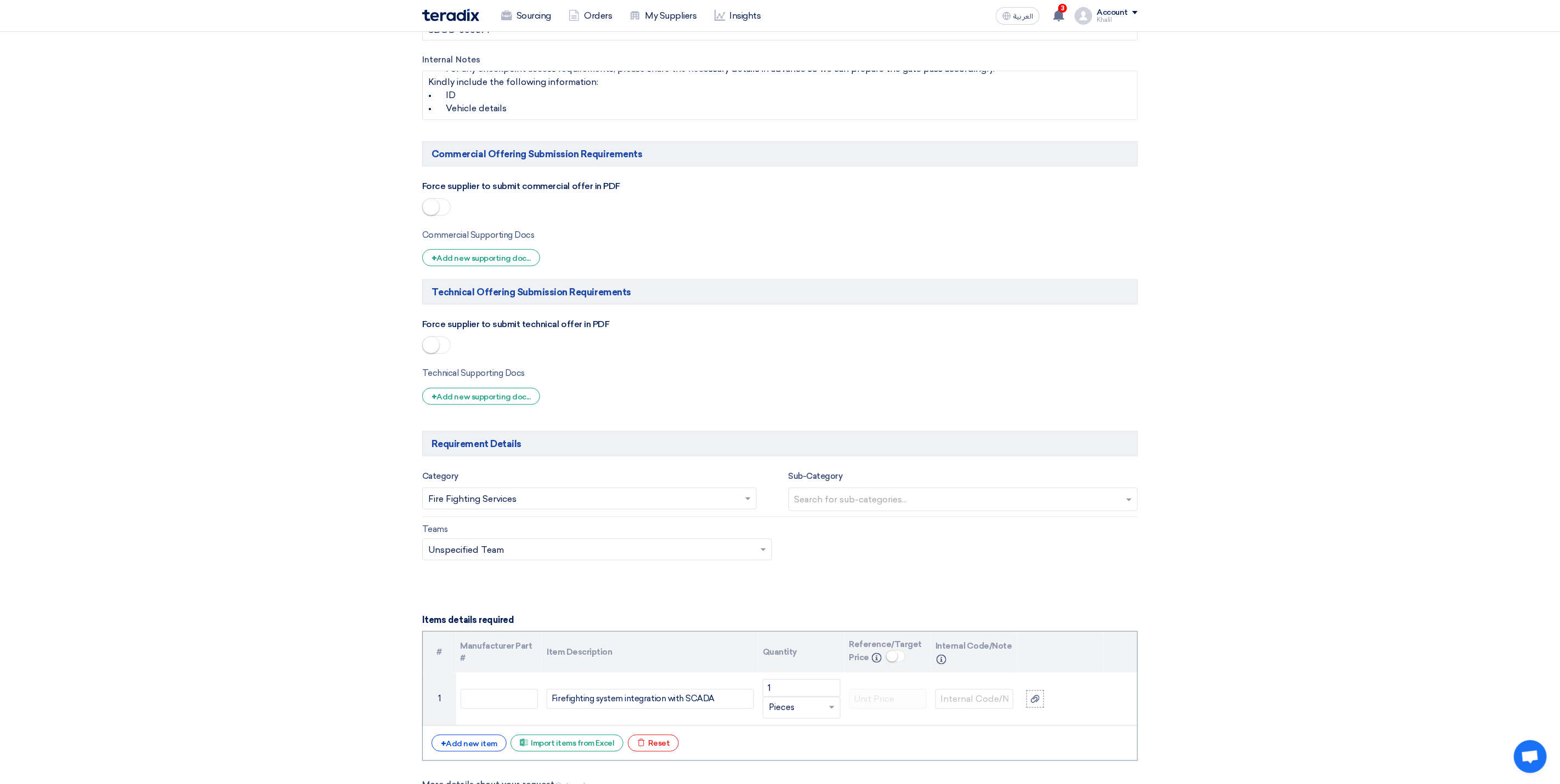
click at [838, 509] on input "text" at bounding box center [965, 501] width 341 height 18
click at [746, 501] on span at bounding box center [748, 499] width 5 height 3
drag, startPoint x: 580, startPoint y: 505, endPoint x: 502, endPoint y: 507, distance: 78.0
click at [502, 507] on input "text" at bounding box center [584, 500] width 312 height 18
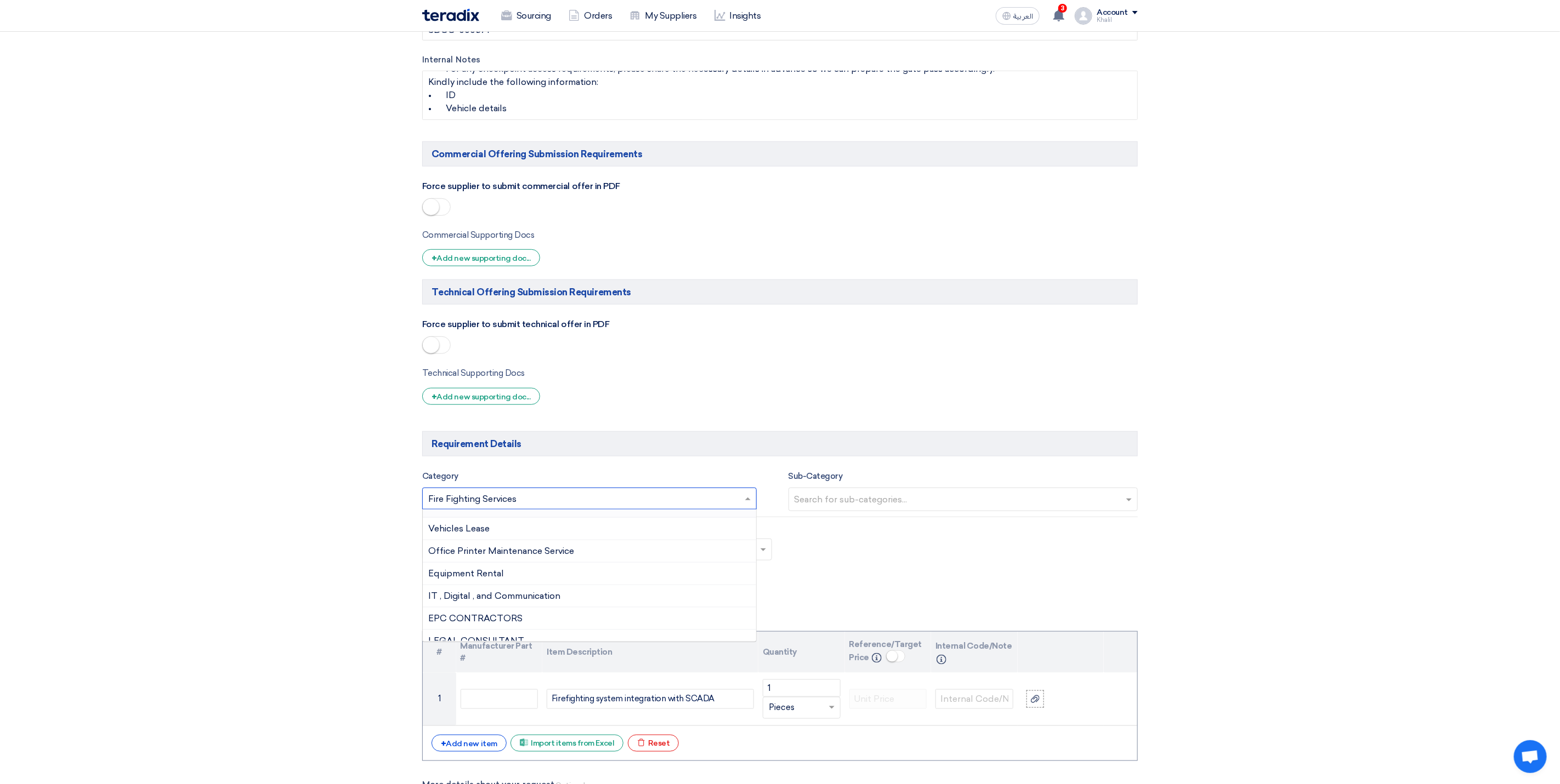
click at [502, 507] on input "text" at bounding box center [584, 500] width 312 height 18
click at [502, 507] on input "text" at bounding box center [584, 500] width 312 height 18
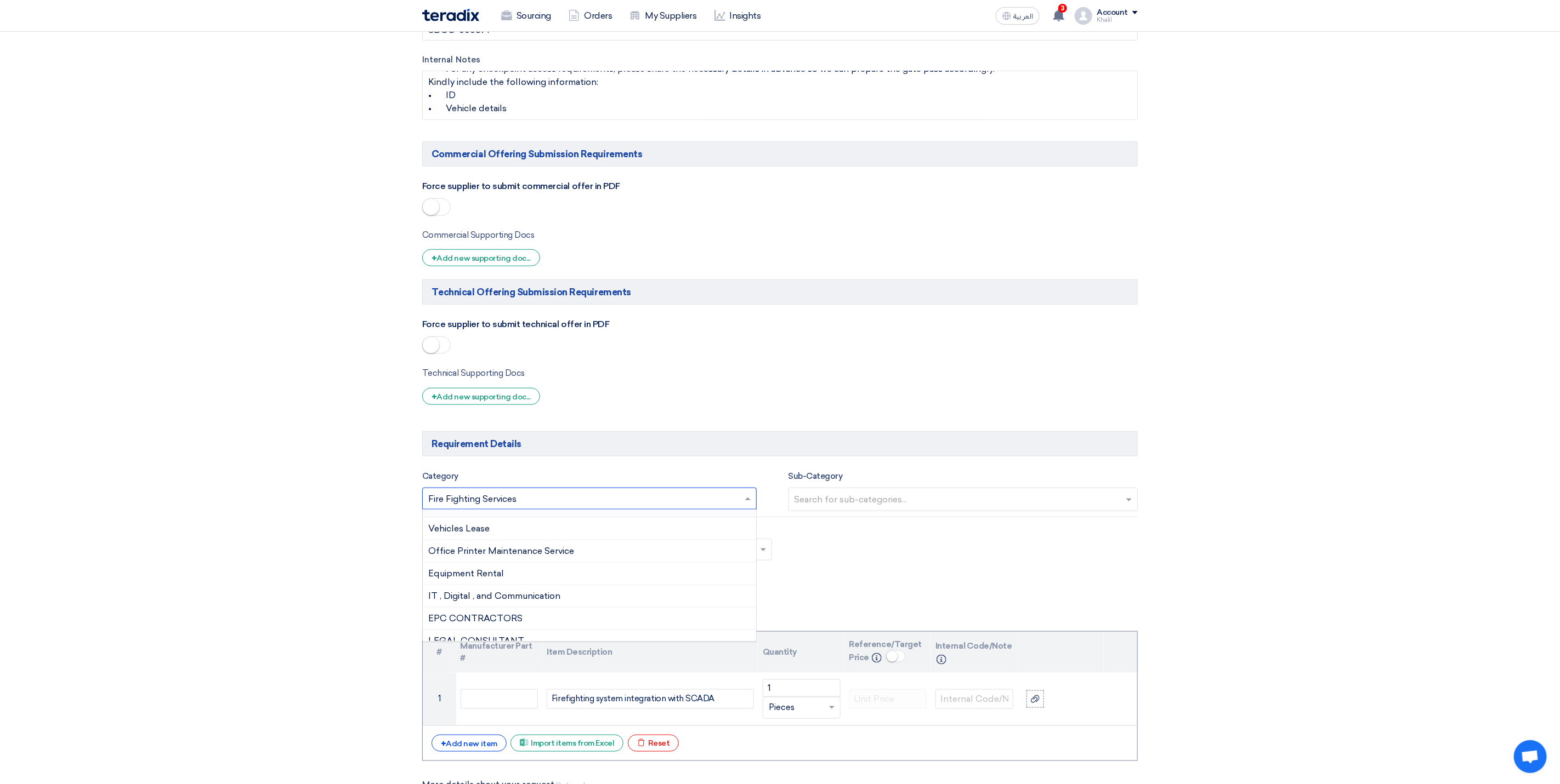
click at [502, 507] on input "text" at bounding box center [584, 500] width 312 height 18
click at [533, 507] on input "text" at bounding box center [584, 500] width 312 height 18
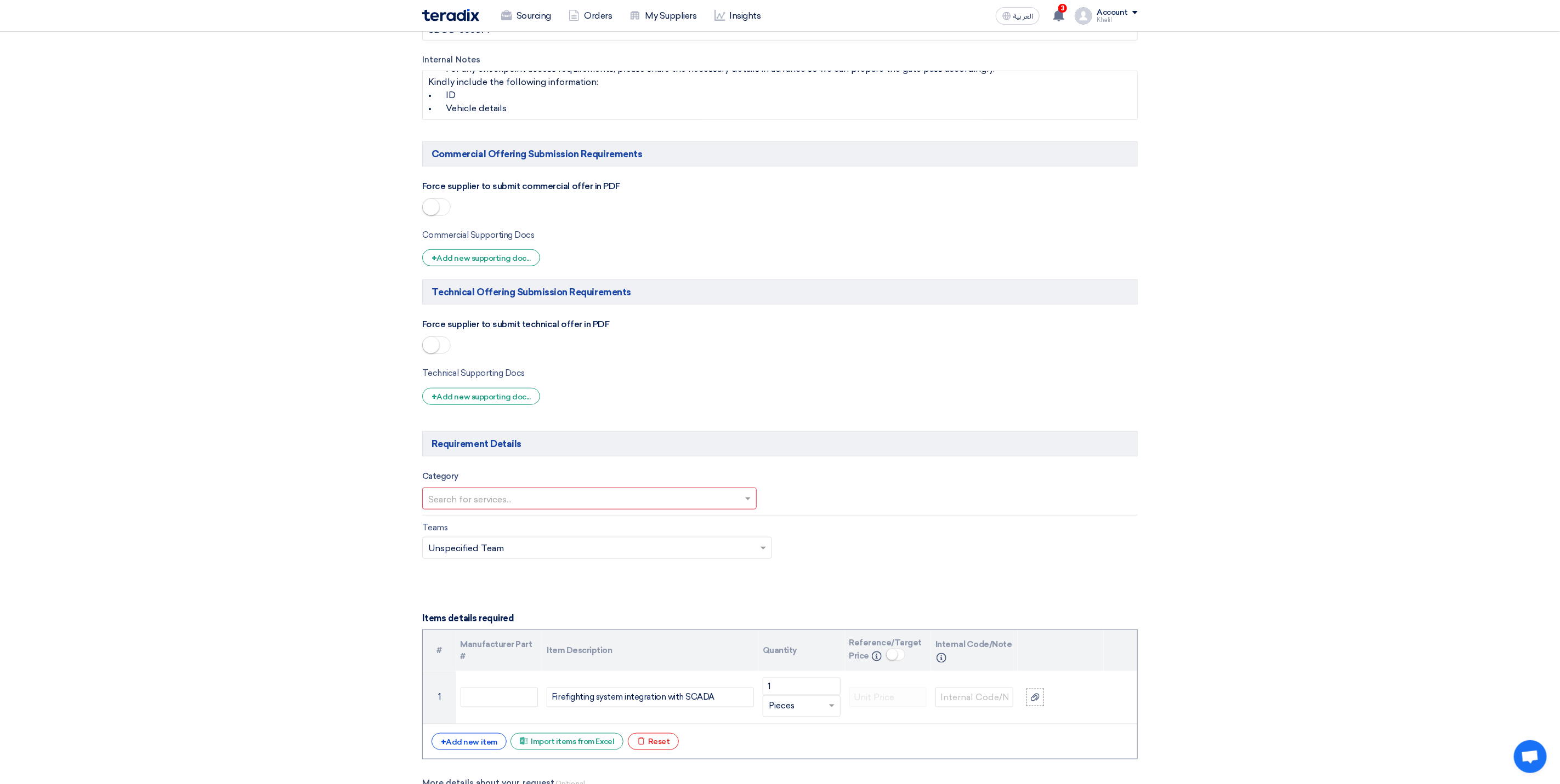
click at [648, 556] on input "text" at bounding box center [591, 548] width 327 height 18
click at [641, 581] on div "Unassigned Teams" at bounding box center [597, 570] width 349 height 22
click at [645, 507] on input "text" at bounding box center [584, 500] width 312 height 18
type input "f"
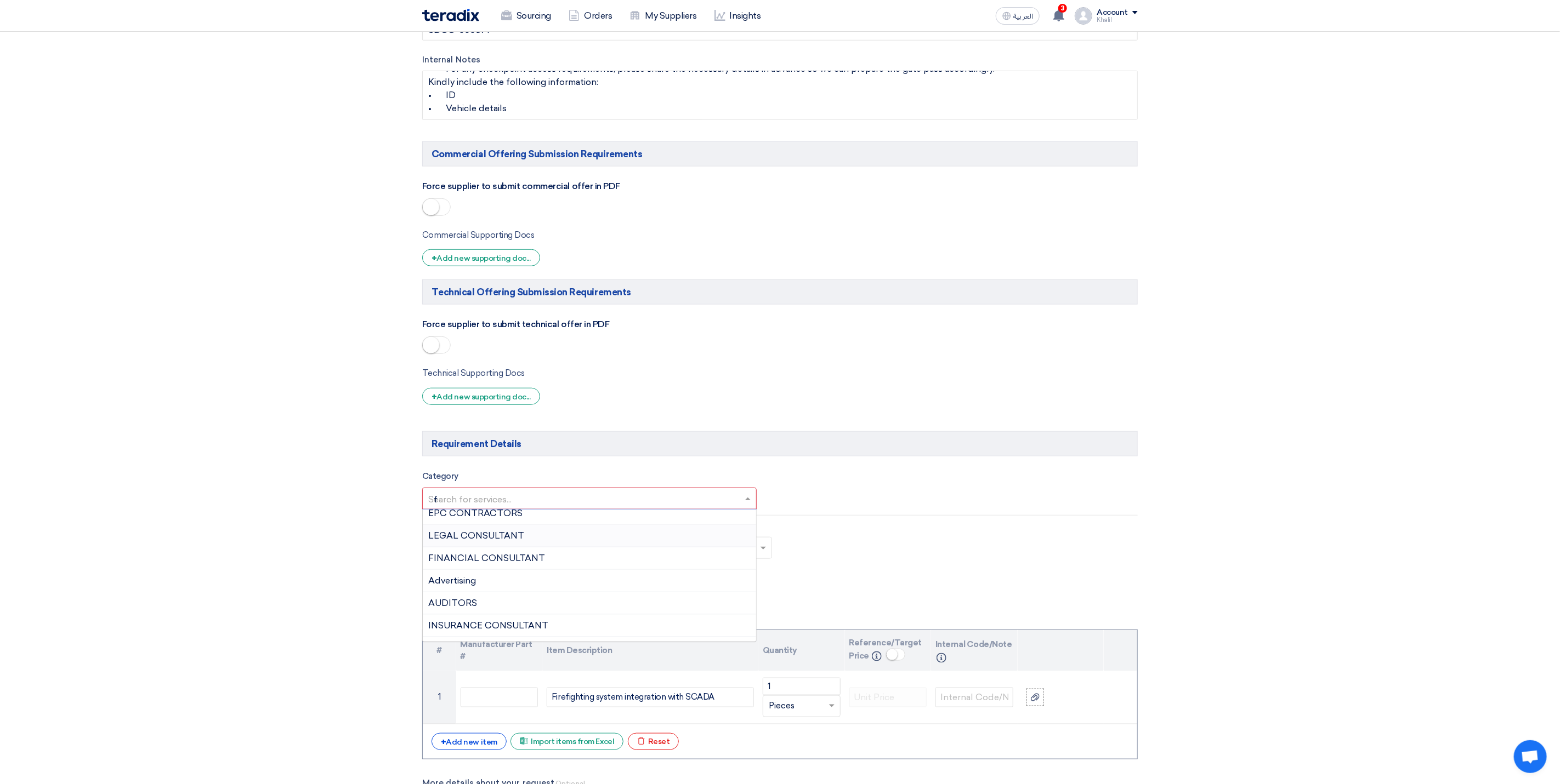
scroll to position [0, 0]
click at [581, 640] on div "Fire Fighting Services" at bounding box center [589, 633] width 334 height 23
click at [784, 574] on div "Teams Teams.. × Unspecified Team ×" at bounding box center [780, 548] width 732 height 51
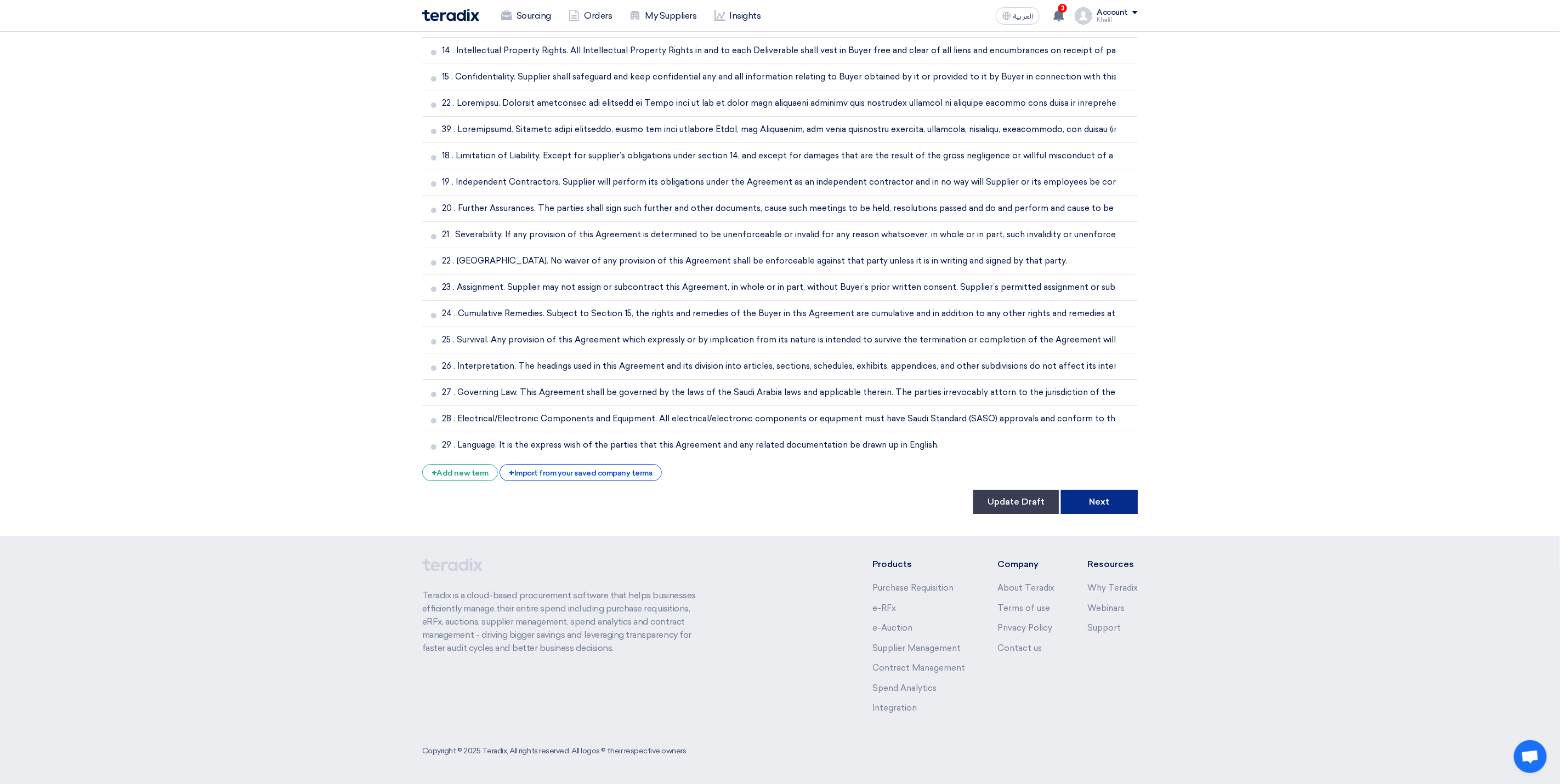
click at [1099, 500] on button "Next" at bounding box center [1100, 502] width 77 height 24
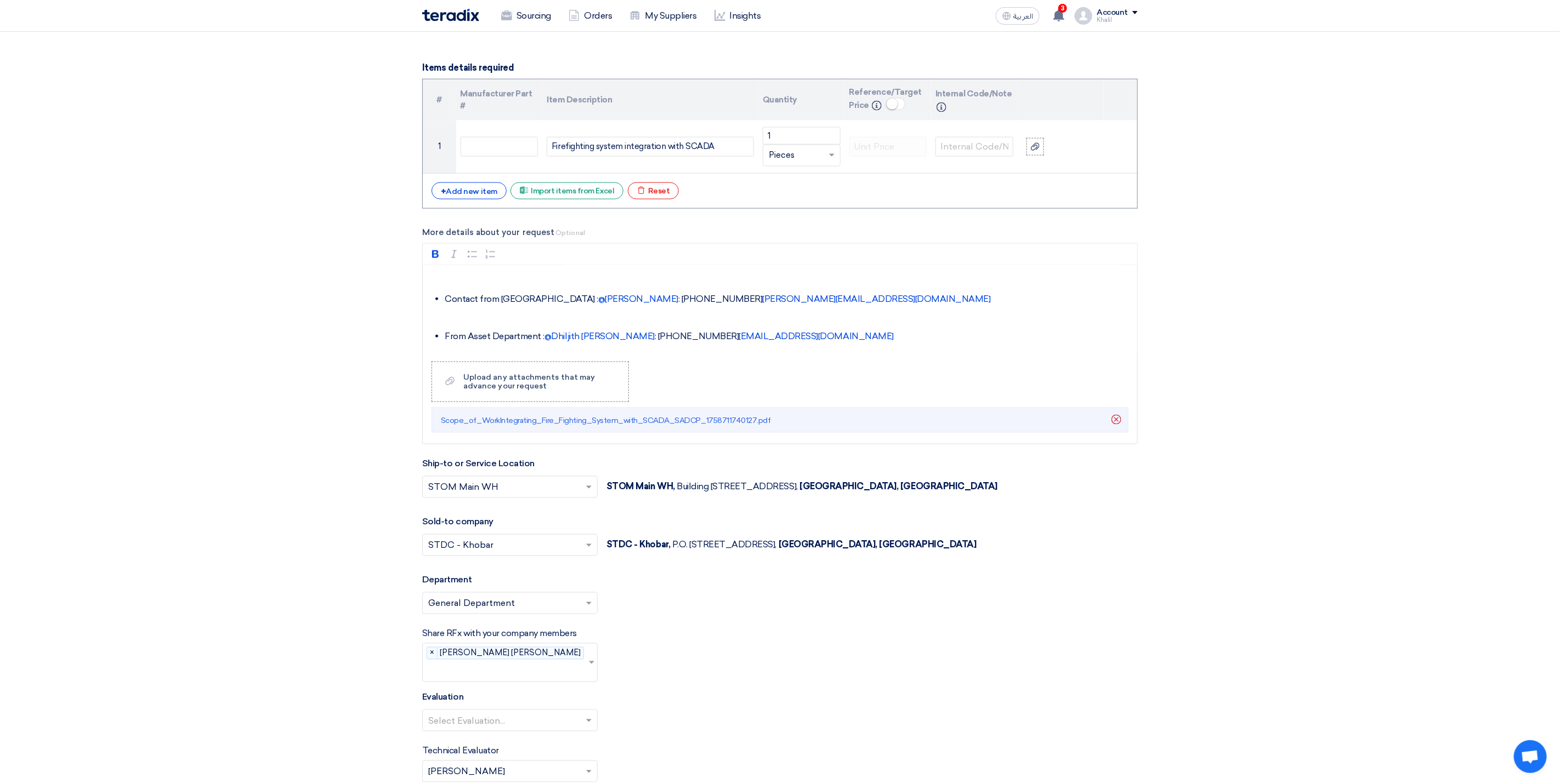
scroll to position [1151, 0]
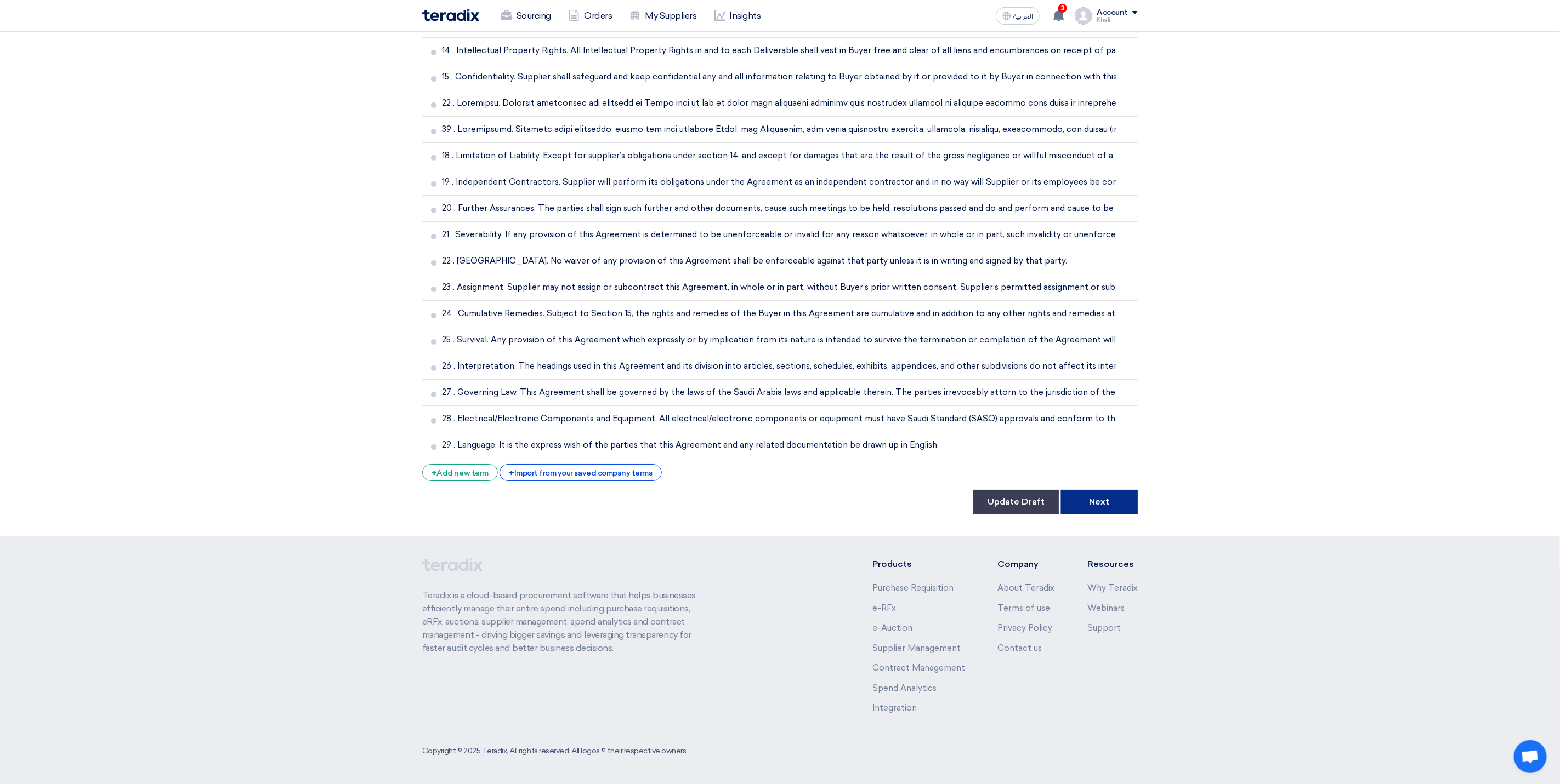
click at [1100, 498] on button "Next" at bounding box center [1100, 502] width 77 height 24
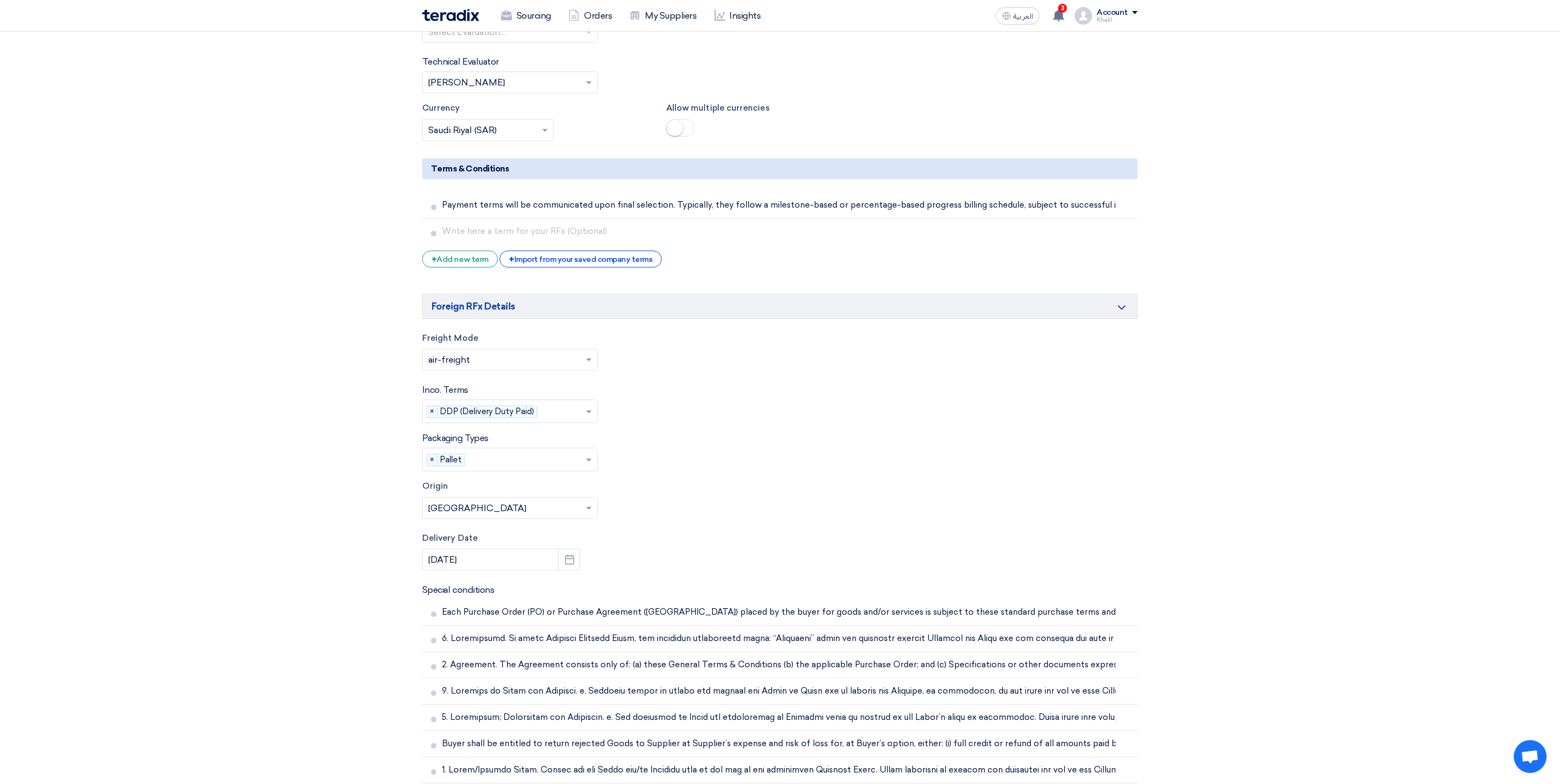
scroll to position [1808, 0]
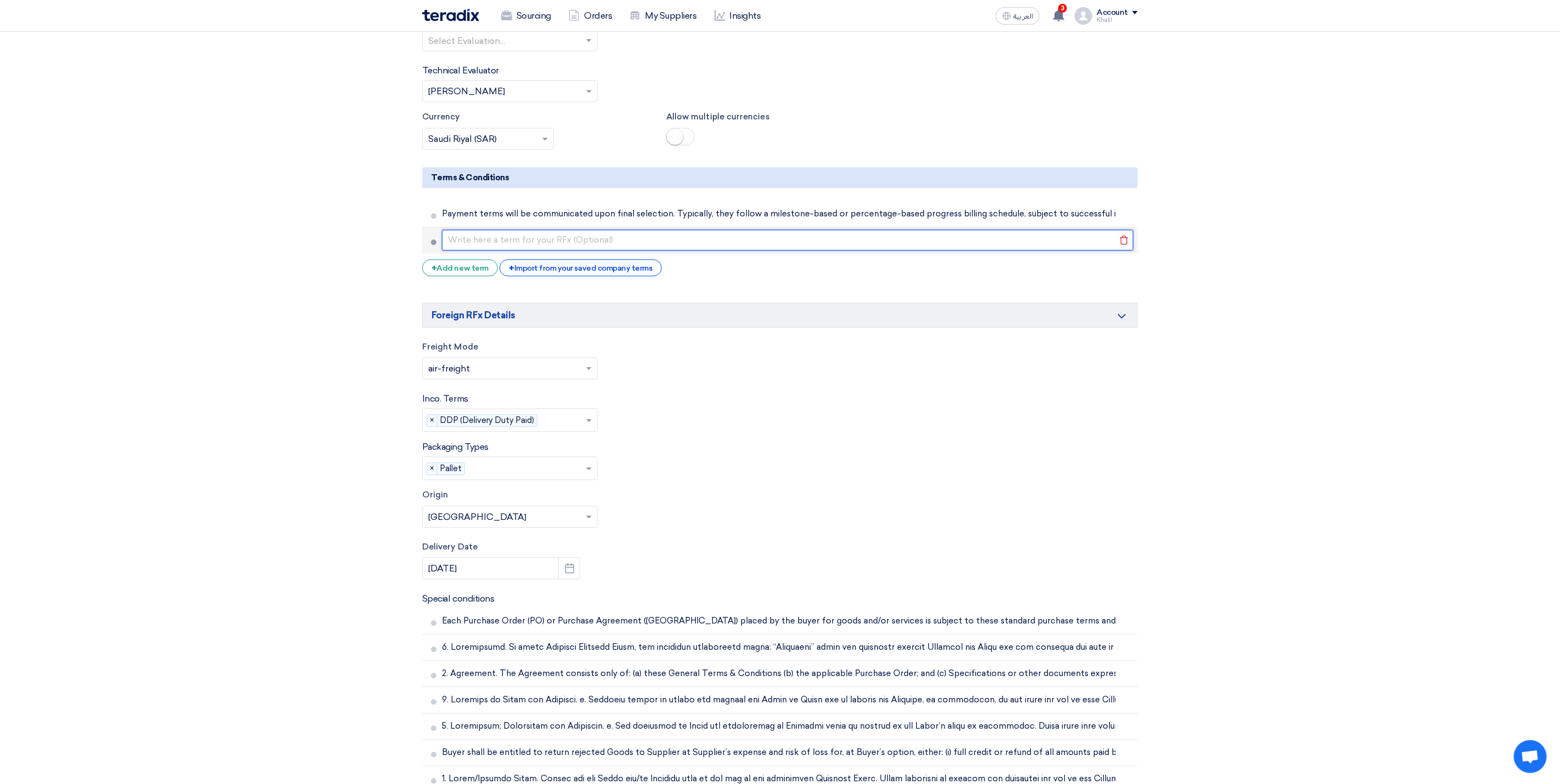
click at [517, 245] on input "text" at bounding box center [787, 240] width 691 height 21
type input "Each Purchase Order (PO) or Purchase Agreement ([GEOGRAPHIC_DATA]) placed by th…"
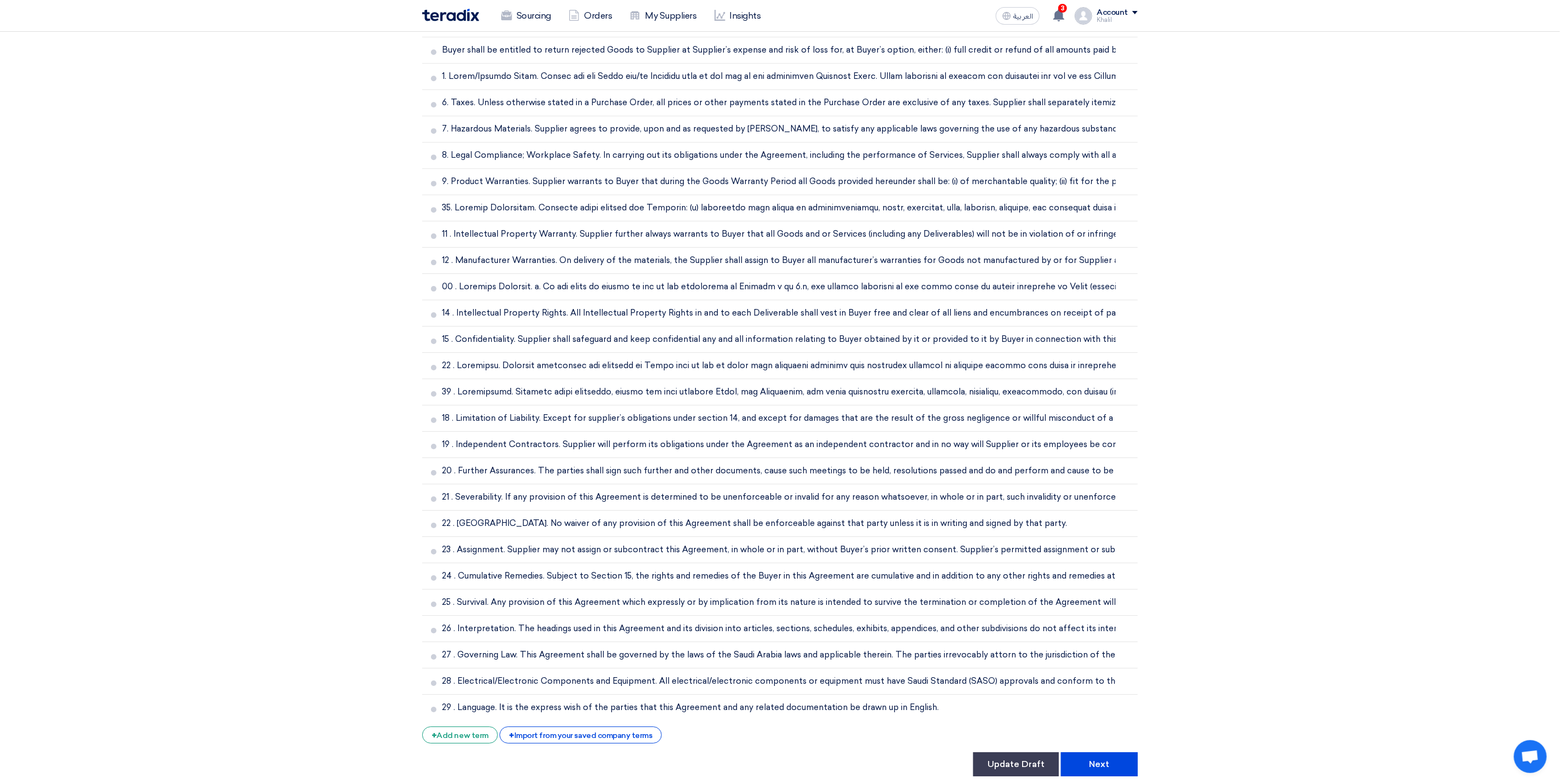
scroll to position [2776, 0]
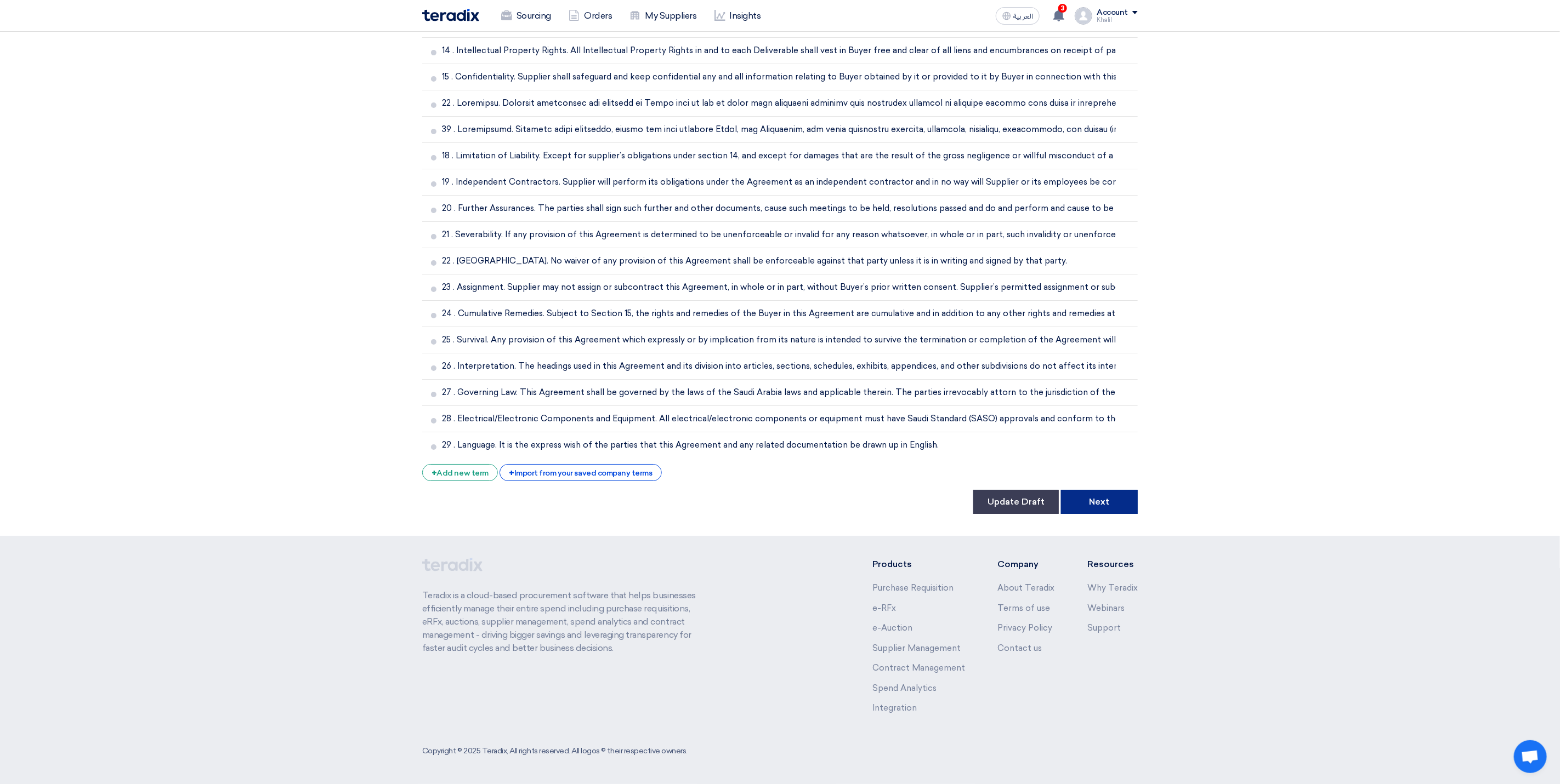
click at [1092, 509] on button "Next" at bounding box center [1100, 502] width 77 height 24
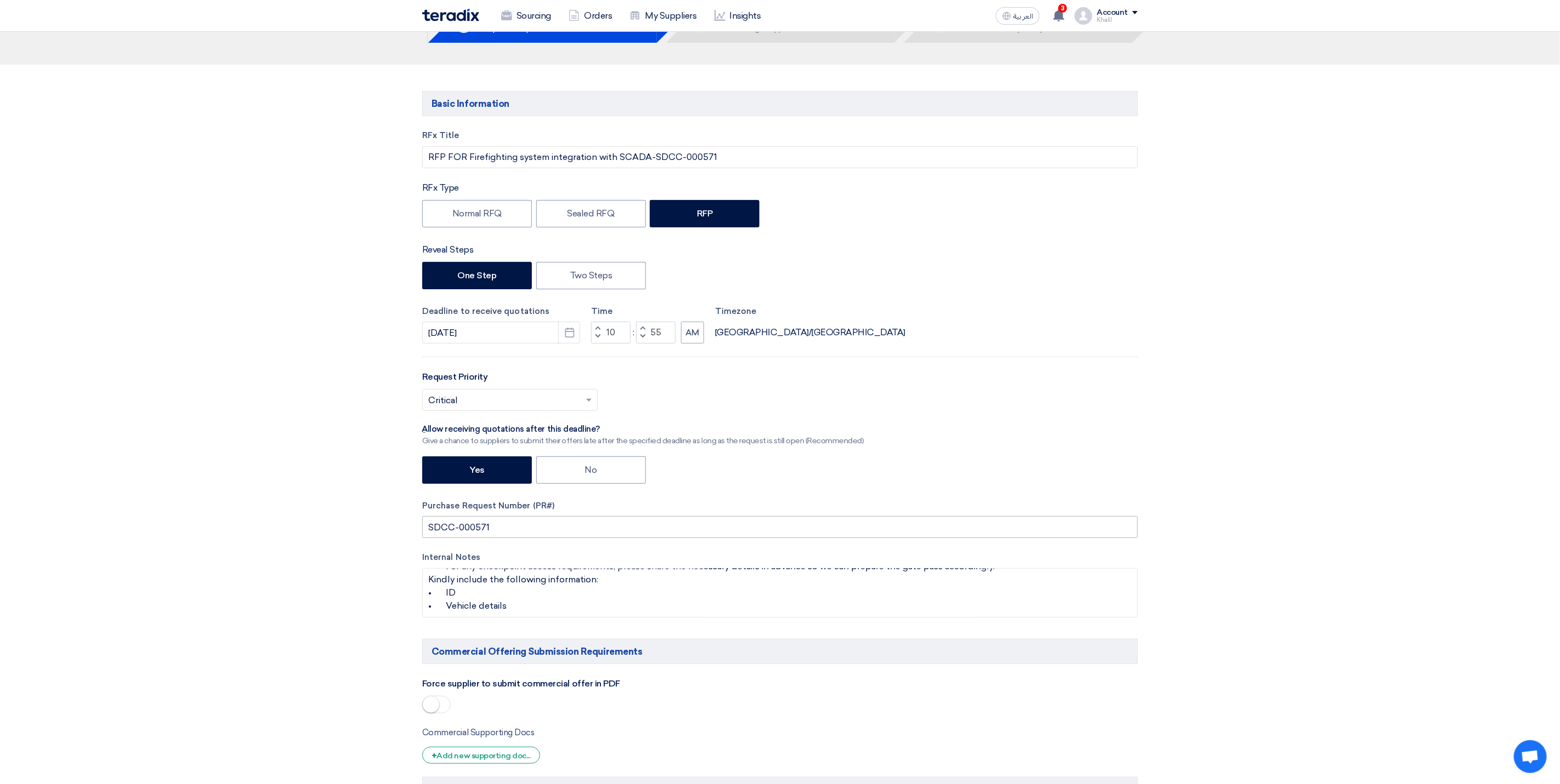
scroll to position [329, 0]
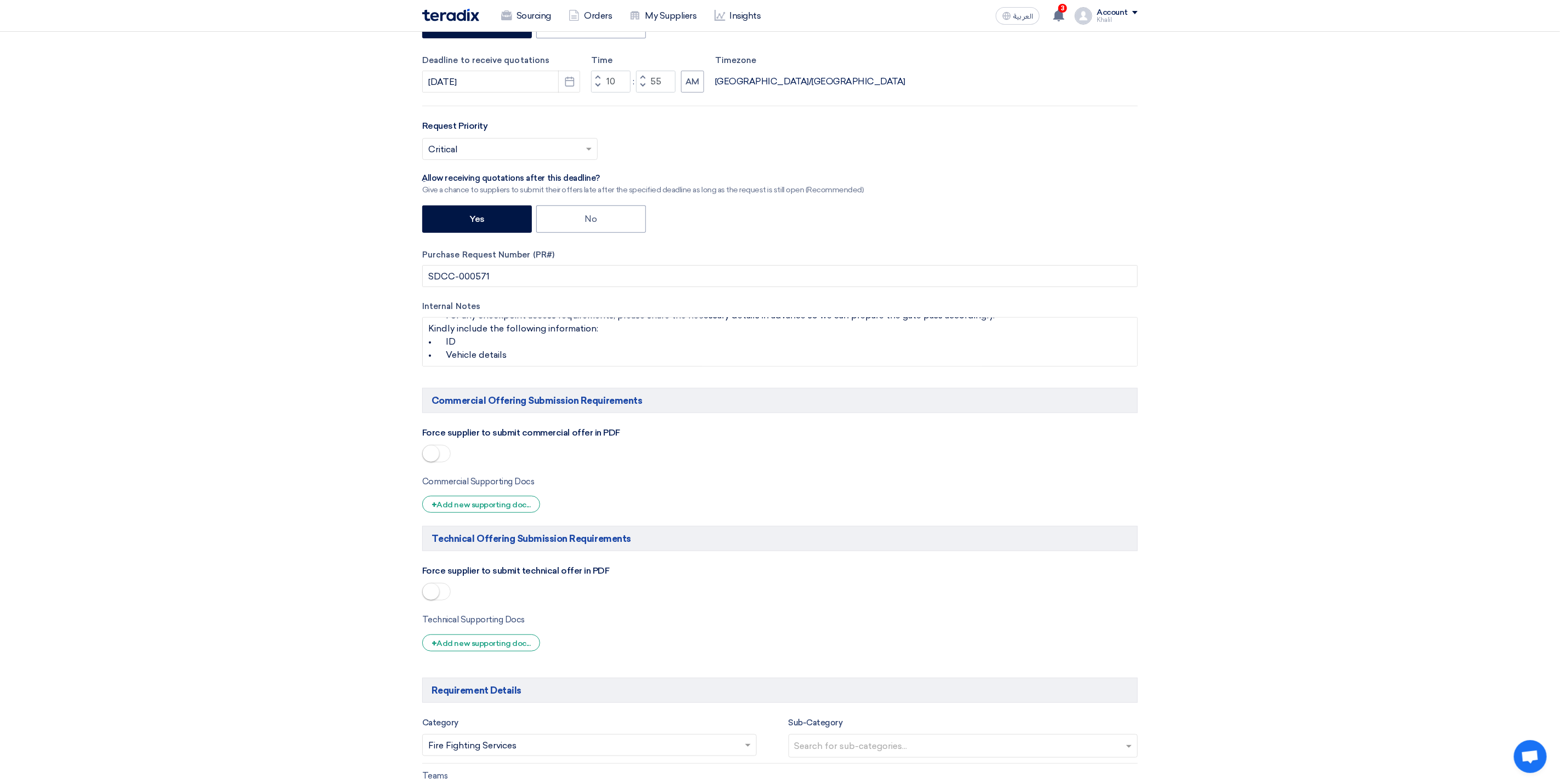
click at [441, 597] on span at bounding box center [436, 592] width 29 height 18
click at [449, 455] on span at bounding box center [436, 454] width 29 height 18
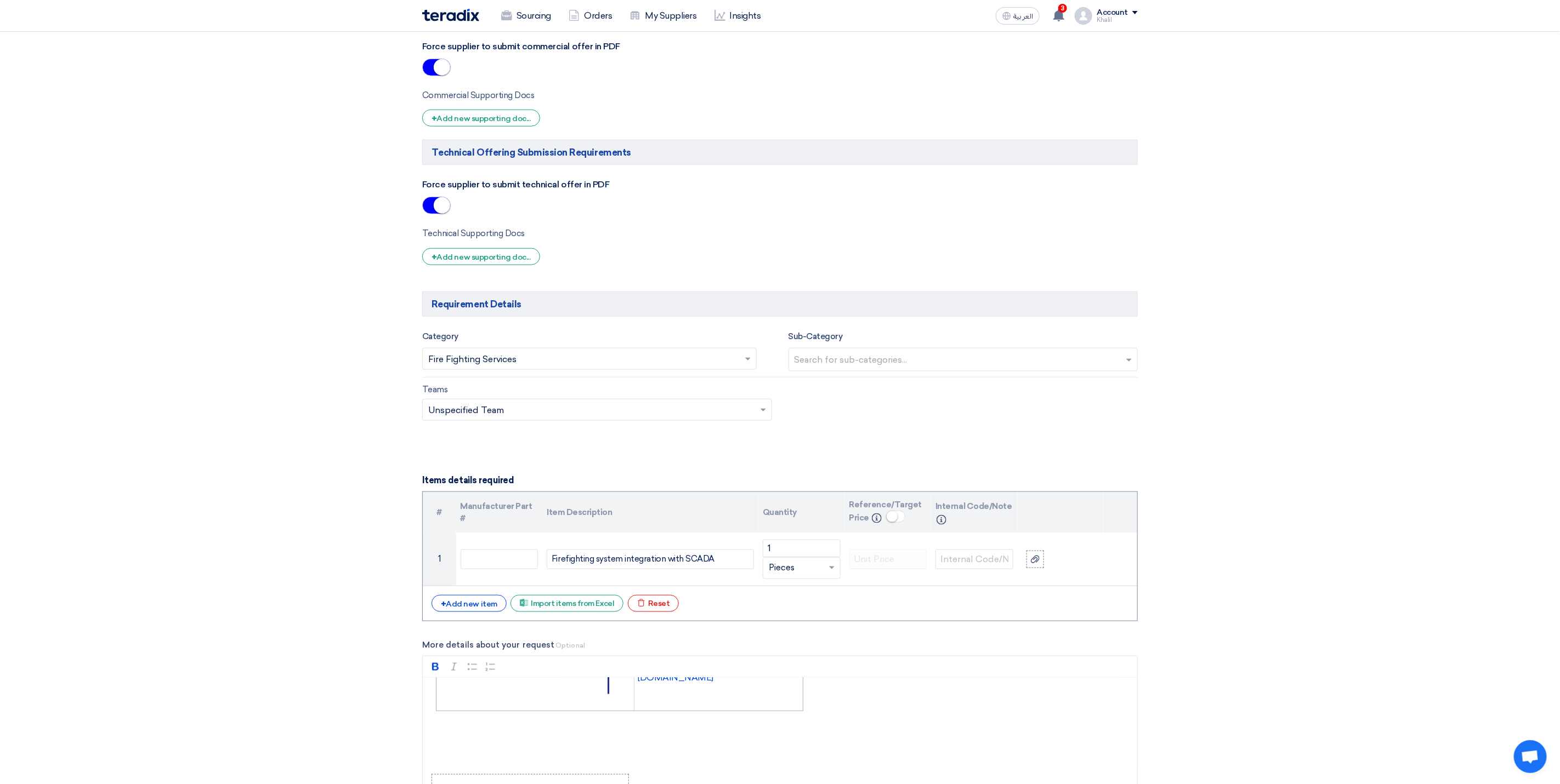
scroll to position [740, 0]
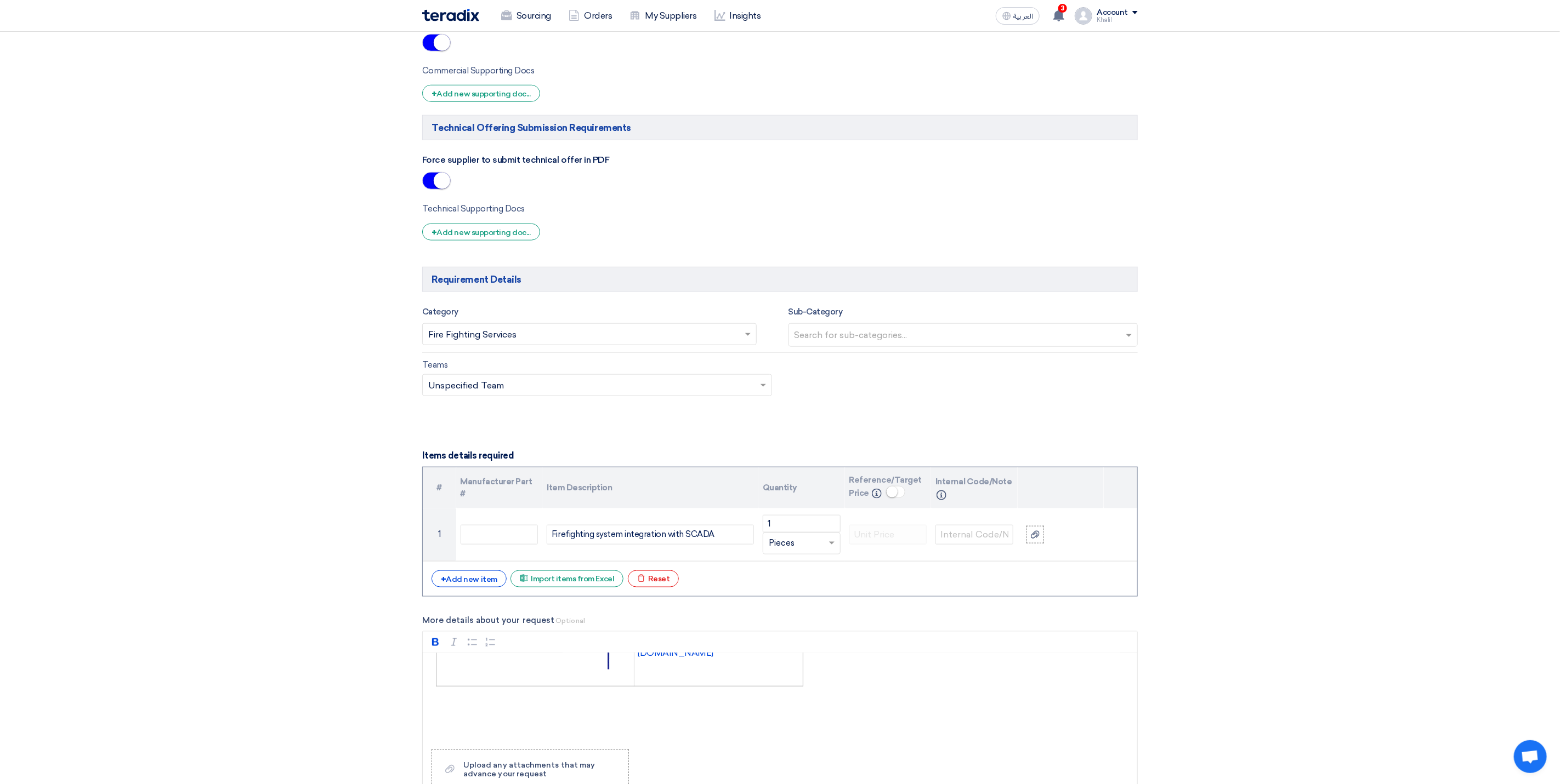
click at [845, 347] on ng-select "Search for sub-categories..." at bounding box center [963, 335] width 350 height 23
click at [854, 345] on input "text" at bounding box center [965, 336] width 341 height 18
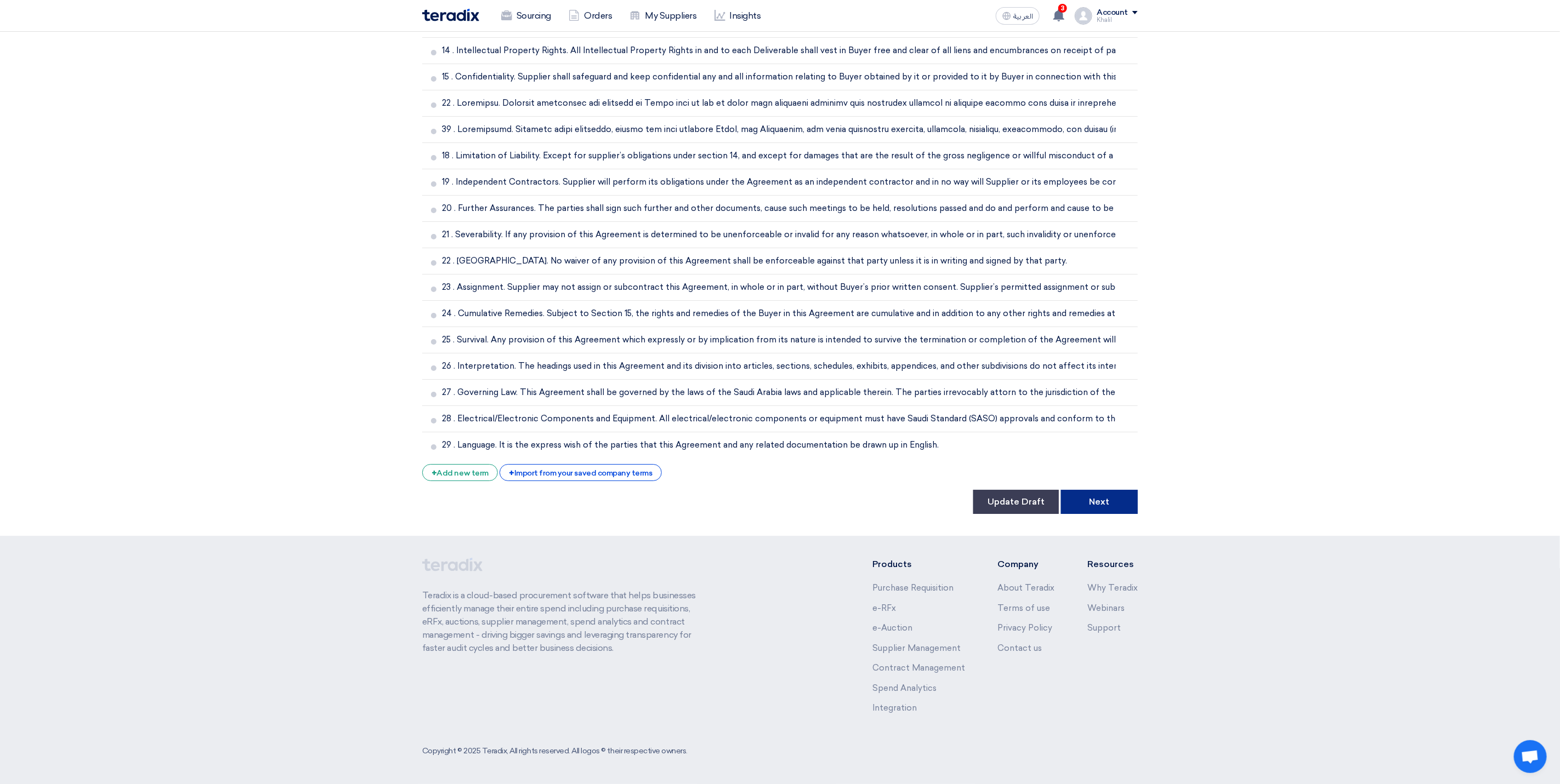
click at [1081, 508] on button "Next" at bounding box center [1100, 502] width 77 height 24
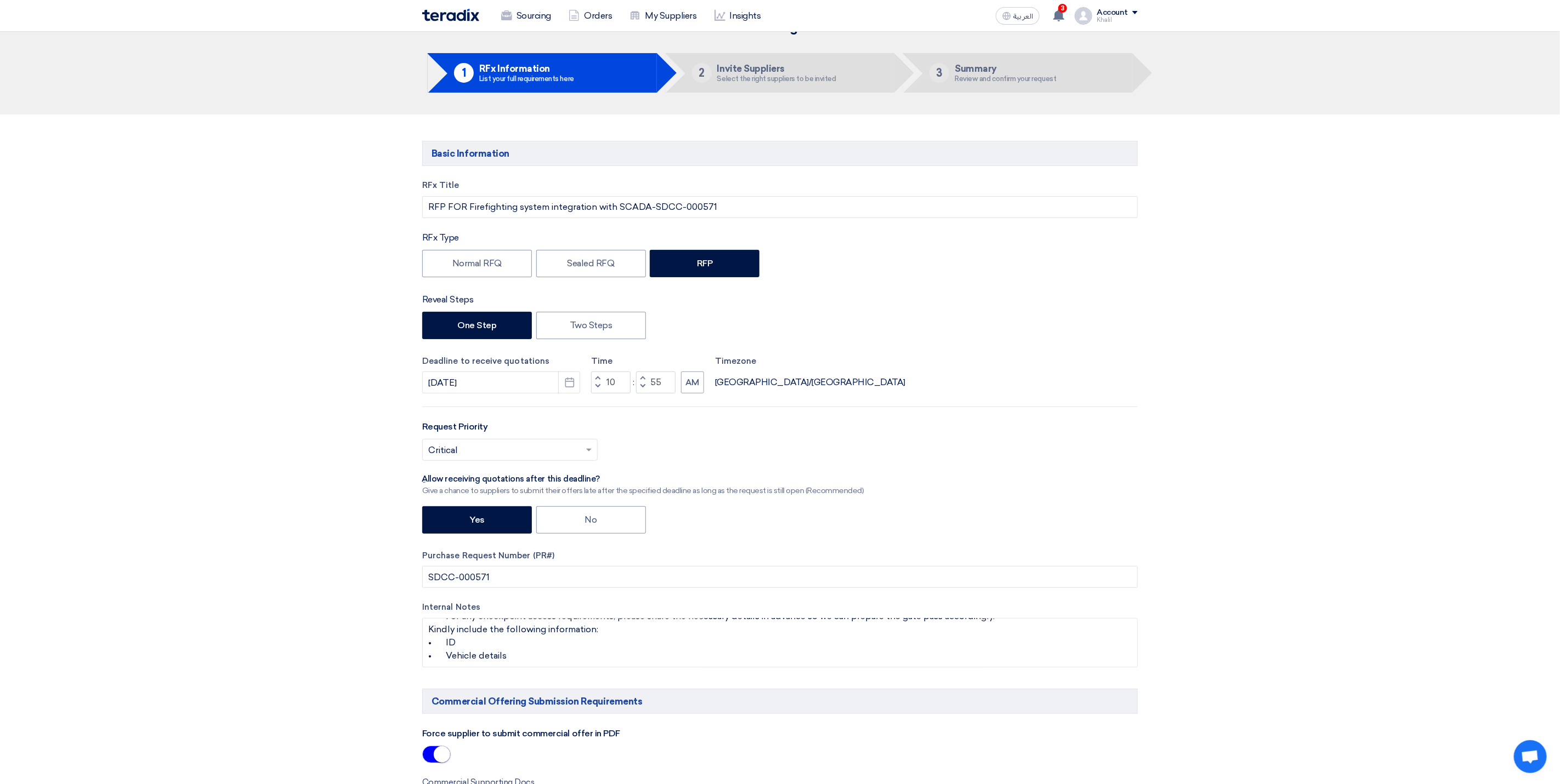
scroll to position [0, 0]
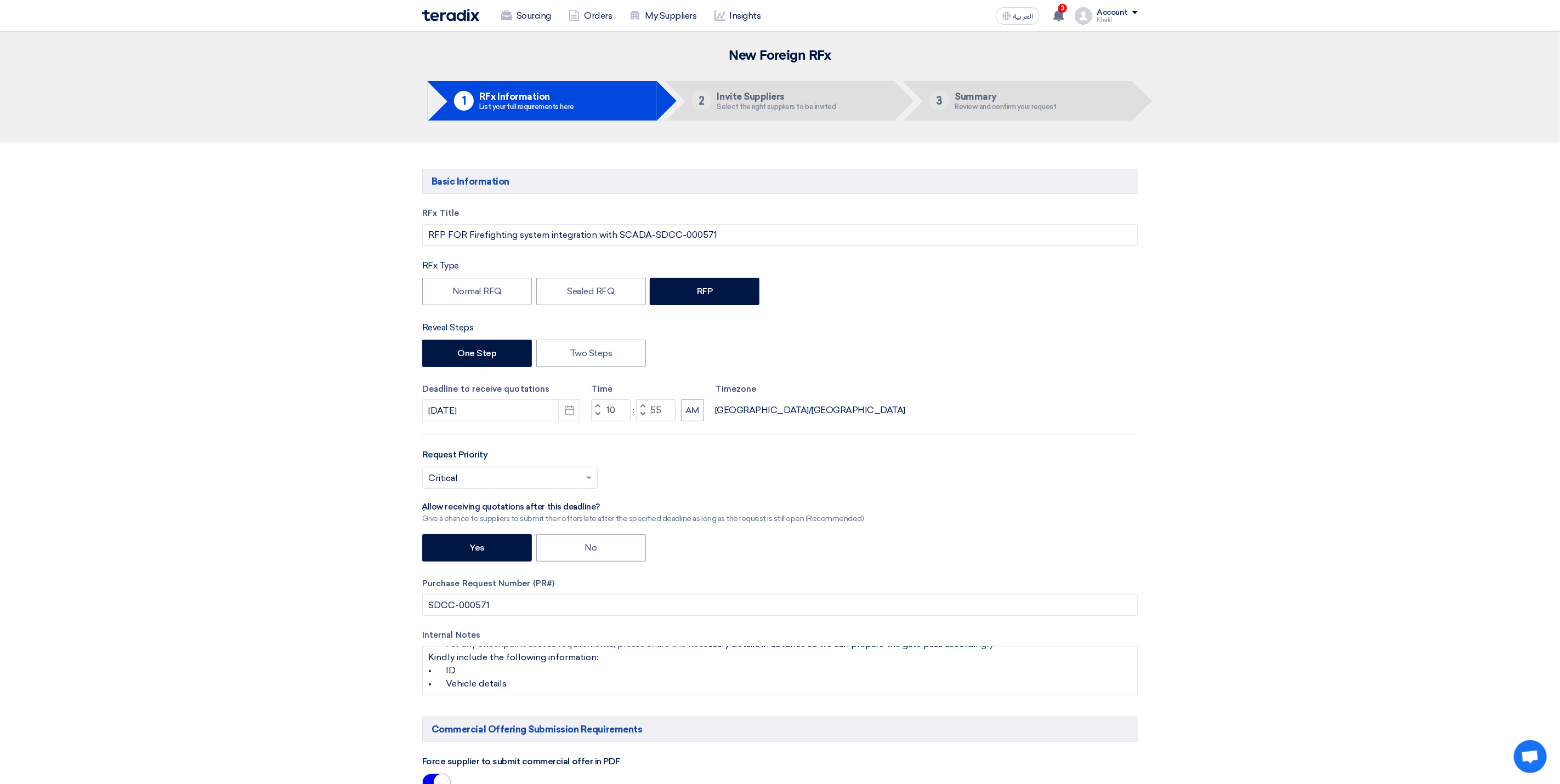
click at [806, 111] on li "2 Invite Suppliers Select the right suppliers to be invited" at bounding box center [780, 101] width 230 height 40
click at [1019, 97] on h5 "Summary" at bounding box center [1005, 97] width 101 height 10
click at [1058, 15] on use at bounding box center [1059, 16] width 11 height 12
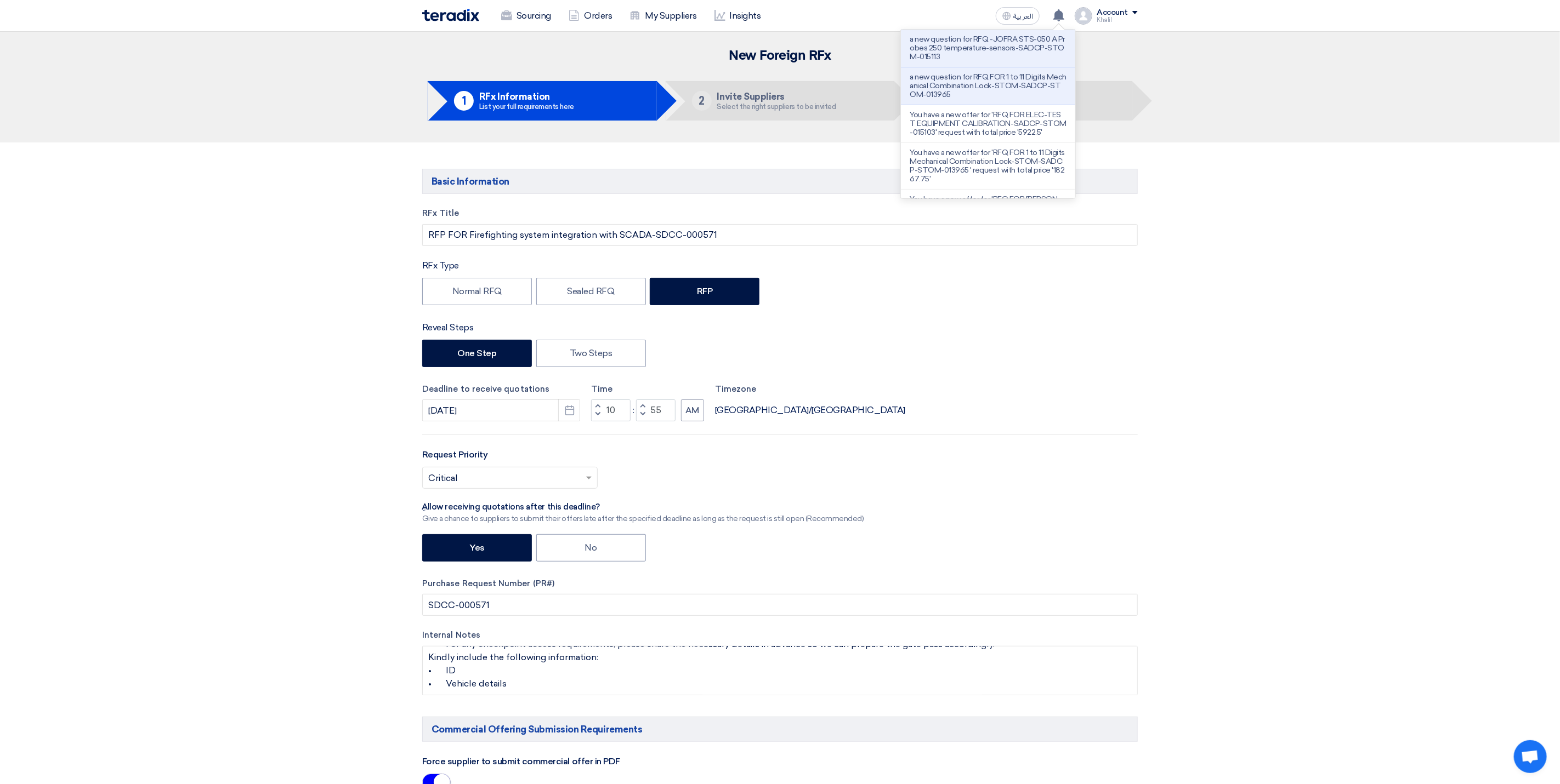
drag, startPoint x: 1113, startPoint y: 298, endPoint x: 1093, endPoint y: 333, distance: 40.3
click at [1113, 301] on div "Normal RFQ Sealed RFQ RFP" at bounding box center [780, 293] width 715 height 30
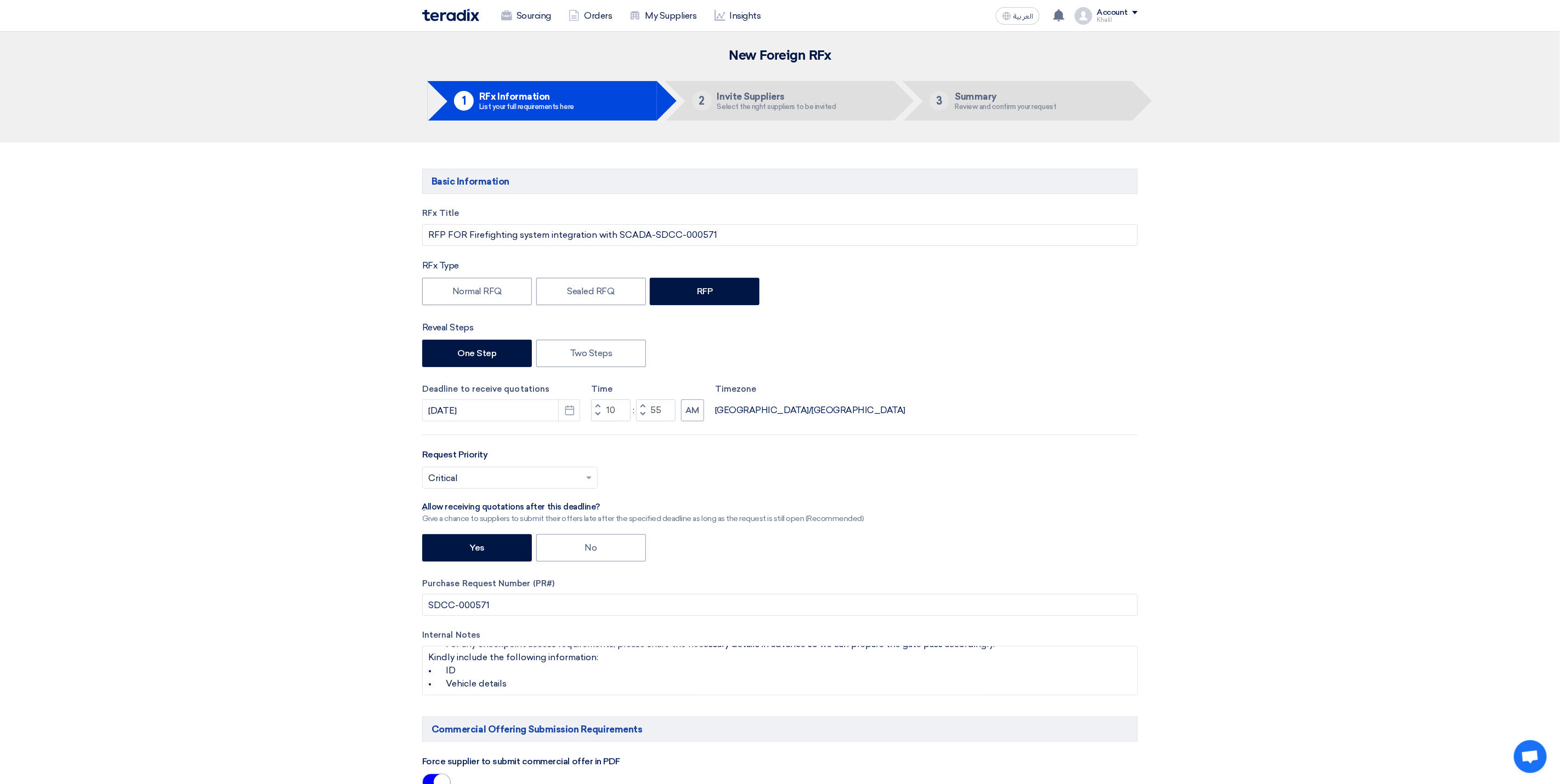
click at [992, 89] on li "3 Summary Review and confirm your request" at bounding box center [1017, 101] width 230 height 40
click at [895, 119] on li "2 Invite Suppliers Select the right suppliers to be invited" at bounding box center [780, 101] width 230 height 40
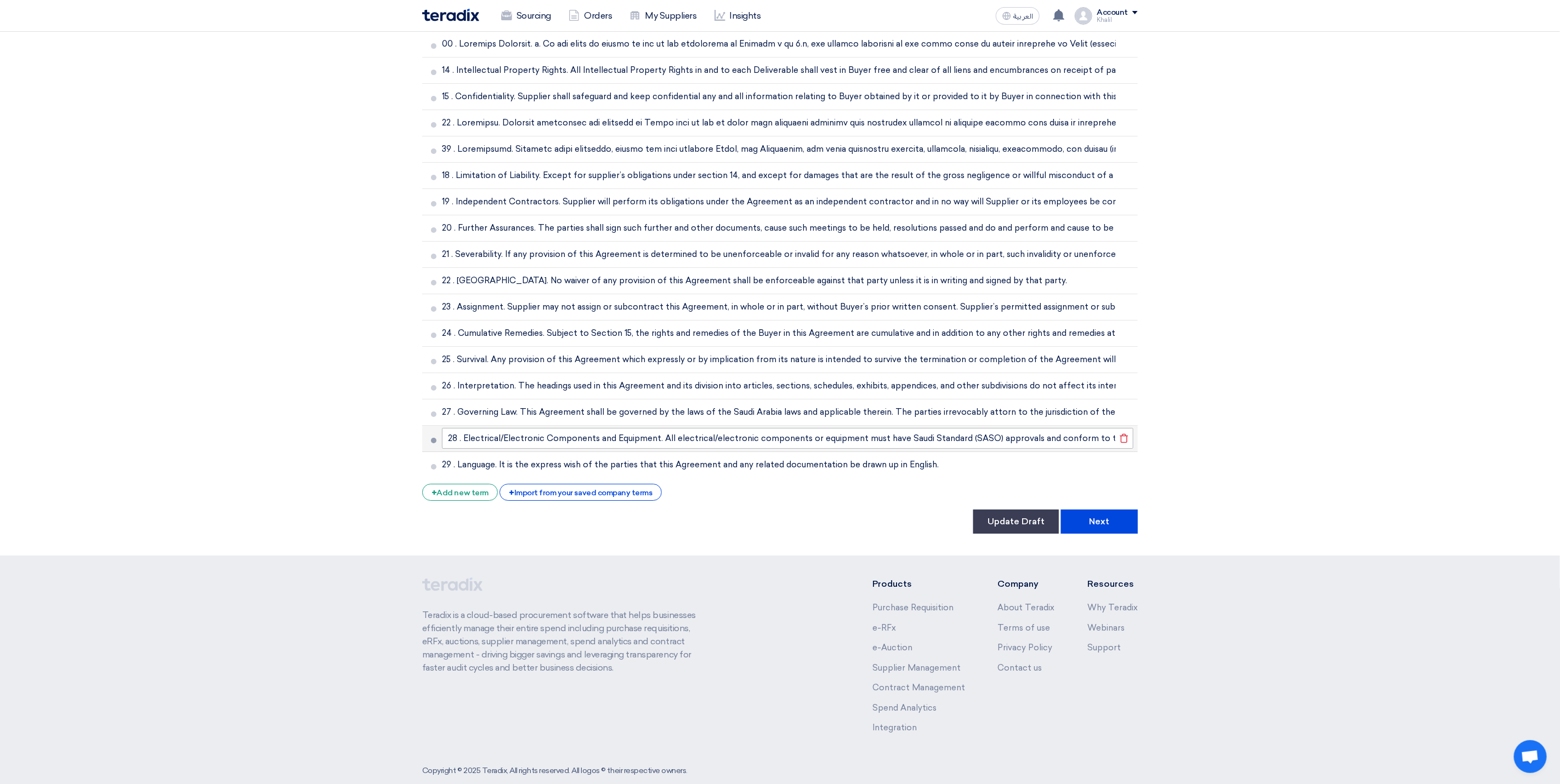
scroll to position [2776, 0]
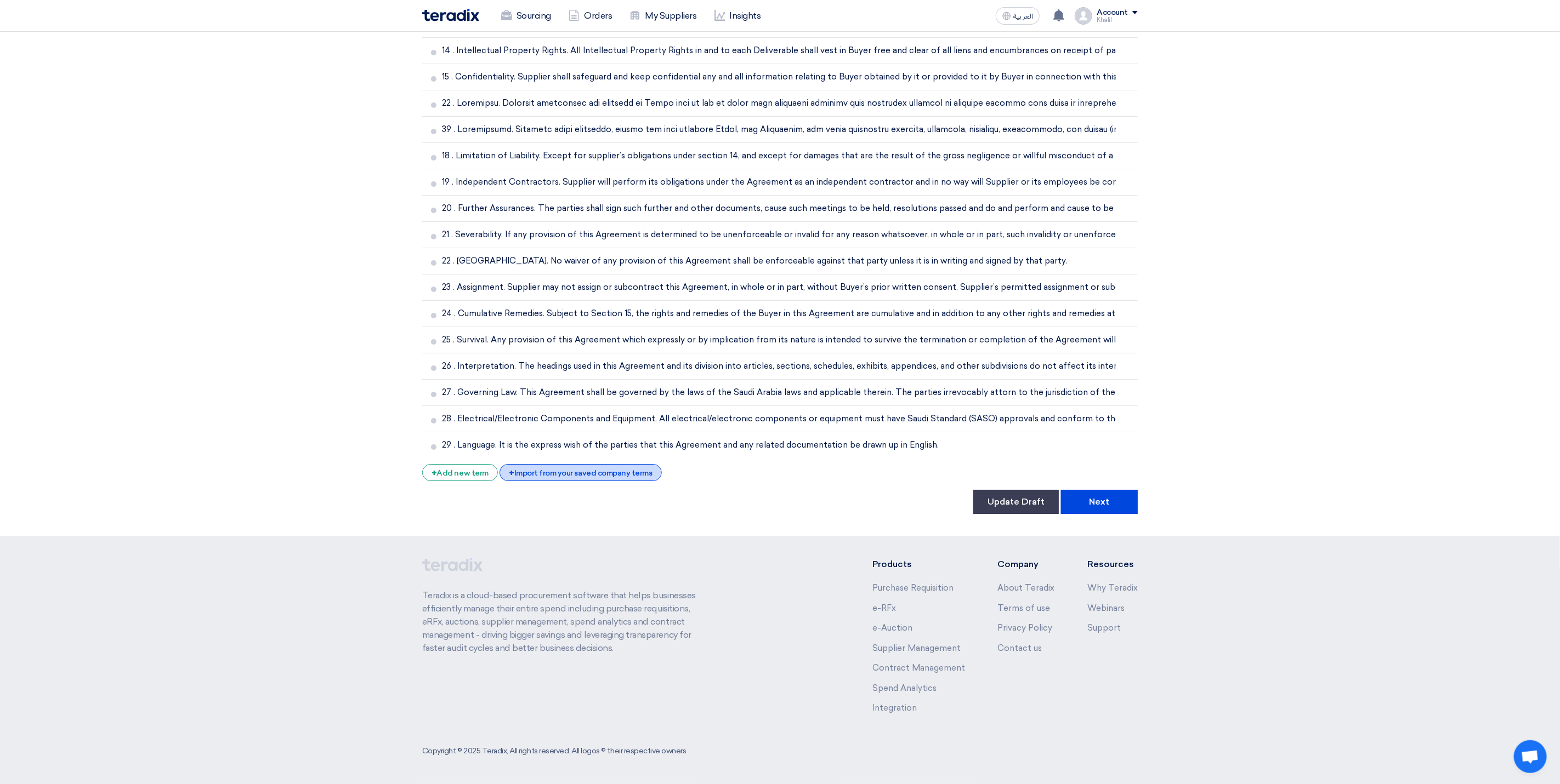
click at [632, 477] on div "+ Import from your saved company terms" at bounding box center [580, 472] width 162 height 17
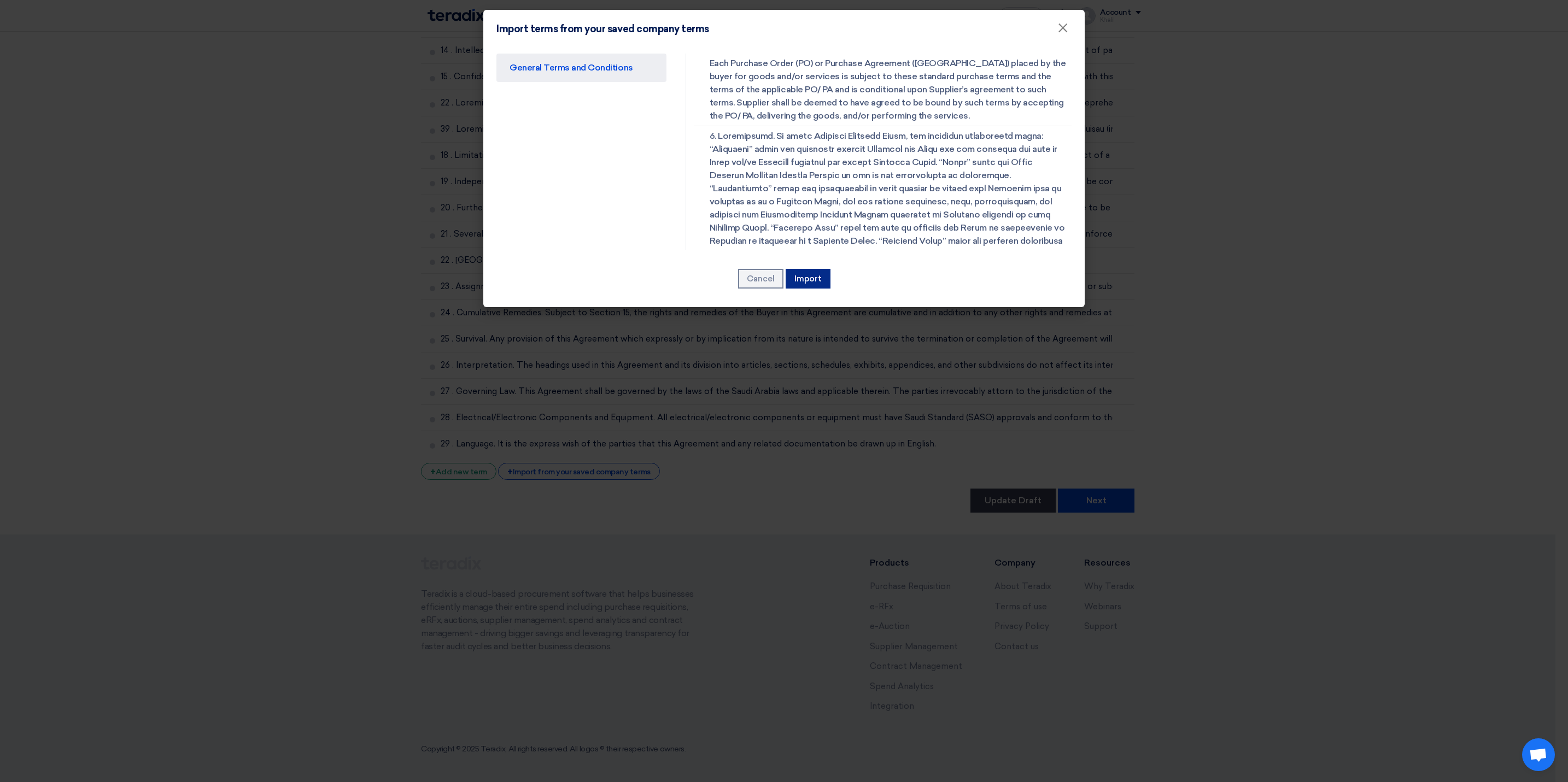
click at [812, 278] on button "Import" at bounding box center [808, 279] width 45 height 20
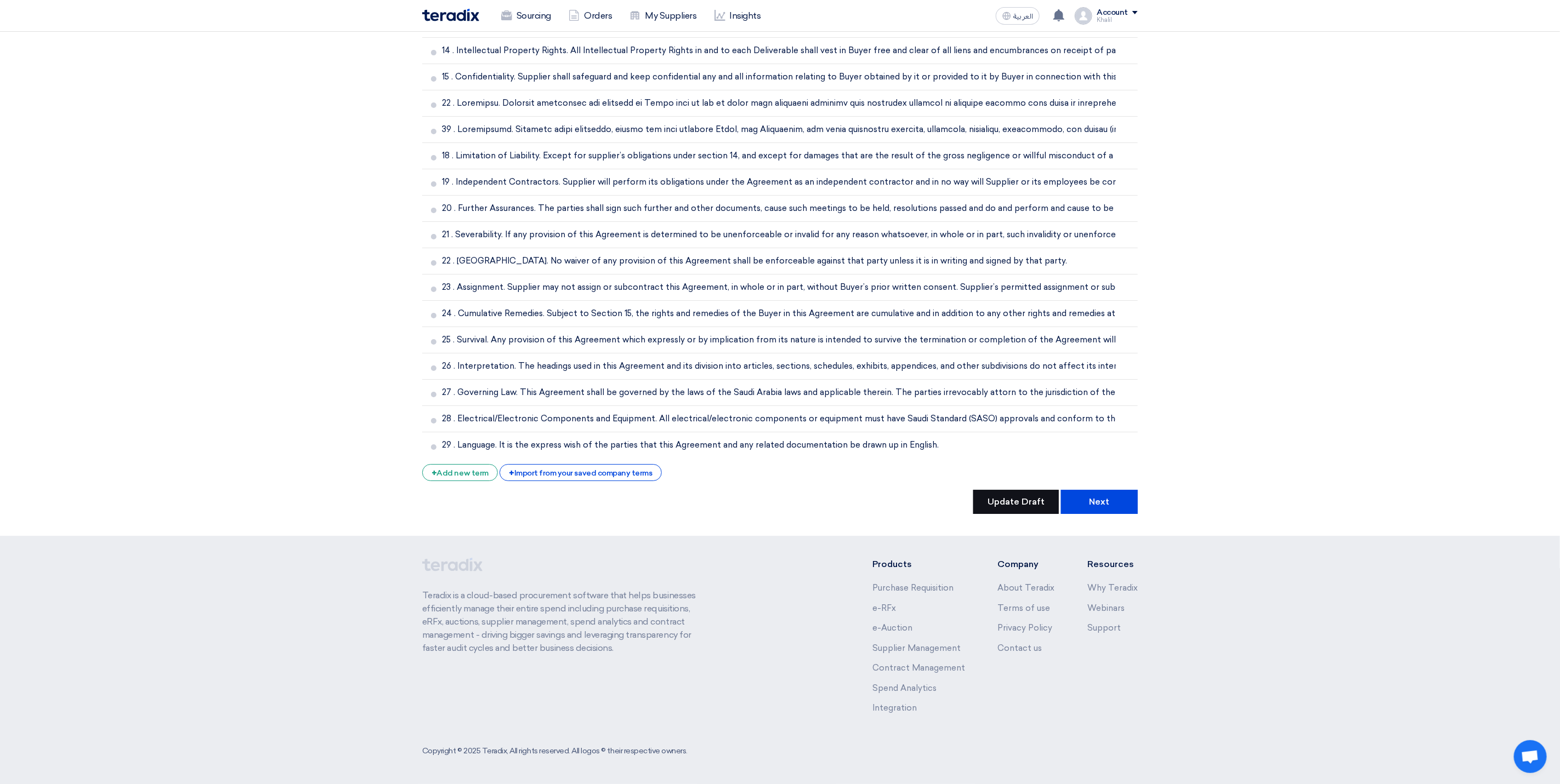
click at [1010, 502] on button "Update Draft" at bounding box center [1016, 502] width 86 height 24
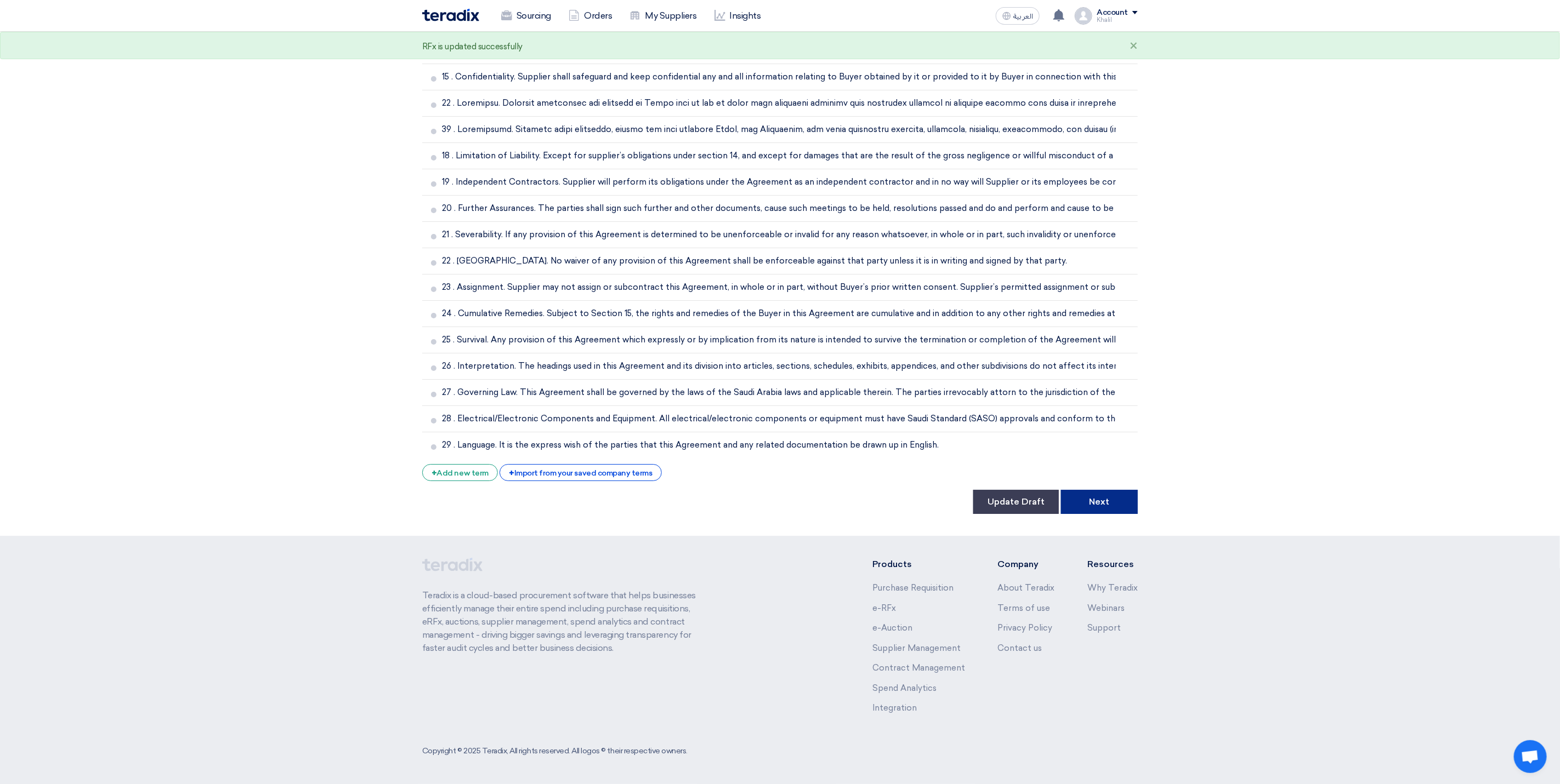
click at [1089, 508] on button "Next" at bounding box center [1100, 502] width 77 height 24
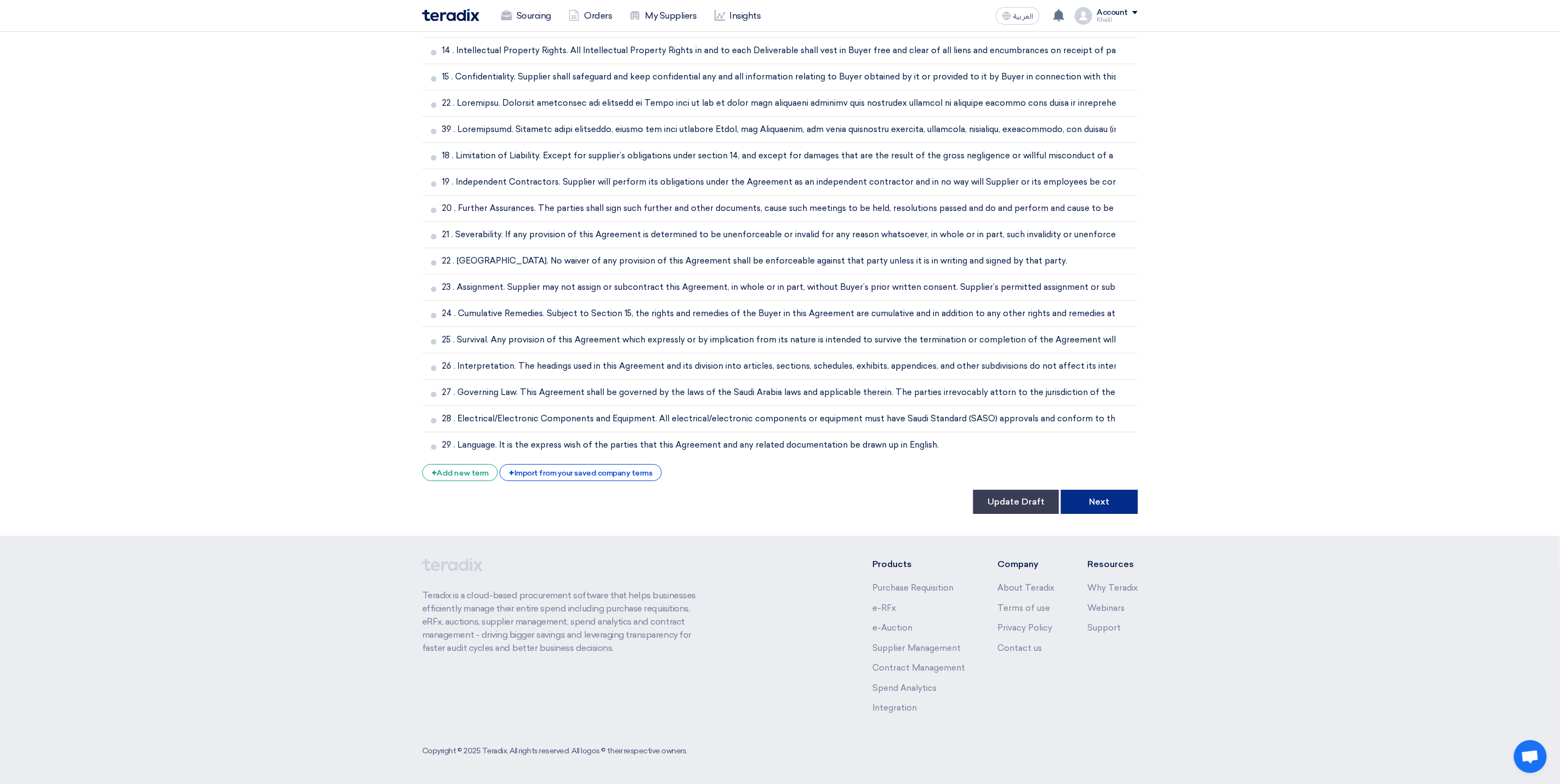
click at [1107, 498] on button "Next" at bounding box center [1100, 502] width 77 height 24
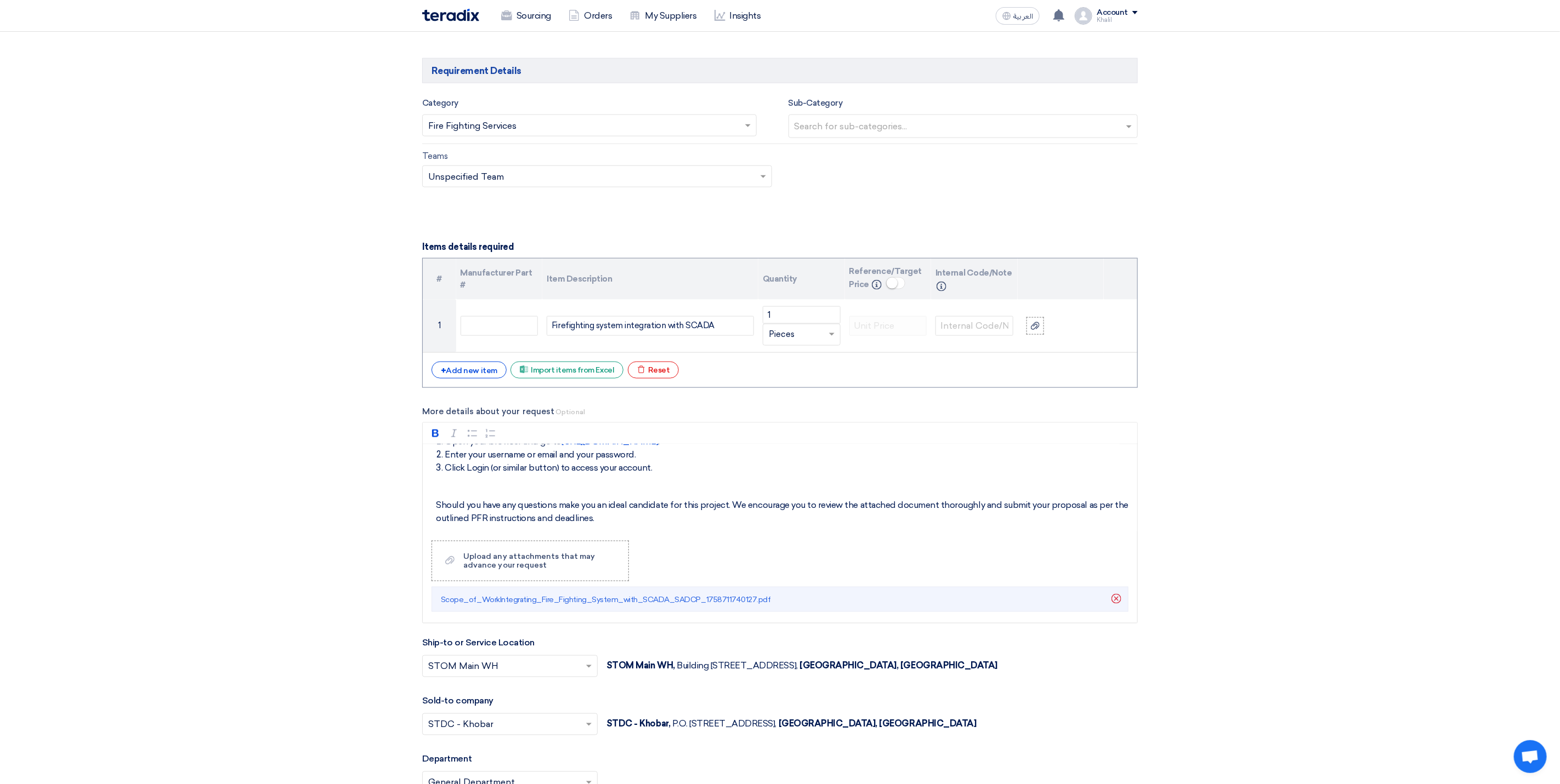
scroll to position [987, 0]
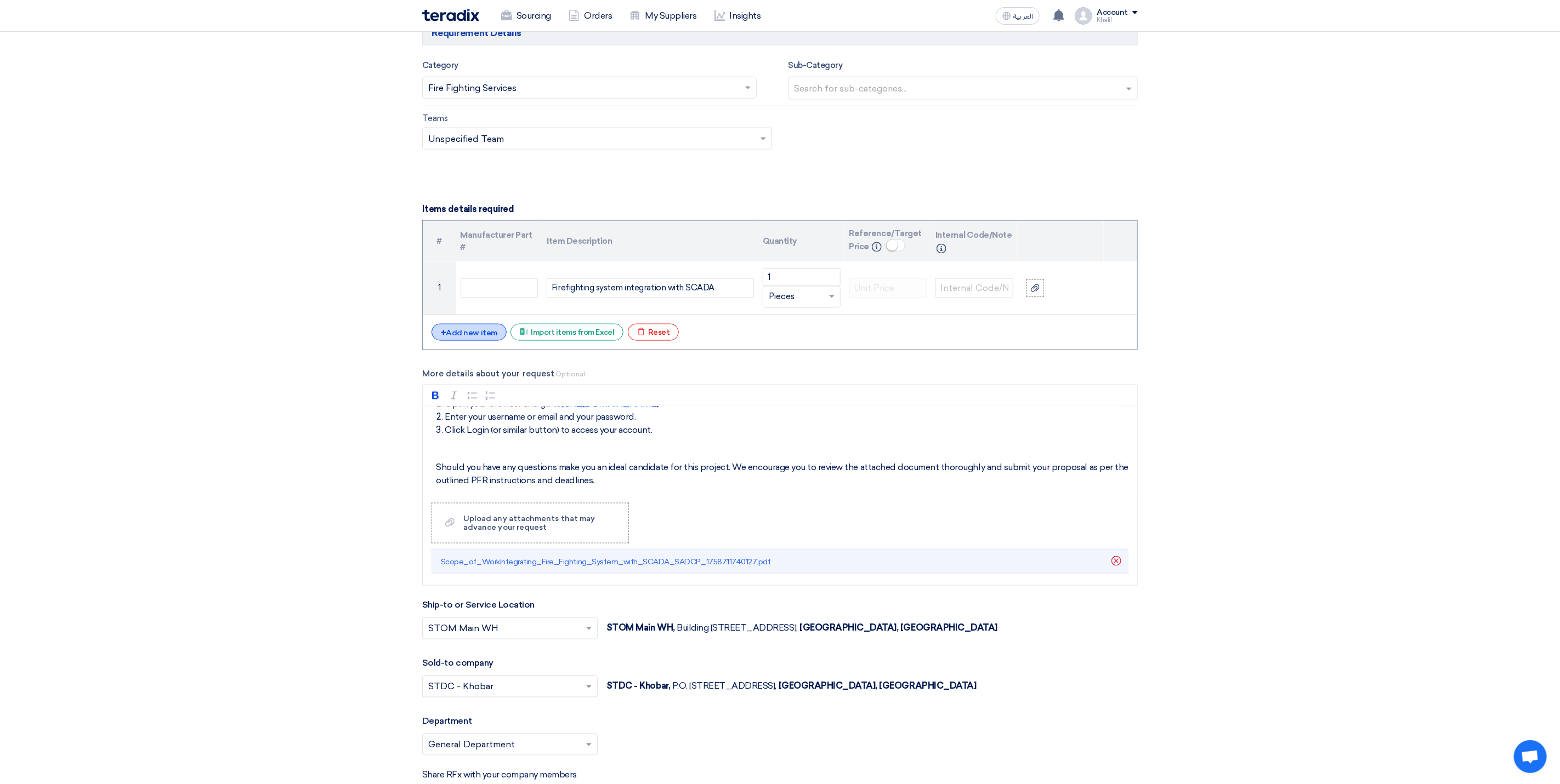
click at [471, 339] on div "+ Add new item" at bounding box center [469, 332] width 75 height 17
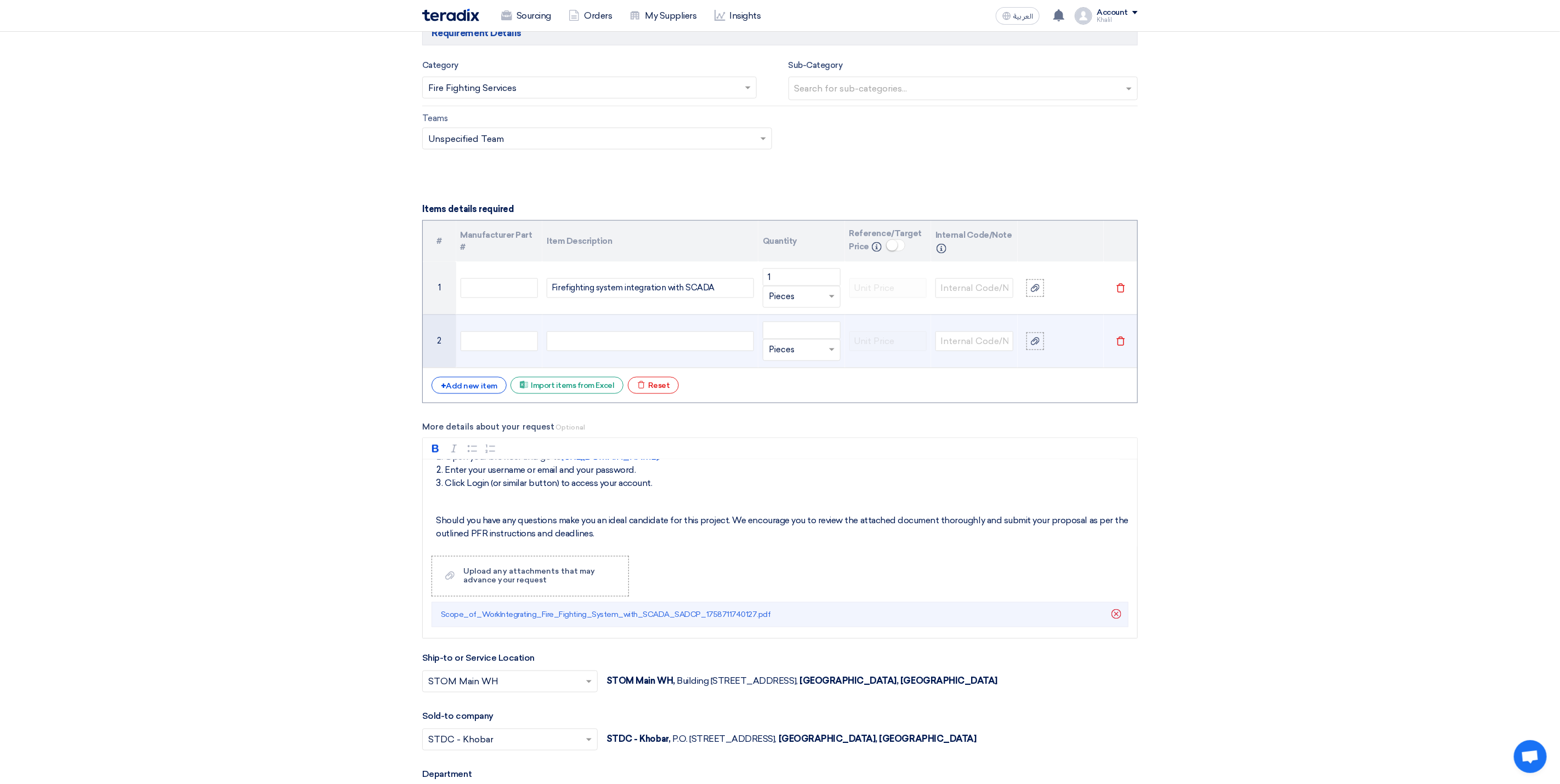
click at [1122, 346] on icon "Delete" at bounding box center [1121, 341] width 10 height 10
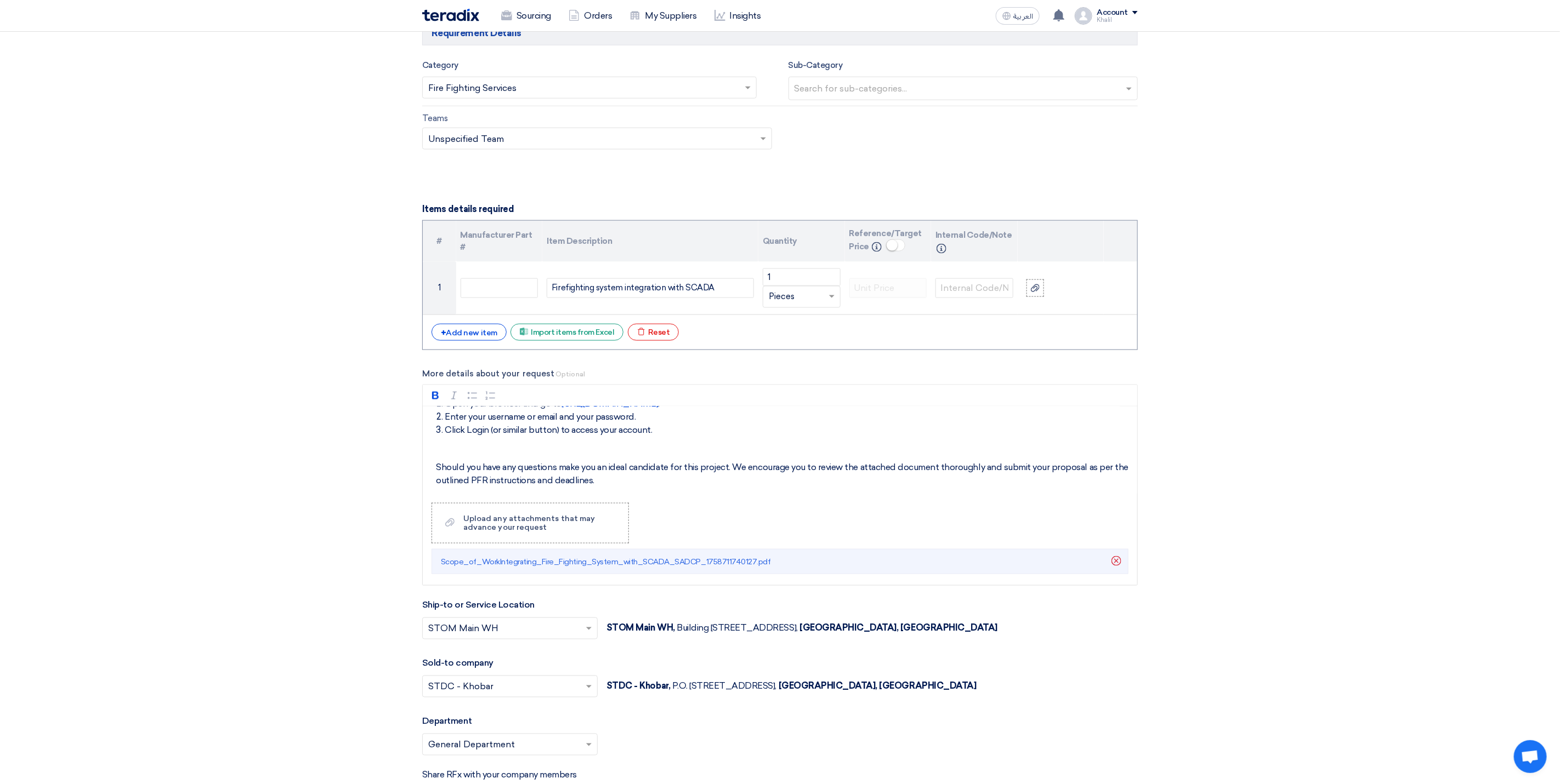
click at [1215, 413] on section "Basic Information RFx Title RFP FOR Firefighting system integration with SCADA-…" at bounding box center [780, 739] width 1560 height 3167
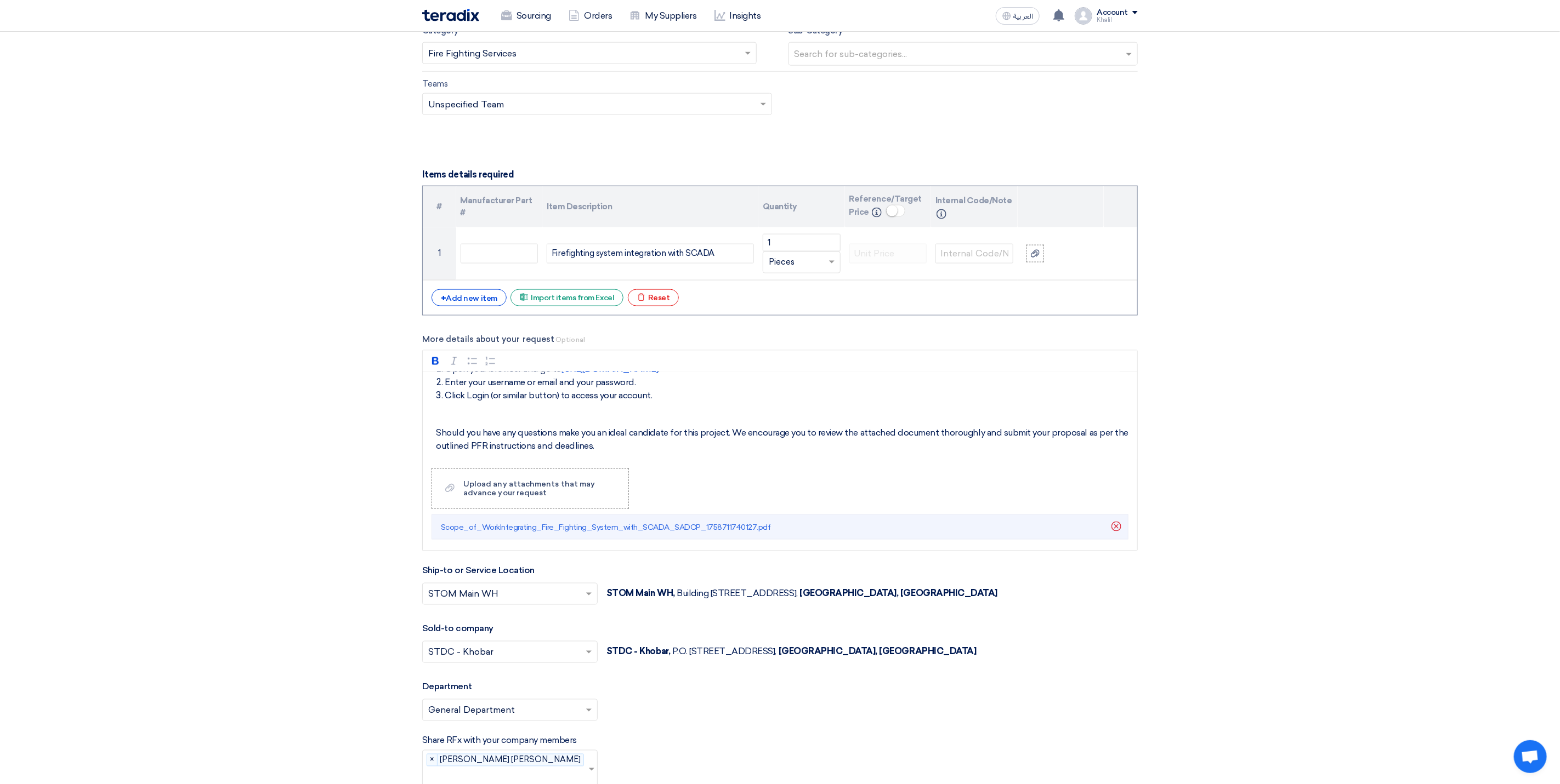
scroll to position [987, 0]
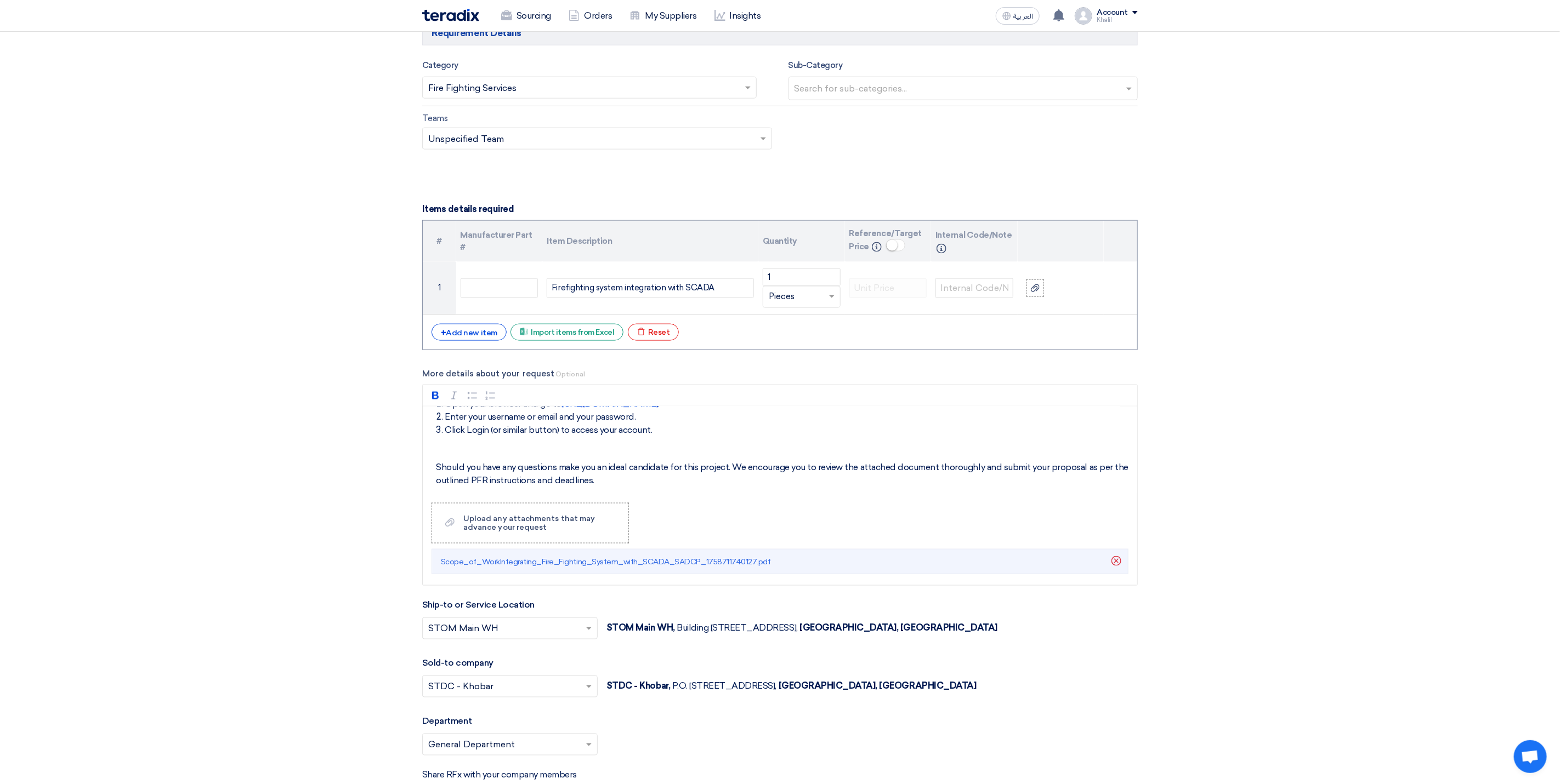
click at [895, 341] on div "+ Add new item Excel file Import items from Excel Excel file Reset" at bounding box center [780, 333] width 697 height 18
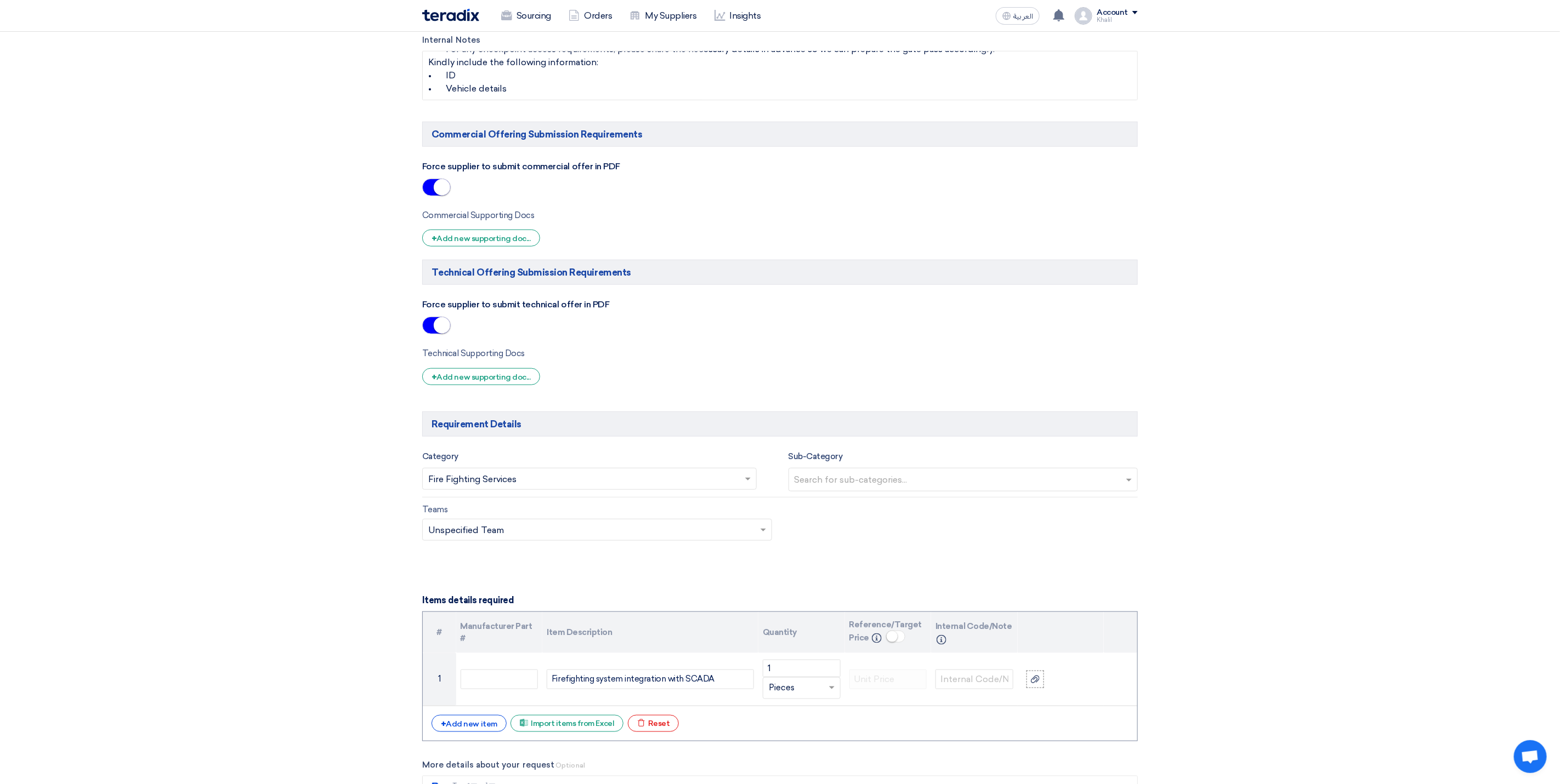
scroll to position [411, 0]
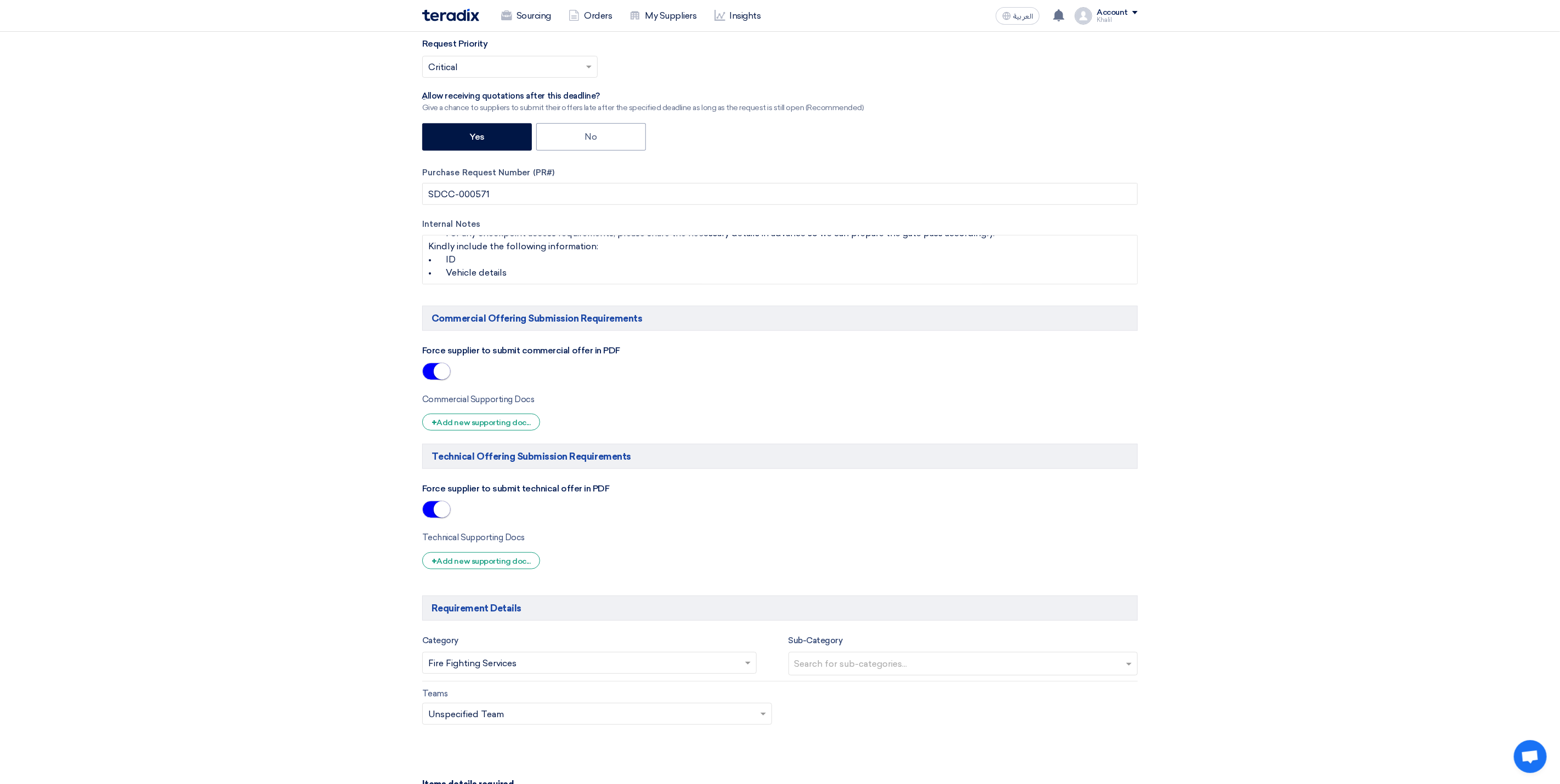
click at [626, 320] on h5 "Commercial Offering Submission Requirements" at bounding box center [780, 318] width 715 height 25
click at [562, 202] on input "SDCC-000571" at bounding box center [780, 194] width 715 height 22
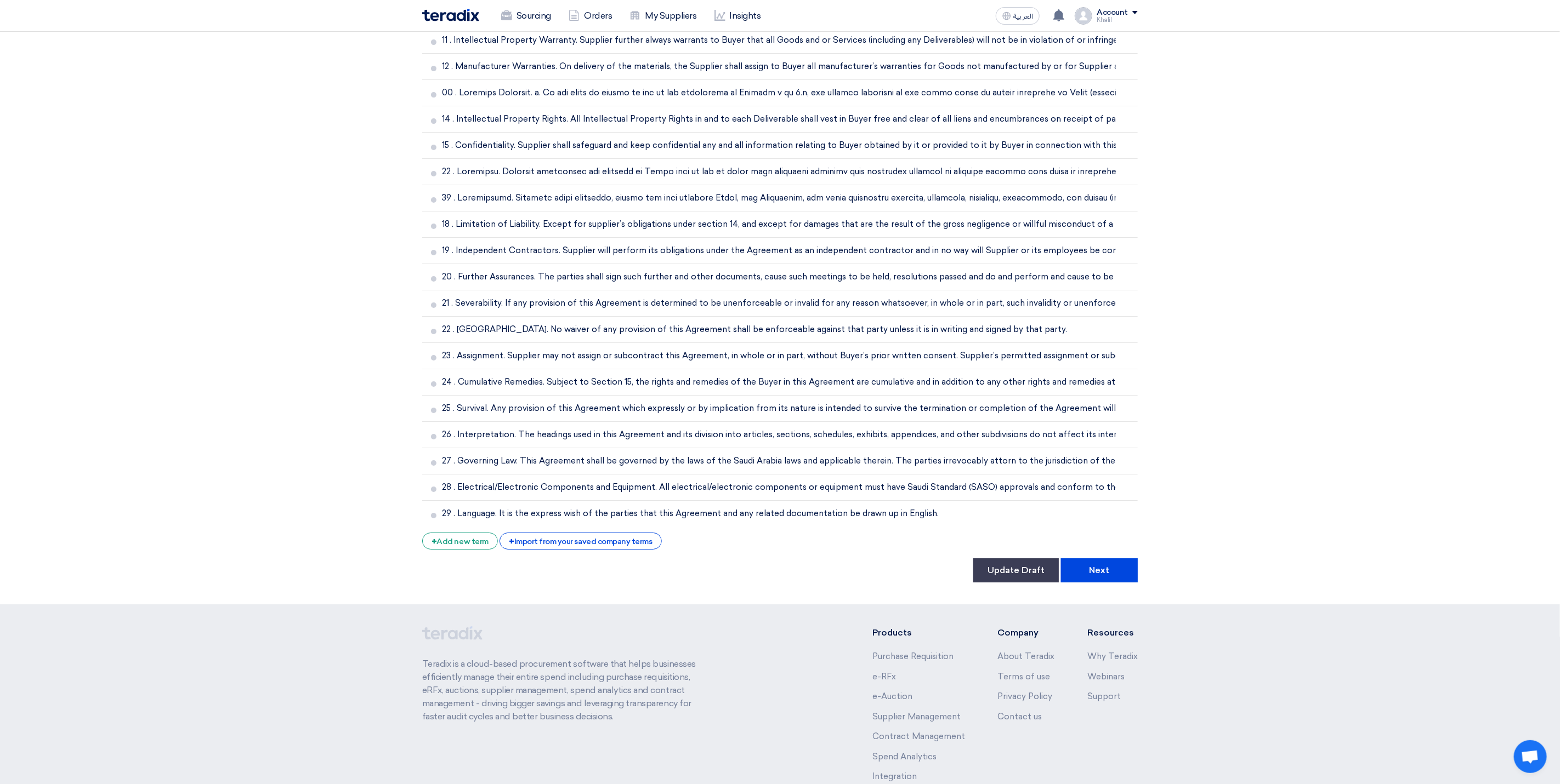
scroll to position [2776, 0]
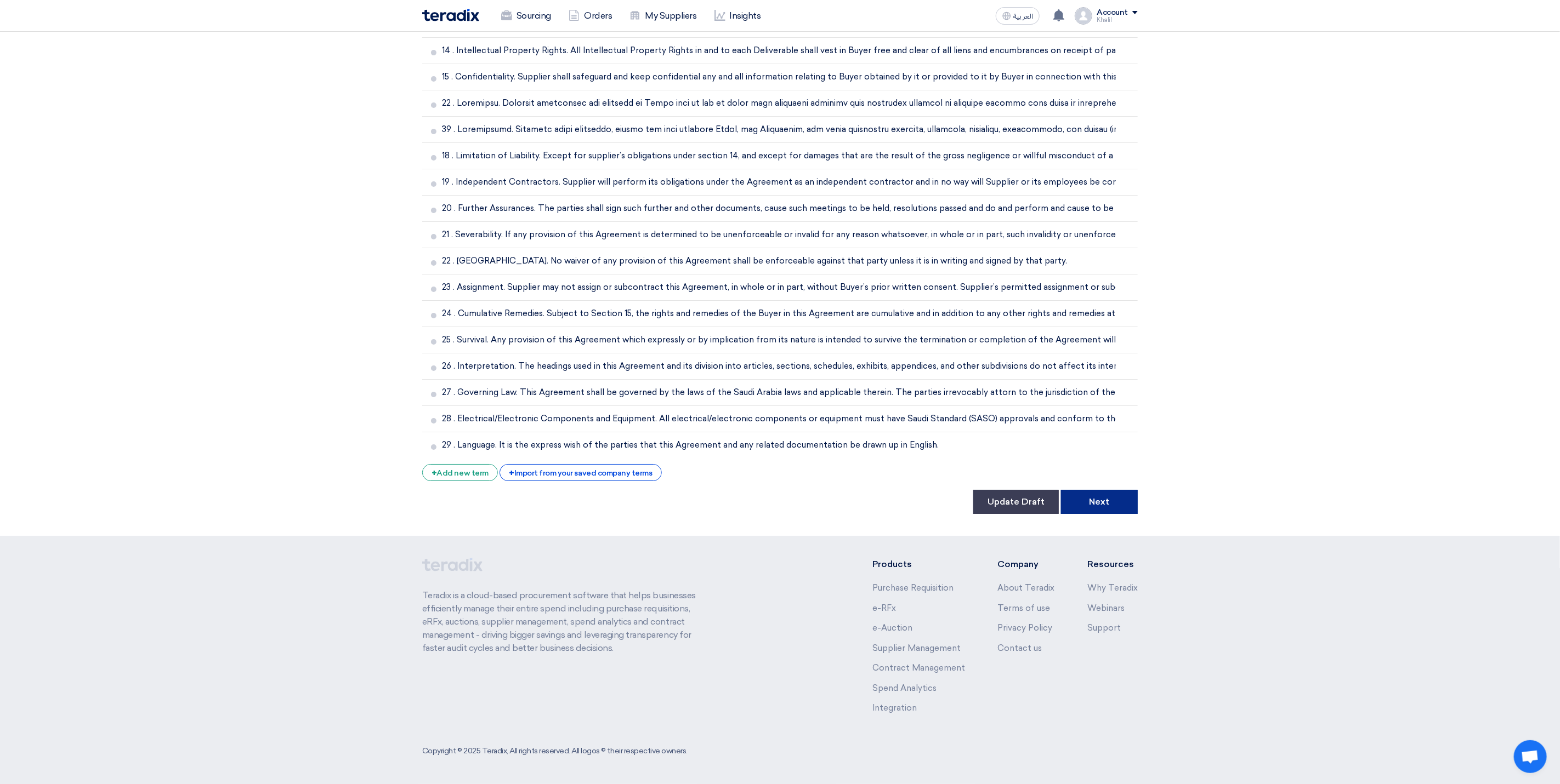
click at [1106, 498] on button "Next" at bounding box center [1100, 502] width 77 height 24
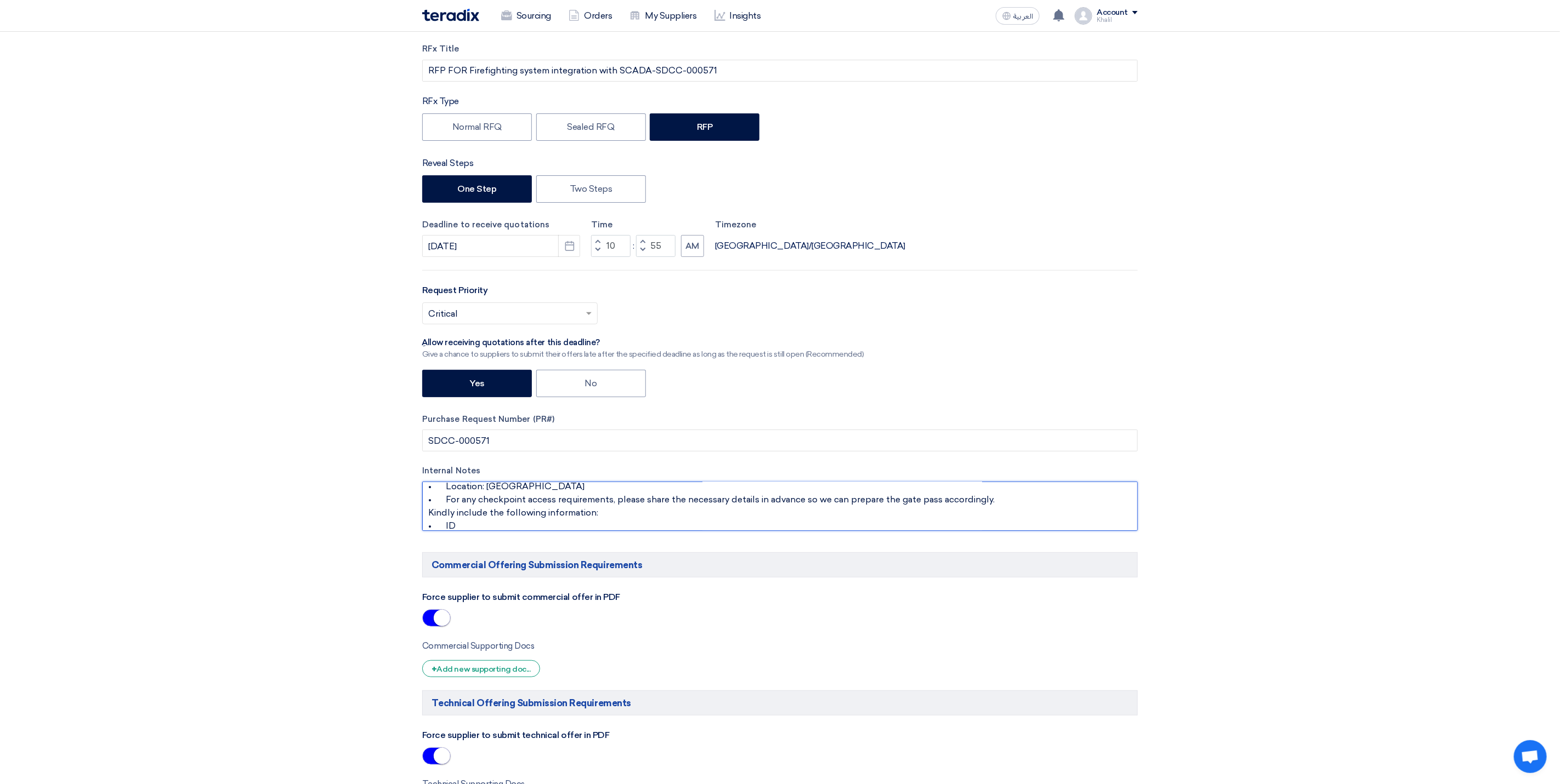
scroll to position [66, 0]
drag, startPoint x: 662, startPoint y: 251, endPoint x: 652, endPoint y: 249, distance: 10.2
click at [652, 249] on input "55" at bounding box center [656, 246] width 40 height 22
type input "00"
click at [1122, 313] on div "Select priority... × Critical ×" at bounding box center [780, 318] width 715 height 31
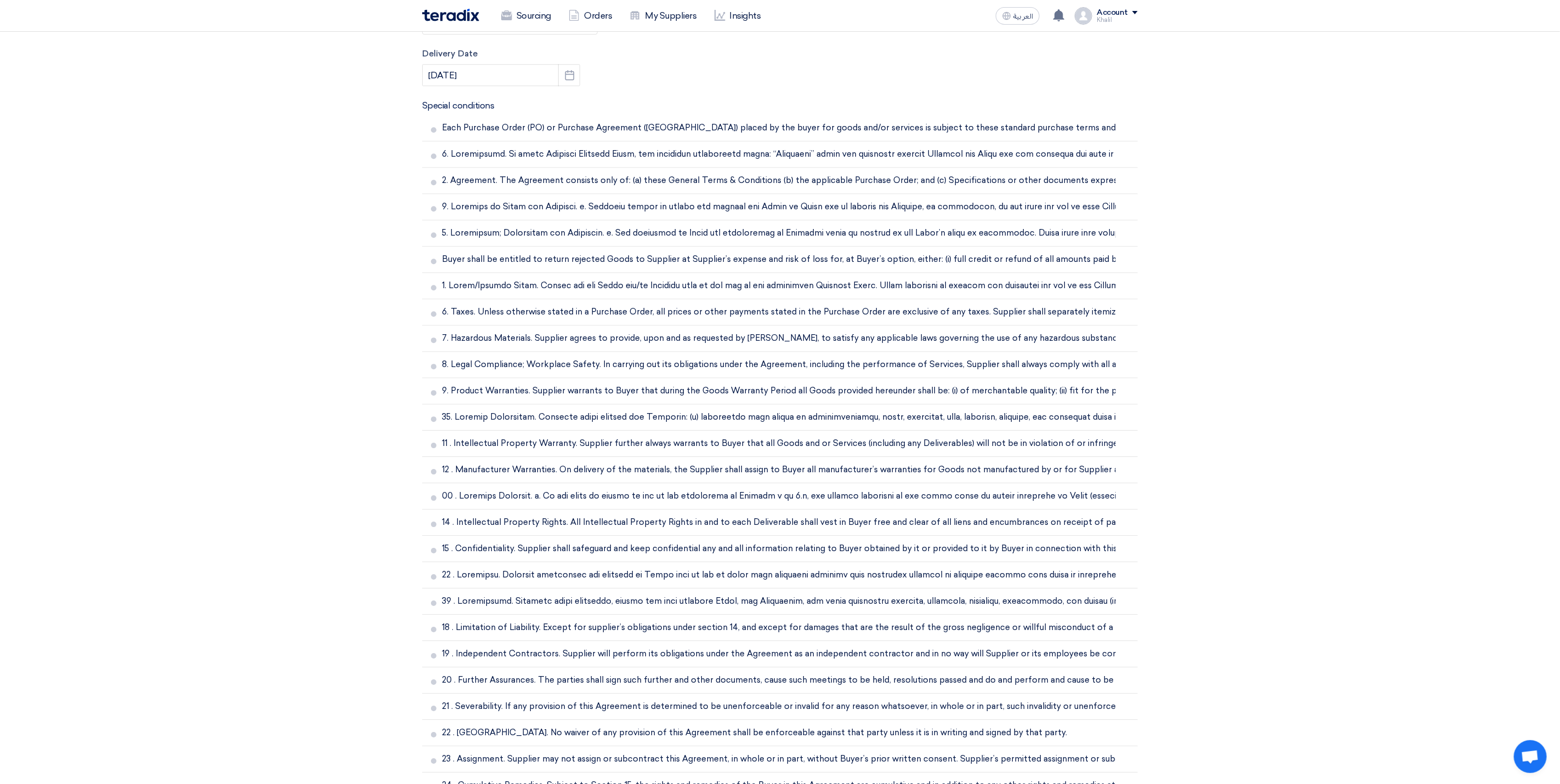
scroll to position [2776, 0]
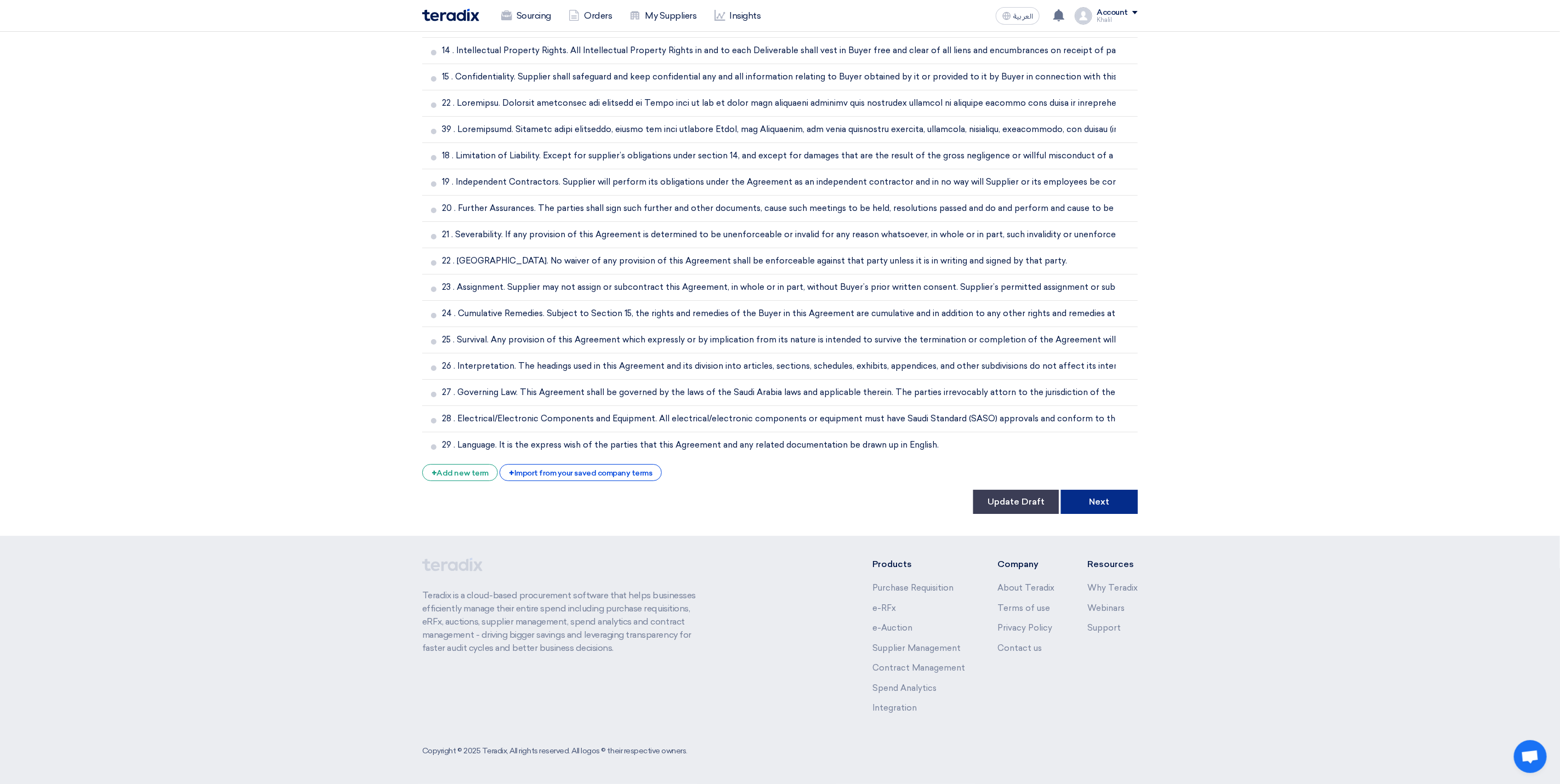
click at [1098, 494] on button "Next" at bounding box center [1100, 502] width 77 height 24
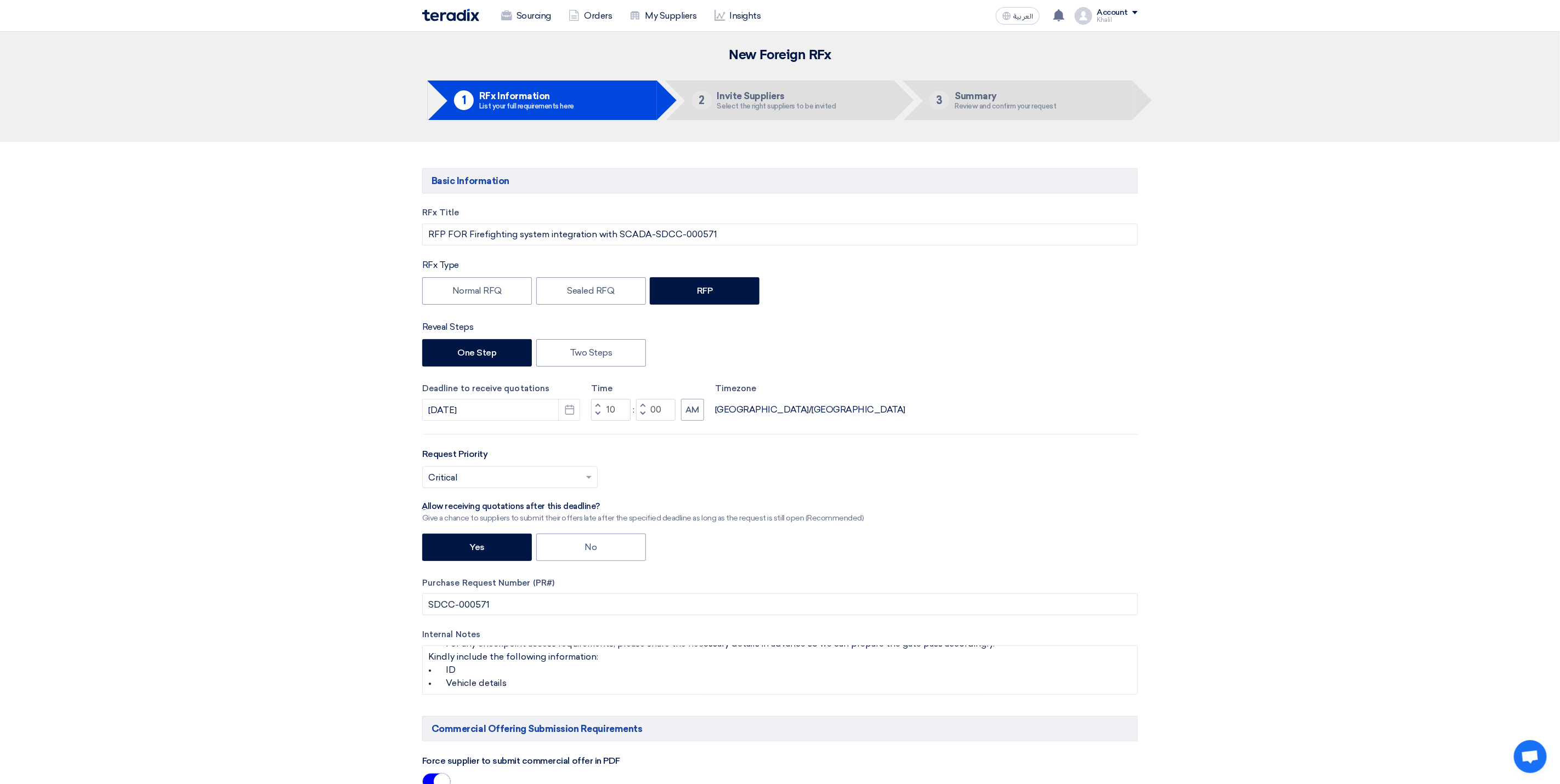
scroll to position [0, 0]
click at [497, 290] on label "Normal RFQ" at bounding box center [477, 292] width 110 height 27
click at [460, 290] on input "Normal RFQ" at bounding box center [456, 290] width 7 height 7
radio input "true"
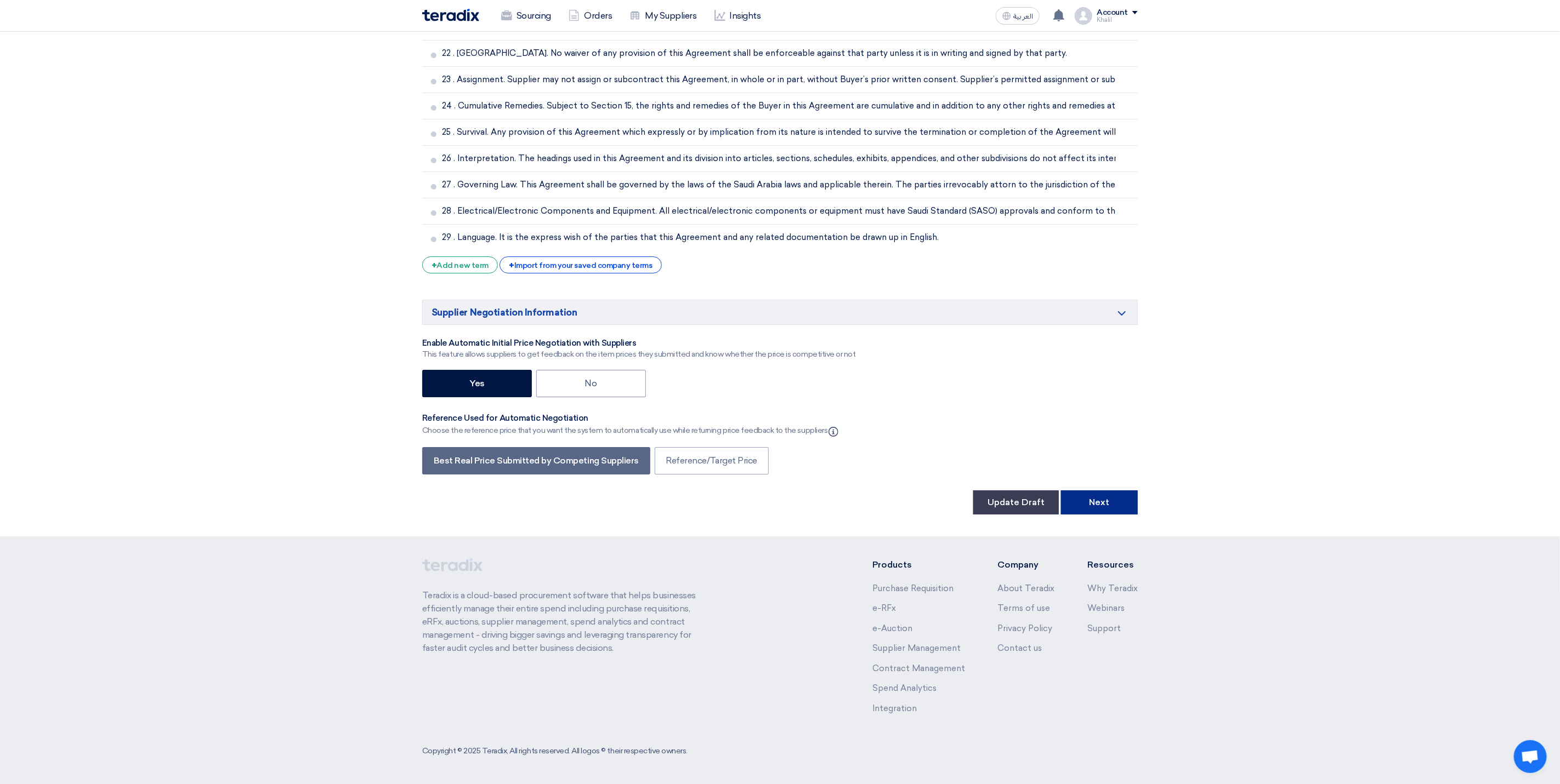
click at [1101, 508] on button "Next" at bounding box center [1100, 502] width 77 height 24
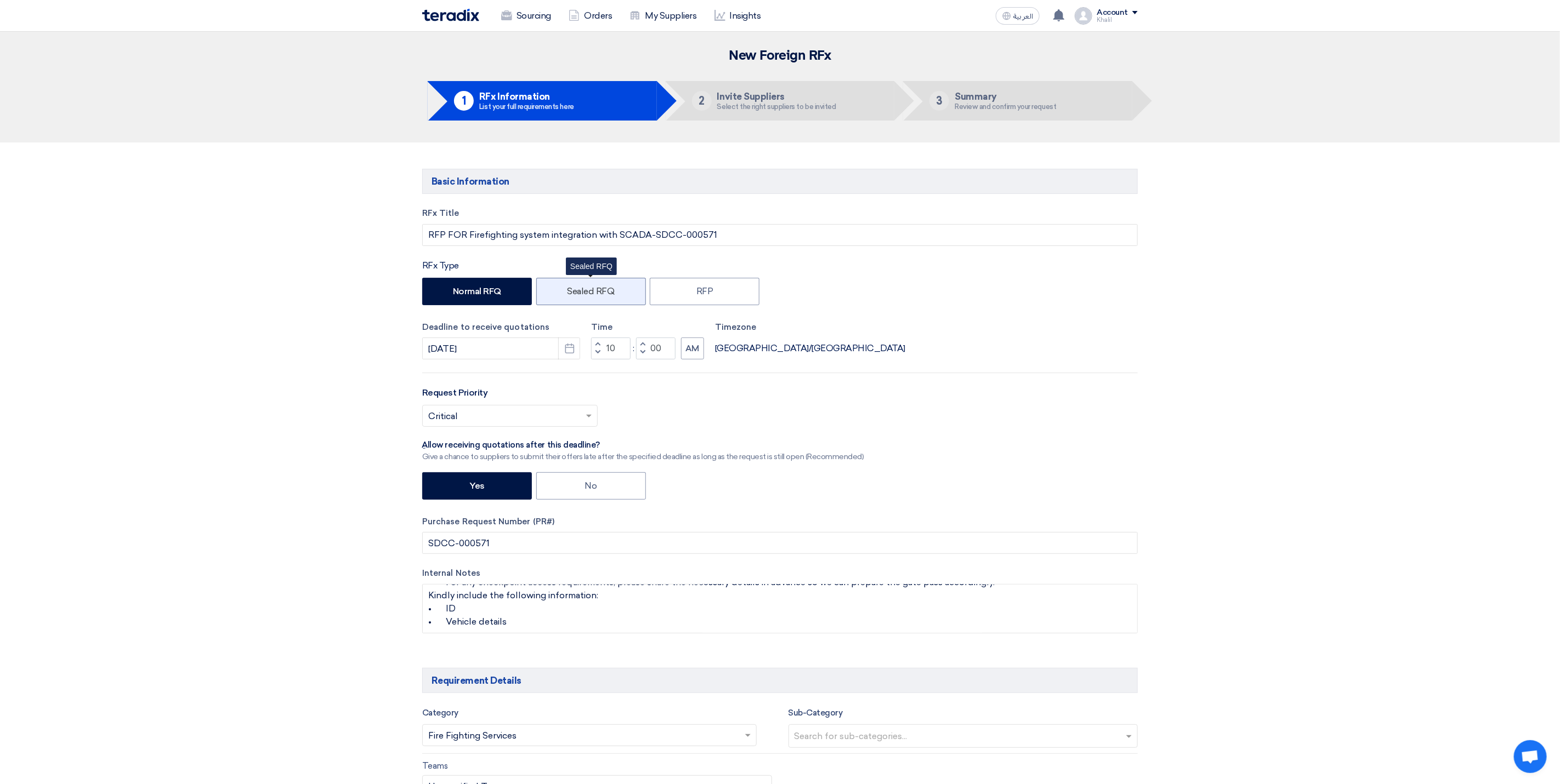
click at [604, 291] on label "Sealed RFQ" at bounding box center [591, 292] width 110 height 27
click at [574, 291] on input "Sealed RFQ" at bounding box center [571, 290] width 7 height 7
radio input "true"
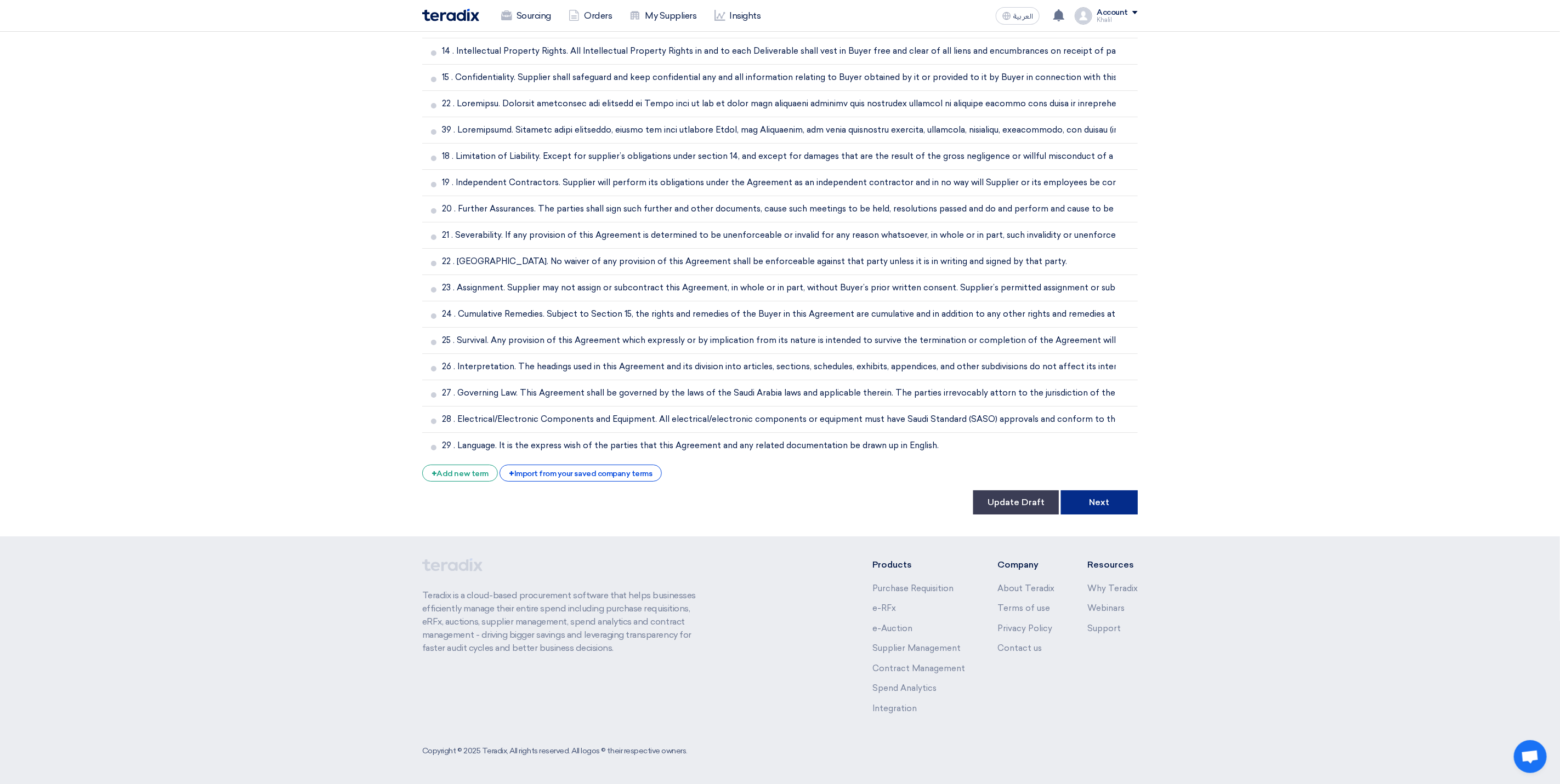
click at [1112, 497] on button "Next" at bounding box center [1100, 502] width 77 height 24
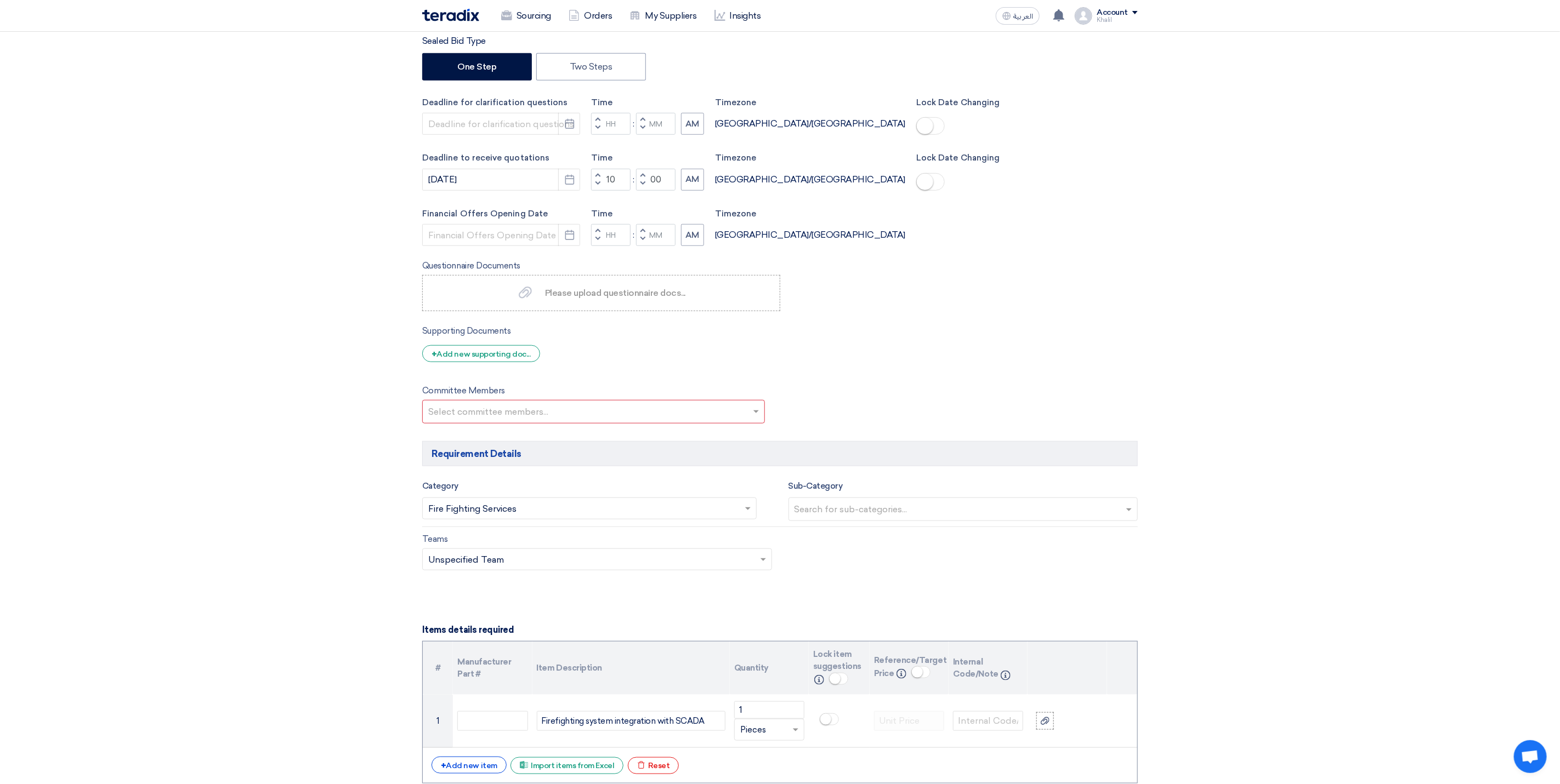
scroll to position [493, 0]
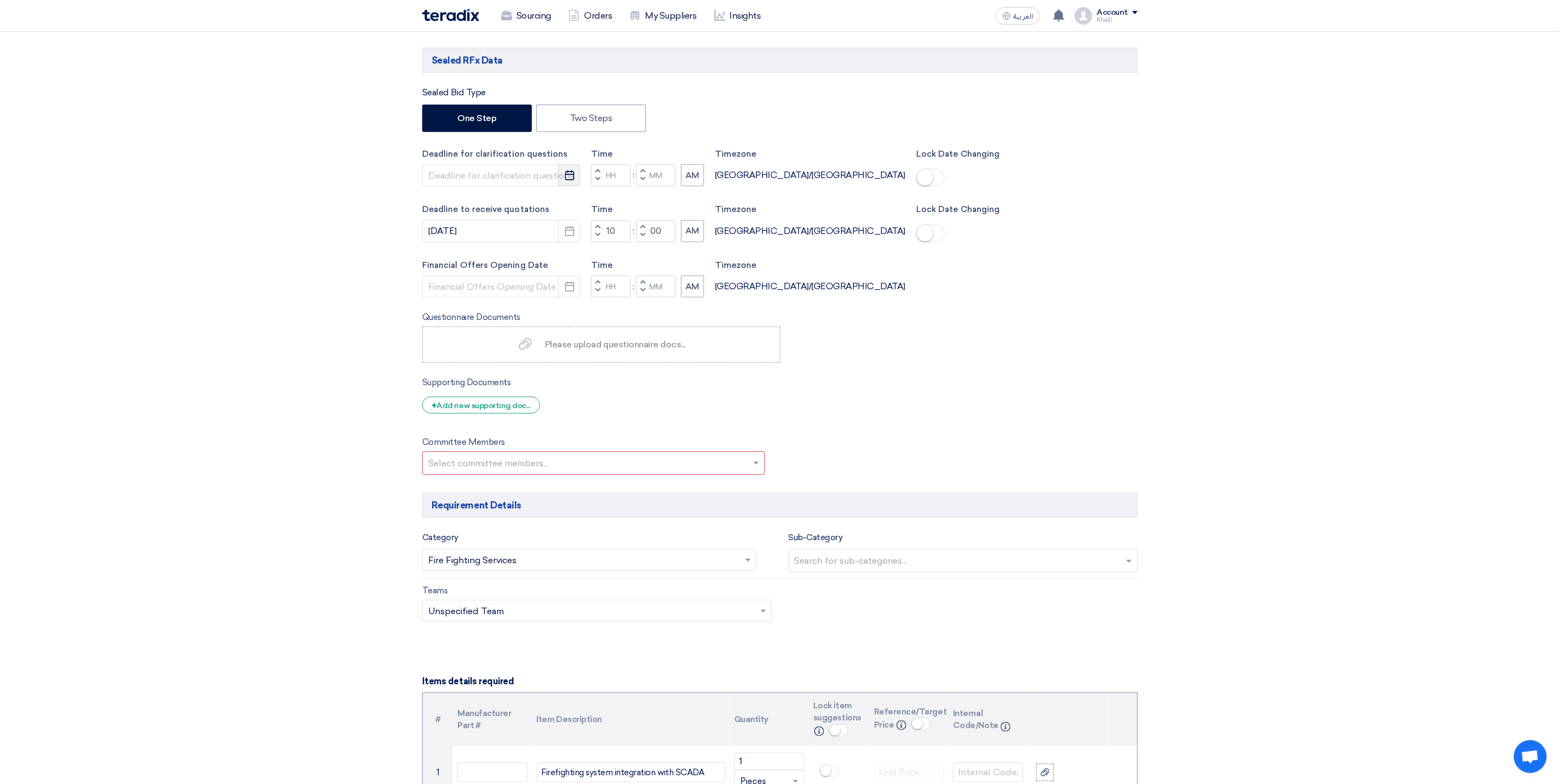
click at [565, 179] on icon "Pick a date" at bounding box center [570, 175] width 11 height 11
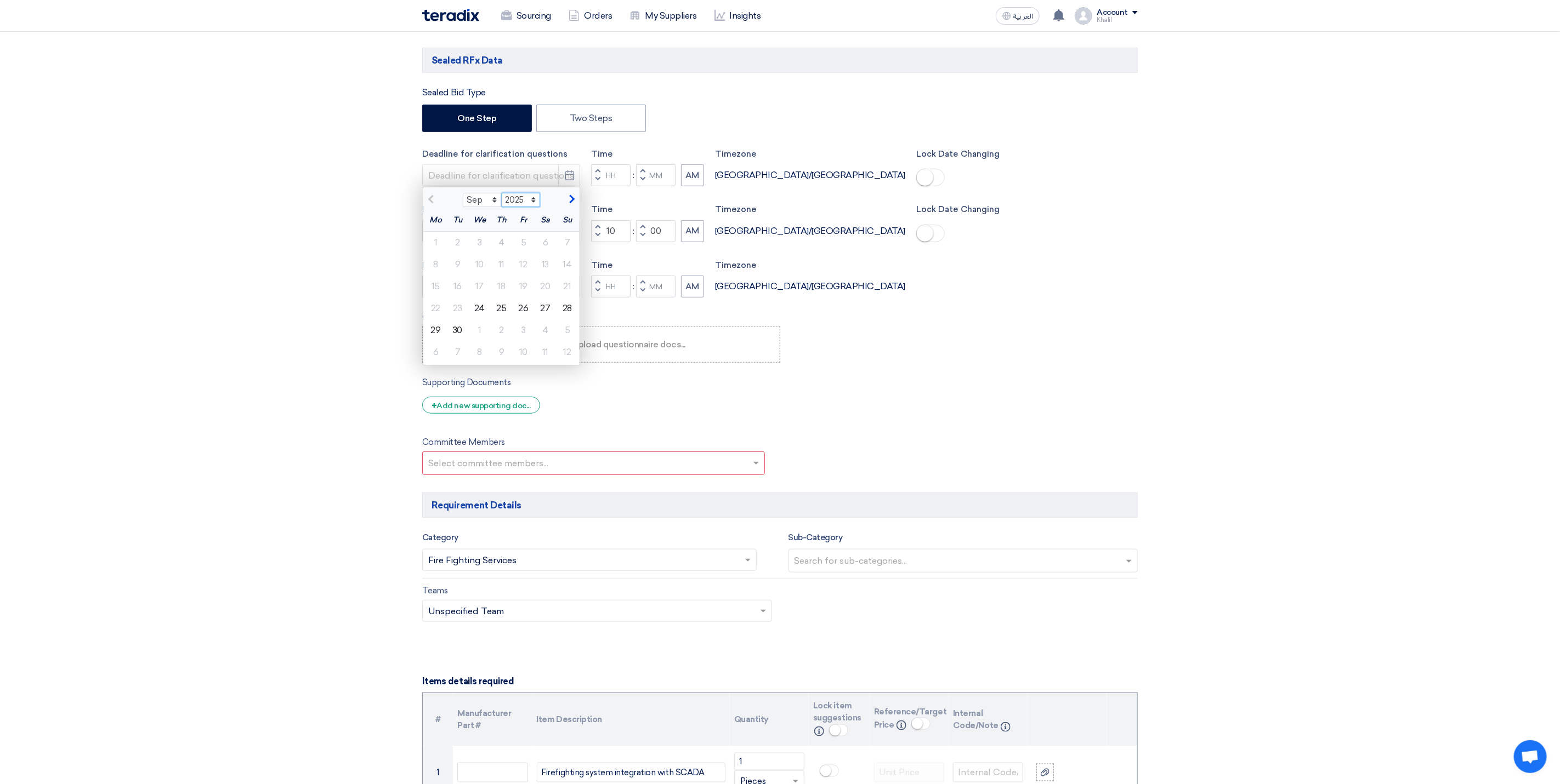
click at [534, 207] on select "2025 2026 2027 2028 2029 2030 2031 2032 2033 2034 2035" at bounding box center [521, 200] width 39 height 14
click at [494, 205] on select "Sep Oct Nov Dec" at bounding box center [482, 200] width 39 height 14
select select "10"
click at [463, 198] on select "Sep Oct Nov Dec" at bounding box center [482, 200] width 39 height 14
click at [440, 311] on div "20" at bounding box center [436, 309] width 22 height 22
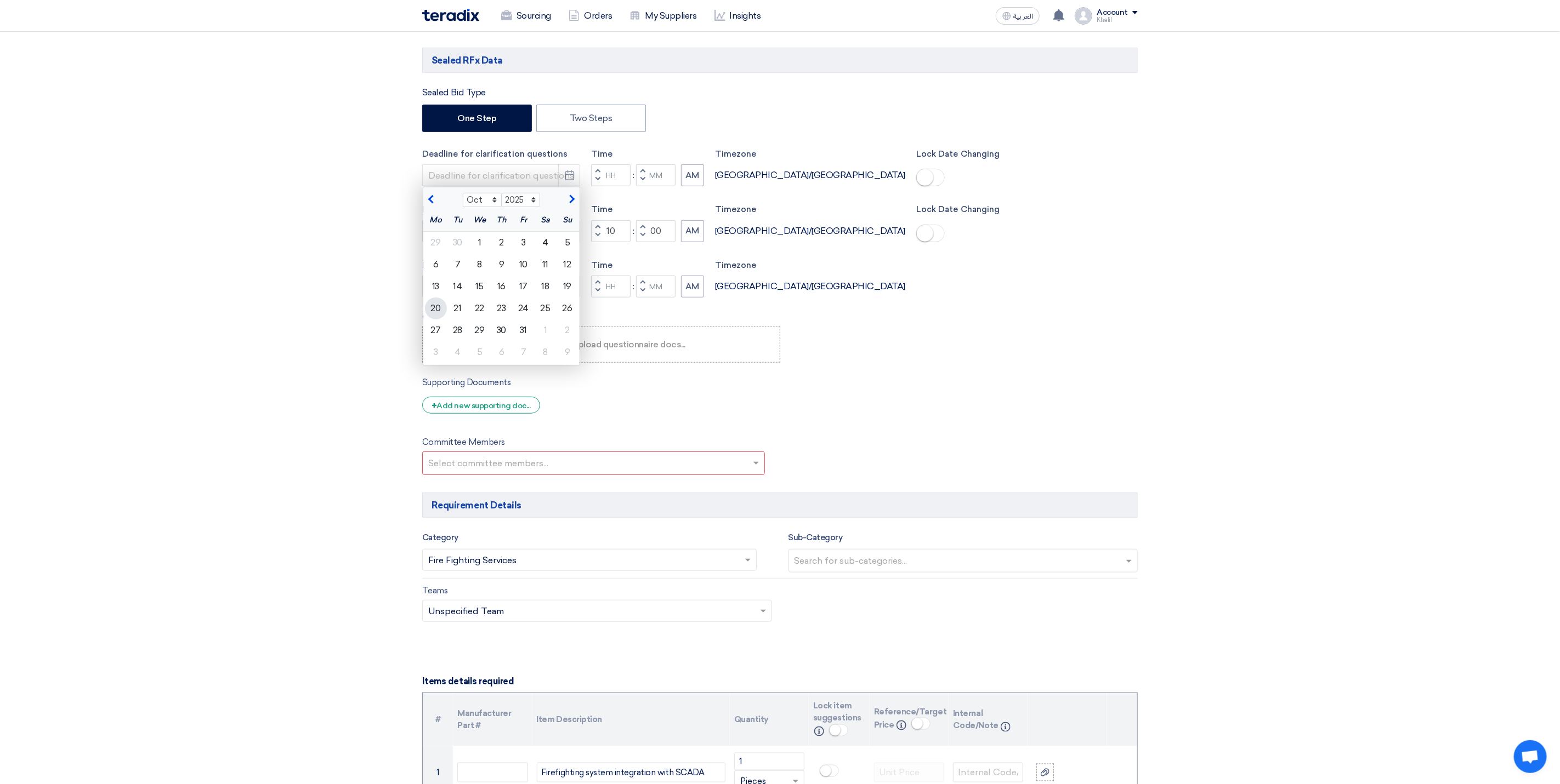
type input "[DATE]"
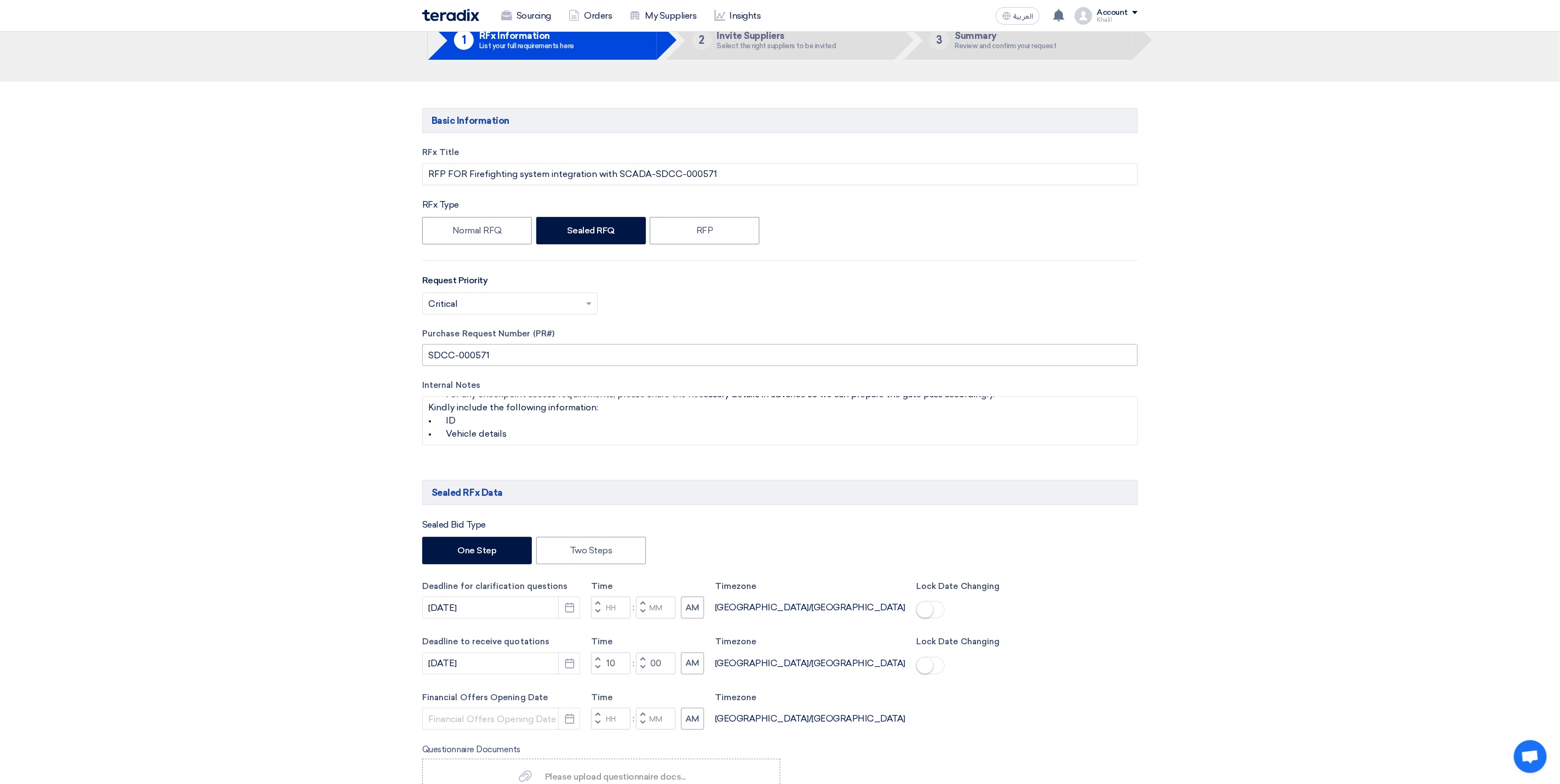
scroll to position [0, 0]
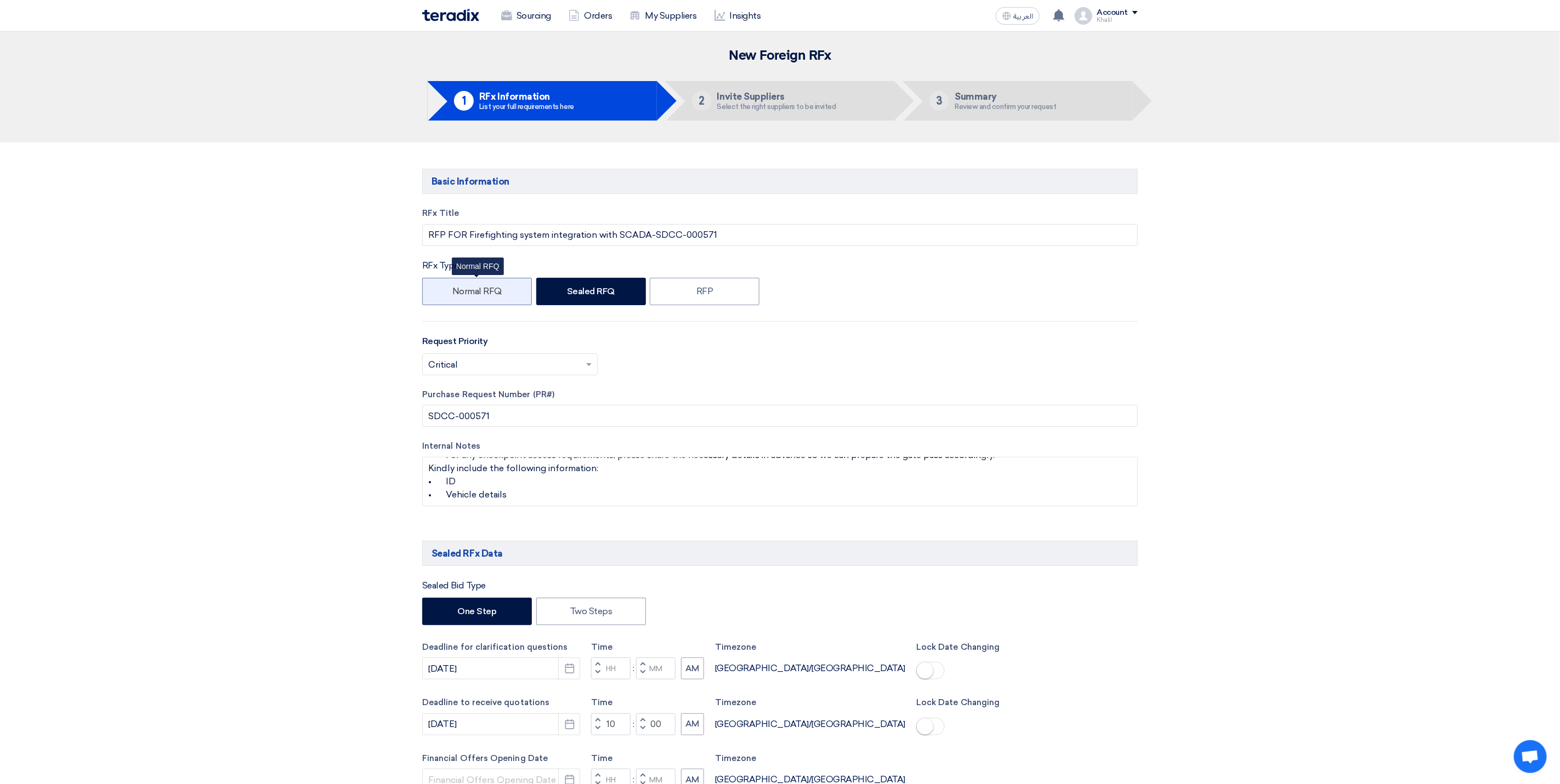
click at [506, 295] on label "Normal RFQ" at bounding box center [477, 292] width 110 height 27
click at [460, 294] on input "Normal RFQ" at bounding box center [456, 290] width 7 height 7
radio input "true"
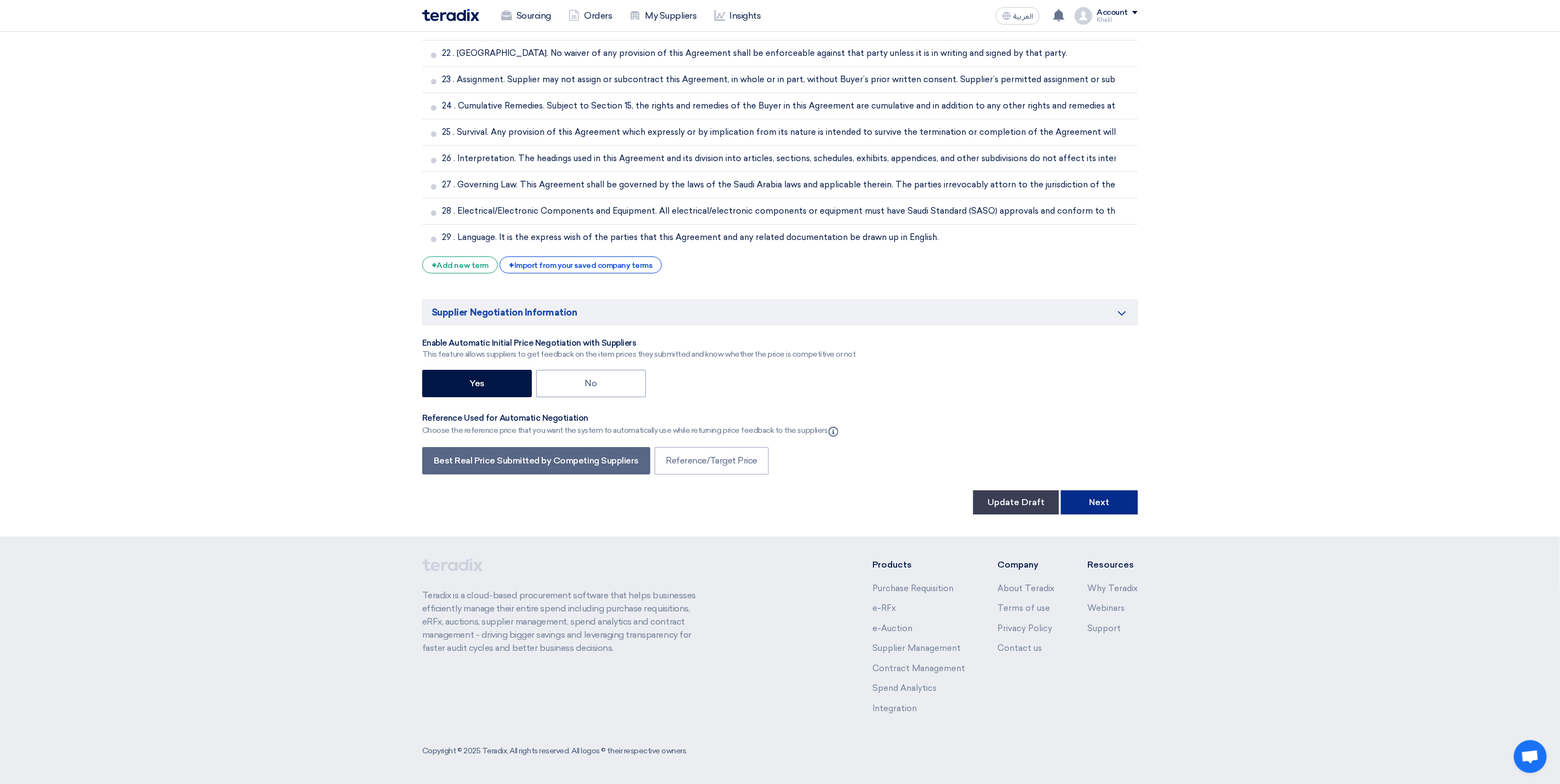
click at [1109, 502] on button "Next" at bounding box center [1100, 502] width 77 height 24
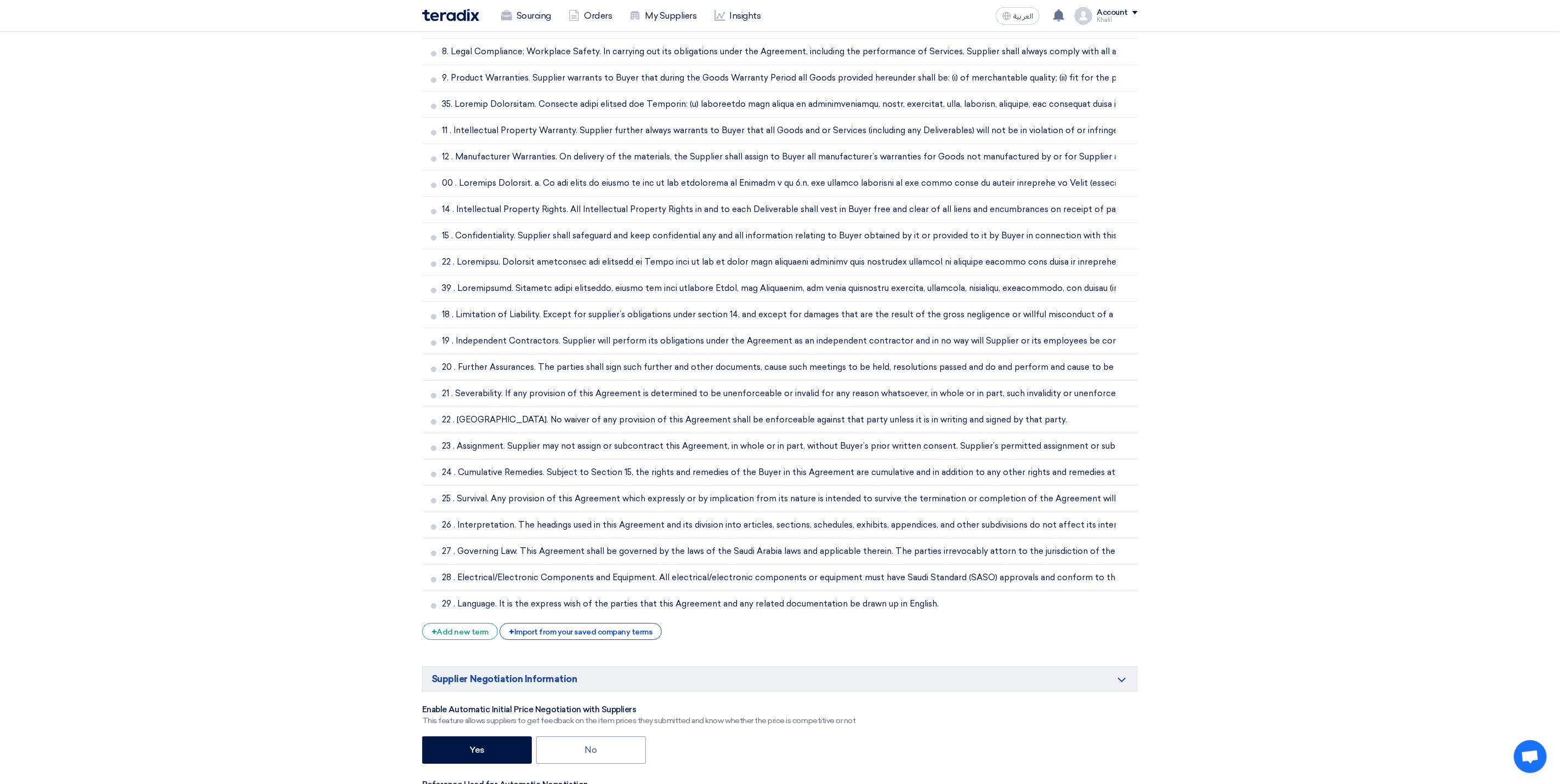
scroll to position [2751, 0]
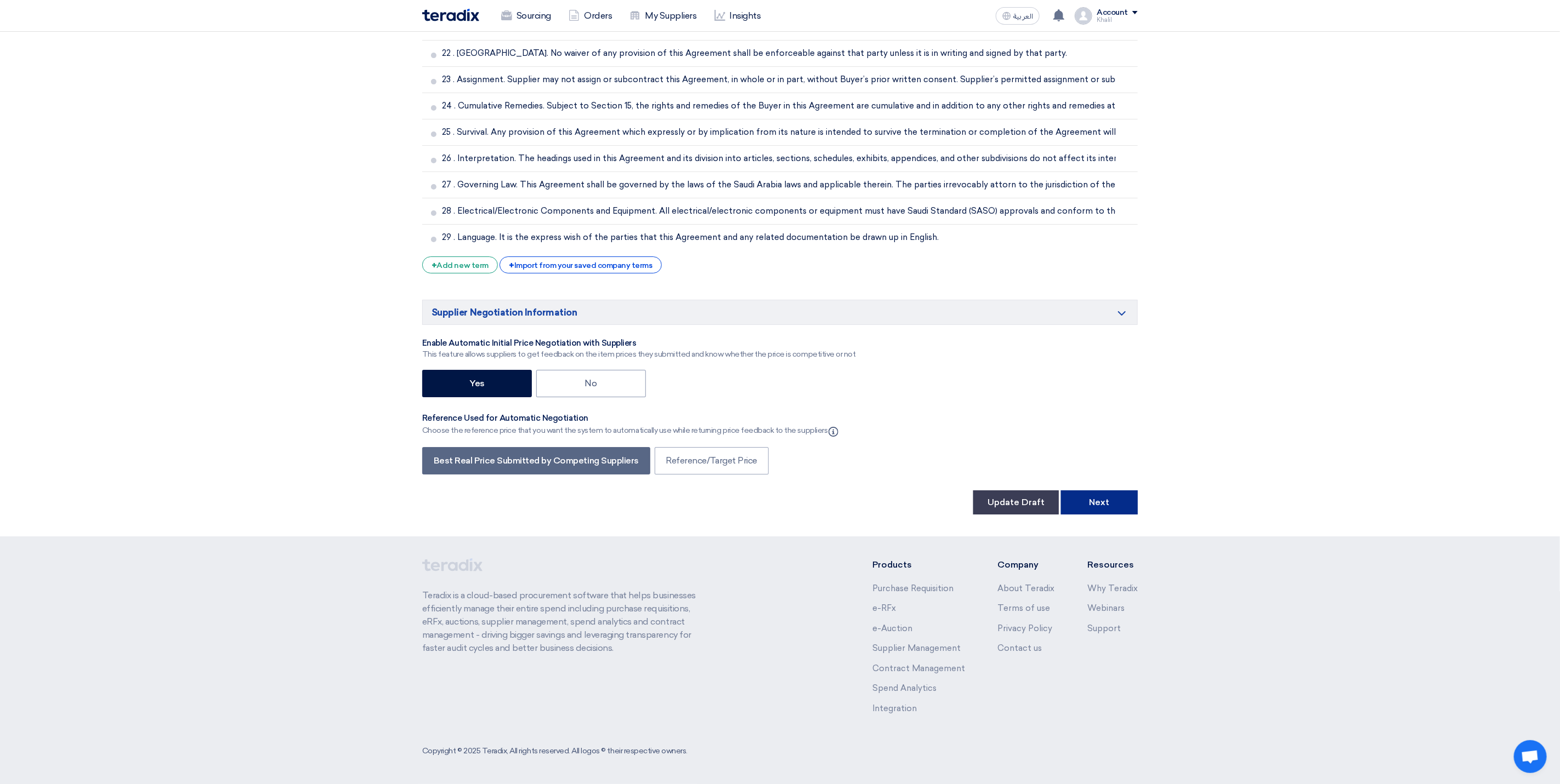
click at [1091, 507] on button "Next" at bounding box center [1100, 502] width 77 height 24
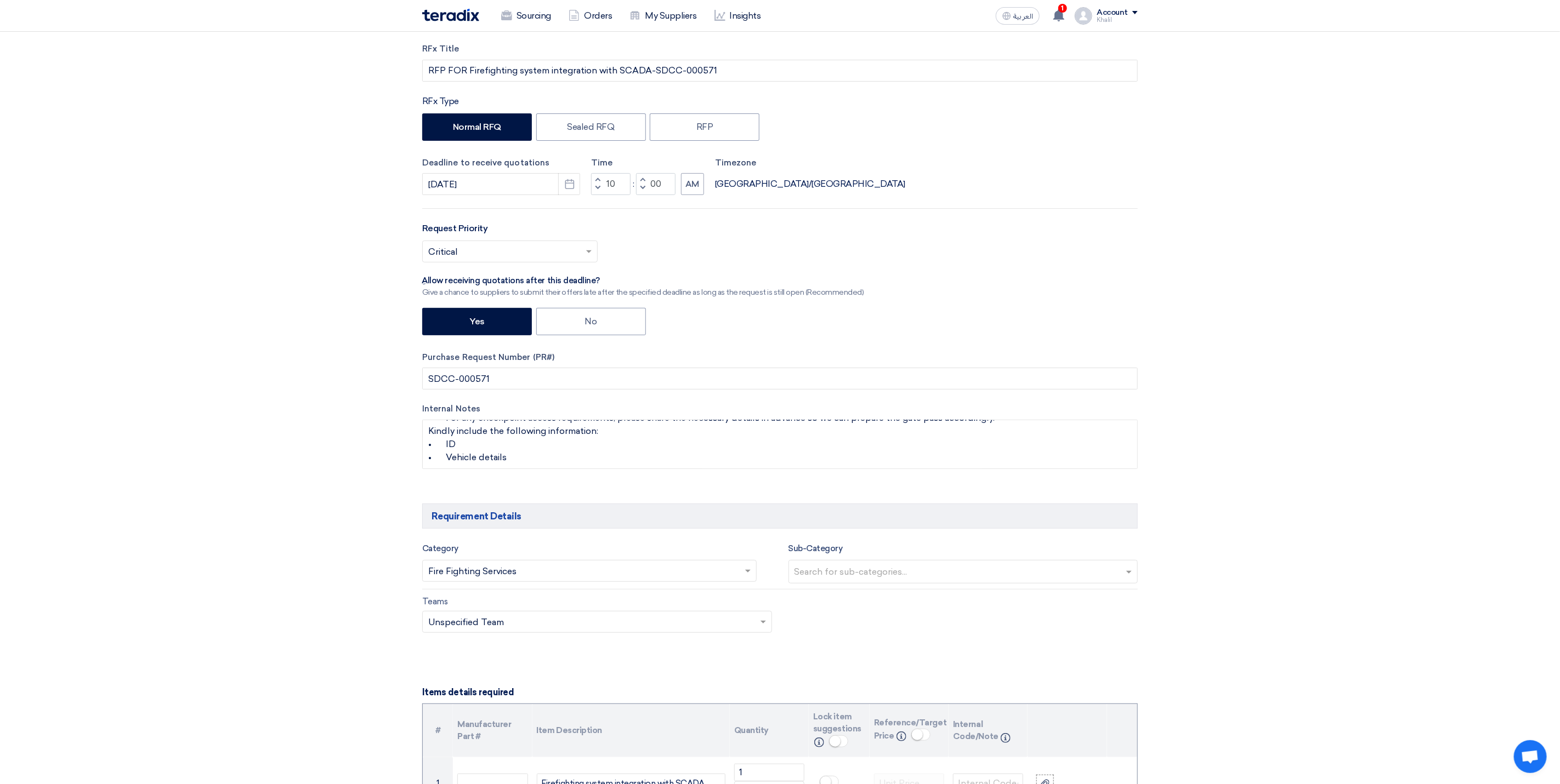
scroll to position [0, 0]
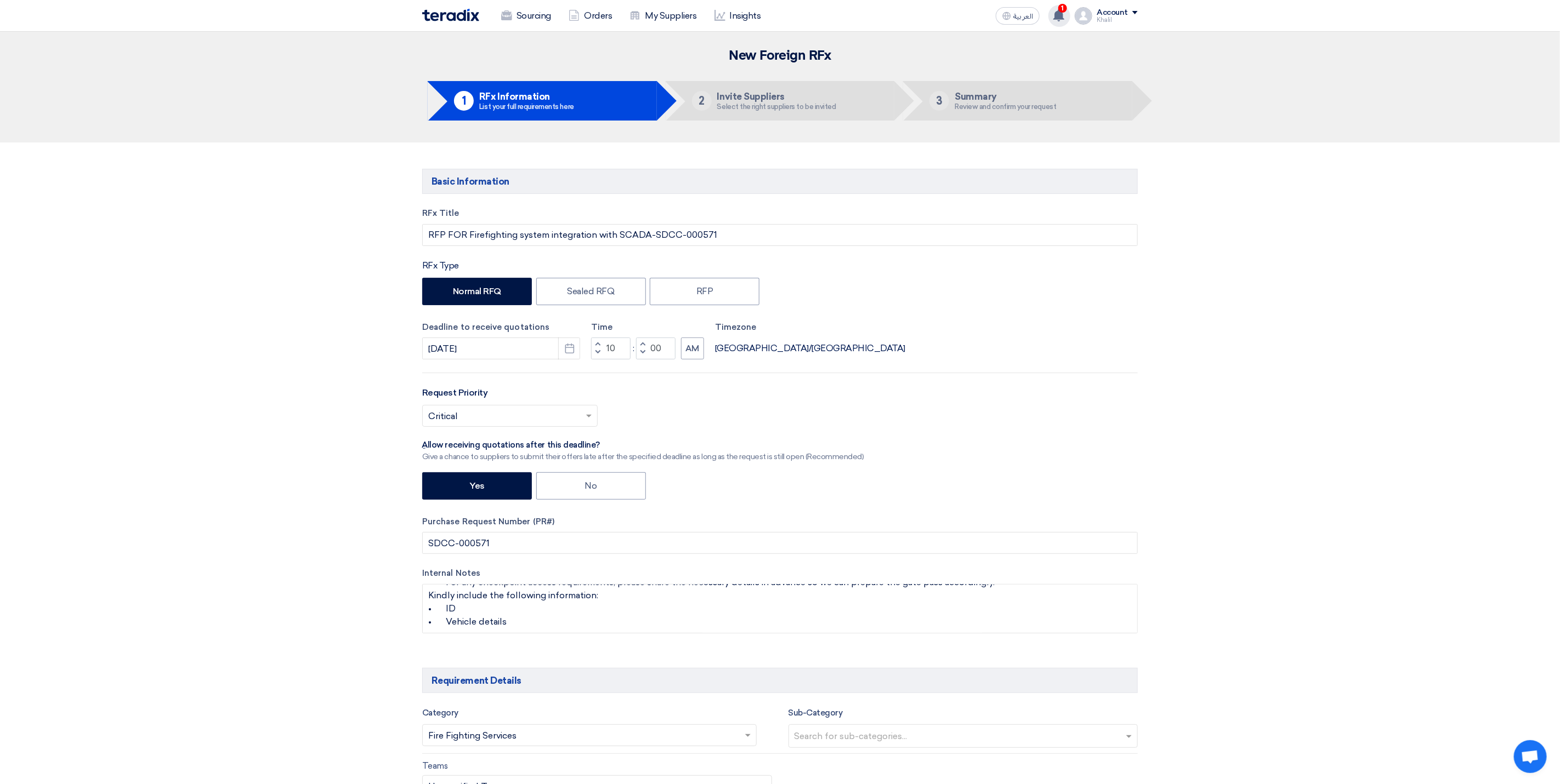
click at [1059, 21] on icon at bounding box center [1059, 16] width 12 height 12
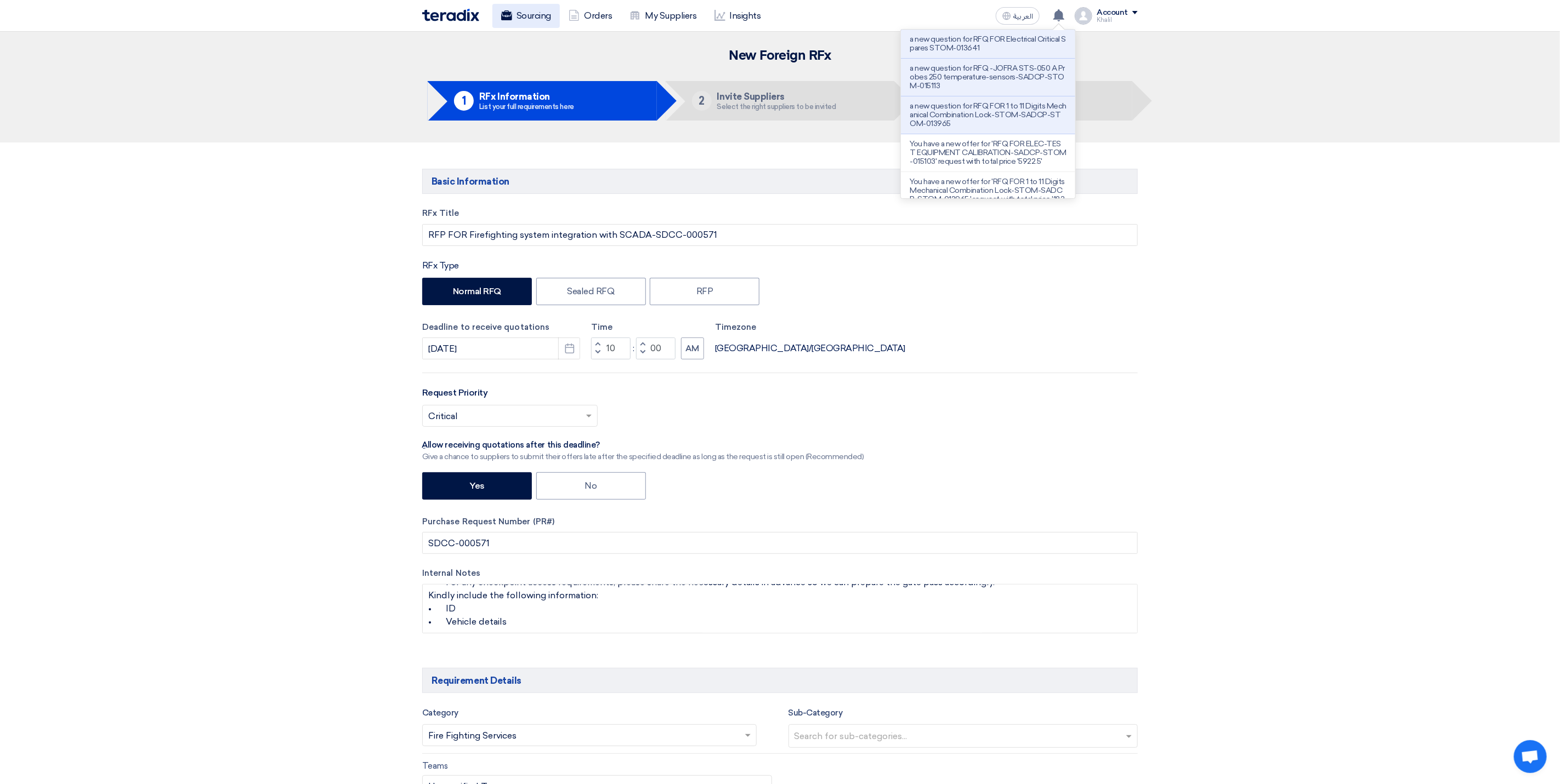
click at [536, 21] on link "Sourcing" at bounding box center [526, 16] width 67 height 24
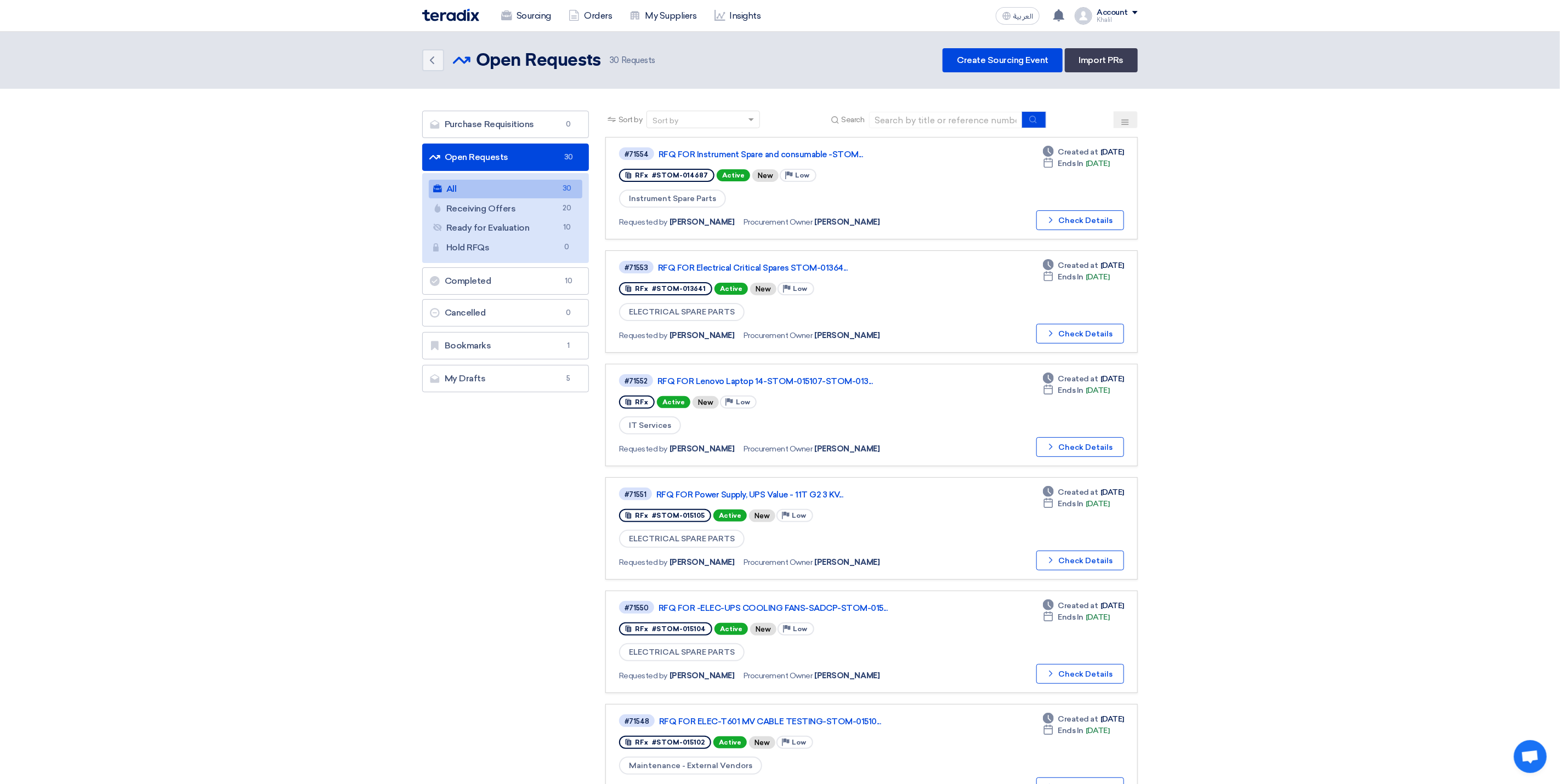
click at [493, 191] on link "All All 30" at bounding box center [506, 189] width 153 height 18
click at [751, 156] on link "RFQ FOR Instrument Spare and consumable -STOM..." at bounding box center [795, 155] width 274 height 10
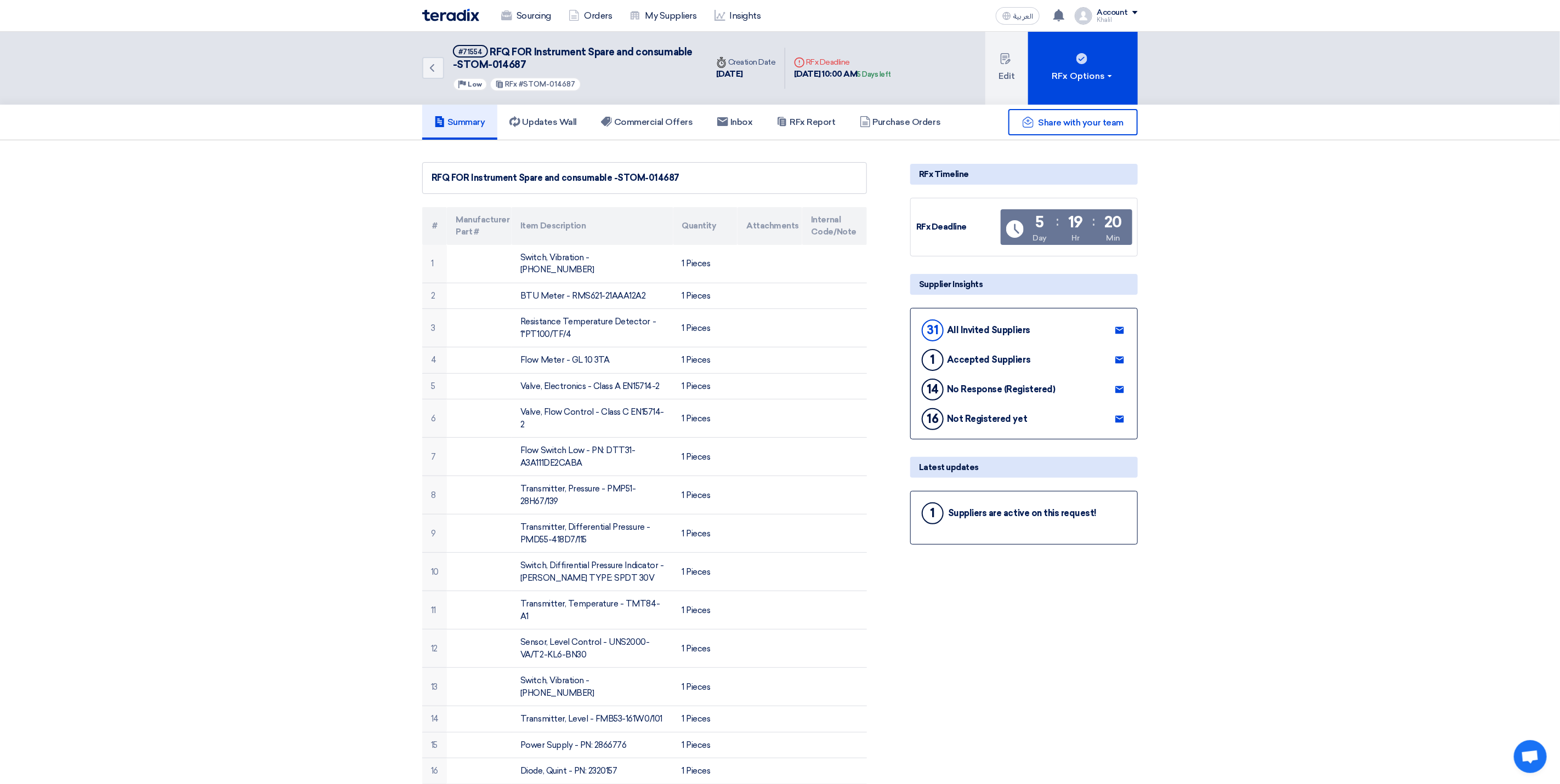
click at [930, 512] on div "1" at bounding box center [932, 514] width 22 height 22
click at [1009, 521] on div "1 Suppliers are active on this request!" at bounding box center [1024, 514] width 209 height 26
click at [552, 122] on h5 "Updates Wall" at bounding box center [543, 122] width 67 height 11
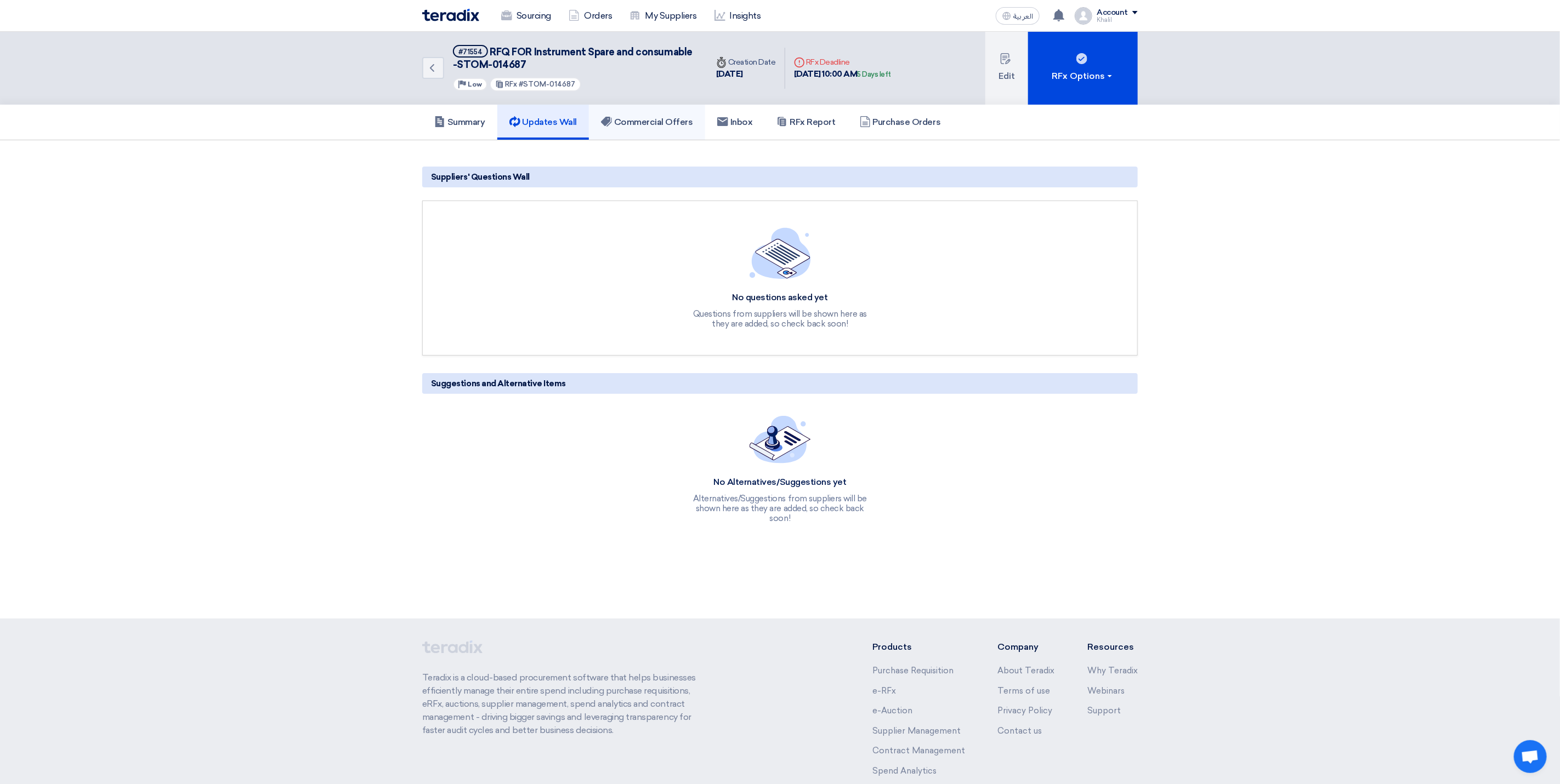
click at [639, 125] on h5 "Commercial Offers" at bounding box center [647, 122] width 92 height 11
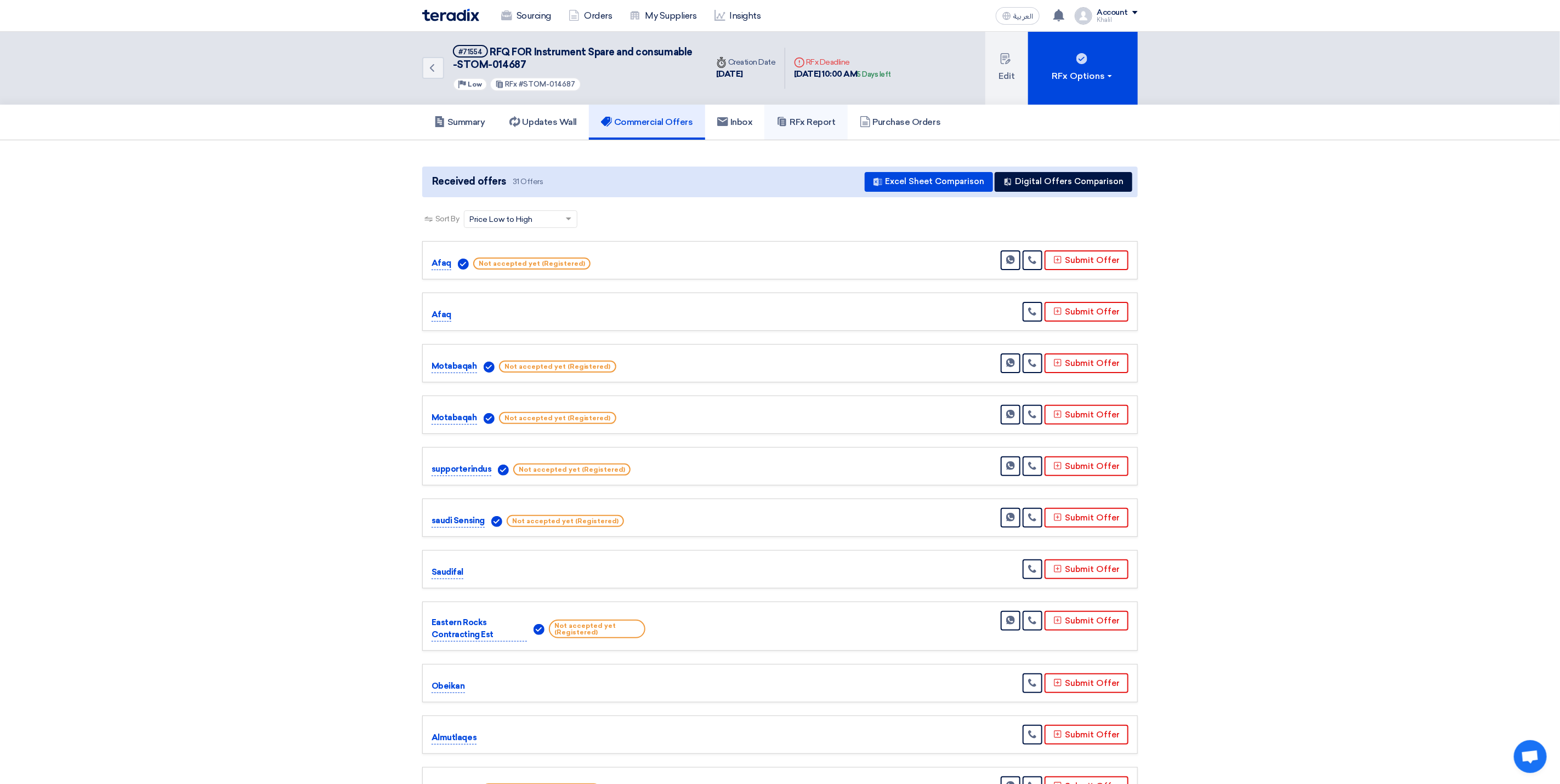
click at [812, 119] on h5 "RFx Report" at bounding box center [806, 122] width 59 height 11
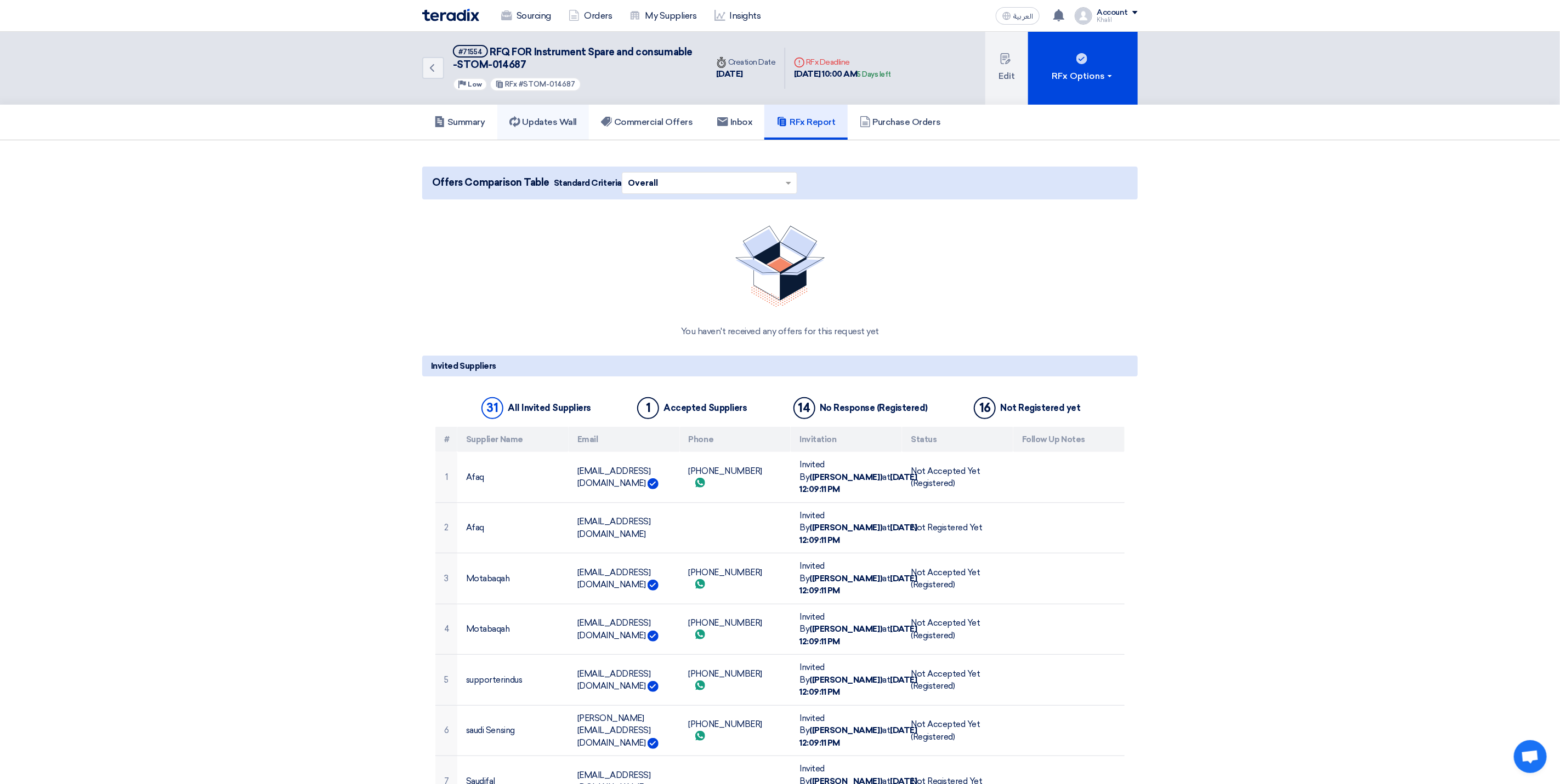
click at [571, 122] on h5 "Updates Wall" at bounding box center [543, 122] width 67 height 11
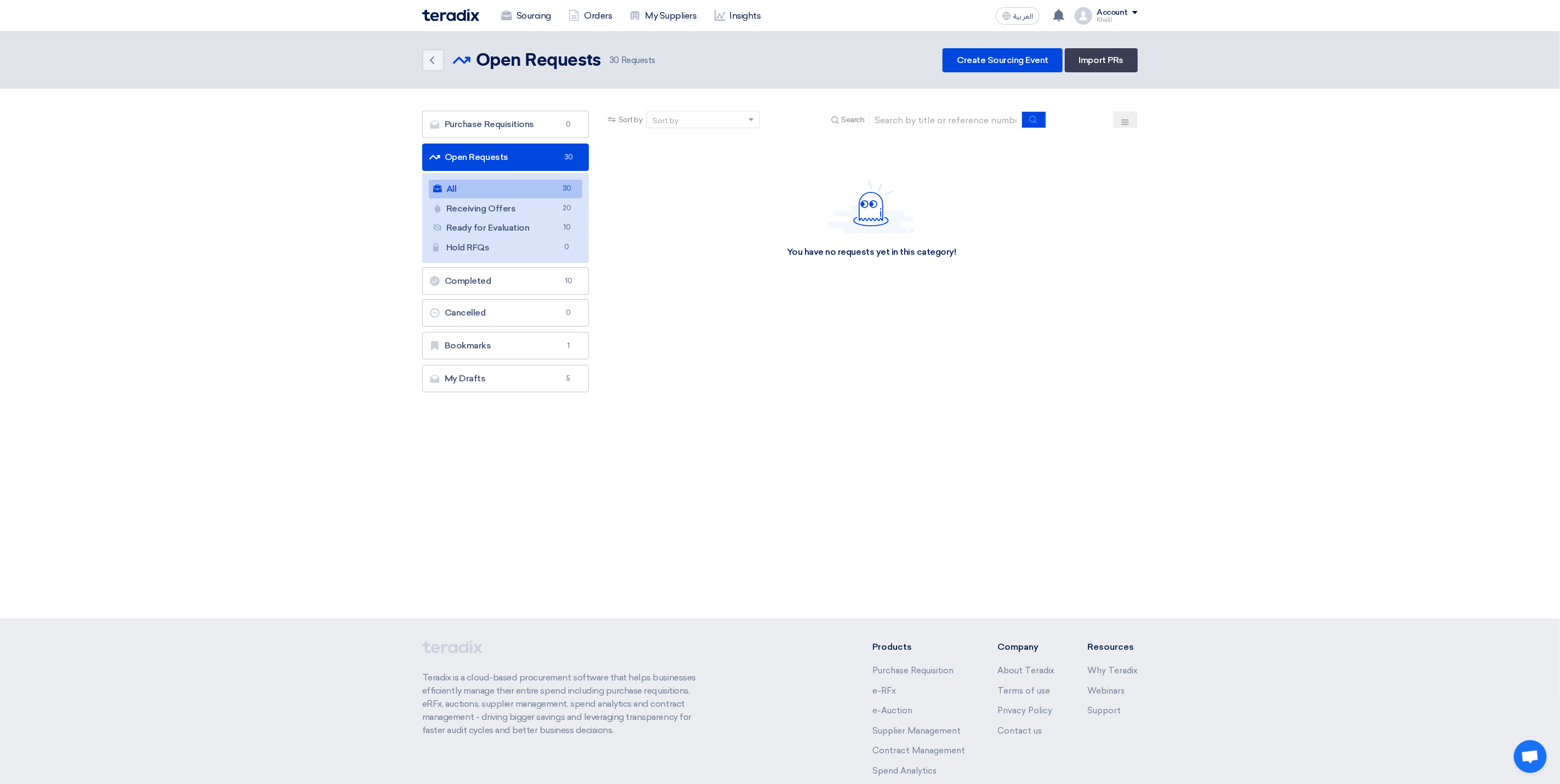
click at [519, 190] on link "All All 30" at bounding box center [506, 189] width 153 height 18
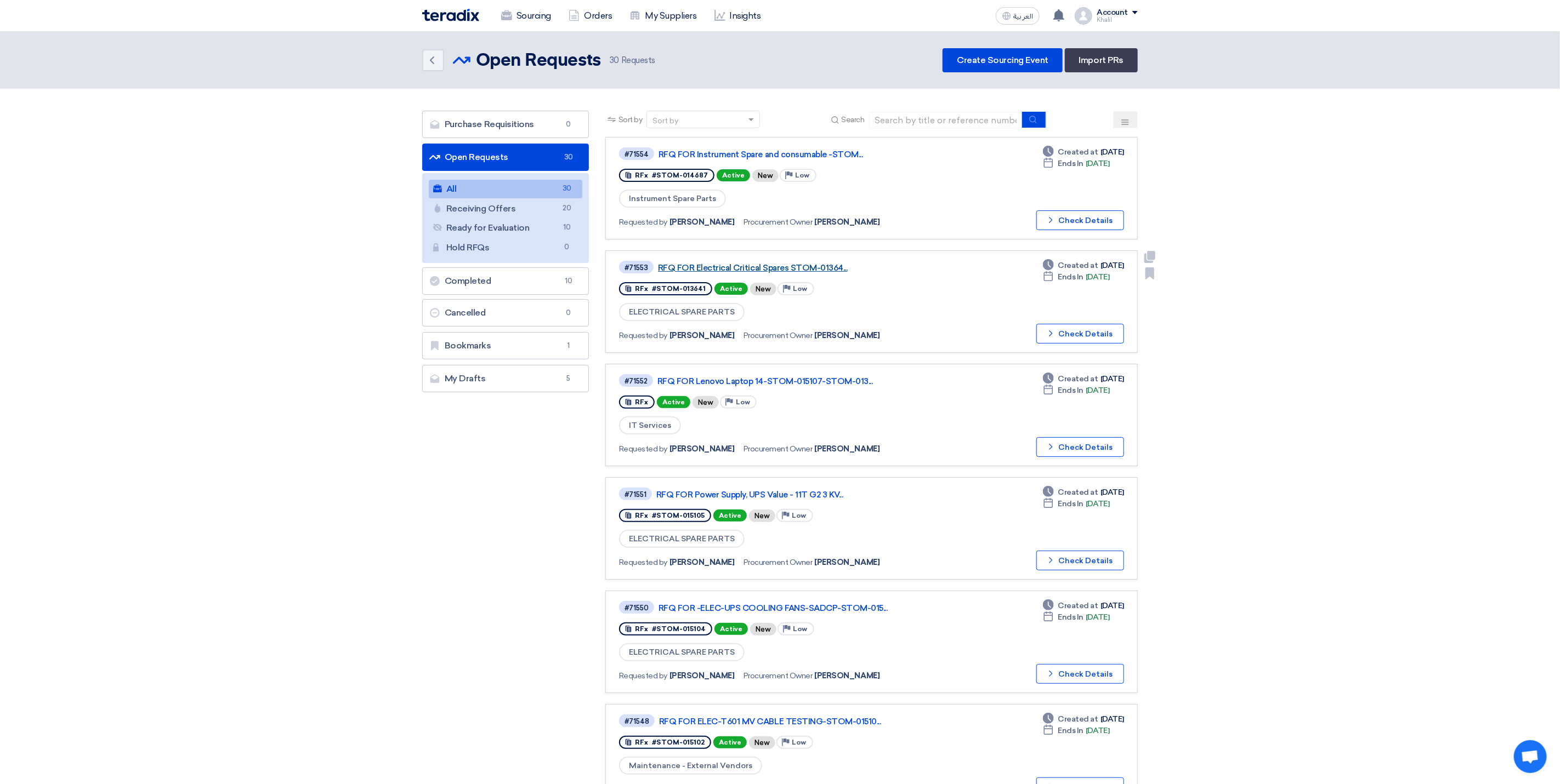
click at [723, 265] on link "RFQ FOR Electrical Critical Spares STOM-01364..." at bounding box center [795, 268] width 274 height 10
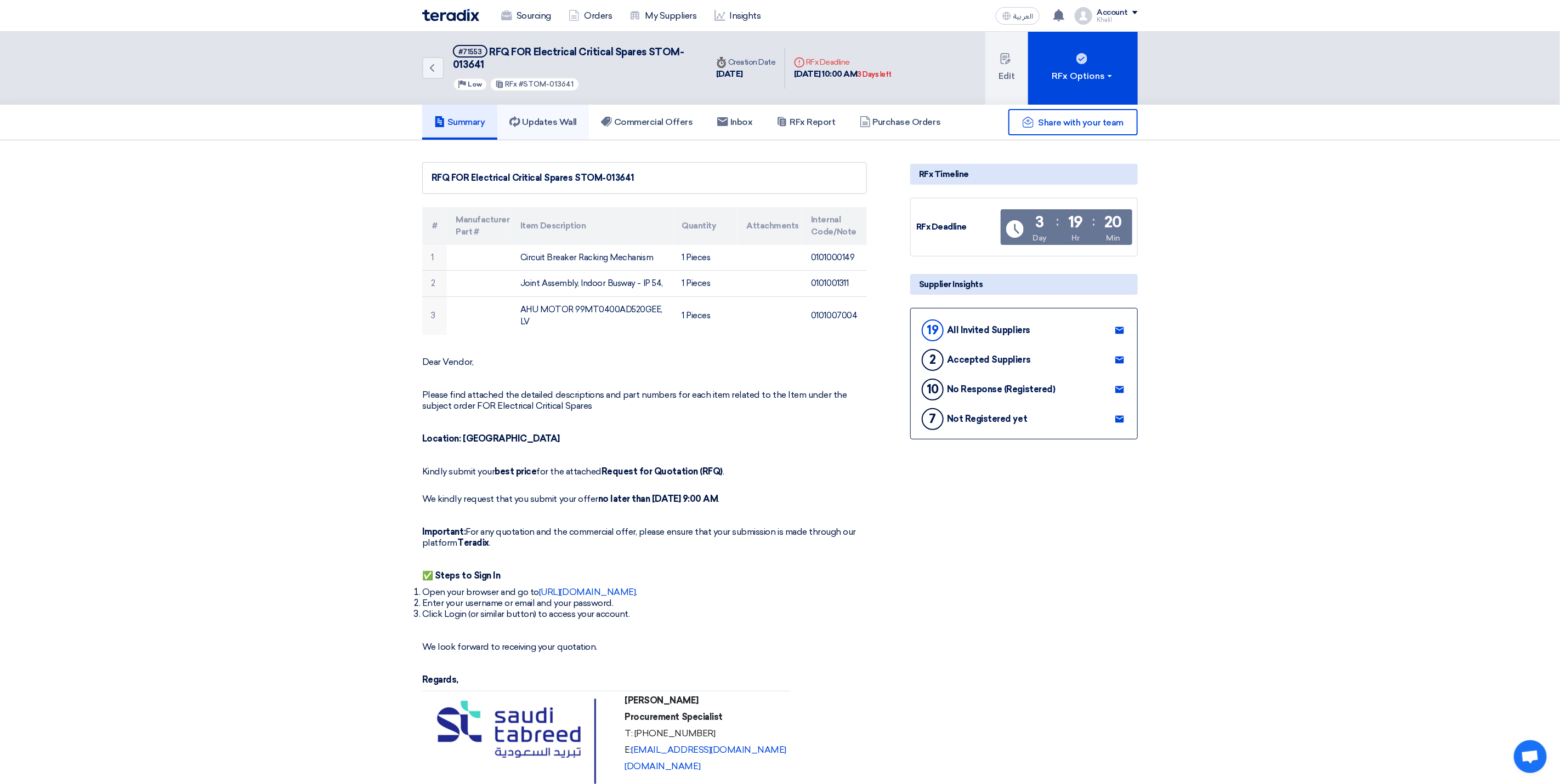
click at [550, 116] on h5 "Updates Wall" at bounding box center [543, 122] width 67 height 11
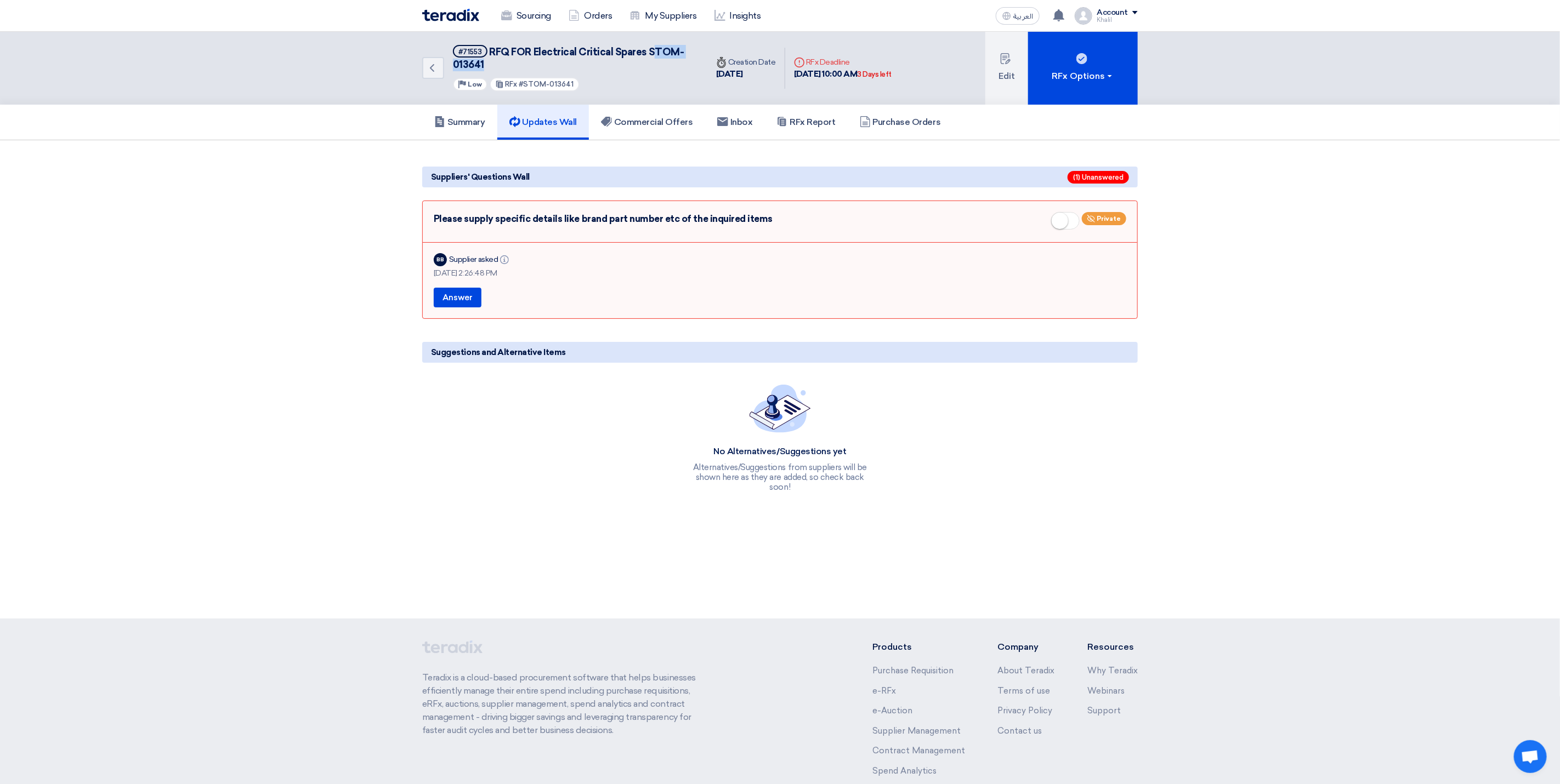
drag, startPoint x: 652, startPoint y: 50, endPoint x: 683, endPoint y: 66, distance: 34.9
click at [683, 66] on h5 "#71553 RFQ FOR Electrical Critical Spares STOM-013641" at bounding box center [573, 58] width 241 height 27
copy span "[PERSON_NAME]-013641"
click at [567, 216] on div "Please supply specific details like brand part number etc of the inquired items…" at bounding box center [780, 223] width 693 height 22
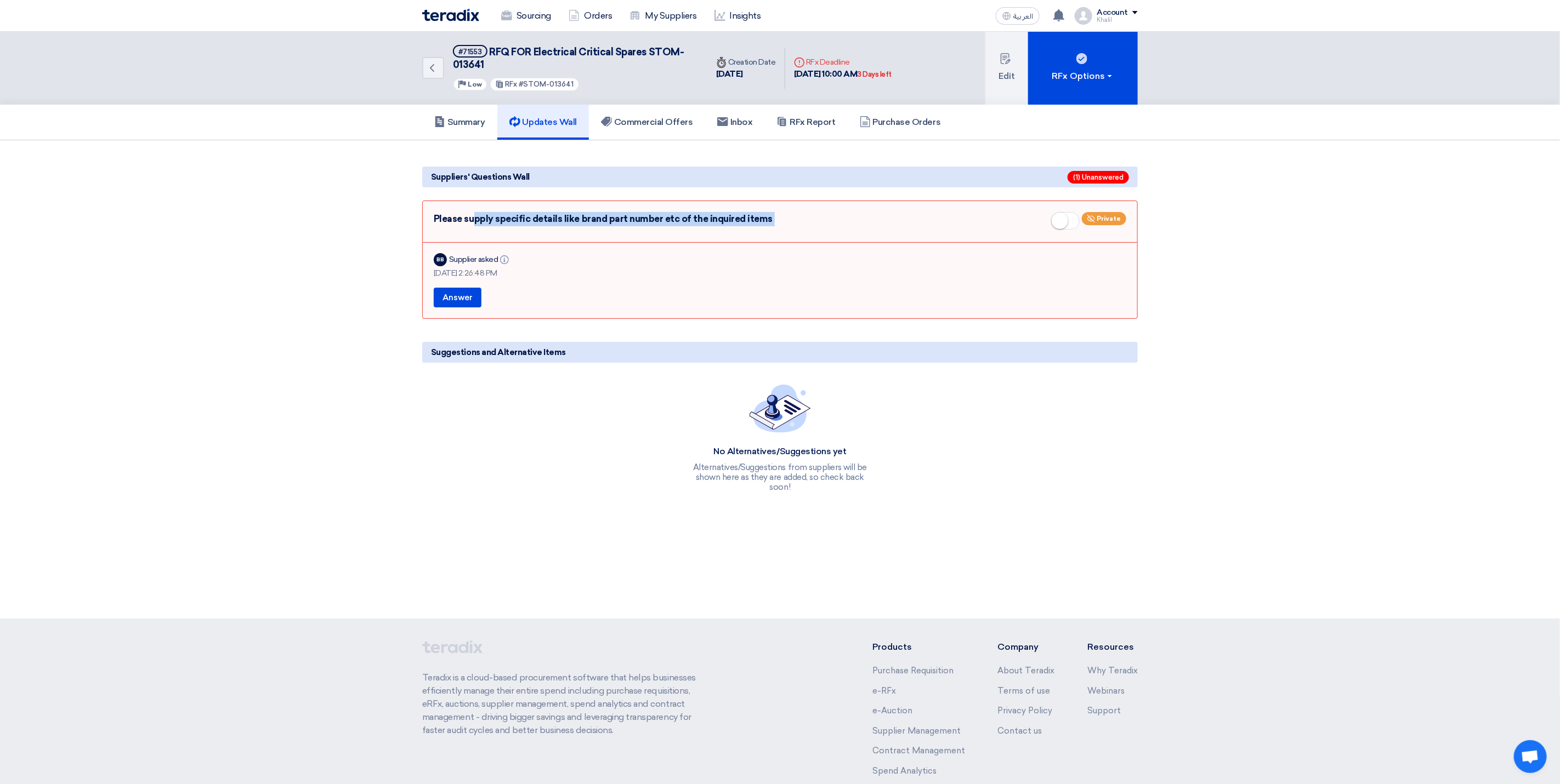
click at [567, 216] on div "Please supply specific details like brand part number etc of the inquired items…" at bounding box center [780, 223] width 693 height 22
copy div "Please supply specific details like brand part number etc of the inquired items"
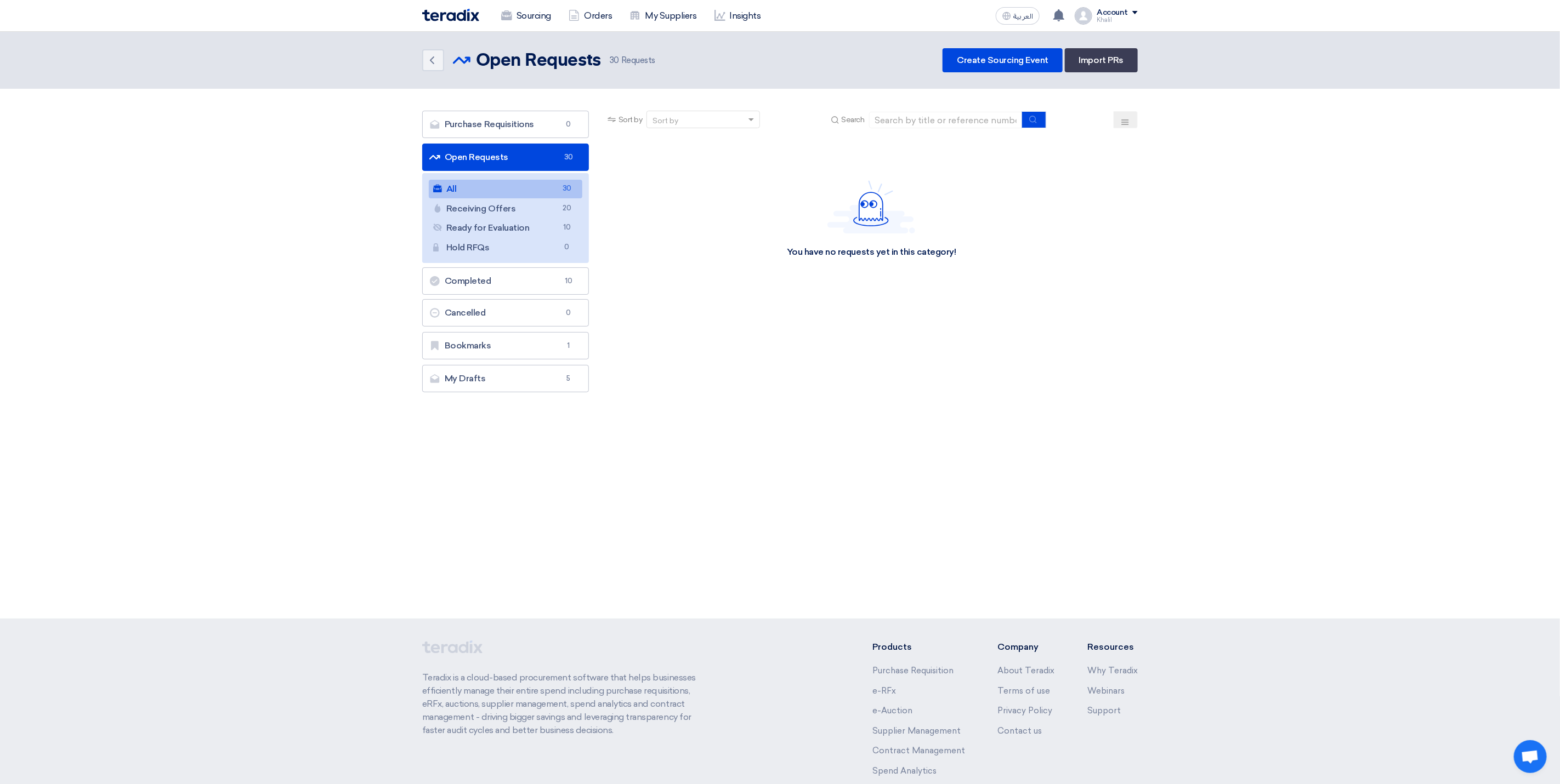
click at [530, 194] on link "All All 30" at bounding box center [506, 189] width 153 height 18
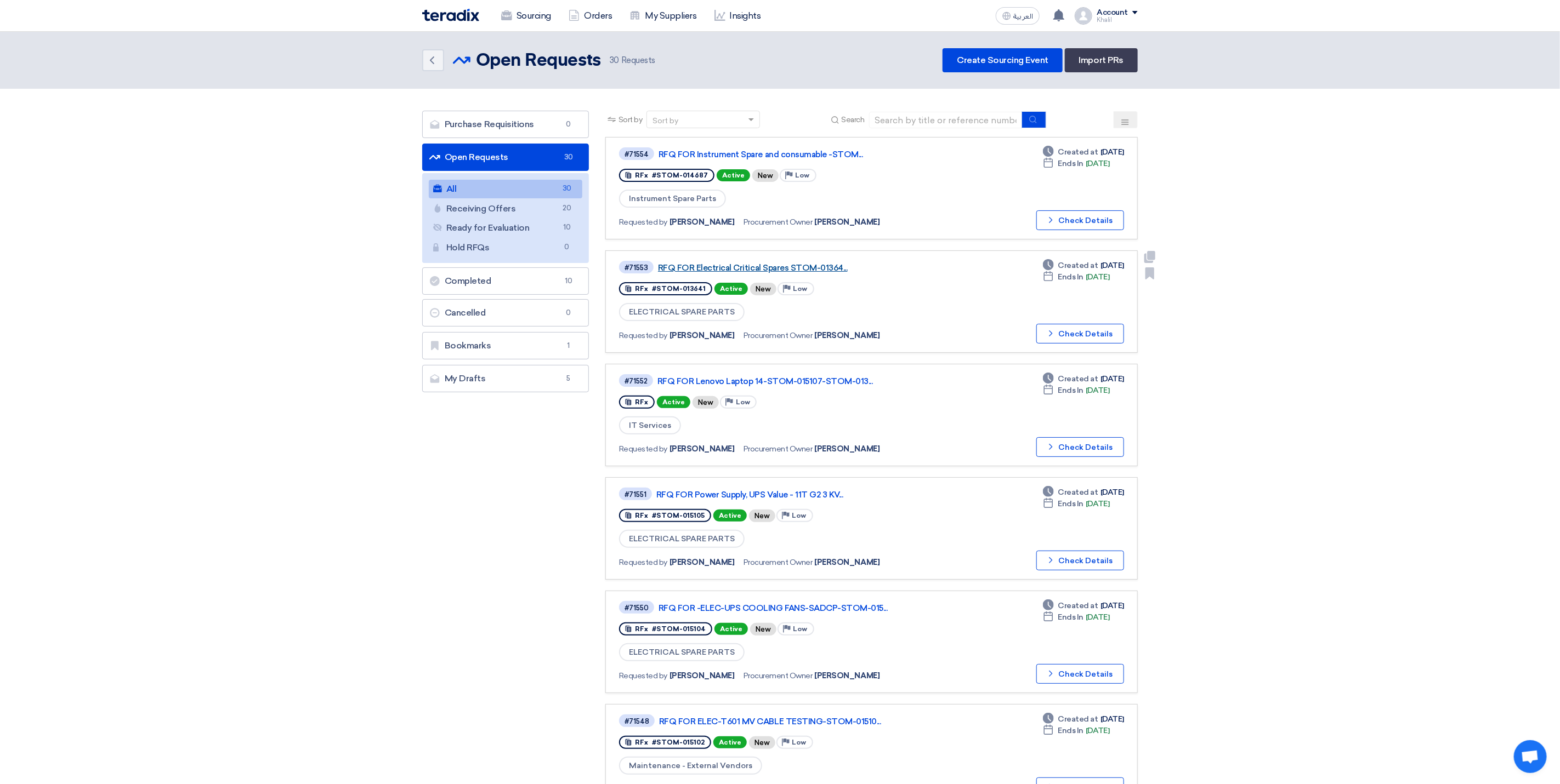
click at [787, 264] on link "RFQ FOR Electrical Critical Spares STOM-01364..." at bounding box center [795, 268] width 274 height 10
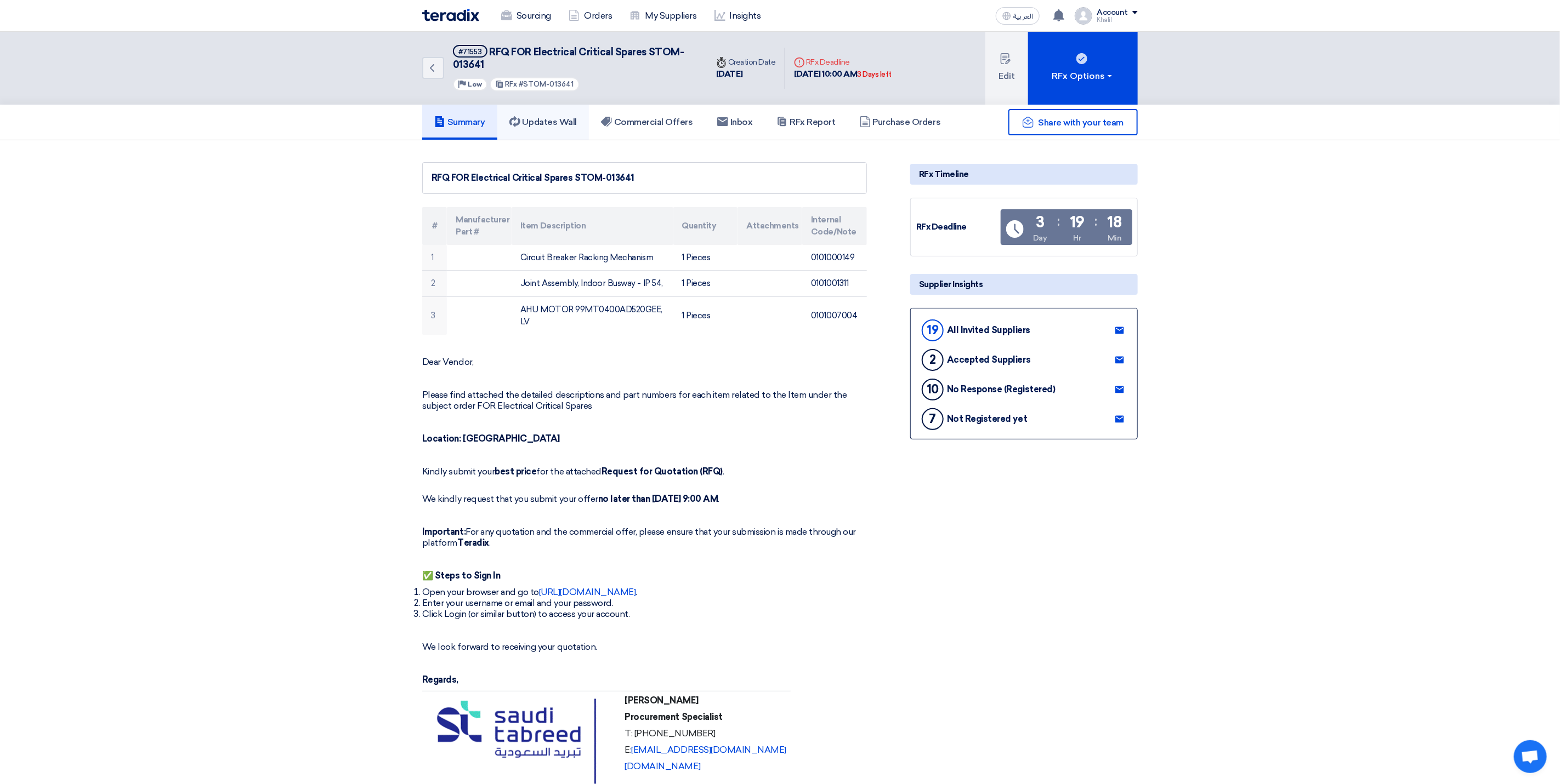
click at [554, 122] on h5 "Updates Wall" at bounding box center [543, 122] width 67 height 11
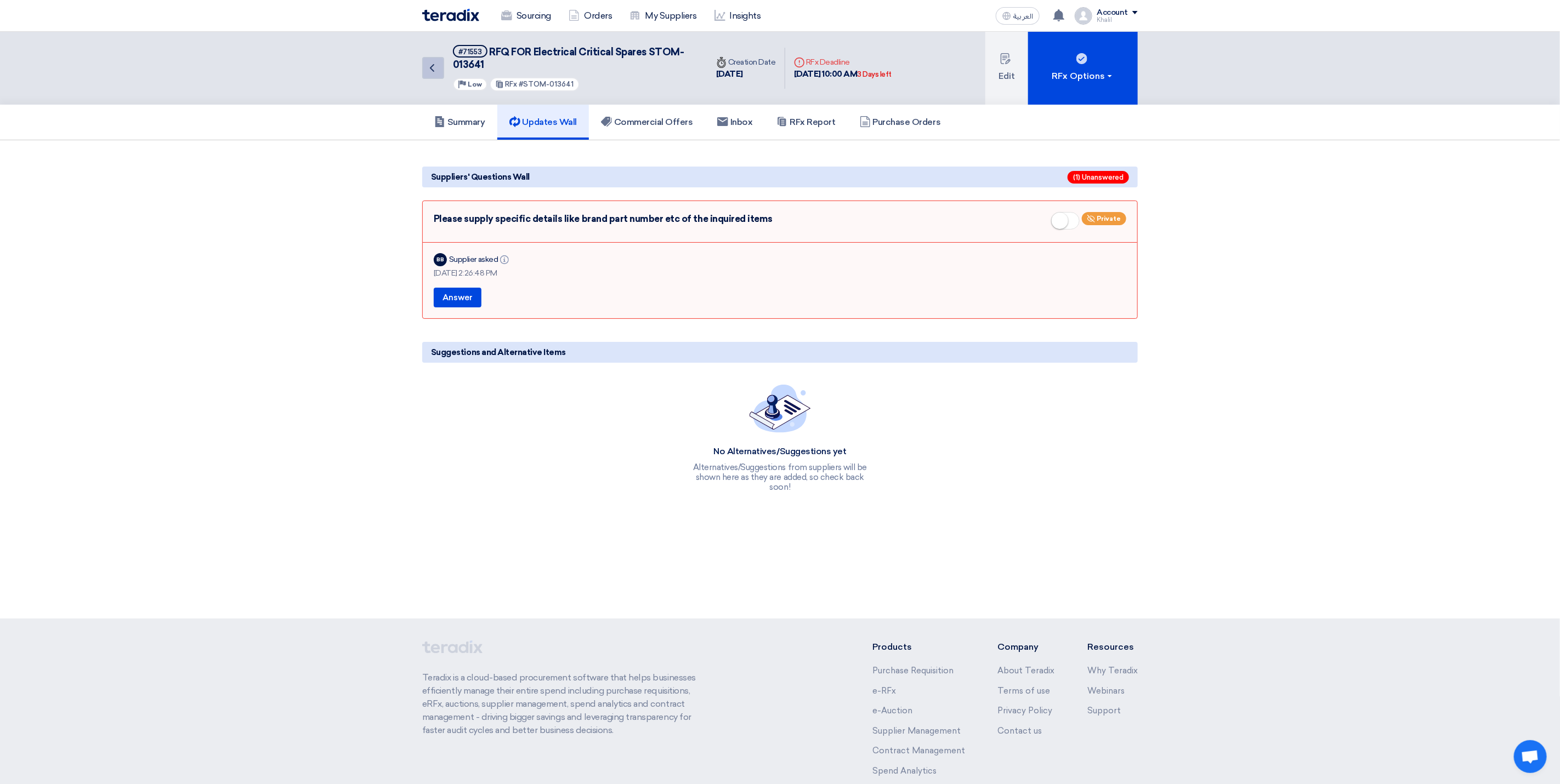
click at [434, 75] on link "Back" at bounding box center [433, 68] width 22 height 22
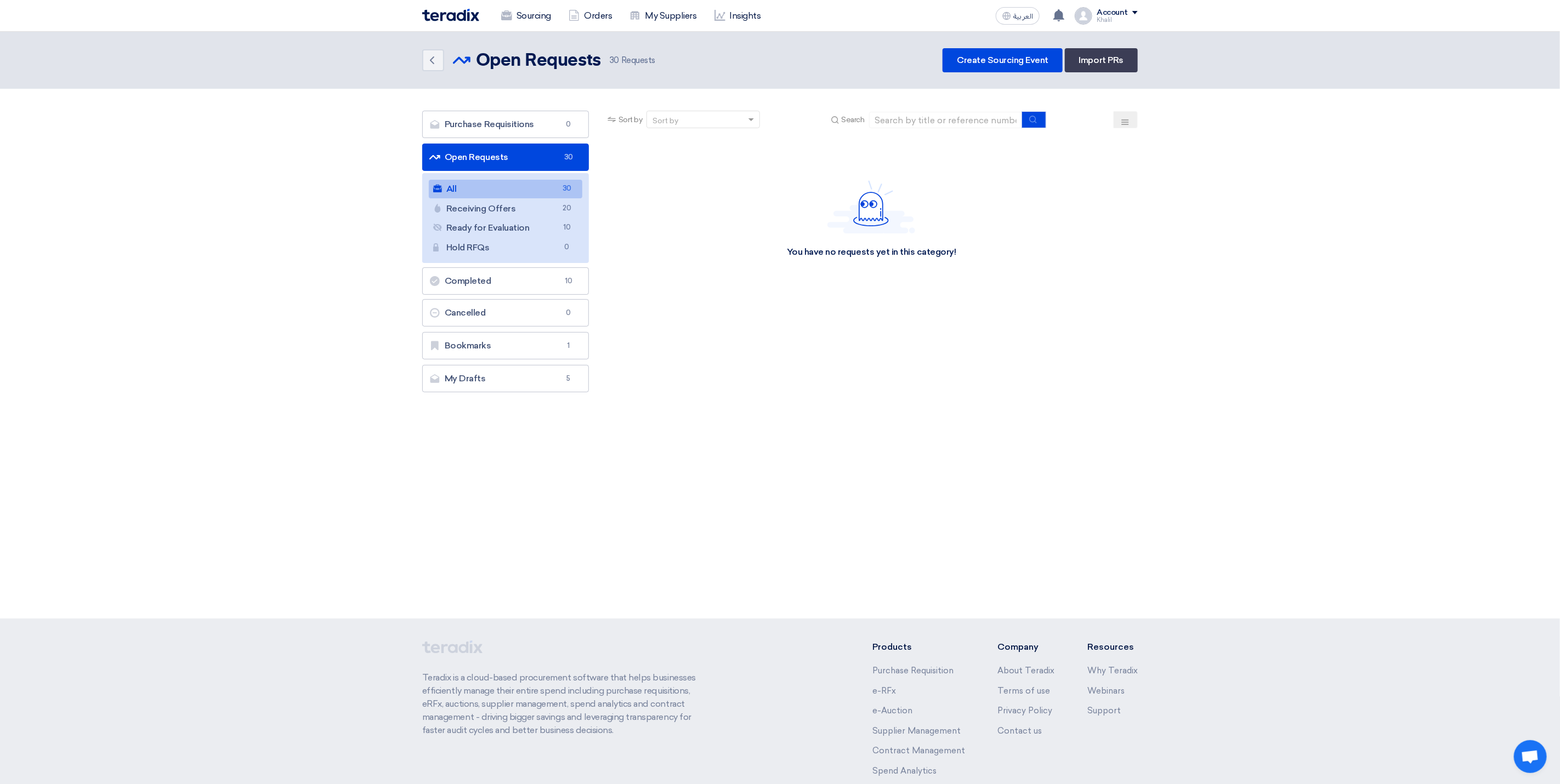
click at [510, 186] on link "All All 30" at bounding box center [506, 189] width 153 height 18
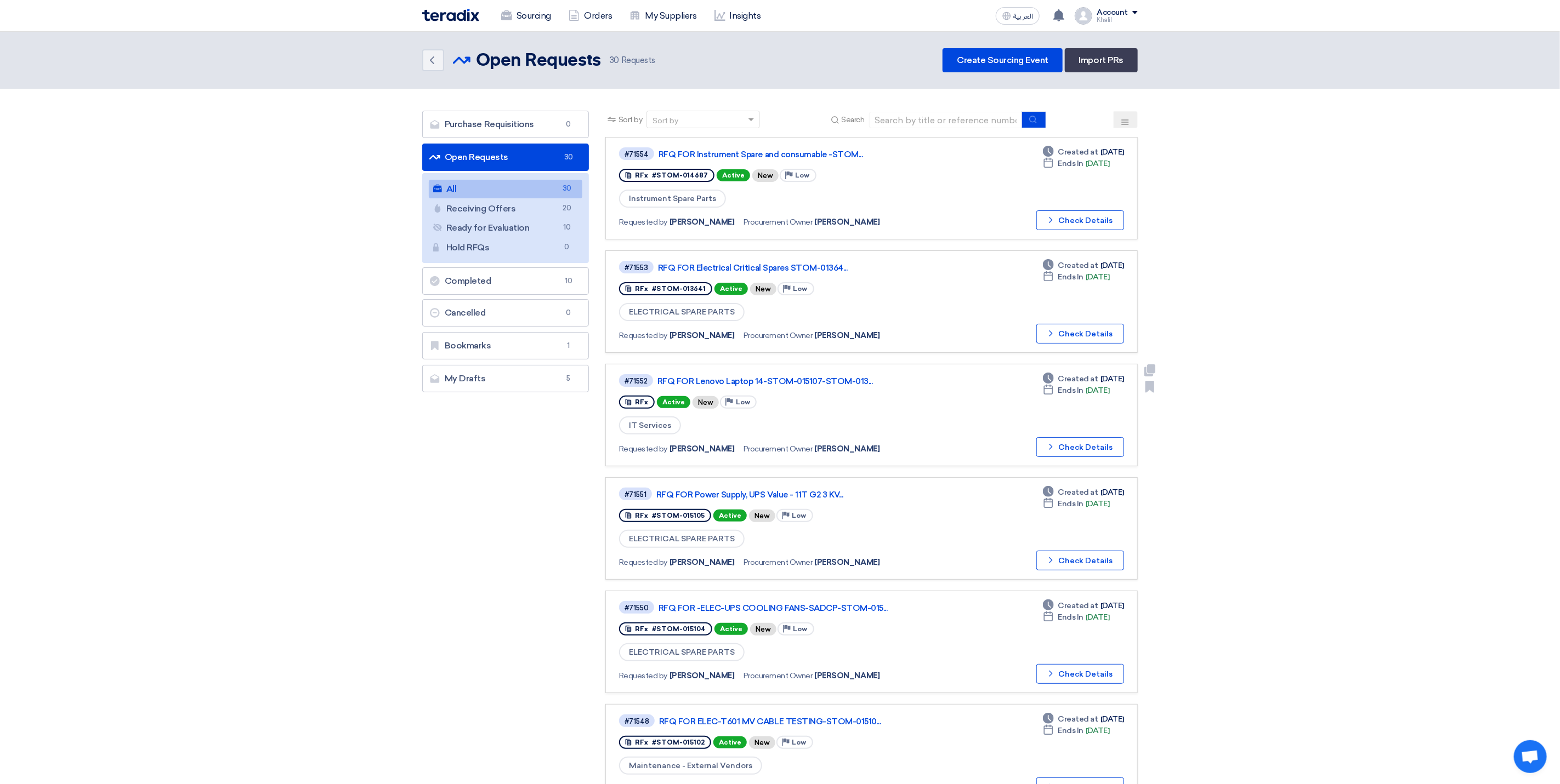
click at [739, 380] on link "RFQ FOR Lenovo Laptop 14-STOM-015107-STOM-013..." at bounding box center [795, 381] width 274 height 10
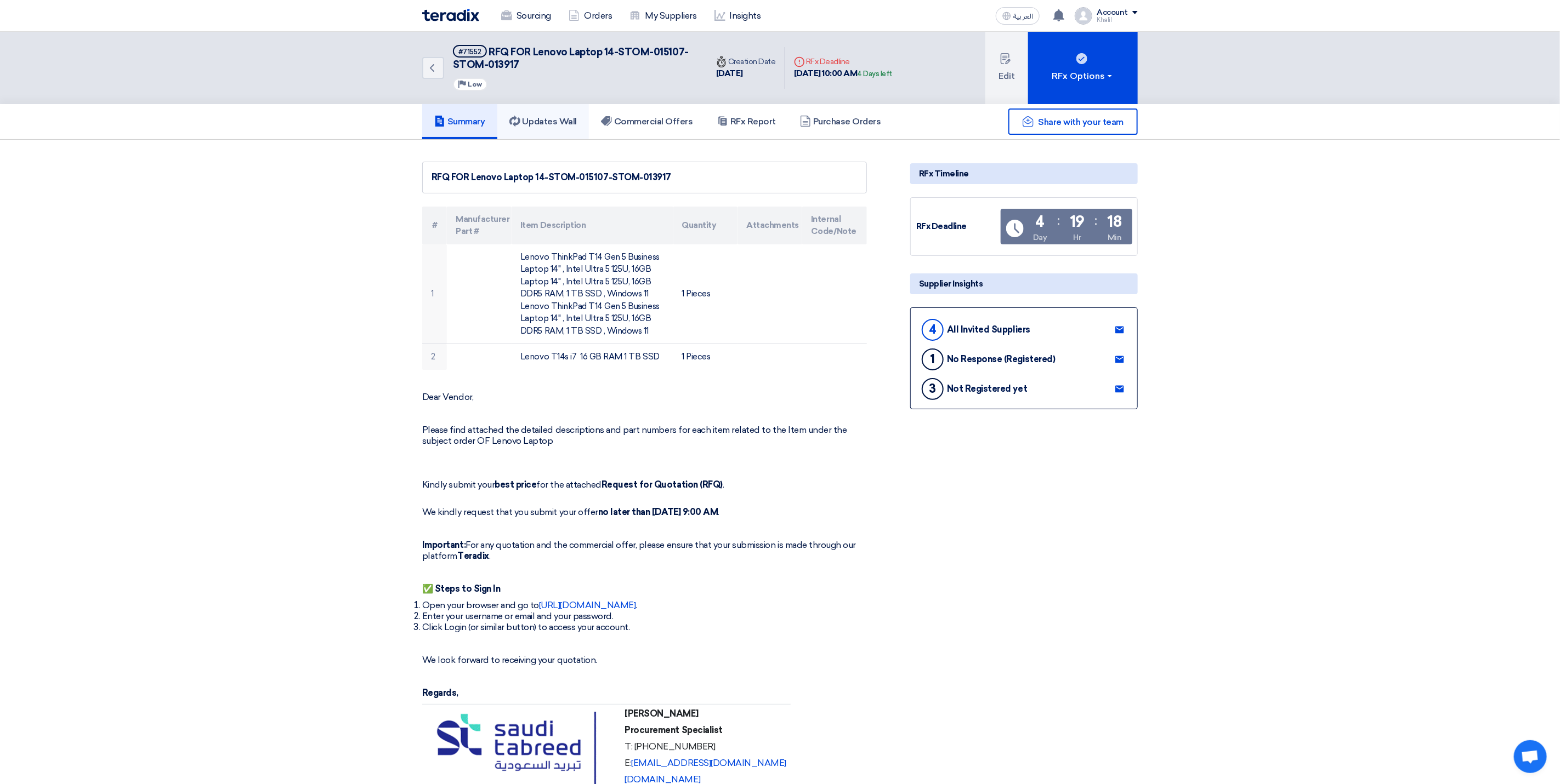
click at [540, 122] on h5 "Updates Wall" at bounding box center [543, 122] width 67 height 11
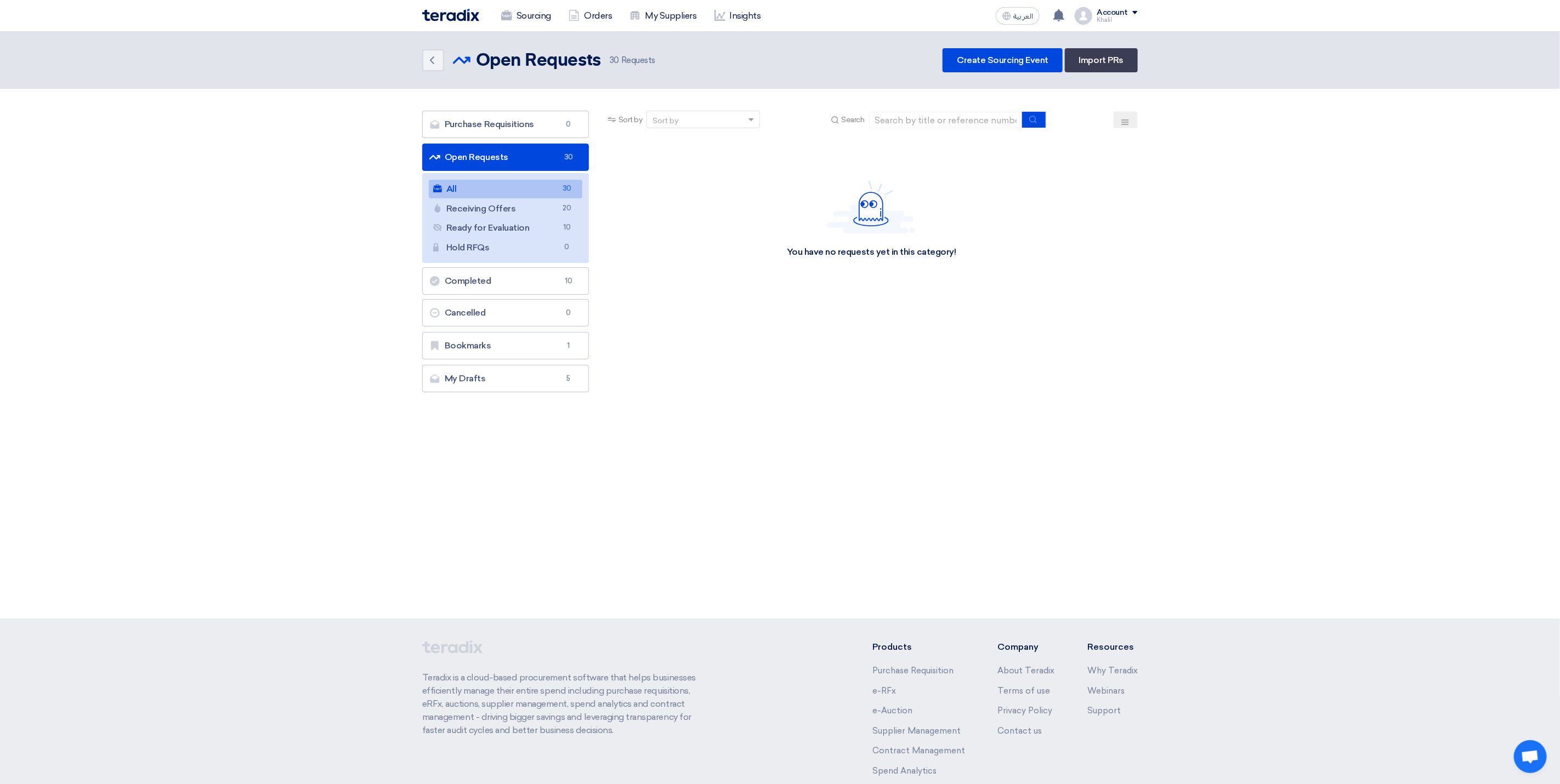
click at [487, 189] on link "All All 30" at bounding box center [506, 189] width 153 height 18
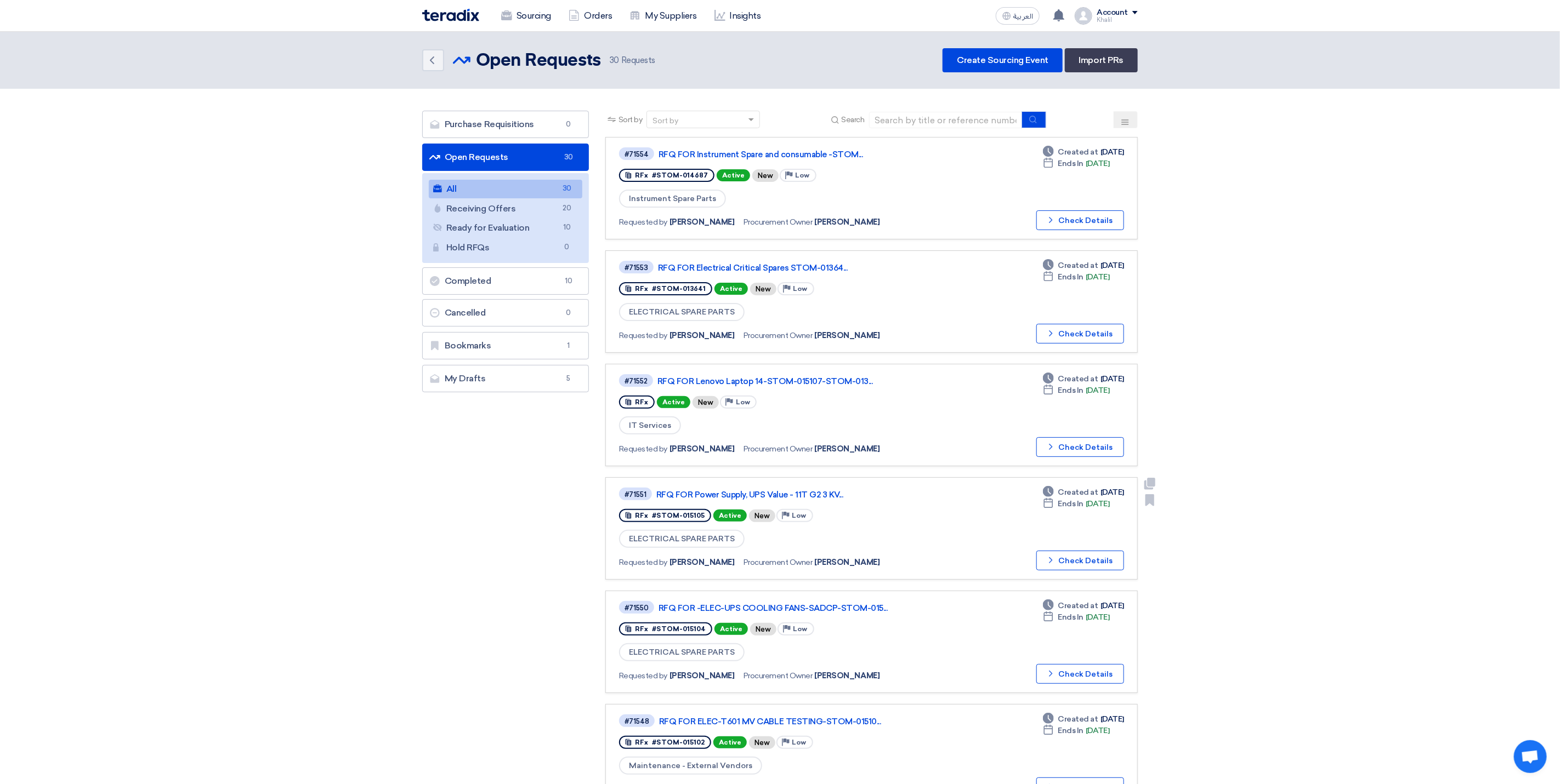
click at [771, 492] on link "RFQ FOR Power Supply, UPS Value - 11T G2 3 KV..." at bounding box center [793, 495] width 274 height 10
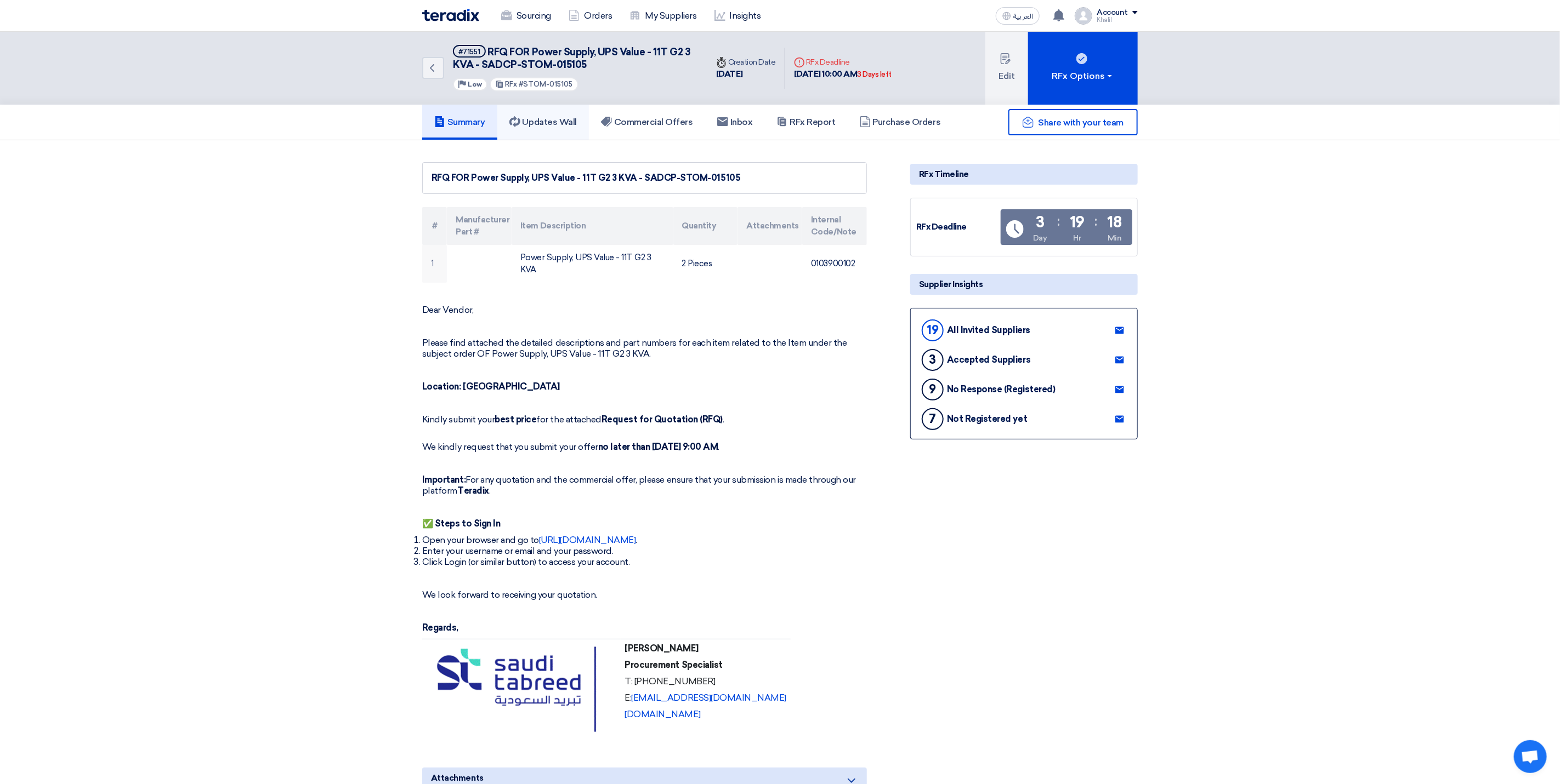
click at [556, 123] on h5 "Updates Wall" at bounding box center [543, 122] width 67 height 11
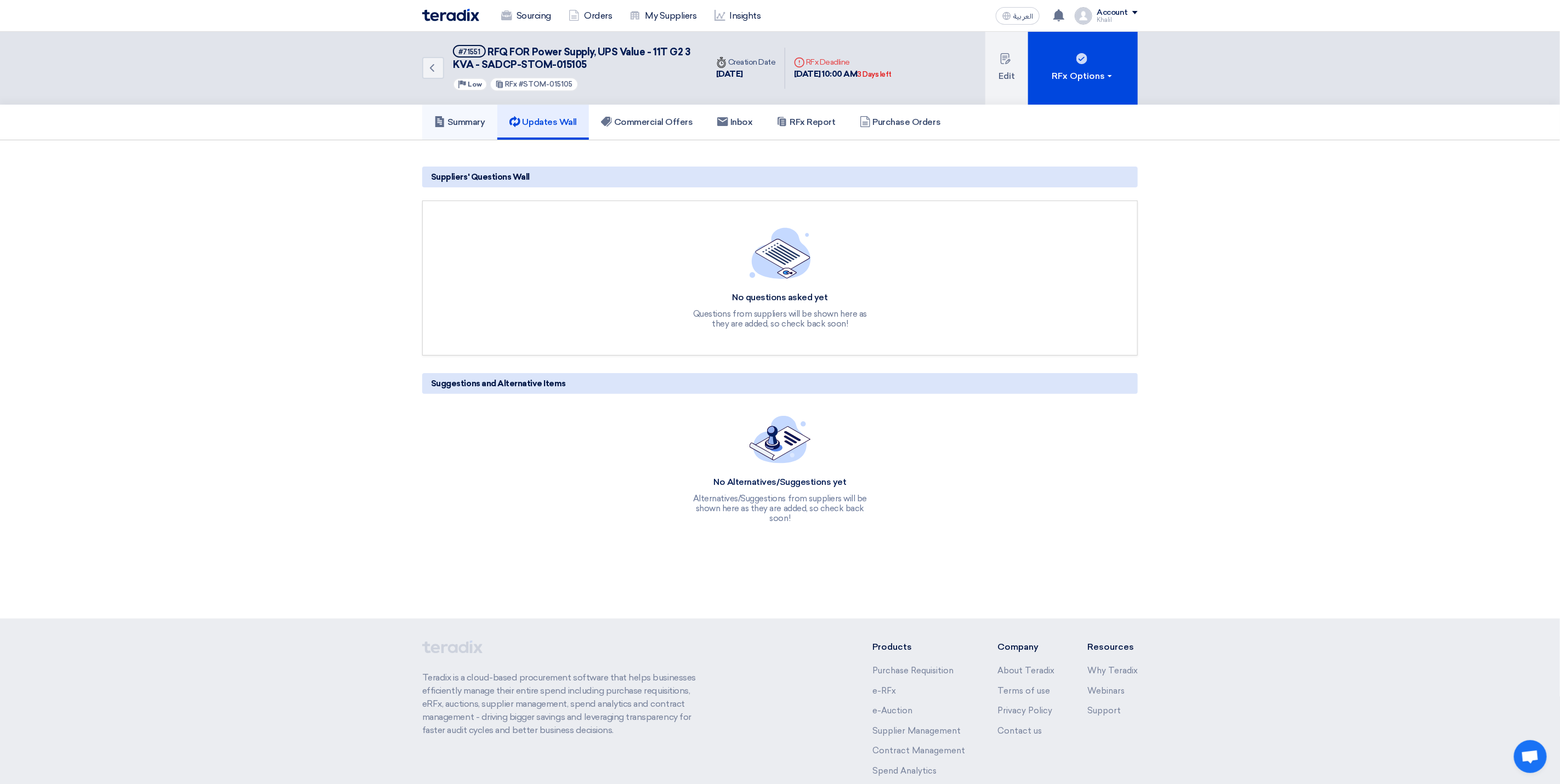
click at [473, 120] on h5 "Summary" at bounding box center [460, 122] width 51 height 11
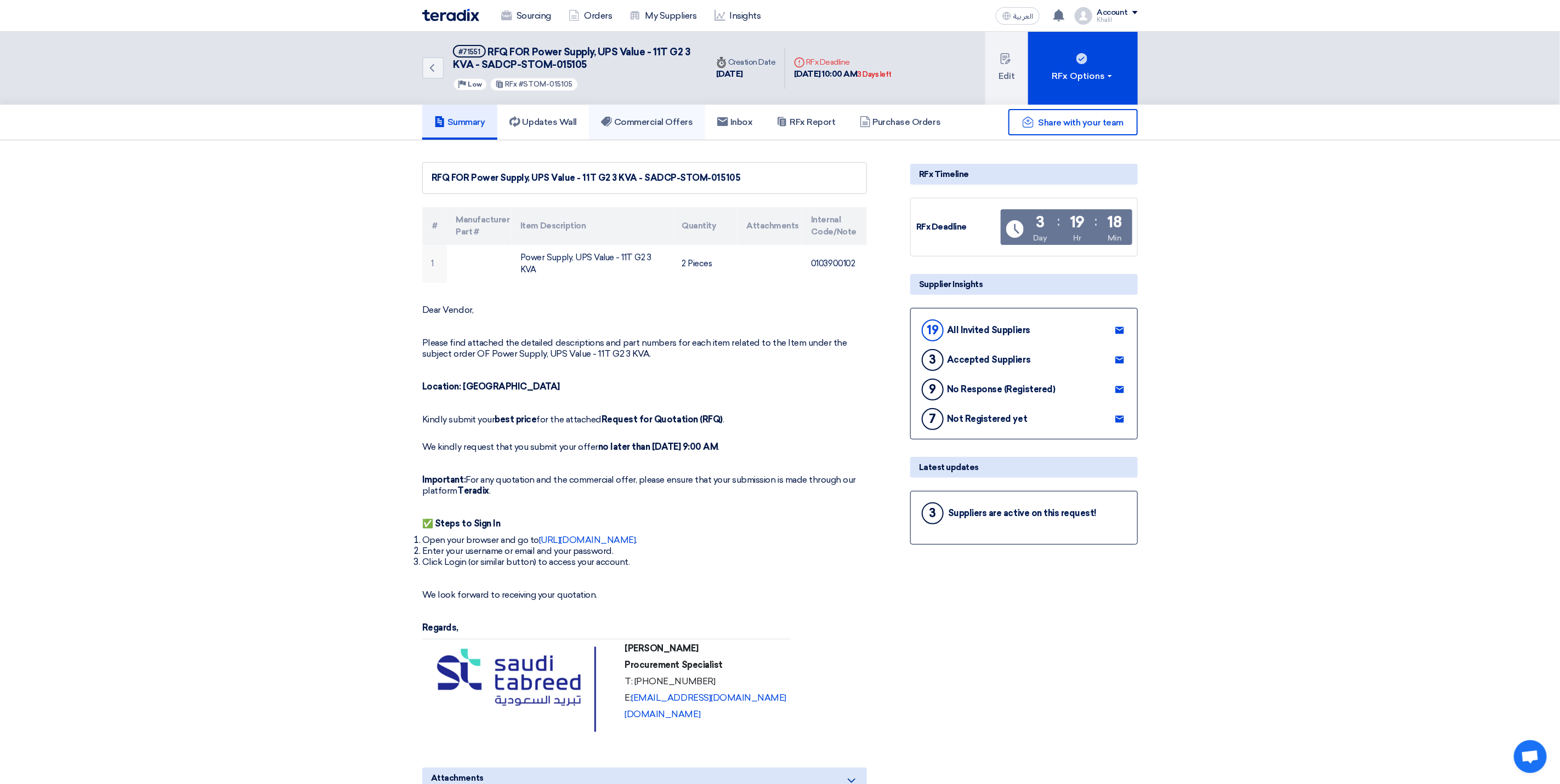
click at [666, 122] on h5 "Commercial Offers" at bounding box center [647, 122] width 92 height 11
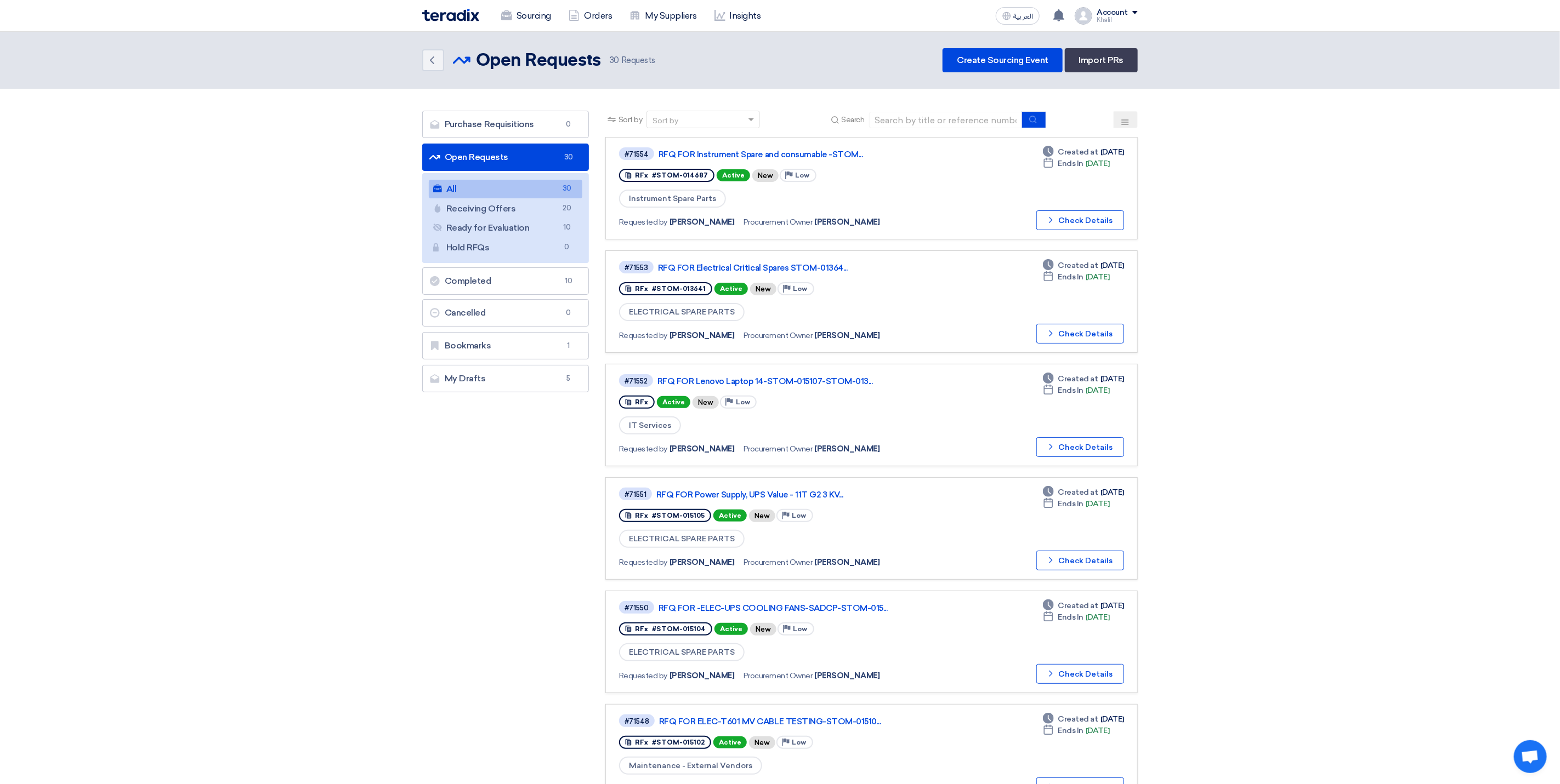
click at [525, 194] on link "All All 30" at bounding box center [506, 189] width 153 height 18
click at [730, 490] on link "RFQ FOR Power Supply, UPS Value - 11T G2 3 KV..." at bounding box center [793, 495] width 274 height 10
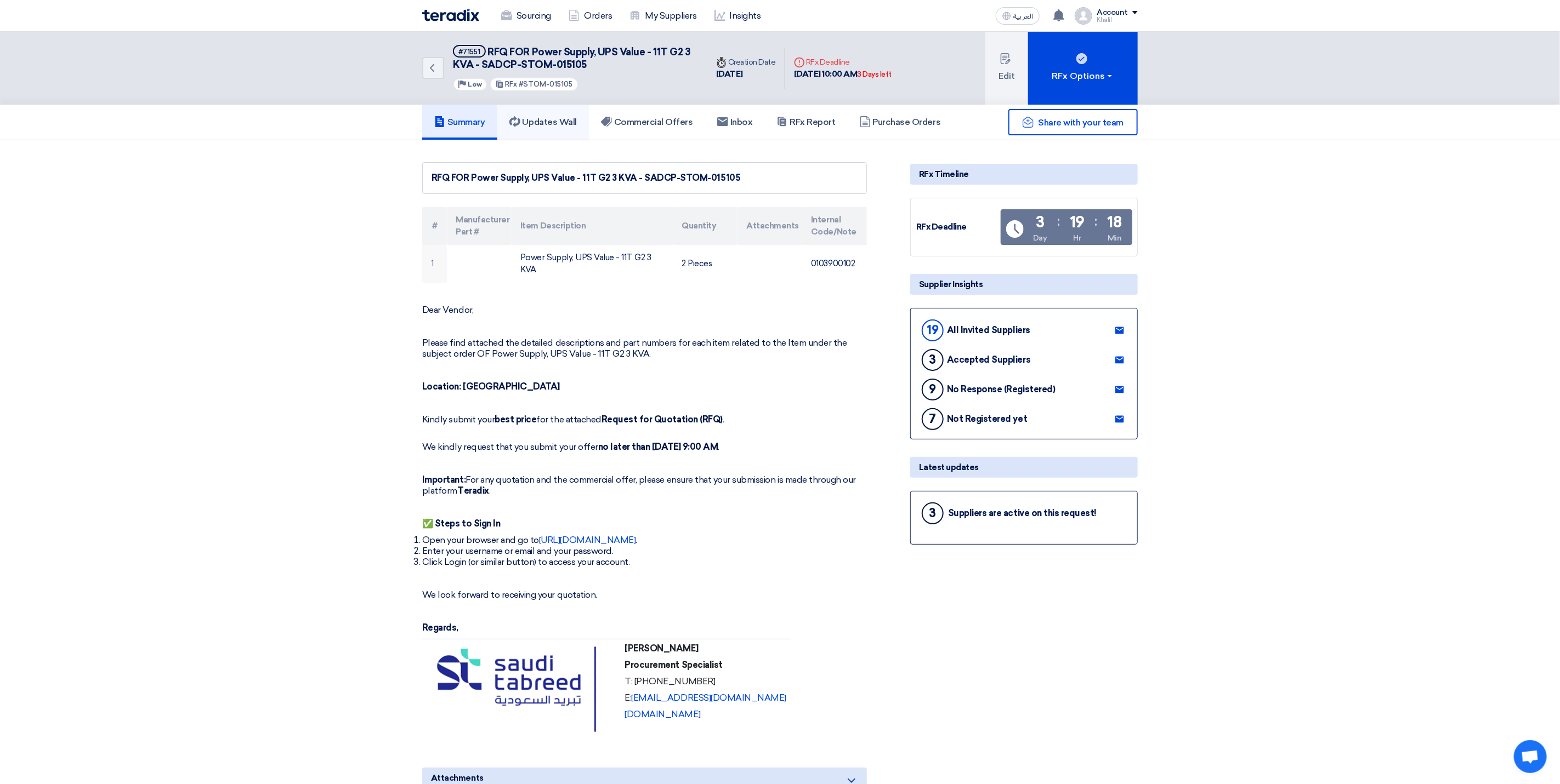
click at [565, 119] on h5 "Updates Wall" at bounding box center [543, 122] width 67 height 11
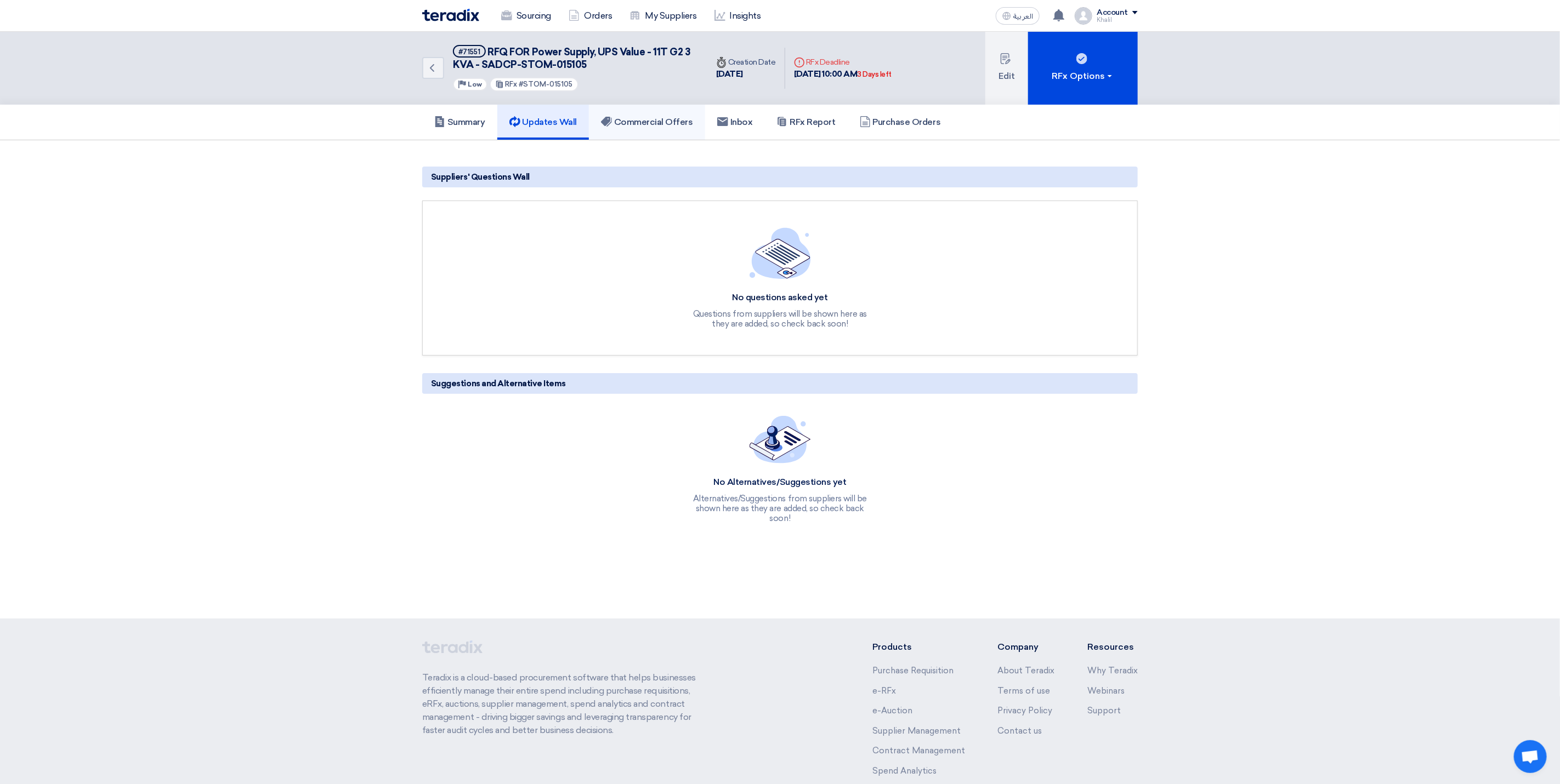
click at [682, 128] on link "Commercial Offers" at bounding box center [647, 122] width 116 height 35
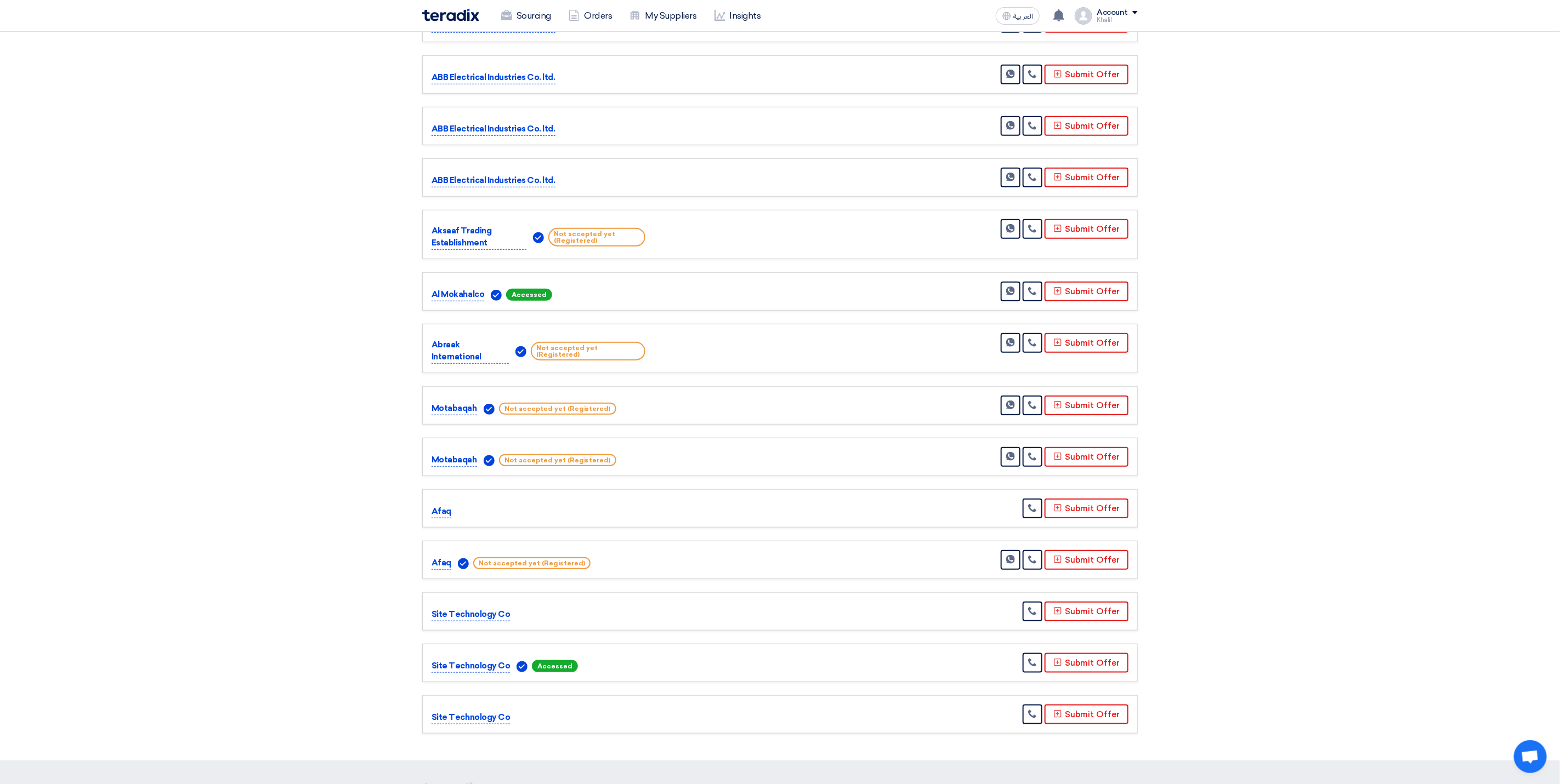
scroll to position [318, 0]
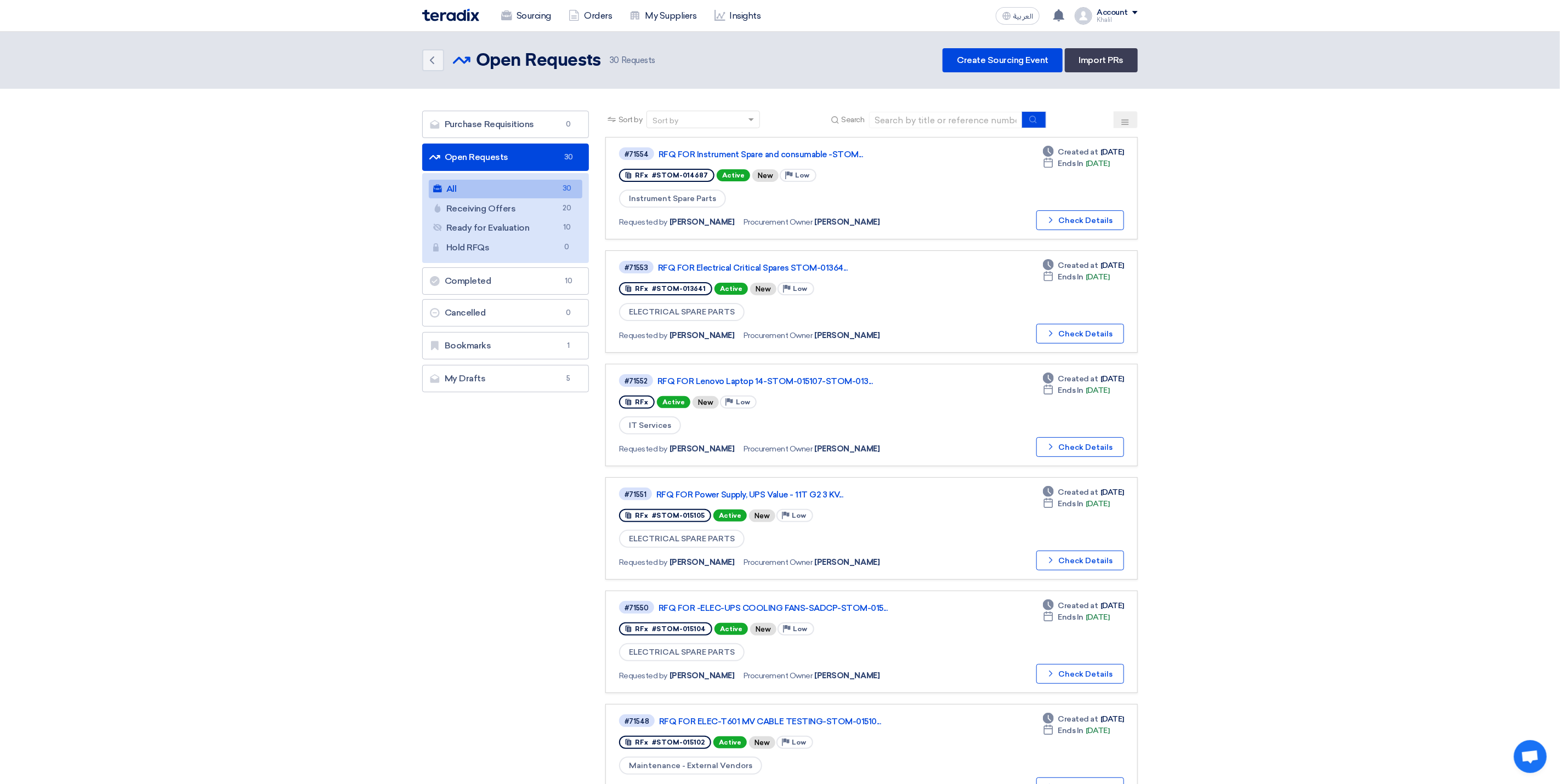
click at [521, 193] on link "All All 30" at bounding box center [506, 189] width 153 height 18
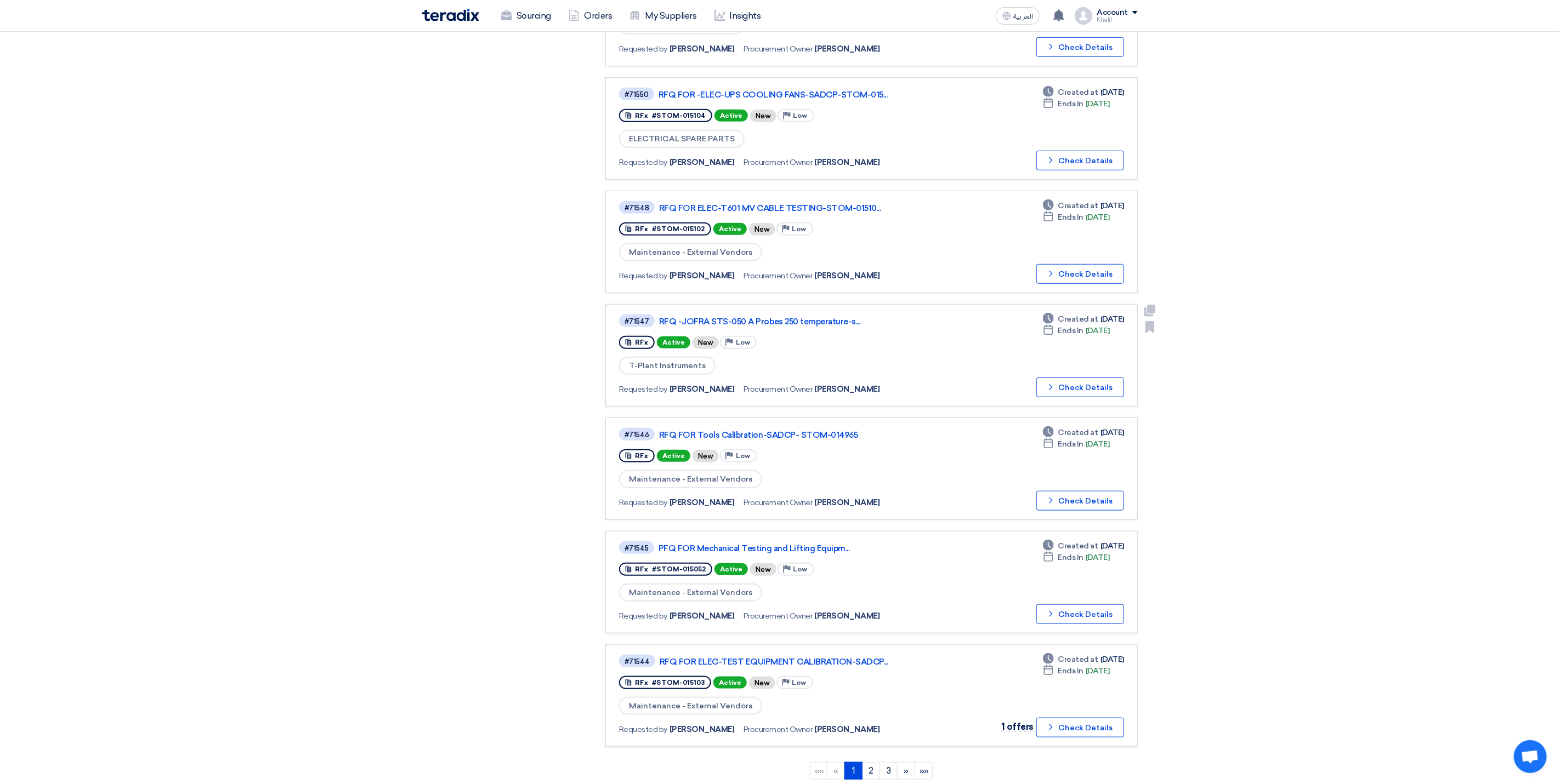
scroll to position [575, 0]
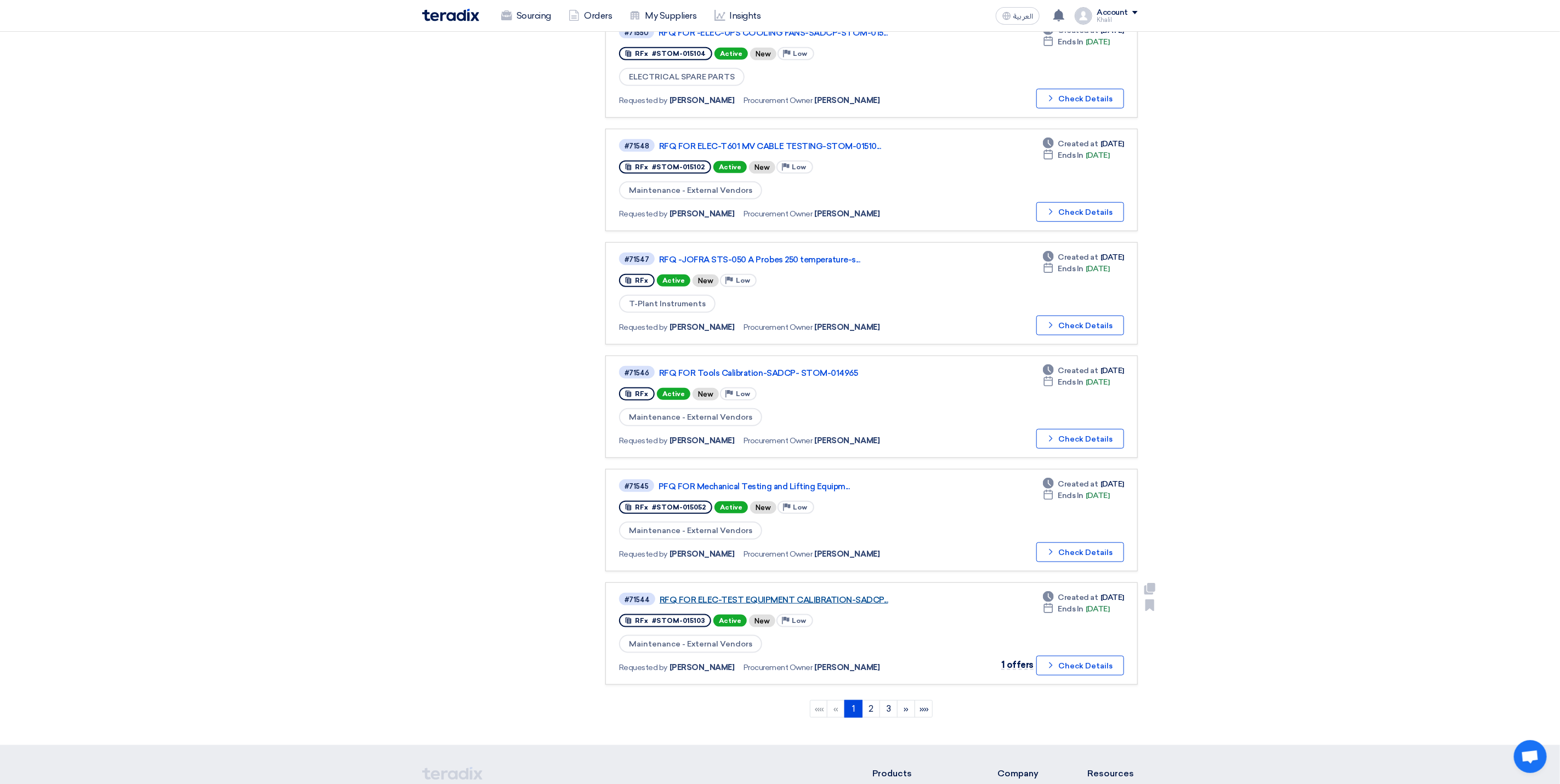
click at [765, 595] on link "RFQ FOR ELEC-TEST EQUIPMENT CALIBRATION-SADCP..." at bounding box center [797, 600] width 274 height 10
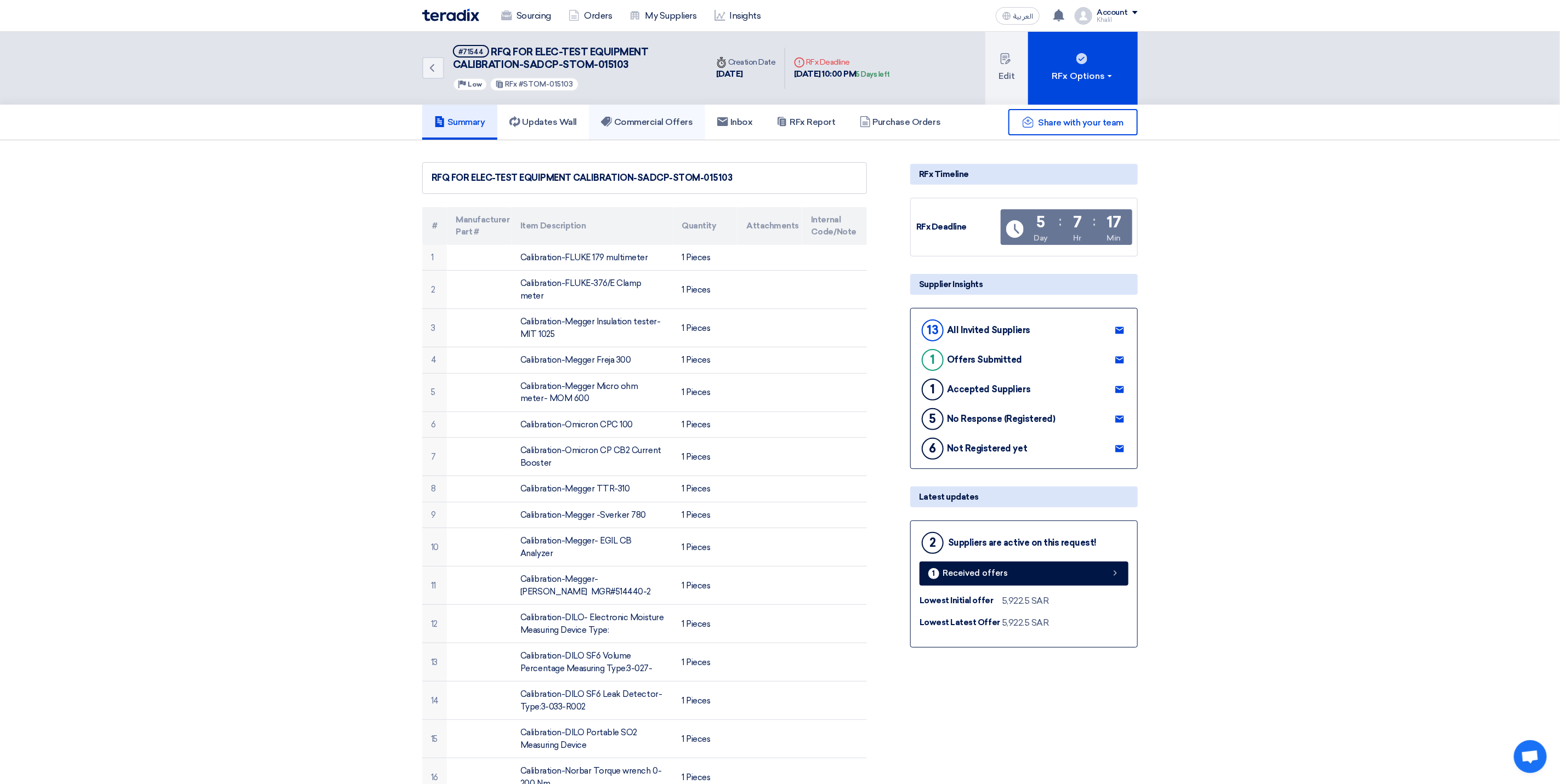
click at [655, 122] on h5 "Commercial Offers" at bounding box center [647, 122] width 92 height 11
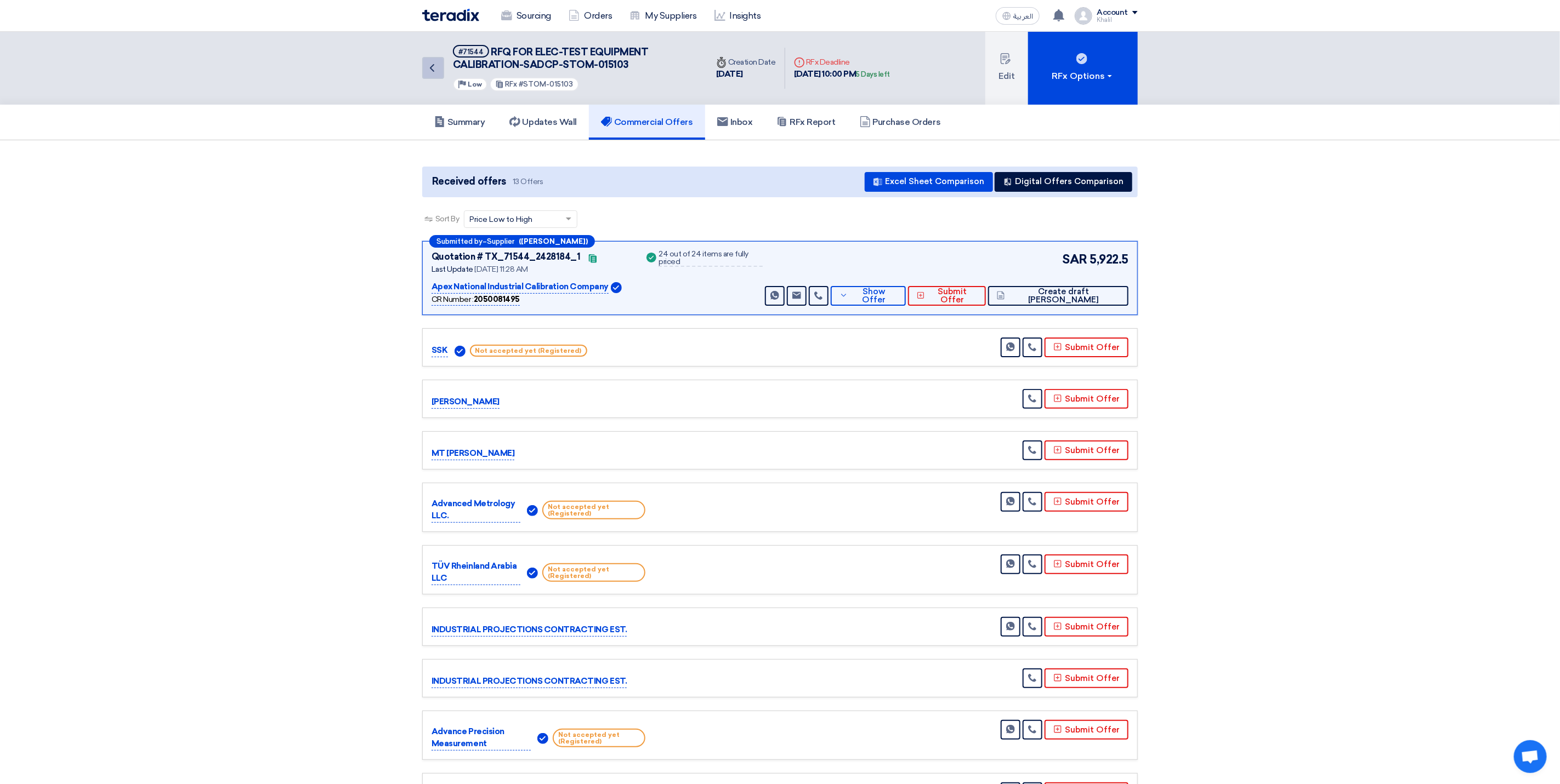
click at [439, 74] on link "Back" at bounding box center [433, 68] width 22 height 22
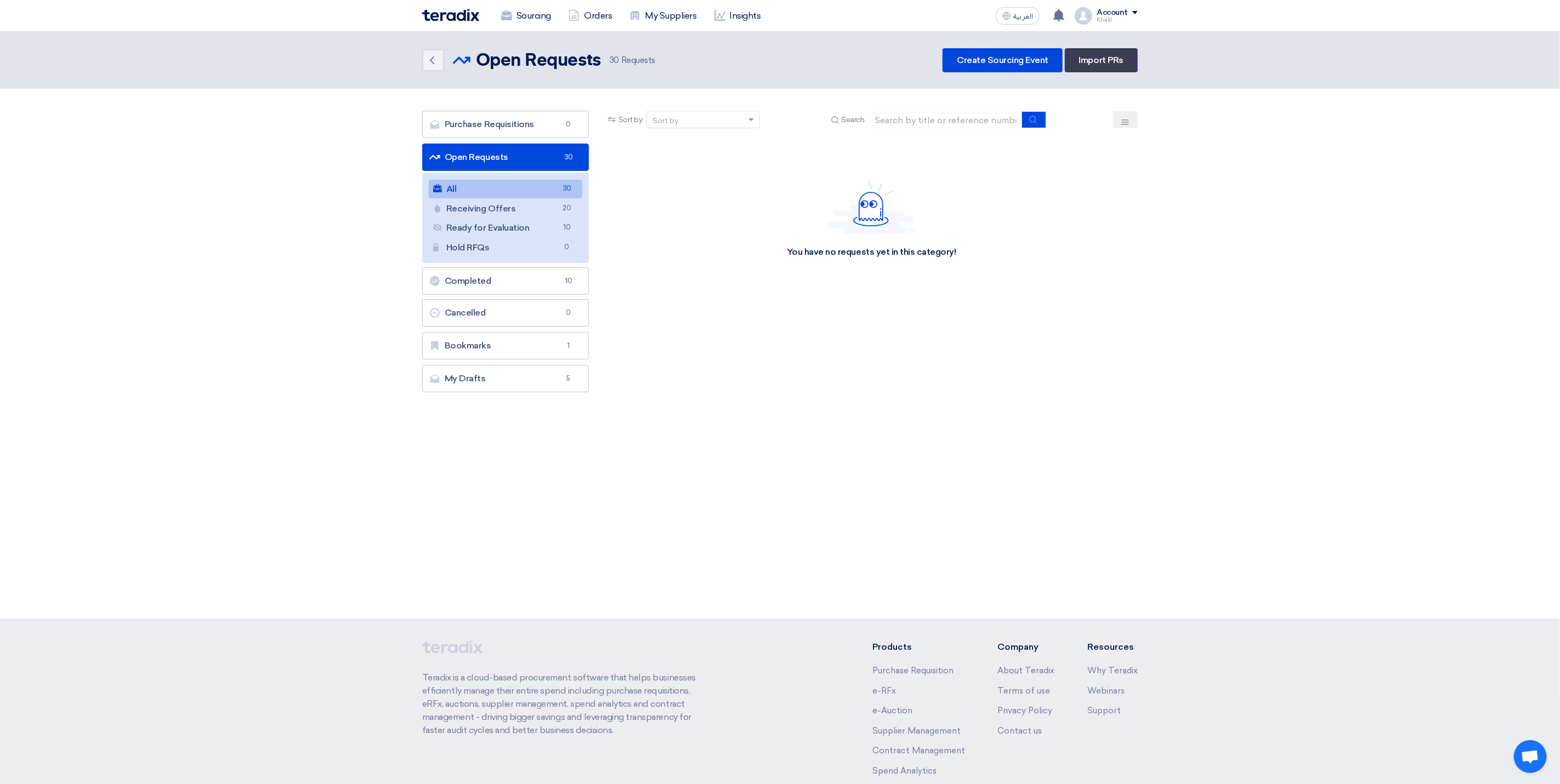
click at [509, 185] on link "All All 30" at bounding box center [506, 189] width 153 height 18
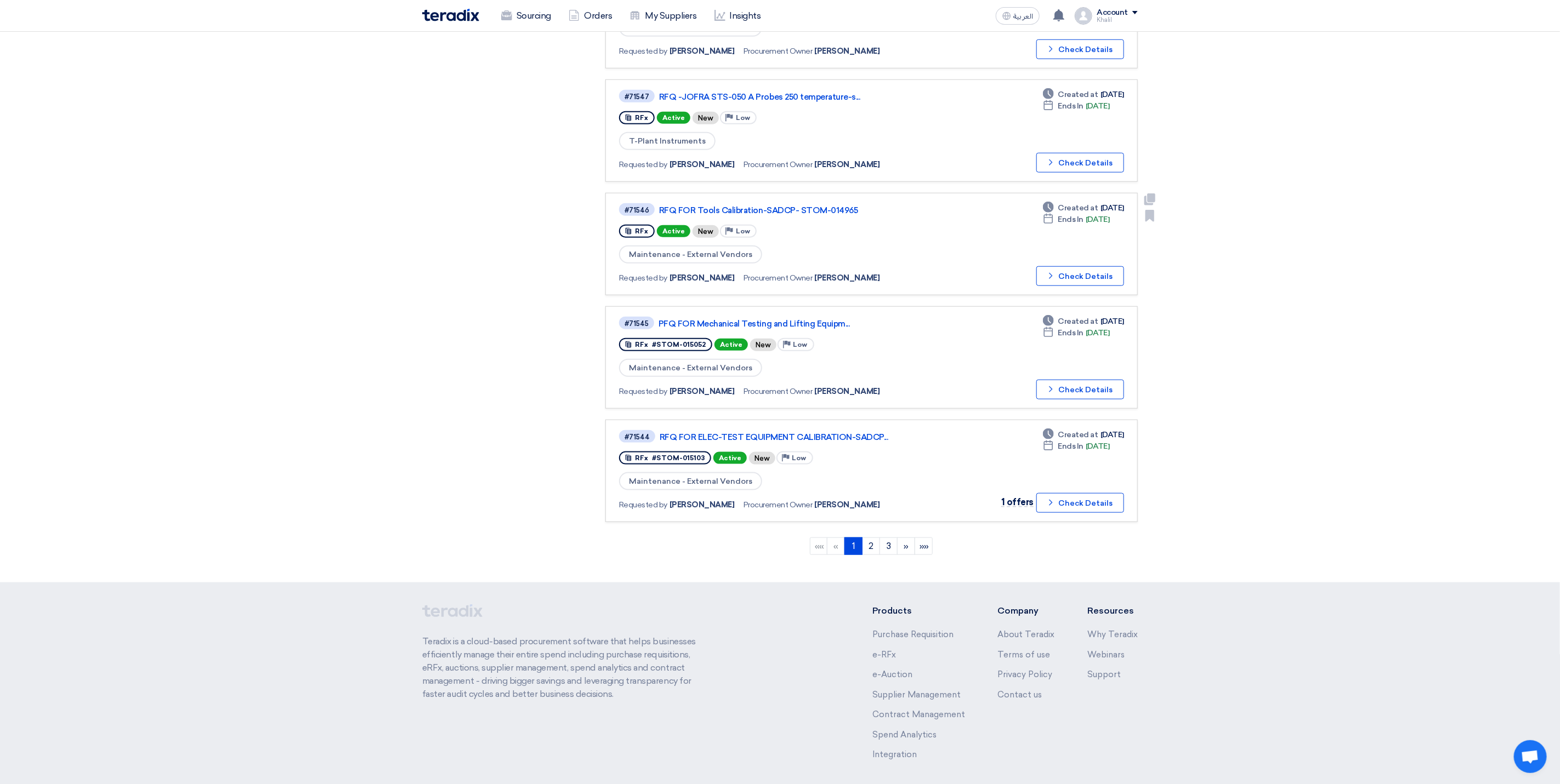
scroll to position [740, 0]
click at [867, 536] on link "2" at bounding box center [871, 545] width 18 height 18
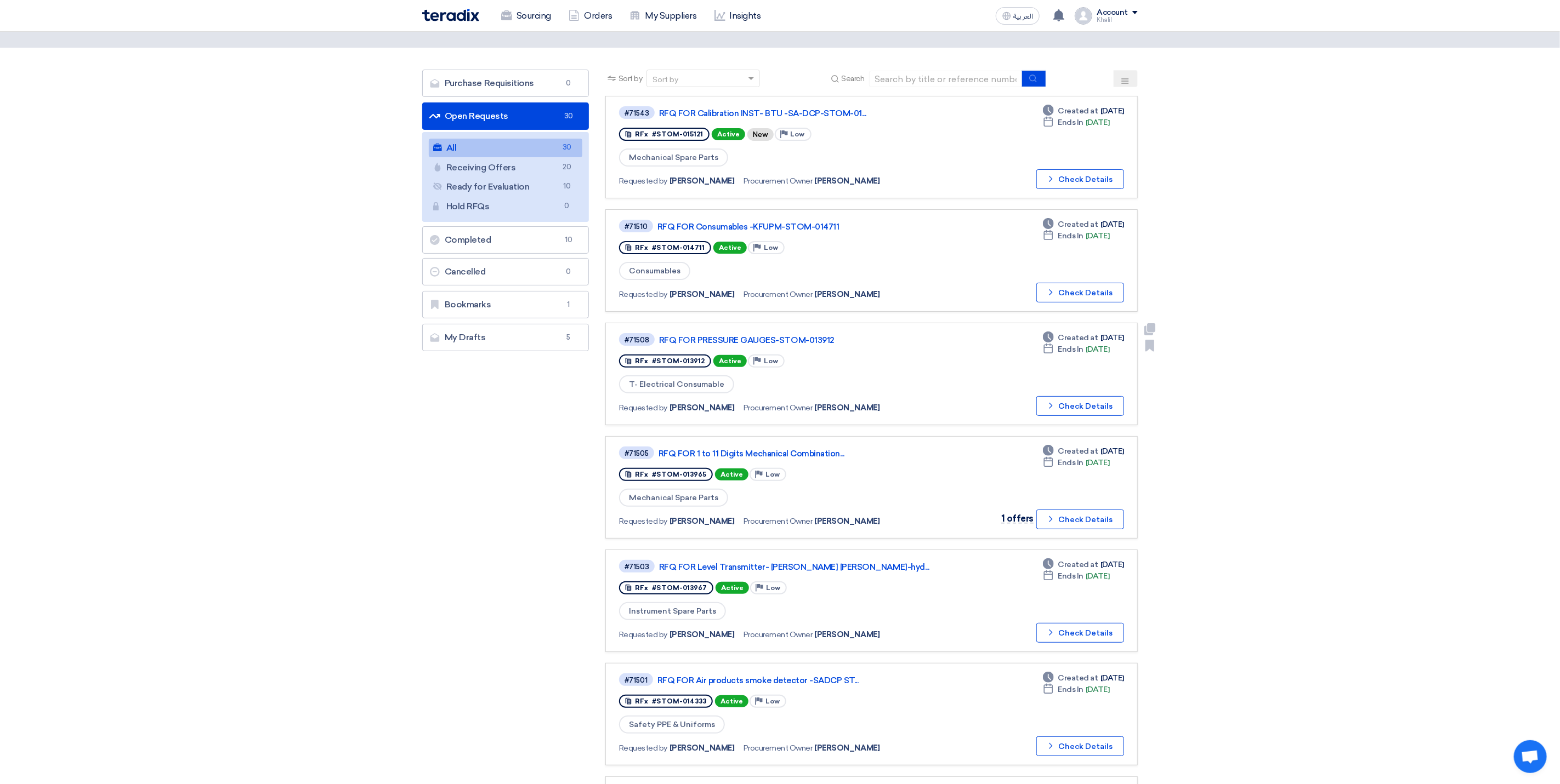
scroll to position [82, 0]
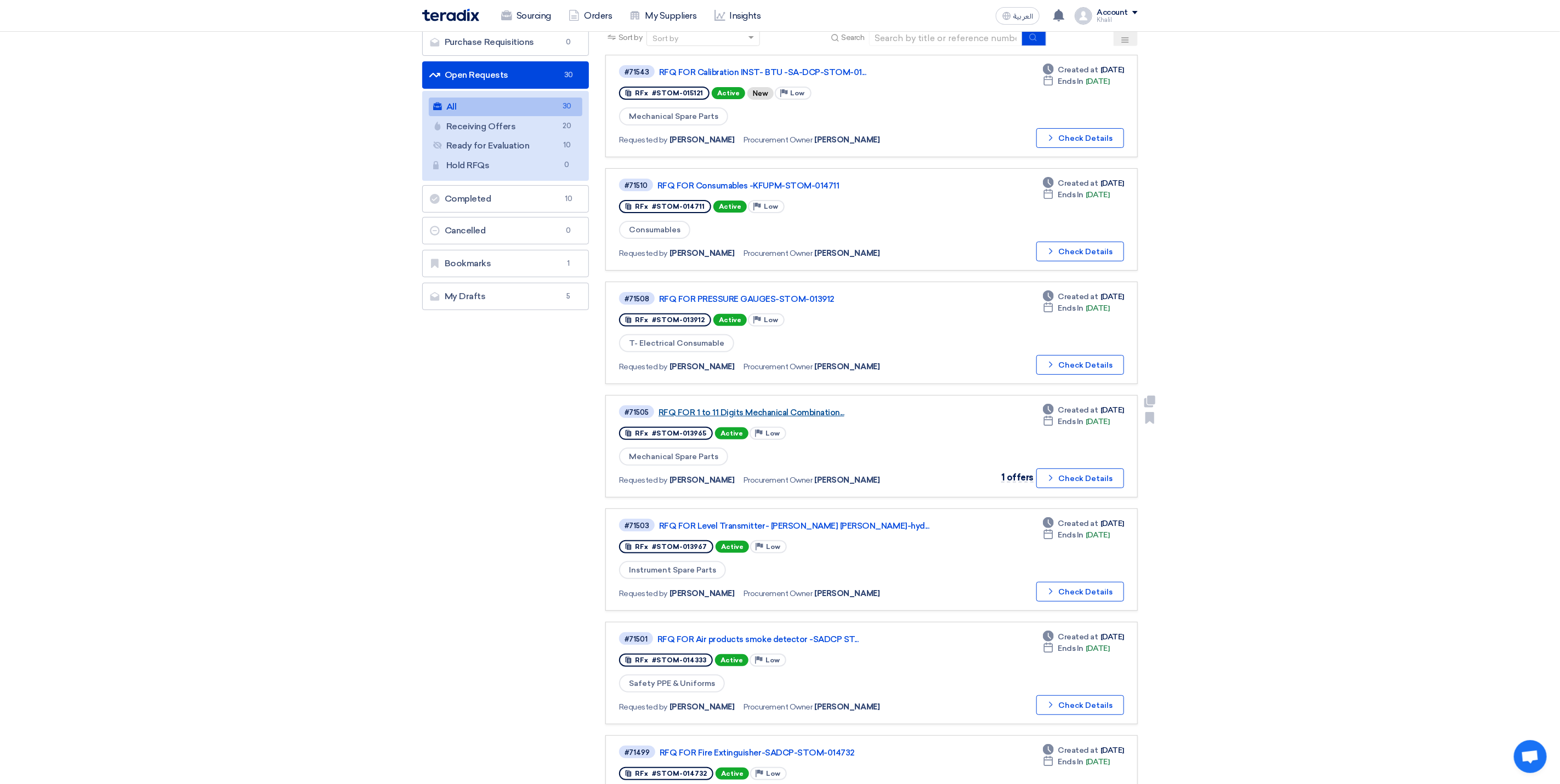
click at [770, 408] on link "RFQ FOR 1 to 11 Digits Mechanical Combination..." at bounding box center [795, 412] width 274 height 10
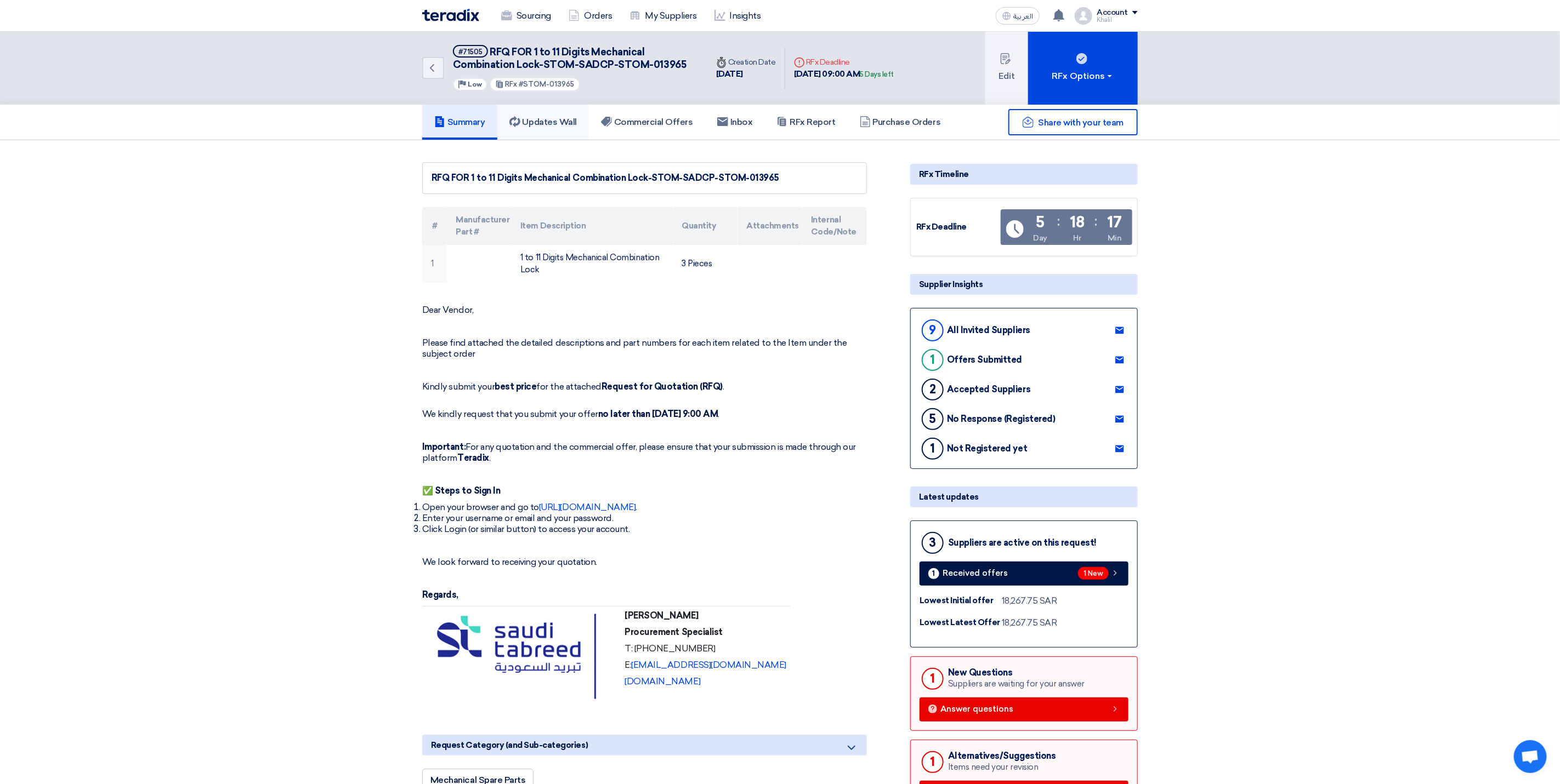
click at [559, 118] on h5 "Updates Wall" at bounding box center [543, 122] width 67 height 11
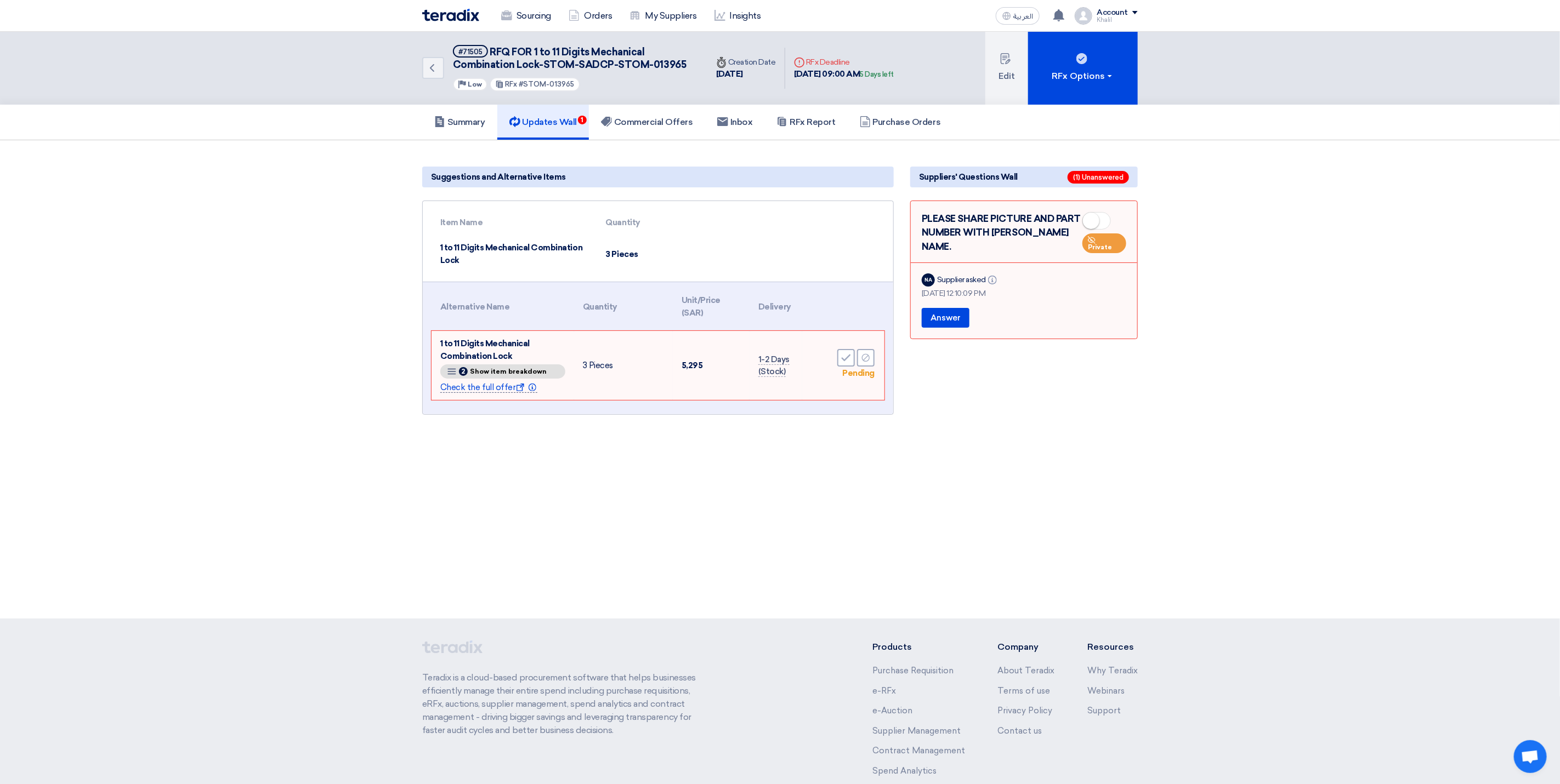
click at [500, 387] on span "Check the full offer Show offer Info" at bounding box center [489, 388] width 97 height 10
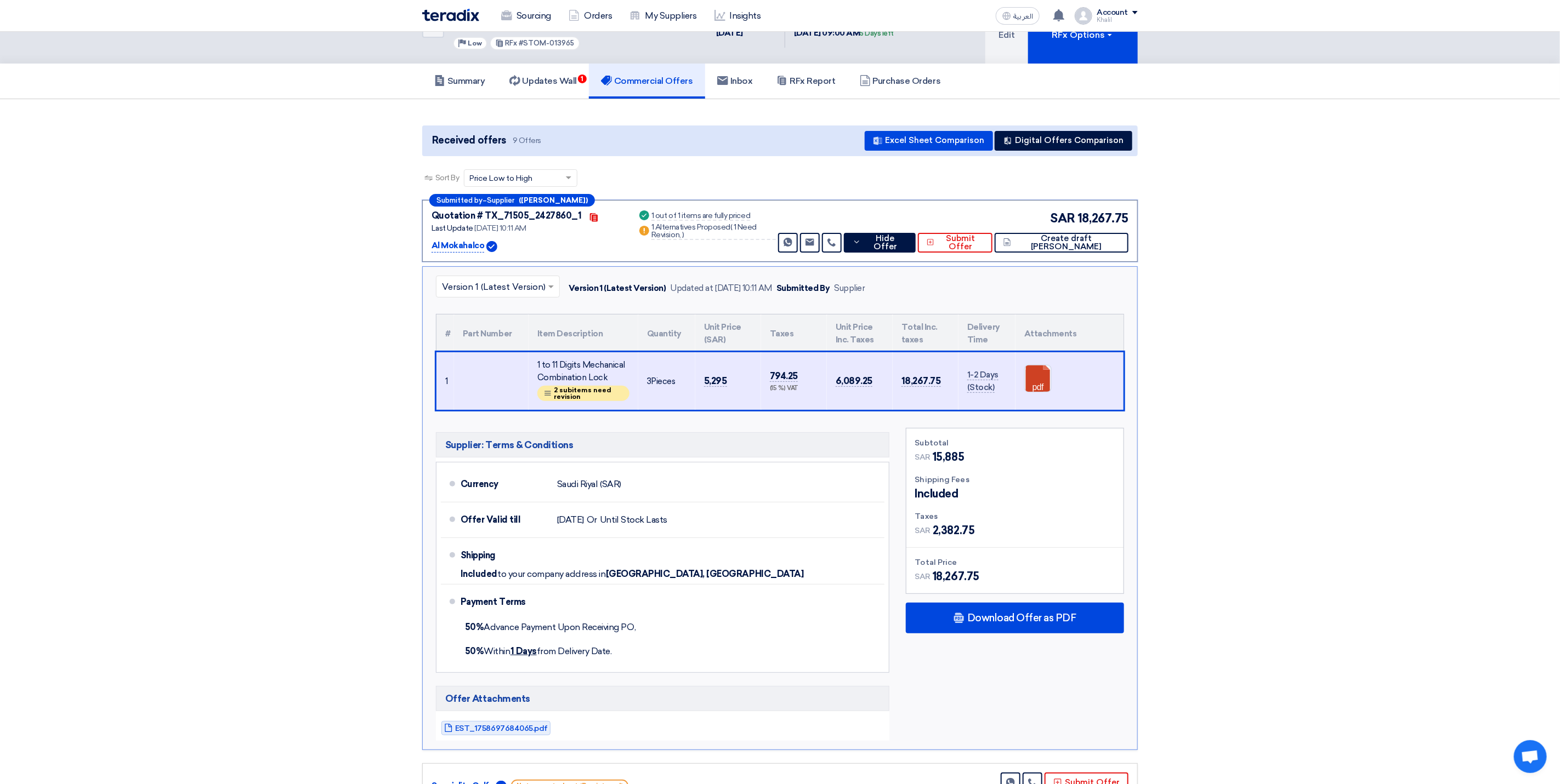
scroll to position [82, 0]
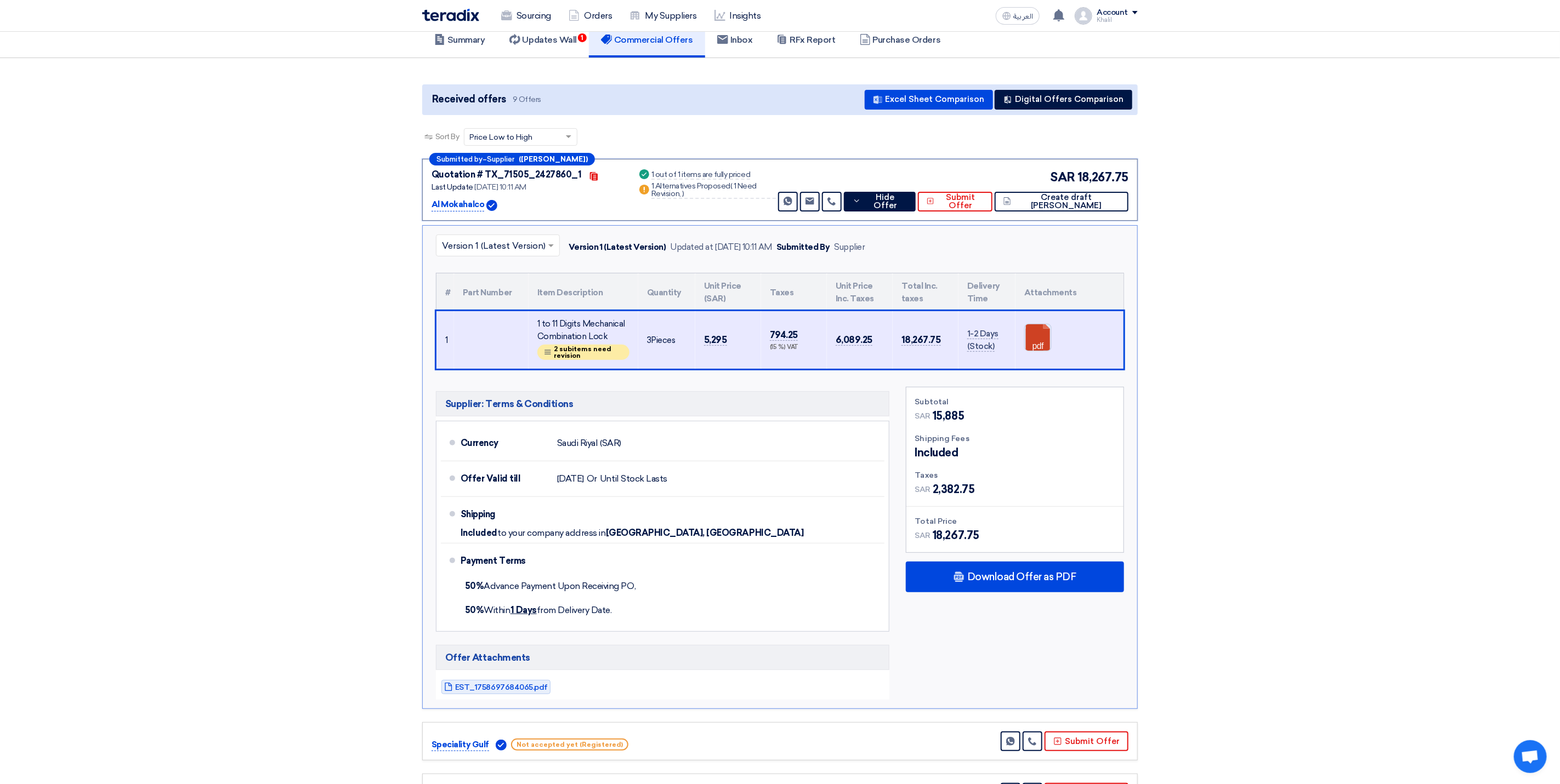
click at [1037, 342] on link at bounding box center [1069, 357] width 88 height 66
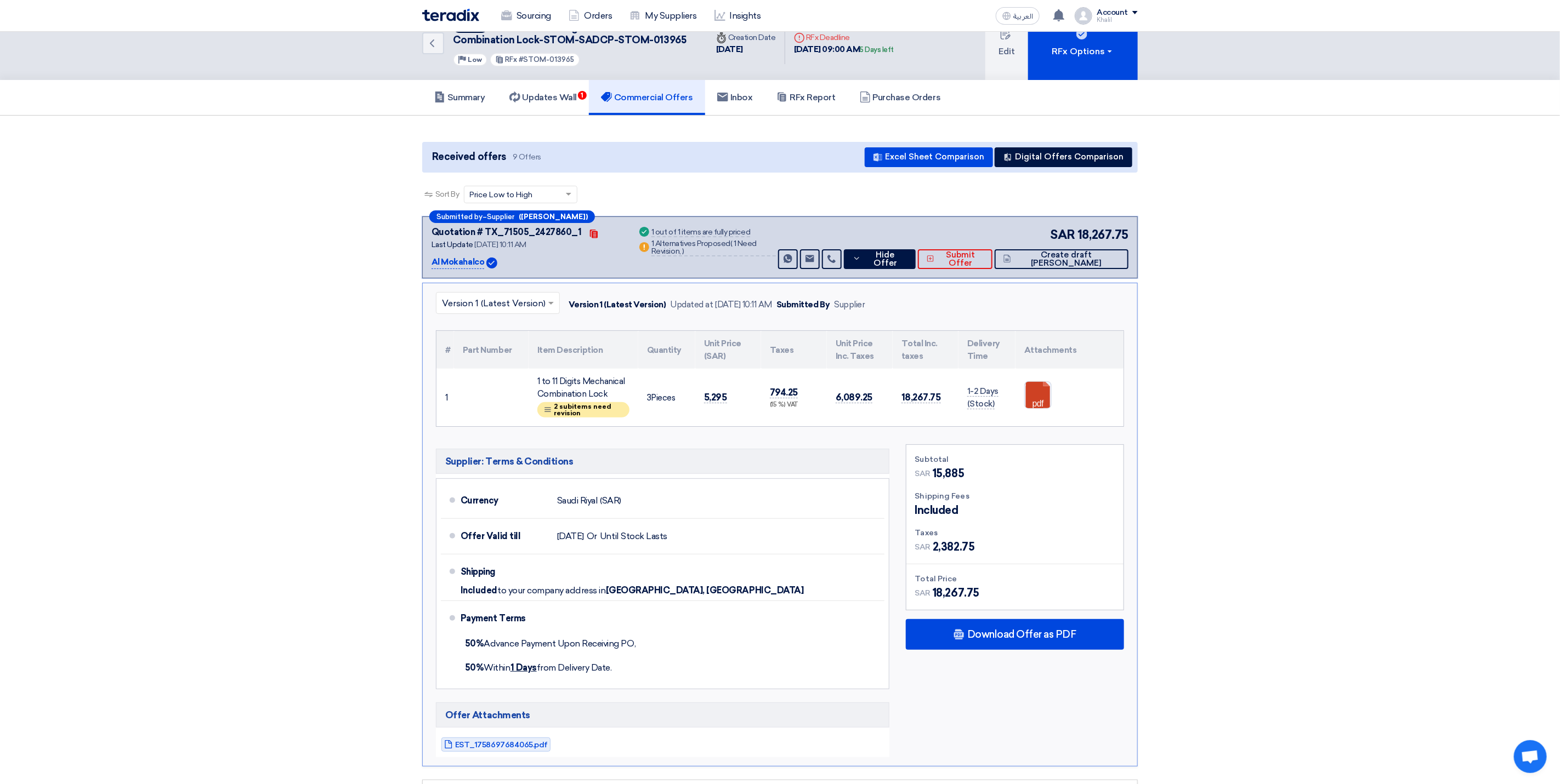
scroll to position [0, 0]
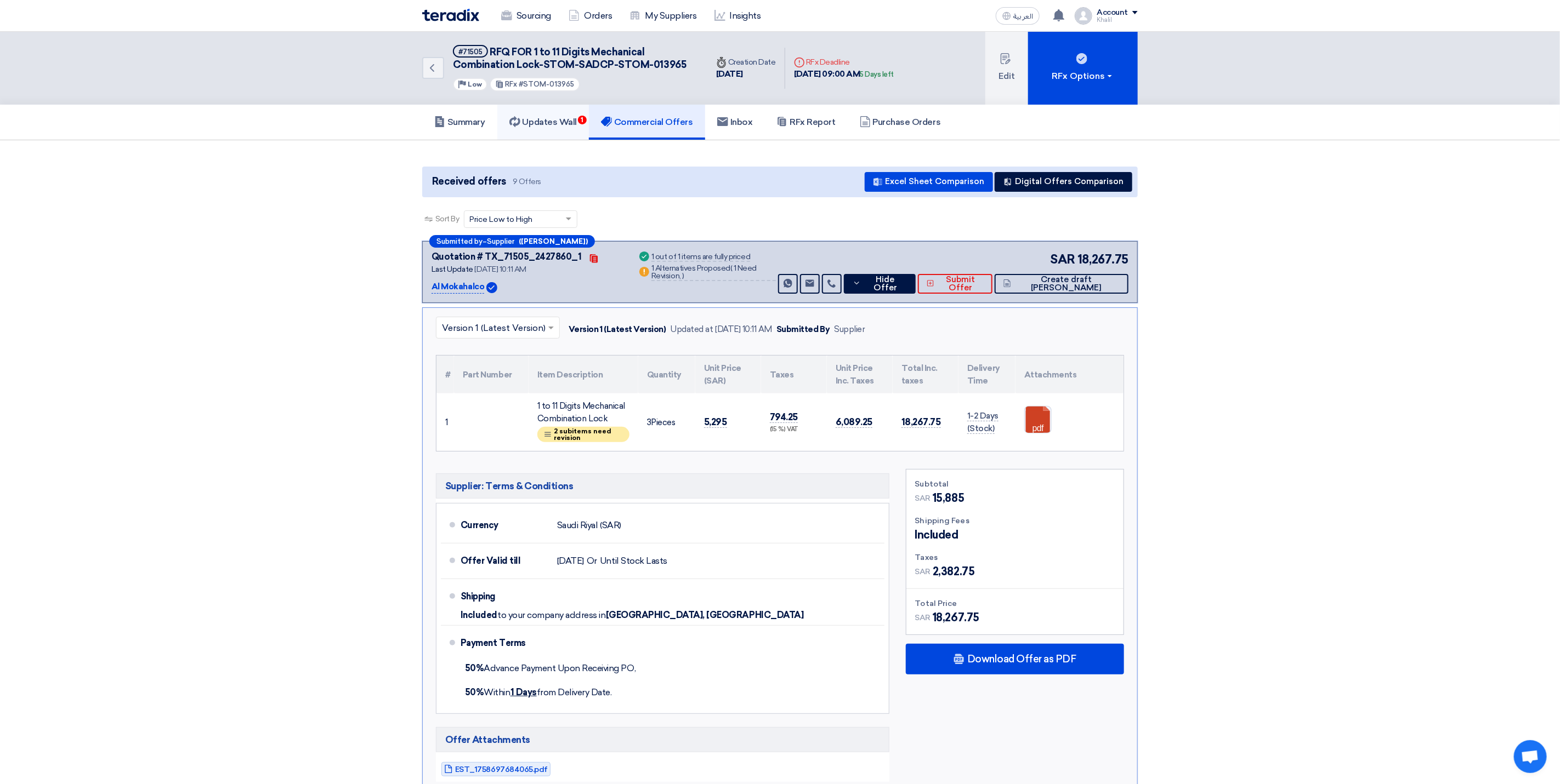
click at [552, 127] on link "Updates Wall 1" at bounding box center [543, 122] width 92 height 35
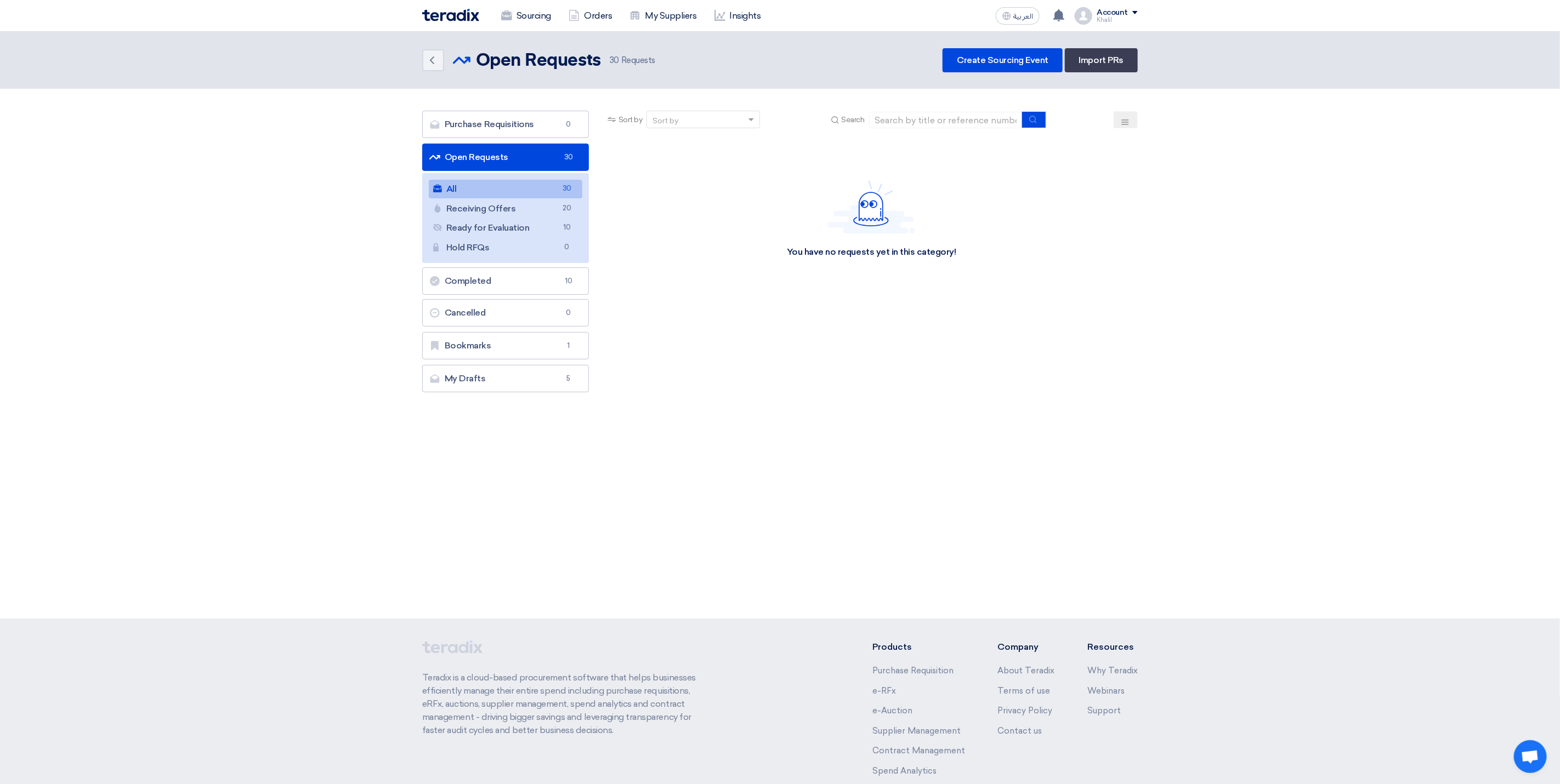
click at [478, 186] on link "All All 30" at bounding box center [506, 189] width 153 height 18
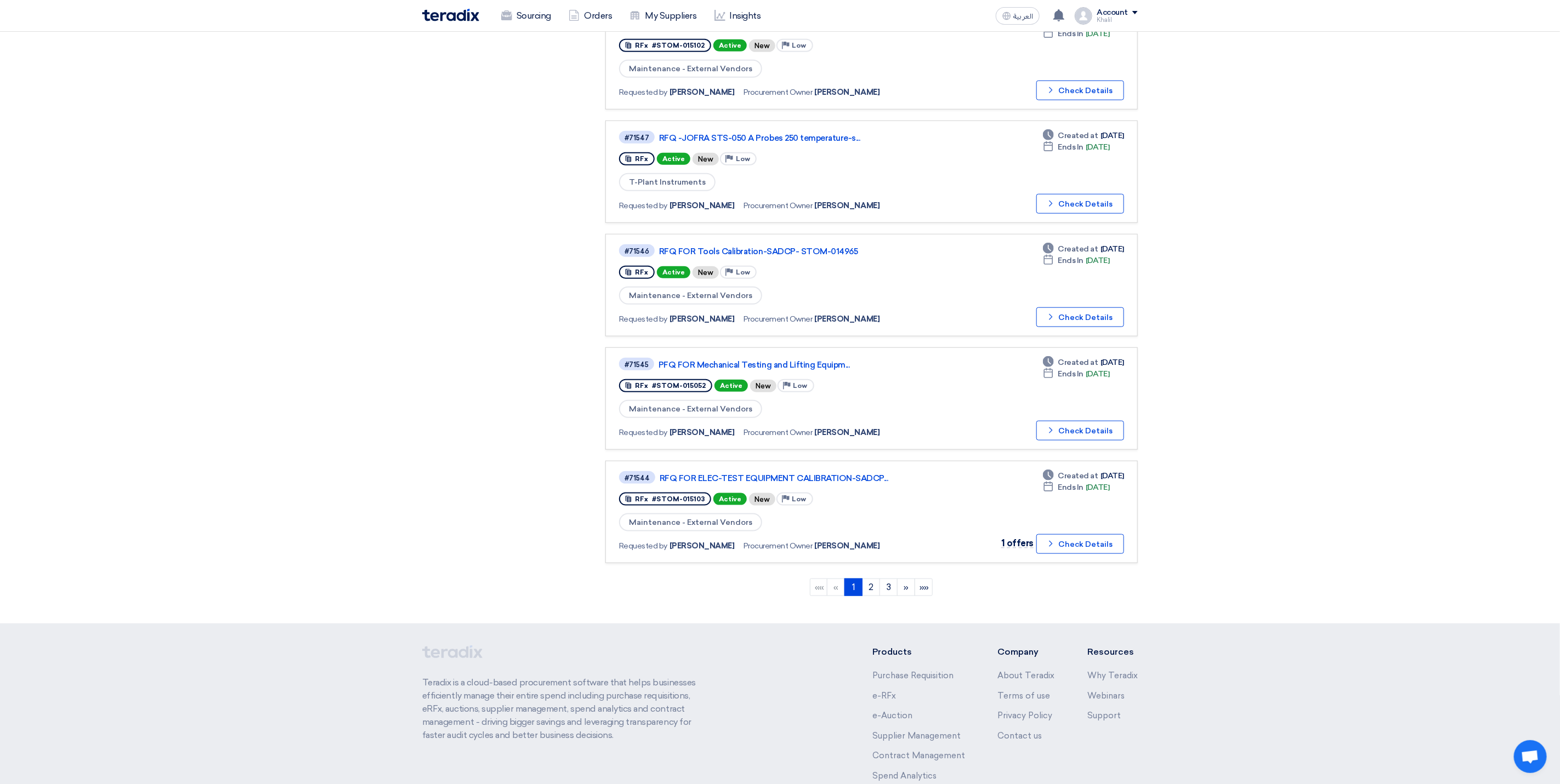
scroll to position [772, 0]
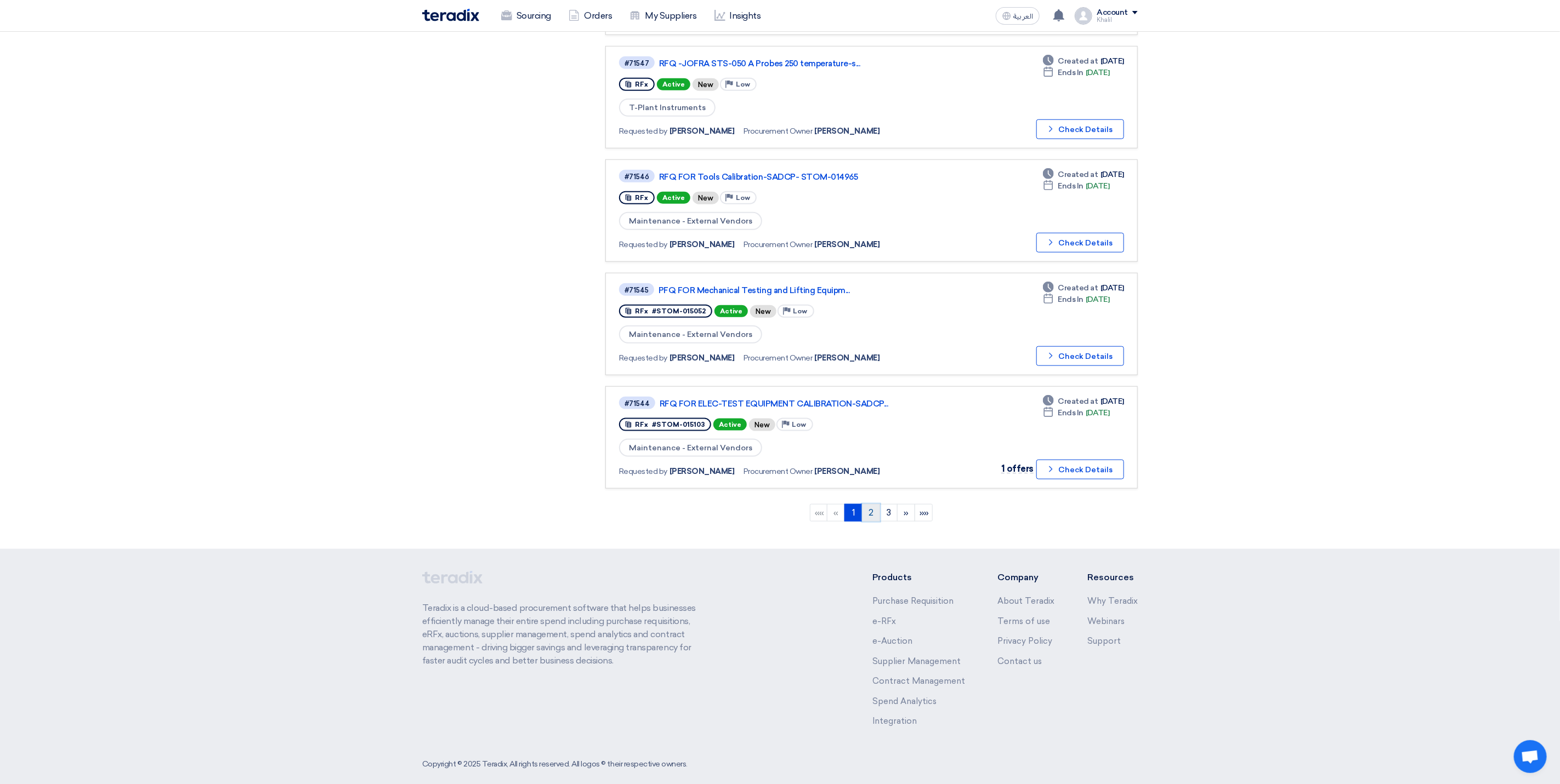
click at [870, 504] on link "2" at bounding box center [871, 513] width 18 height 18
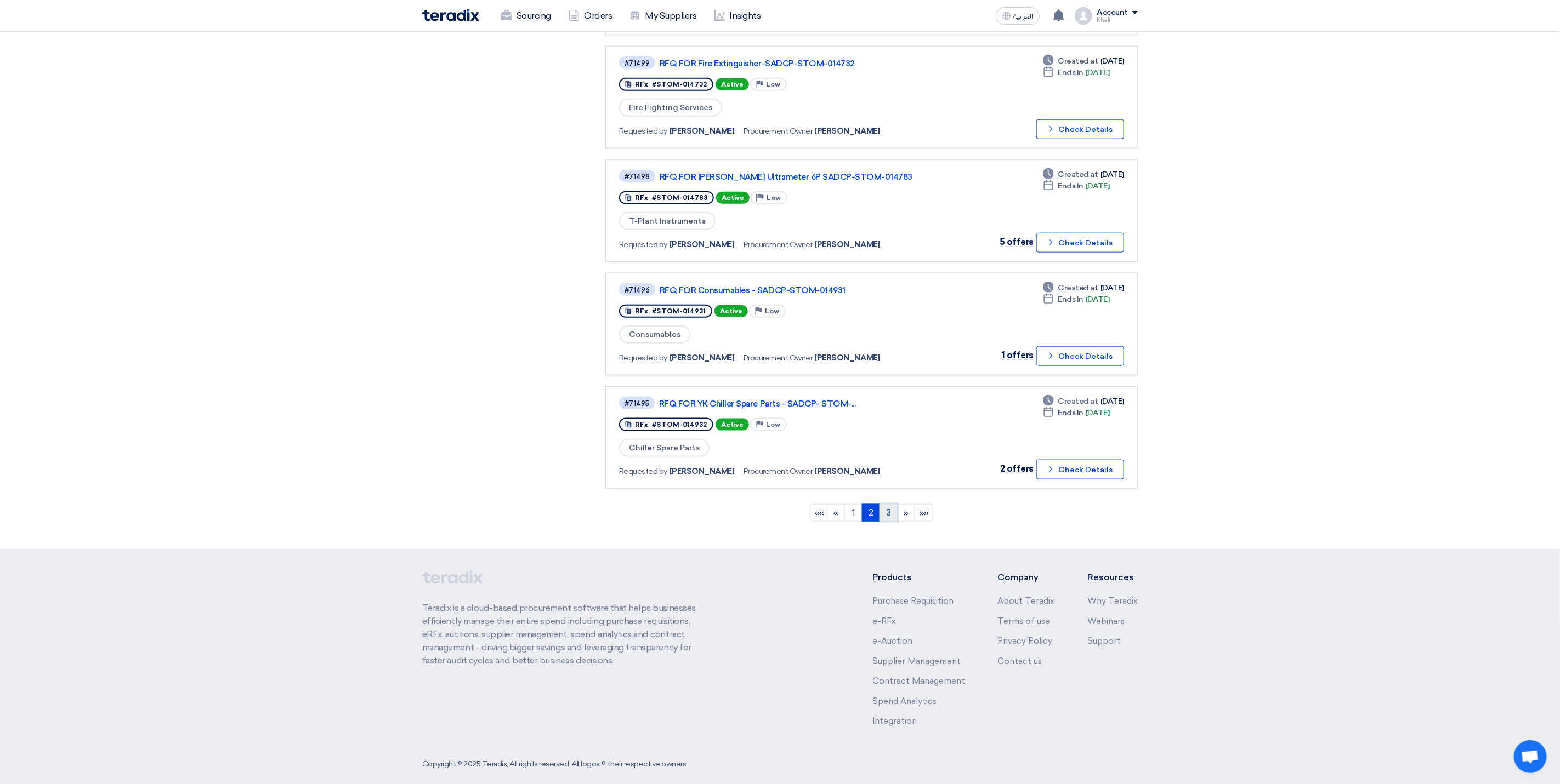
click at [893, 504] on link "3" at bounding box center [889, 513] width 18 height 18
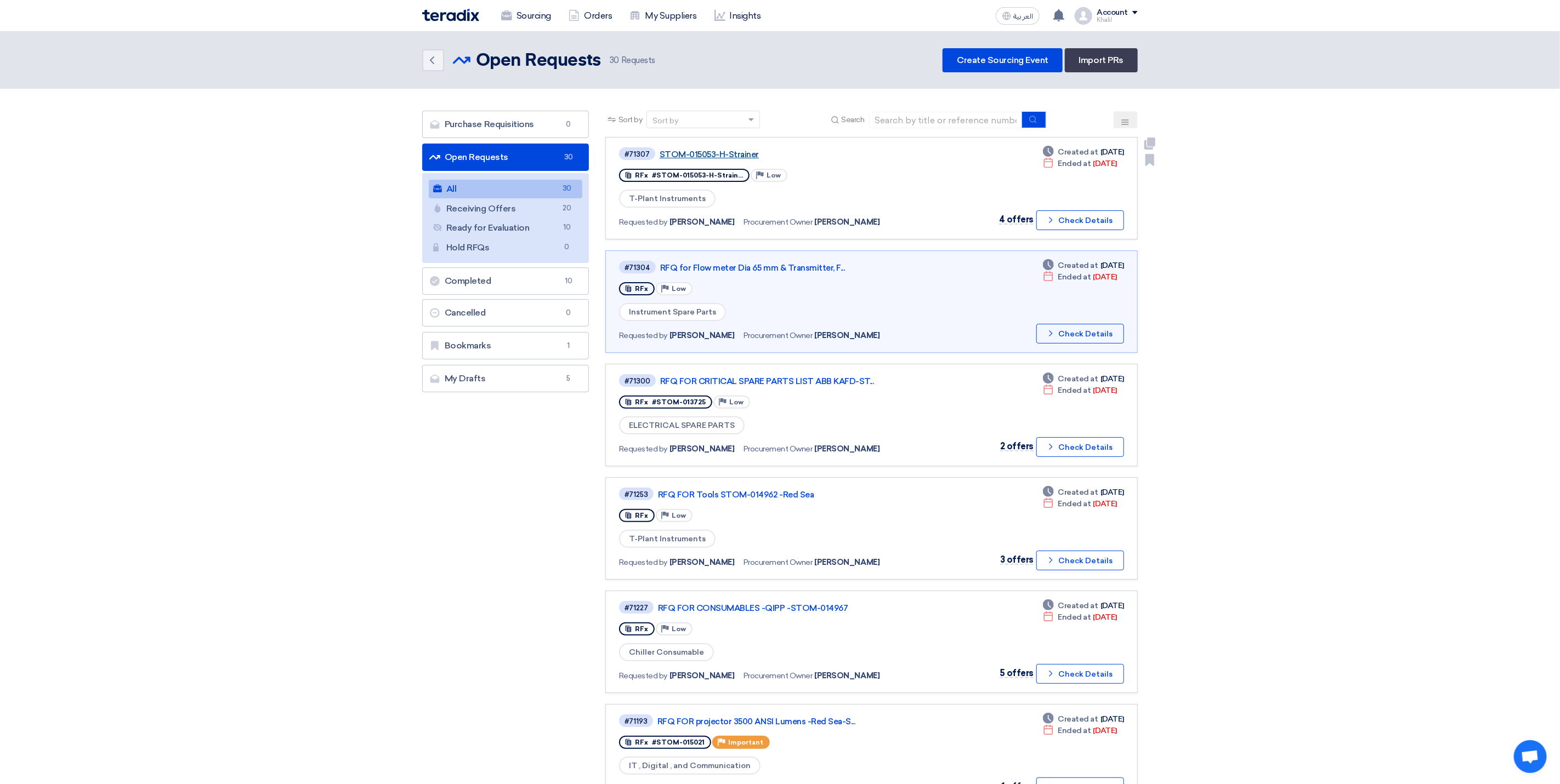
click at [715, 152] on link "STOM-015053-H-Strainer" at bounding box center [797, 155] width 274 height 10
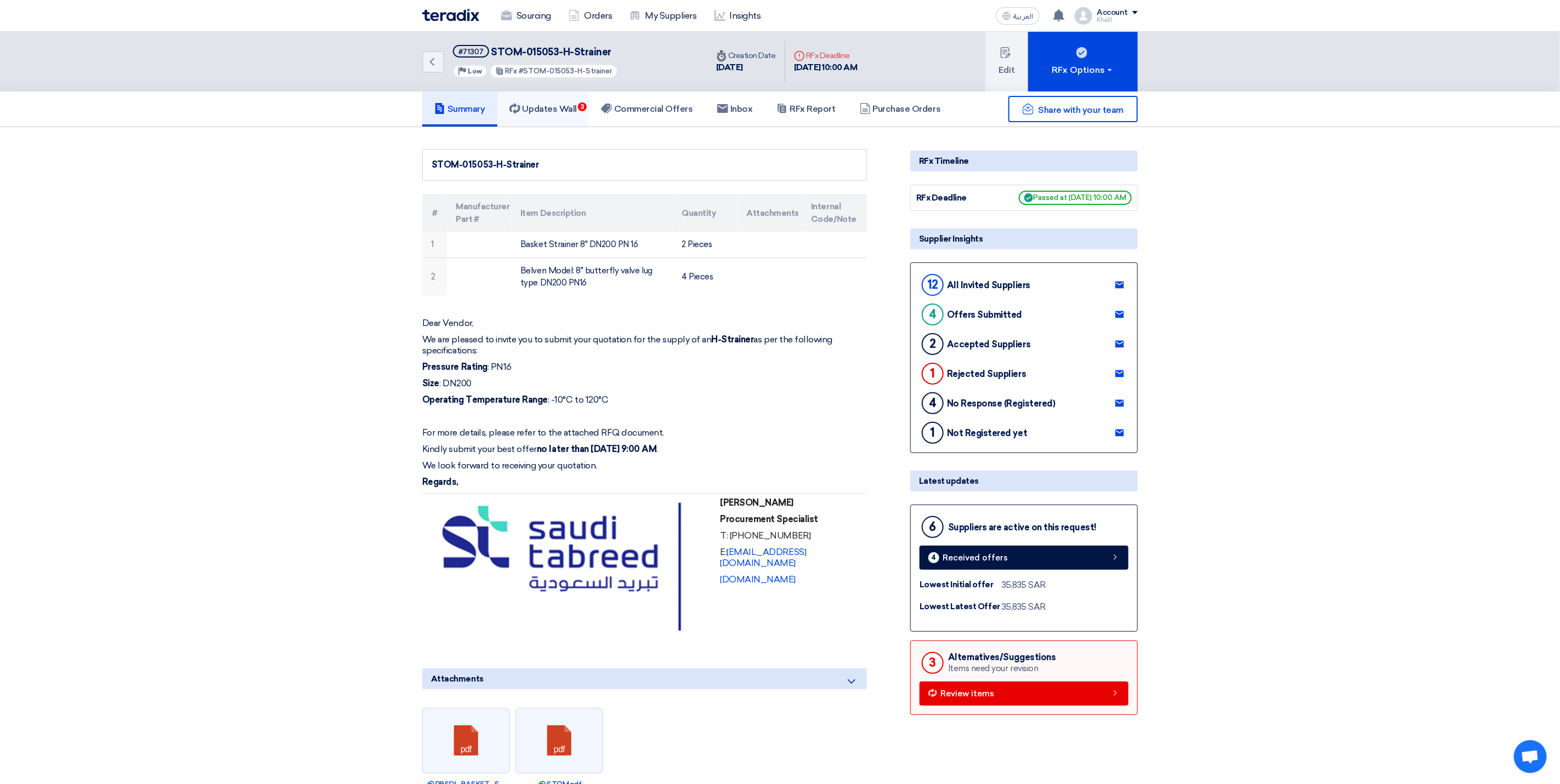
click at [563, 99] on link "Updates Wall 3" at bounding box center [543, 109] width 92 height 35
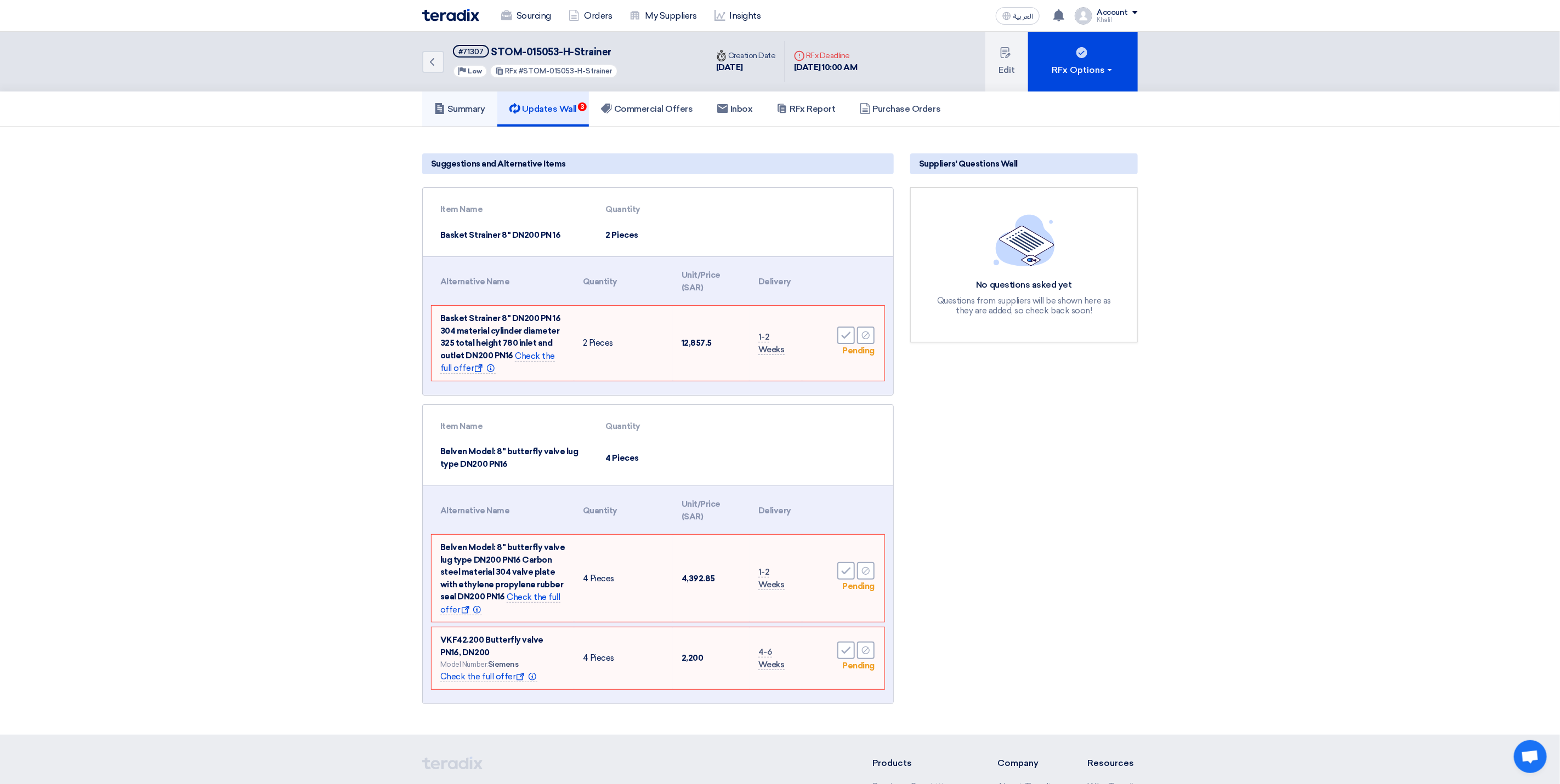
click at [454, 118] on link "Summary" at bounding box center [460, 109] width 75 height 35
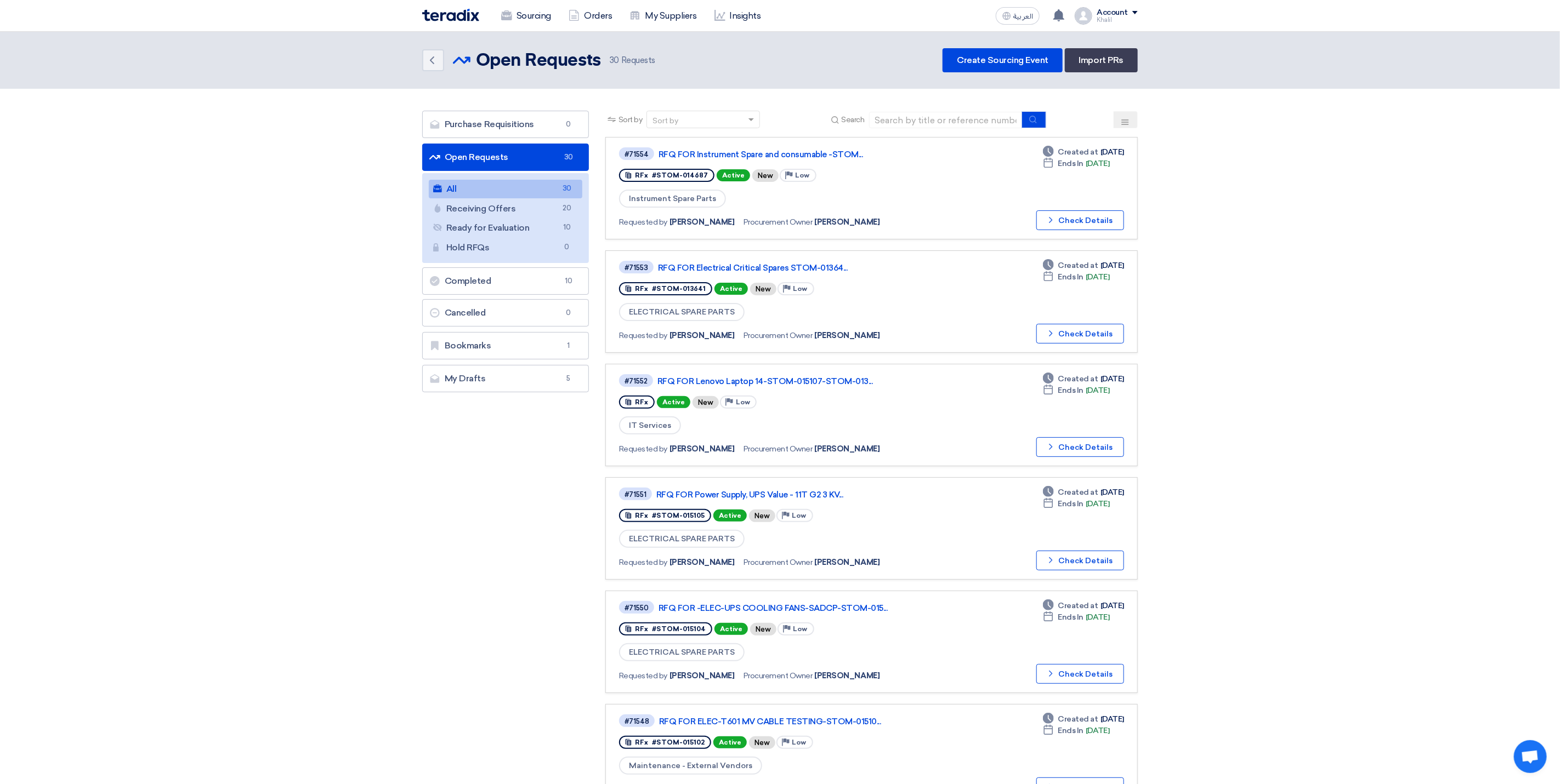
click at [1280, 664] on section "Purchase Requisitions Purchase Requisitions 0 Open Requests Open Requests 30 Al…" at bounding box center [780, 705] width 1560 height 1232
